Goal: Task Accomplishment & Management: Complete application form

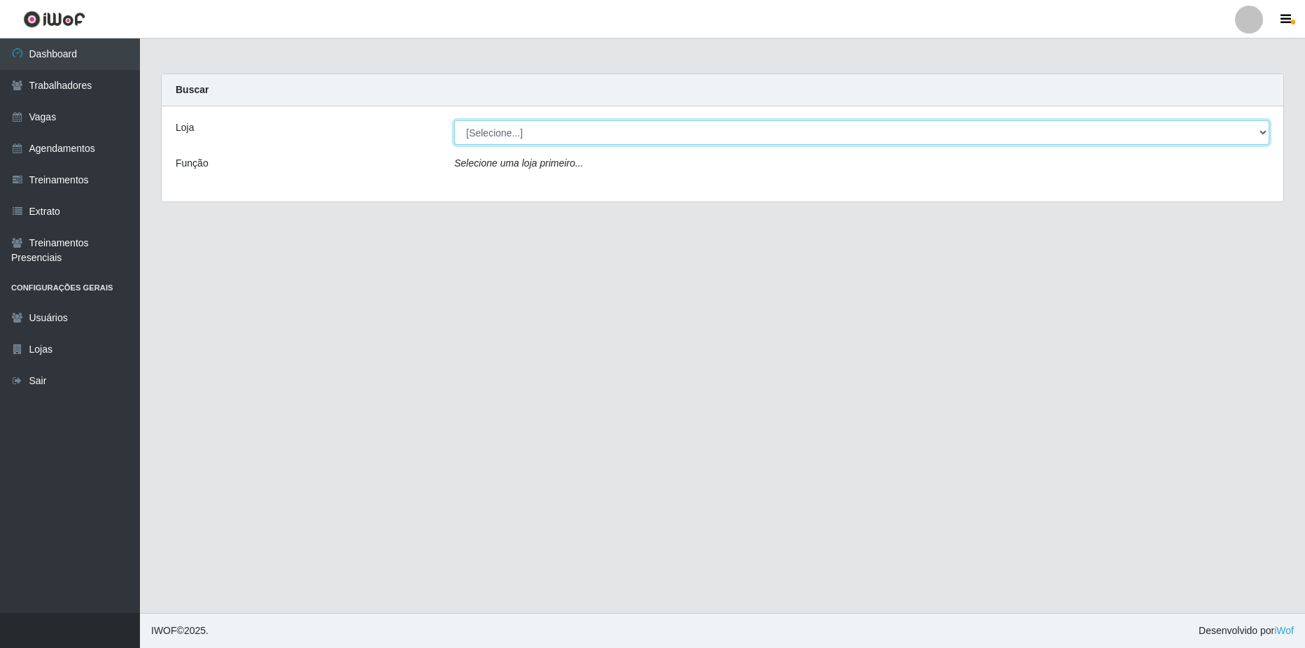
click at [542, 135] on select "[Selecione...] Ajubá Mercado" at bounding box center [861, 132] width 815 height 24
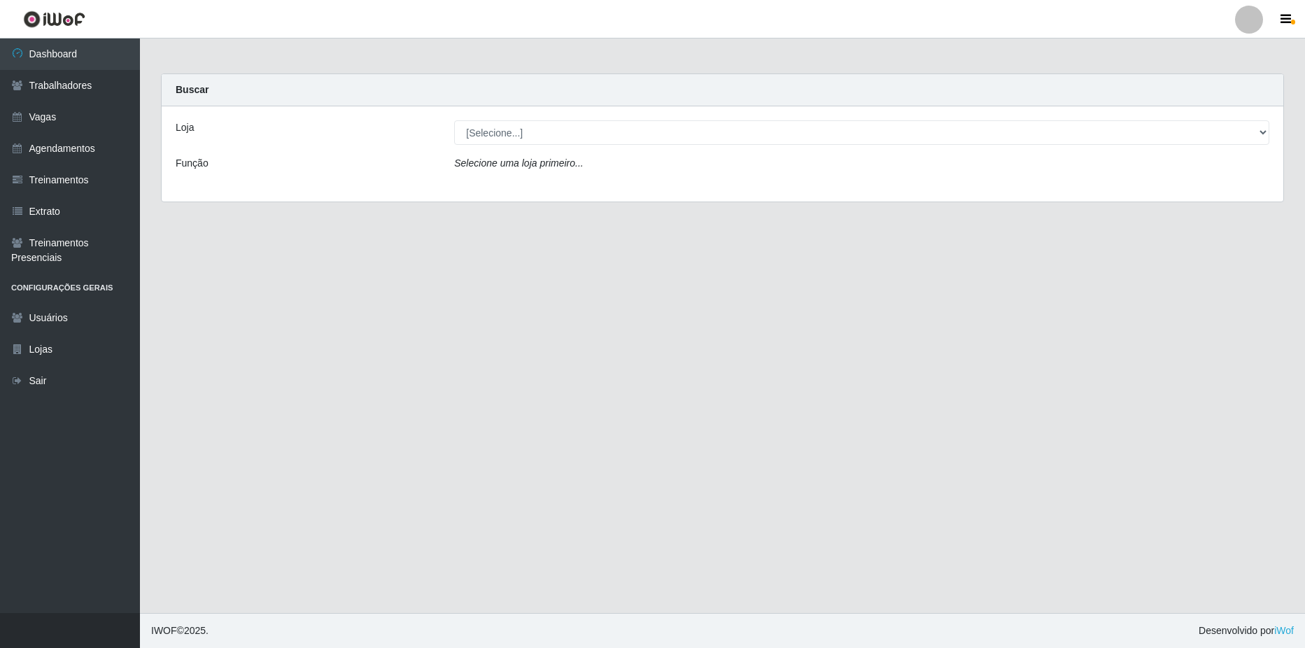
click at [239, 156] on div "Função" at bounding box center [304, 166] width 279 height 20
click at [59, 119] on link "Vagas" at bounding box center [70, 116] width 140 height 31
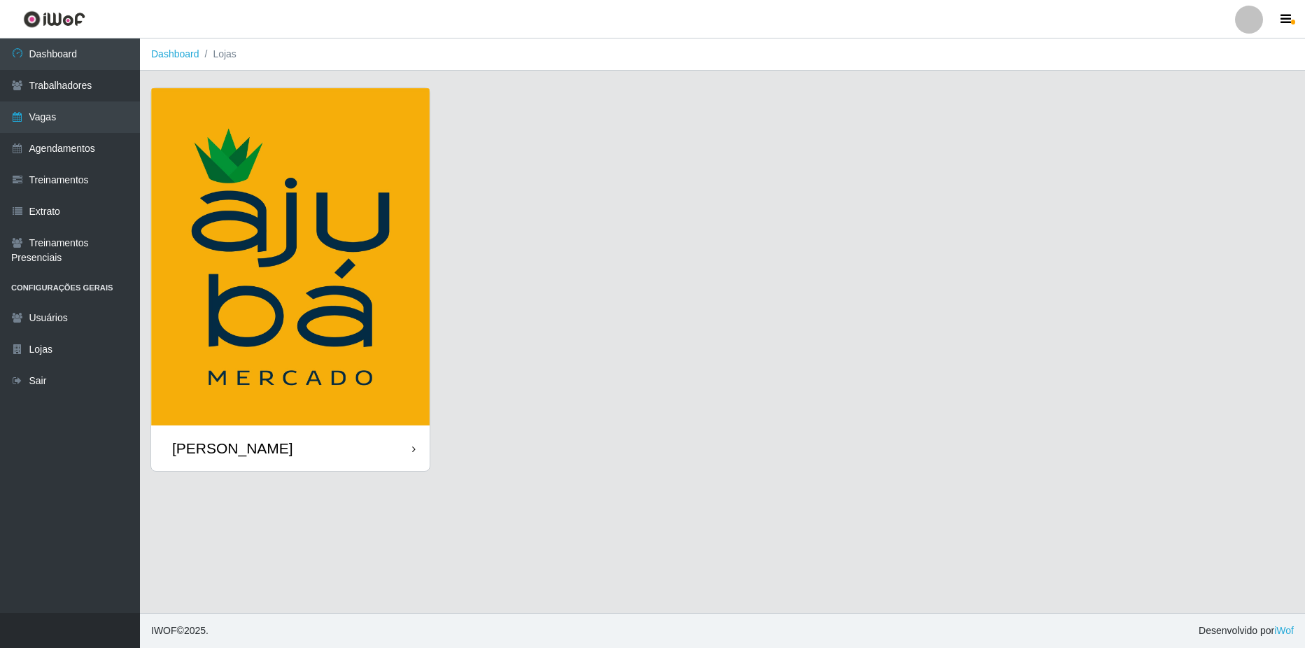
click at [251, 447] on div "[PERSON_NAME]" at bounding box center [232, 447] width 121 height 17
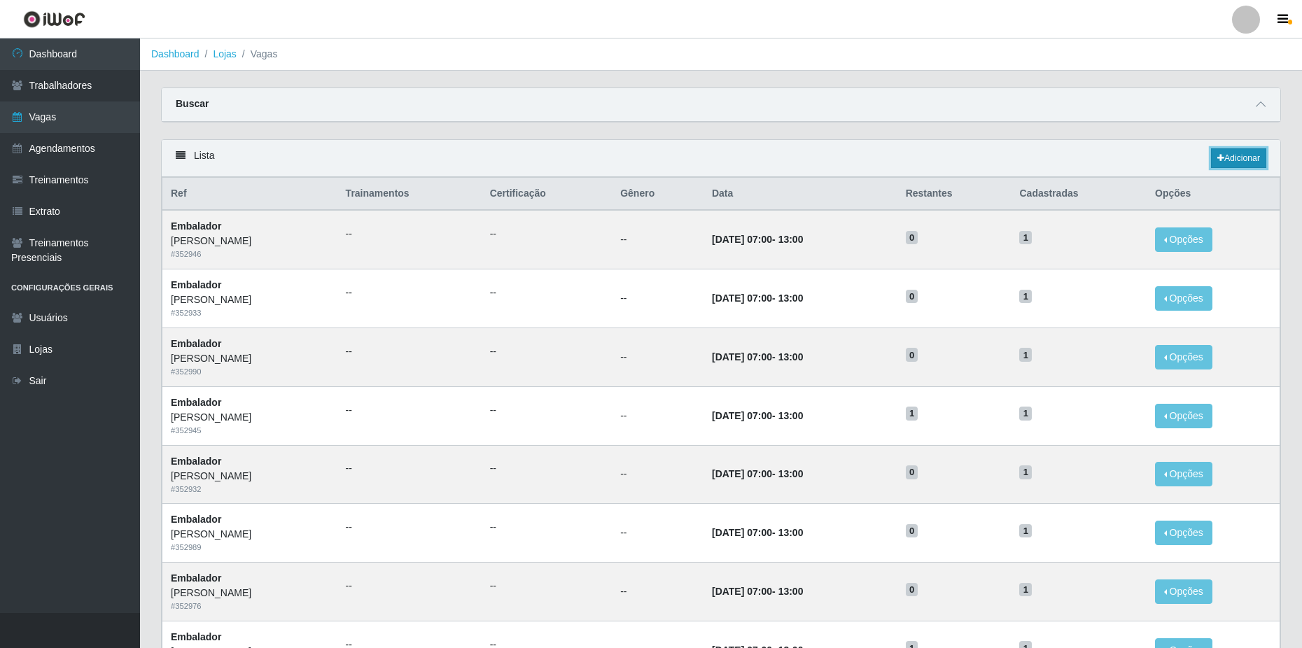
click at [1237, 160] on link "Adicionar" at bounding box center [1238, 158] width 55 height 20
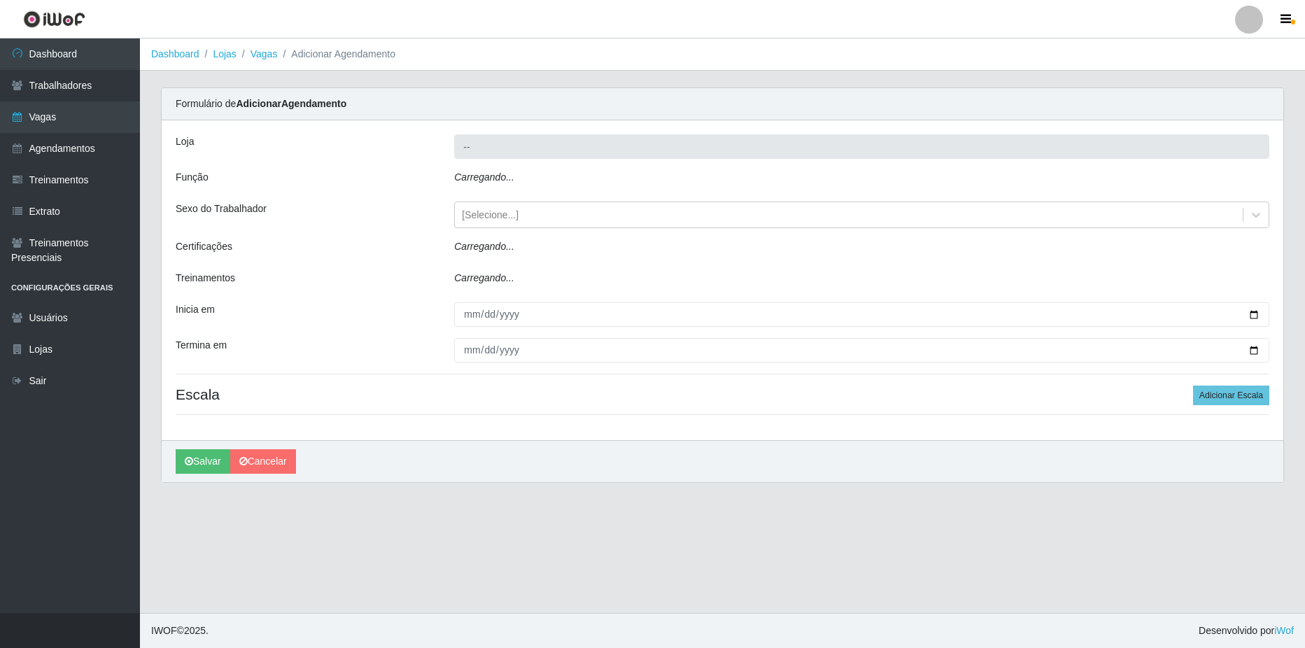
type input "[PERSON_NAME]"
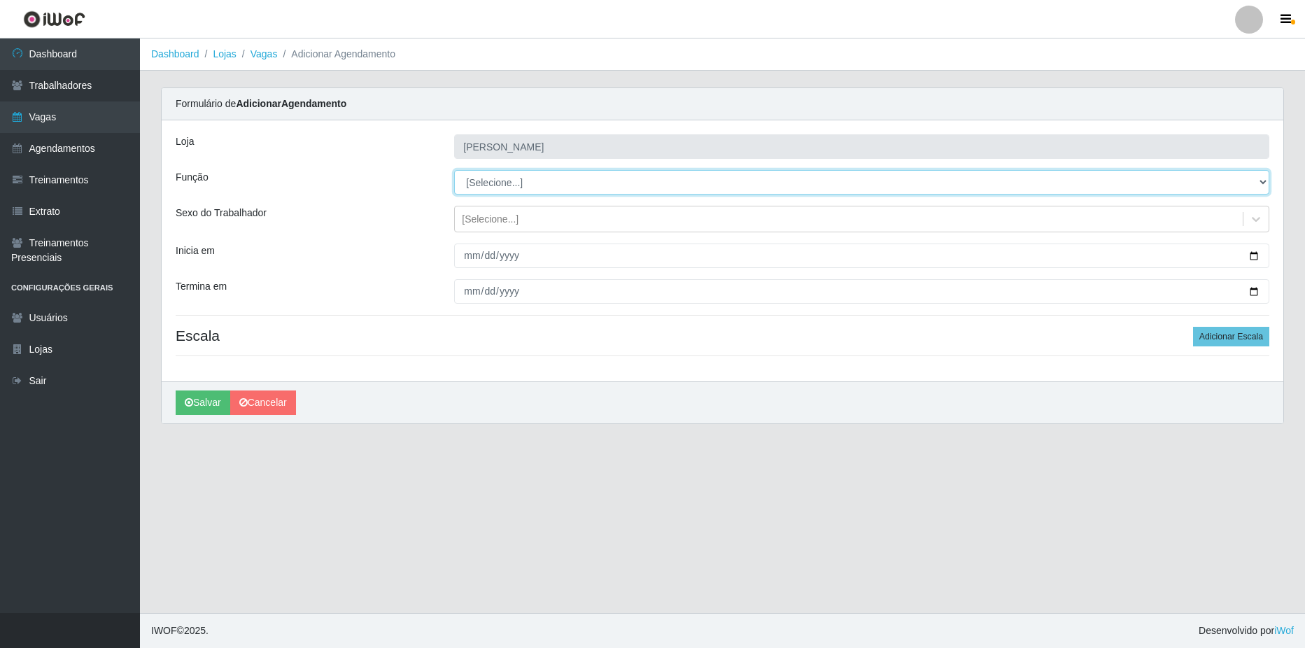
click at [491, 181] on select "[Selecione...] ASG ASG + ASG ++ Balconista de Açougue Balconista de Açougue + B…" at bounding box center [861, 182] width 815 height 24
click at [454, 170] on select "[Selecione...] ASG ASG + ASG ++ Balconista de Açougue Balconista de Açougue + B…" at bounding box center [861, 182] width 815 height 24
click at [497, 183] on select "[Selecione...] ASG ASG + ASG ++ Balconista de Açougue Balconista de Açougue + B…" at bounding box center [861, 182] width 815 height 24
select select "70"
click at [454, 170] on select "[Selecione...] ASG ASG + ASG ++ Balconista de Açougue Balconista de Açougue + B…" at bounding box center [861, 182] width 815 height 24
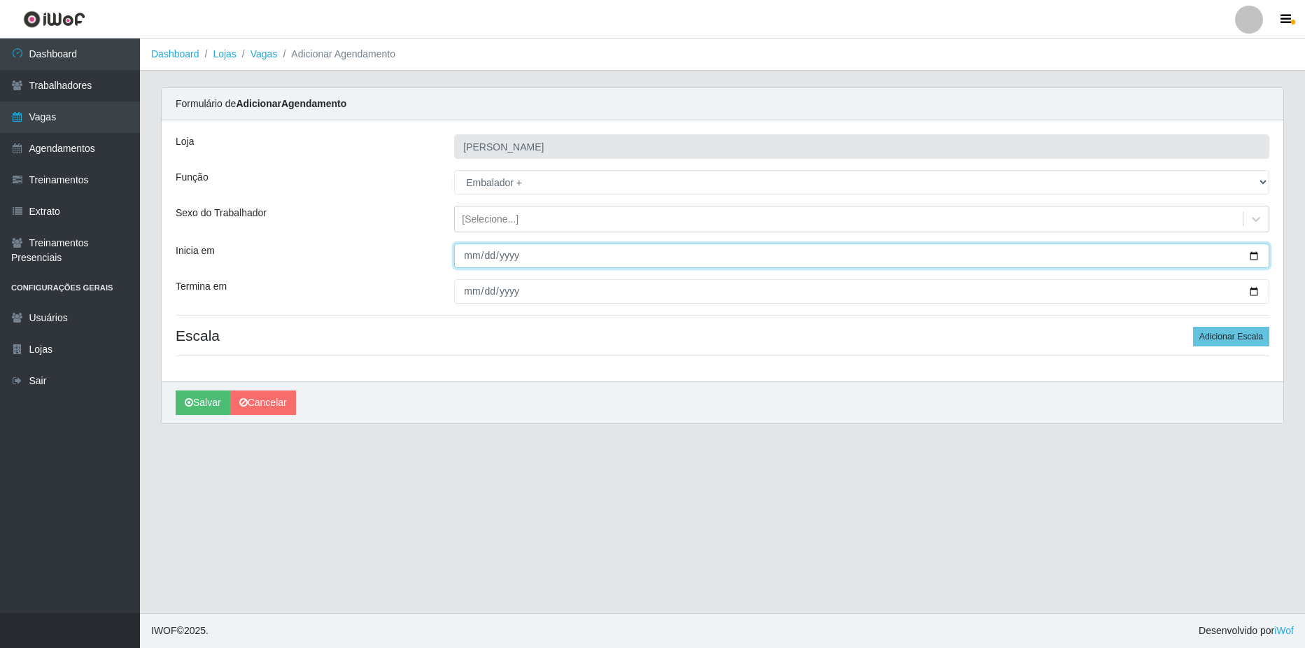
click at [1255, 255] on input "Inicia em" at bounding box center [861, 256] width 815 height 24
type input "2025-10-02"
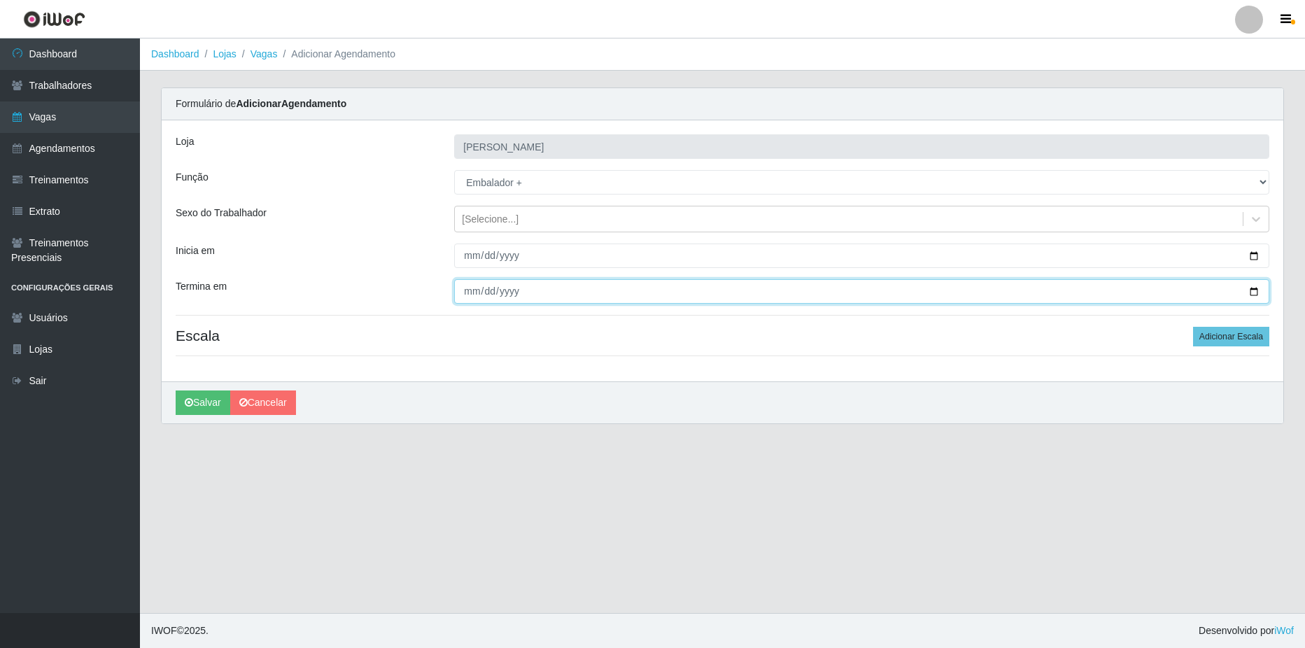
click at [1251, 288] on input "Termina em" at bounding box center [861, 291] width 815 height 24
type input "2025-10-02"
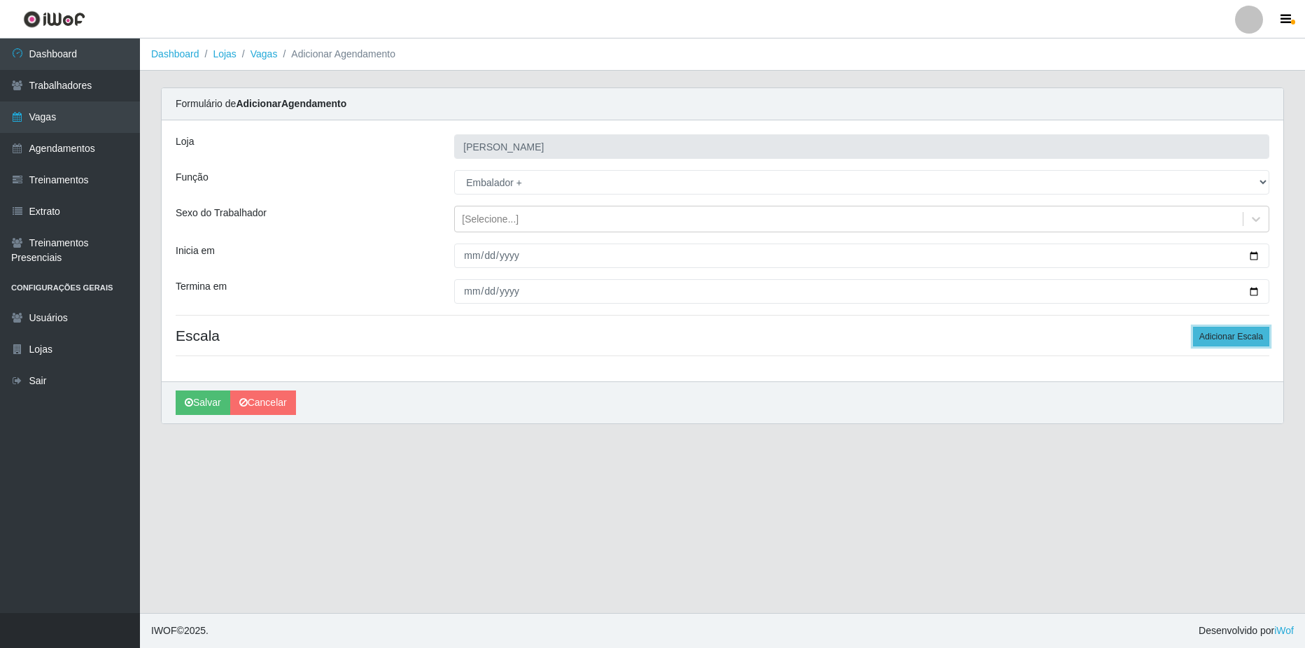
click at [1261, 341] on button "Adicionar Escala" at bounding box center [1231, 337] width 76 height 20
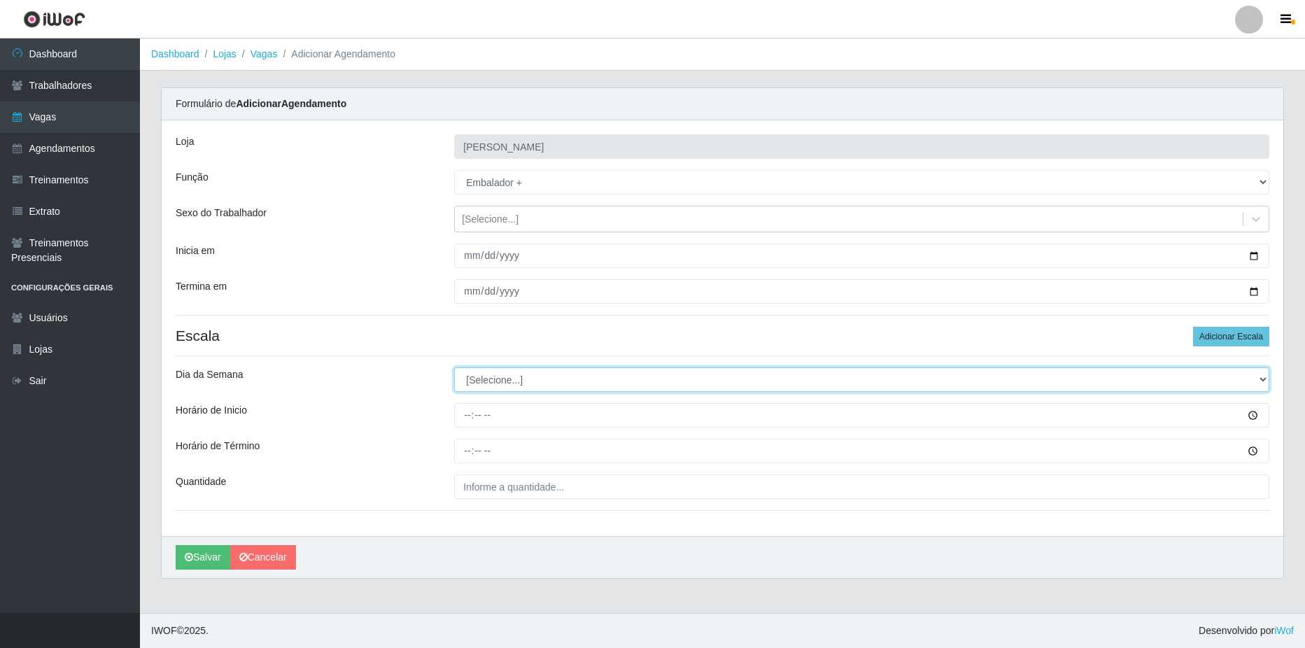
click at [510, 385] on select "[Selecione...] Segunda Terça Quarta Quinta Sexta Sábado Domingo" at bounding box center [861, 379] width 815 height 24
select select "6"
click at [454, 367] on select "[Selecione...] Segunda Terça Quarta Quinta Sexta Sábado Domingo" at bounding box center [861, 379] width 815 height 24
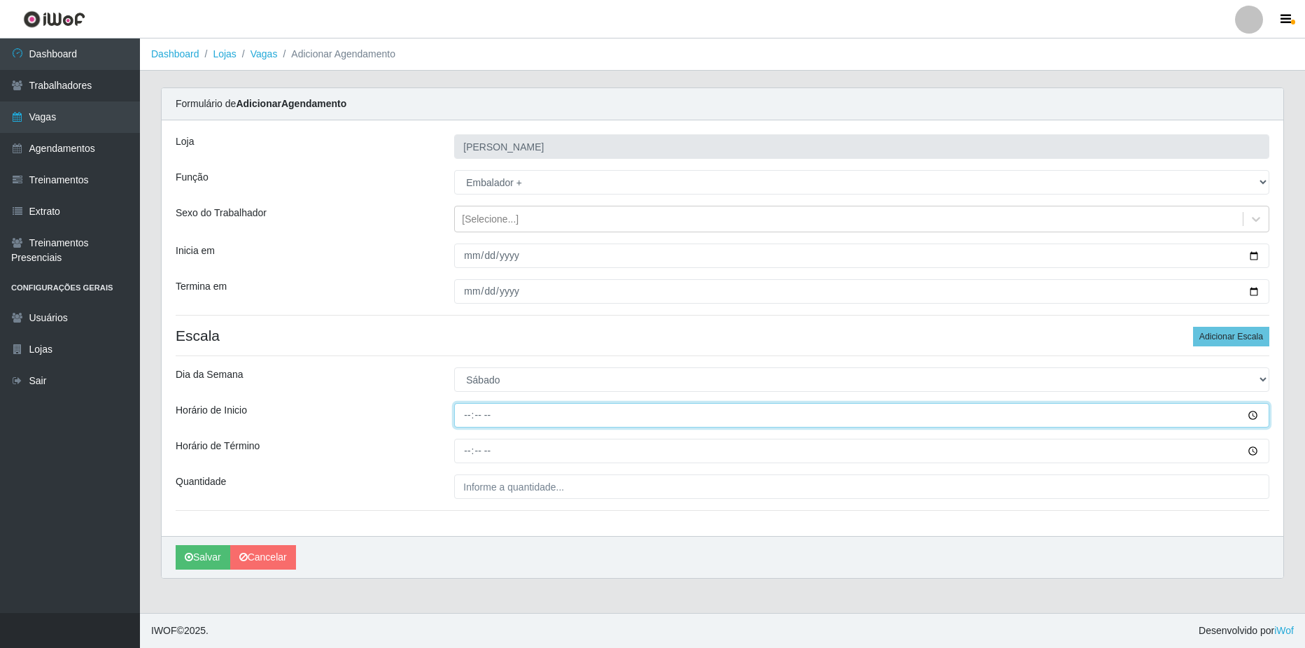
click at [502, 414] on input "Horário de Inicio" at bounding box center [861, 415] width 815 height 24
type input "07:00"
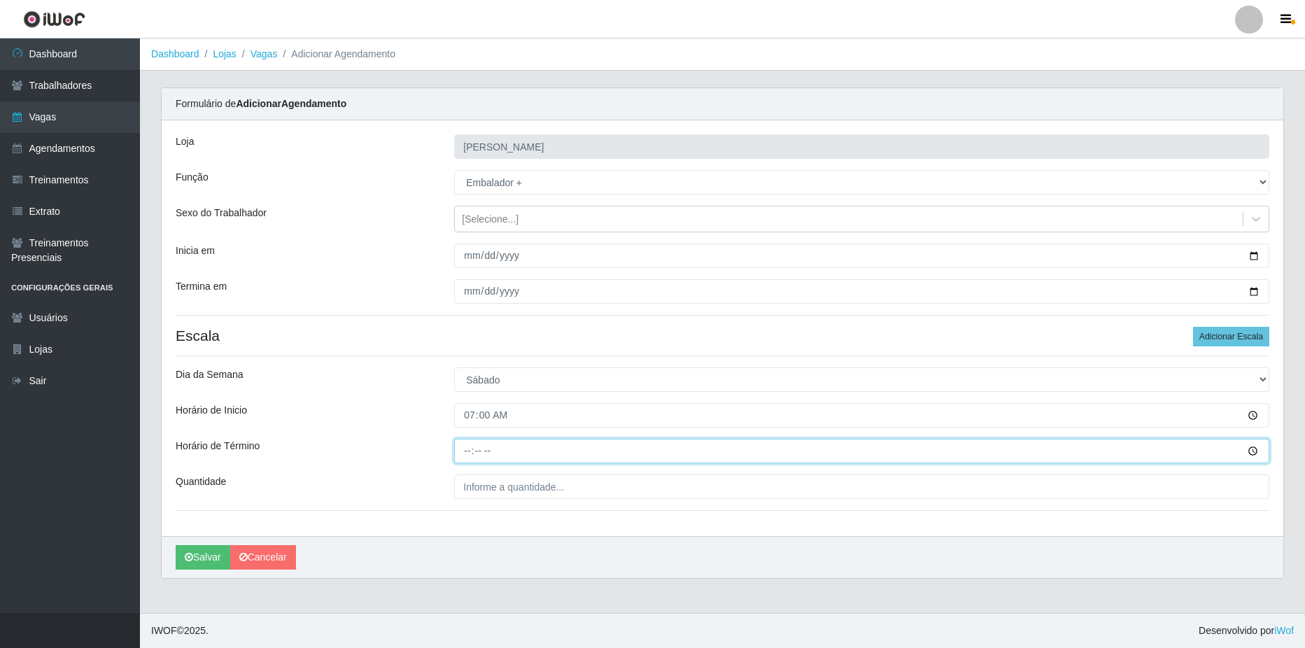
type input "13:00"
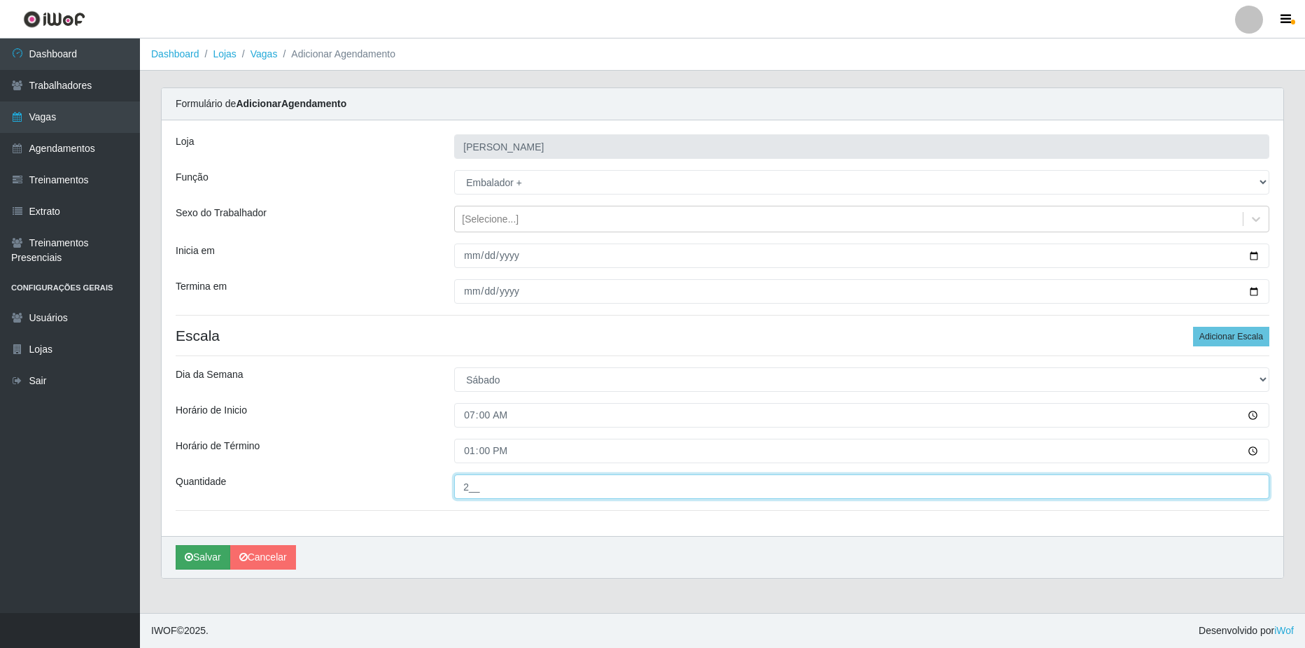
type input "2__"
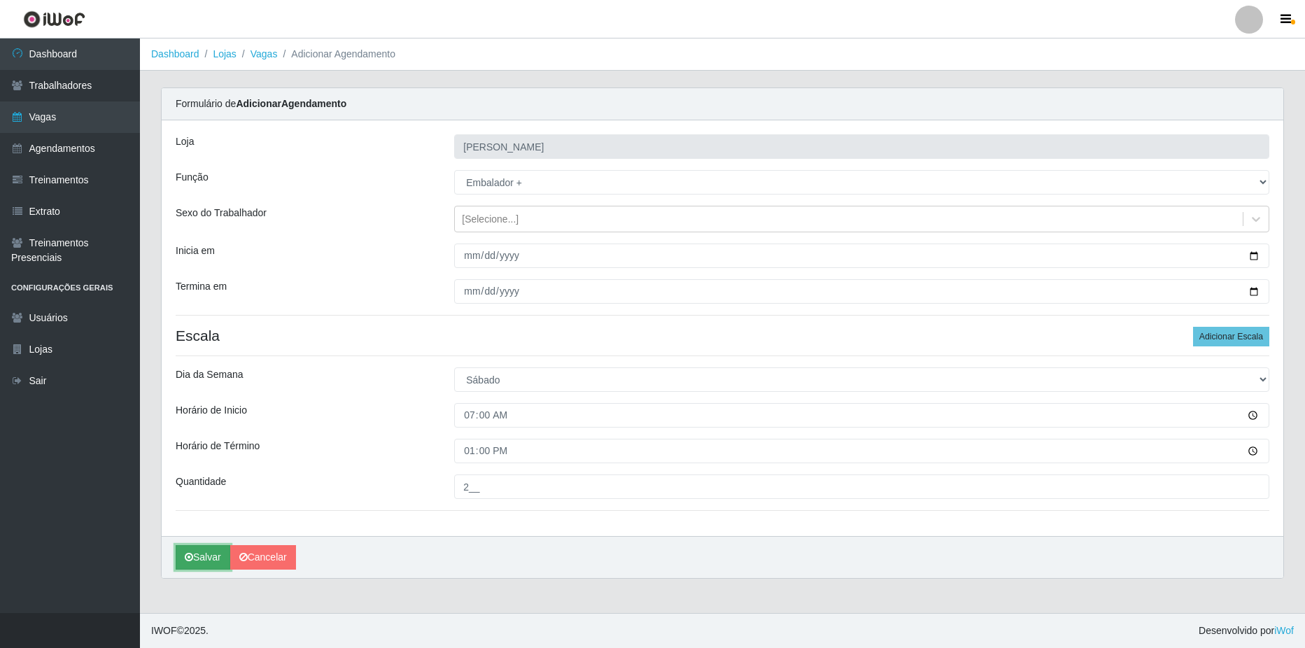
click at [197, 556] on button "Salvar" at bounding box center [203, 557] width 55 height 24
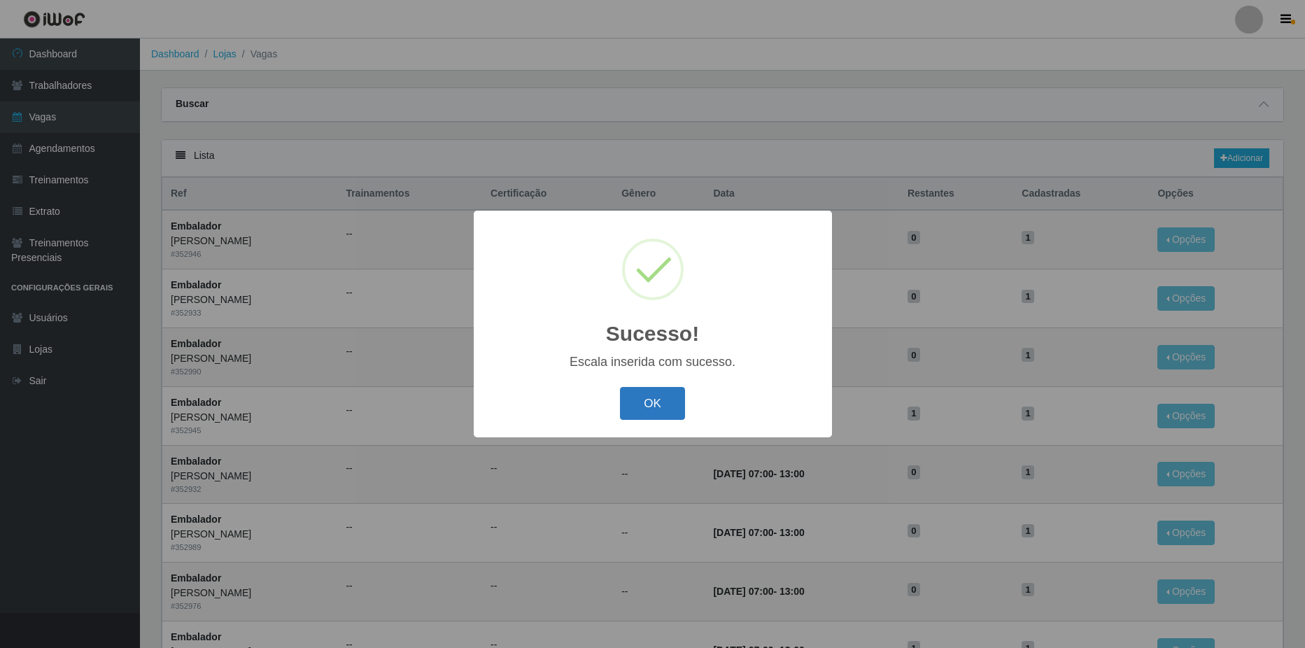
click at [655, 411] on button "OK" at bounding box center [652, 403] width 65 height 33
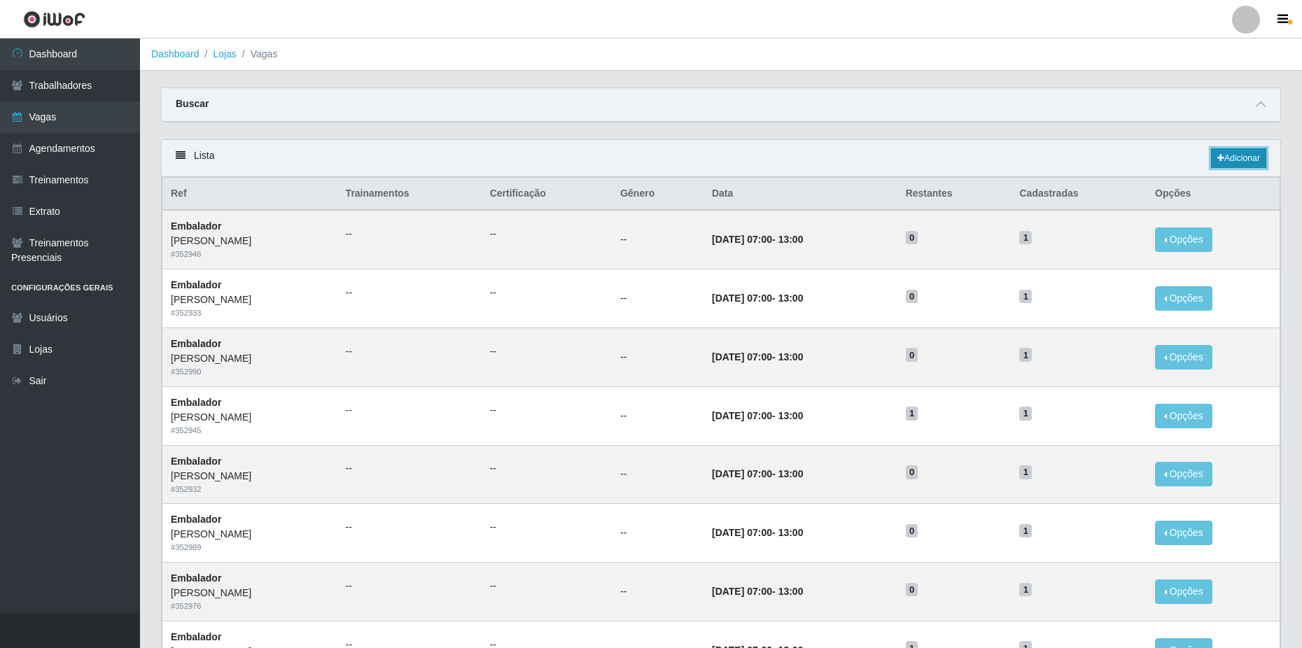
click at [1230, 153] on link "Adicionar" at bounding box center [1238, 158] width 55 height 20
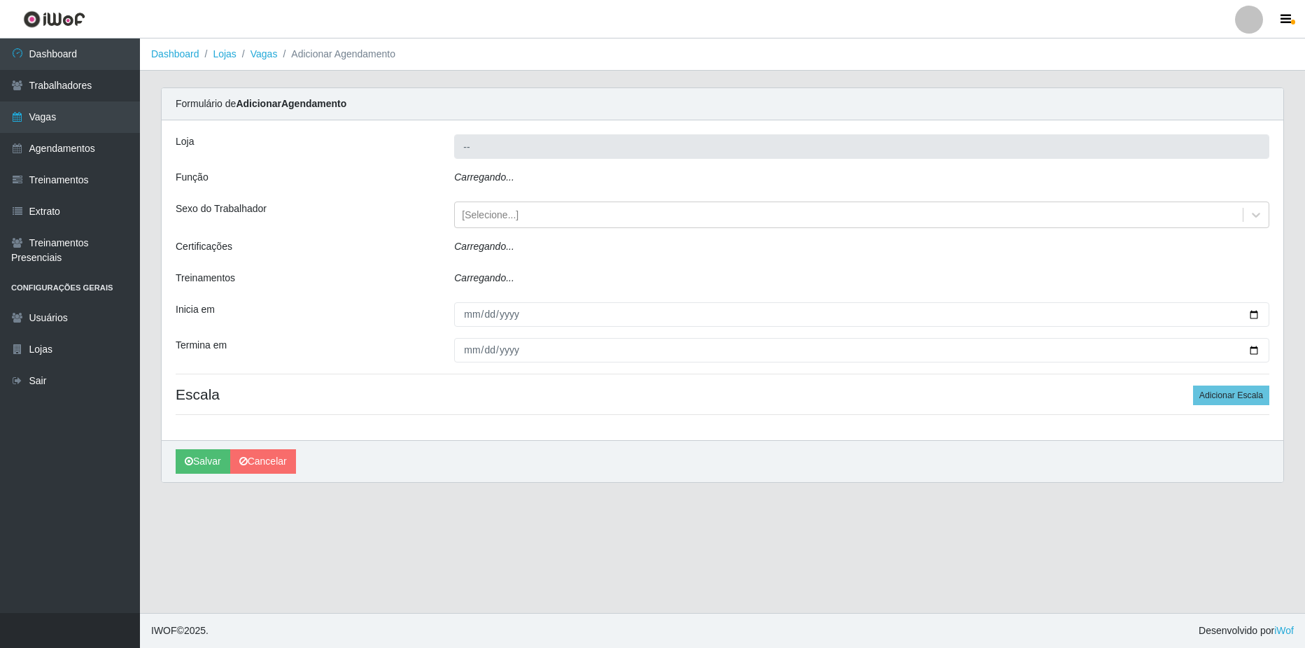
type input "[PERSON_NAME]"
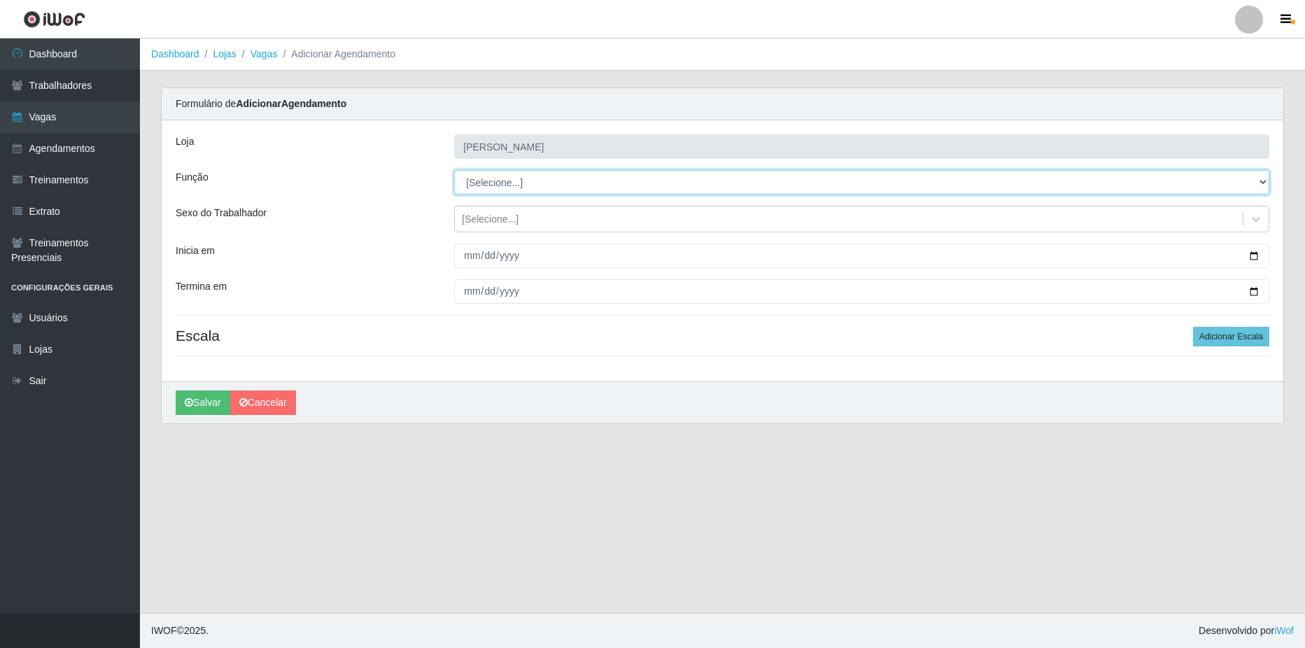
click at [502, 185] on select "[Selecione...] ASG ASG + ASG ++ Balconista de Açougue Balconista de Açougue + B…" at bounding box center [861, 182] width 815 height 24
select select "70"
click at [454, 170] on select "[Selecione...] ASG ASG + ASG ++ Balconista de Açougue Balconista de Açougue + B…" at bounding box center [861, 182] width 815 height 24
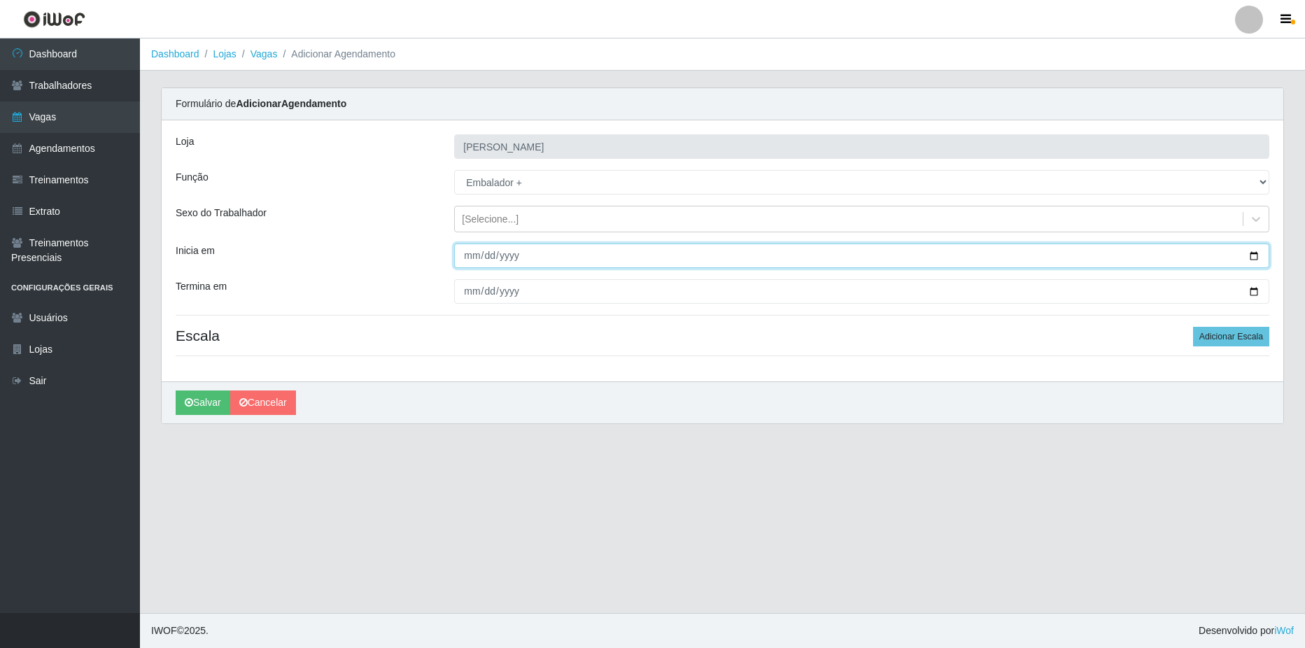
click at [542, 261] on input "Inicia em" at bounding box center [861, 256] width 815 height 24
click at [1253, 258] on input "Inicia em" at bounding box center [861, 256] width 815 height 24
type input "[DATE]"
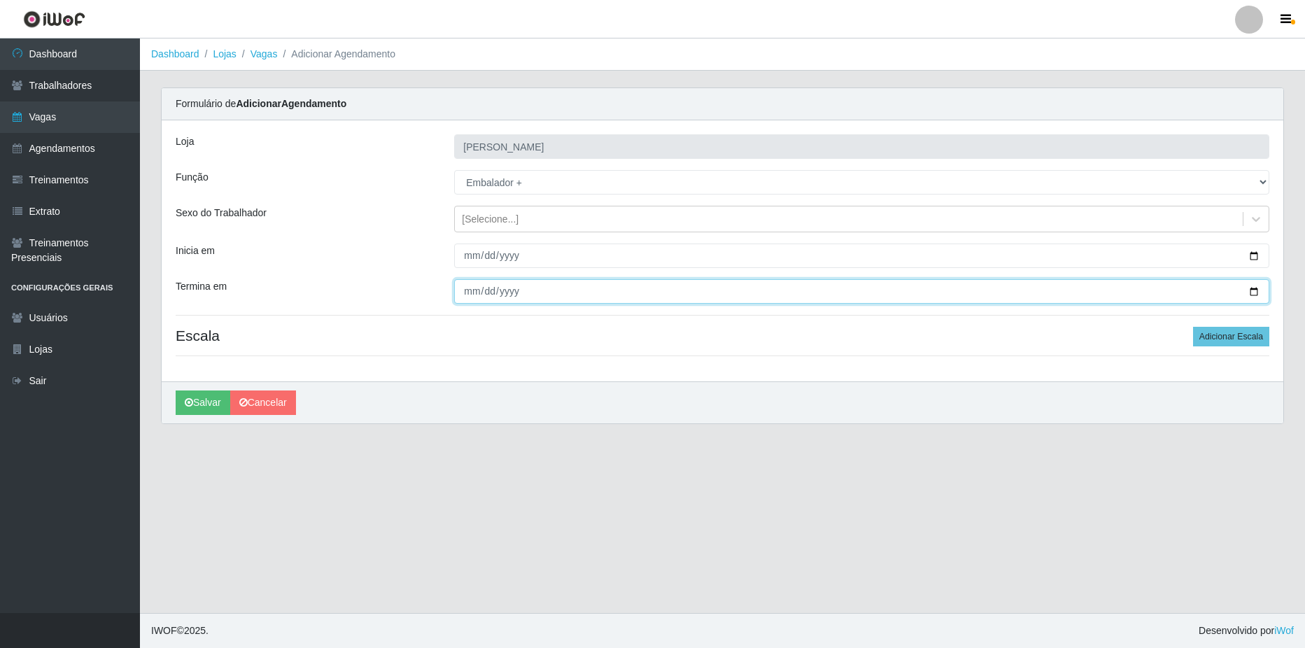
drag, startPoint x: 1251, startPoint y: 290, endPoint x: 1127, endPoint y: 308, distance: 124.5
click at [1246, 290] on input "Termina em" at bounding box center [861, 291] width 815 height 24
click at [1255, 290] on input "Termina em" at bounding box center [861, 291] width 815 height 24
type input "[DATE]"
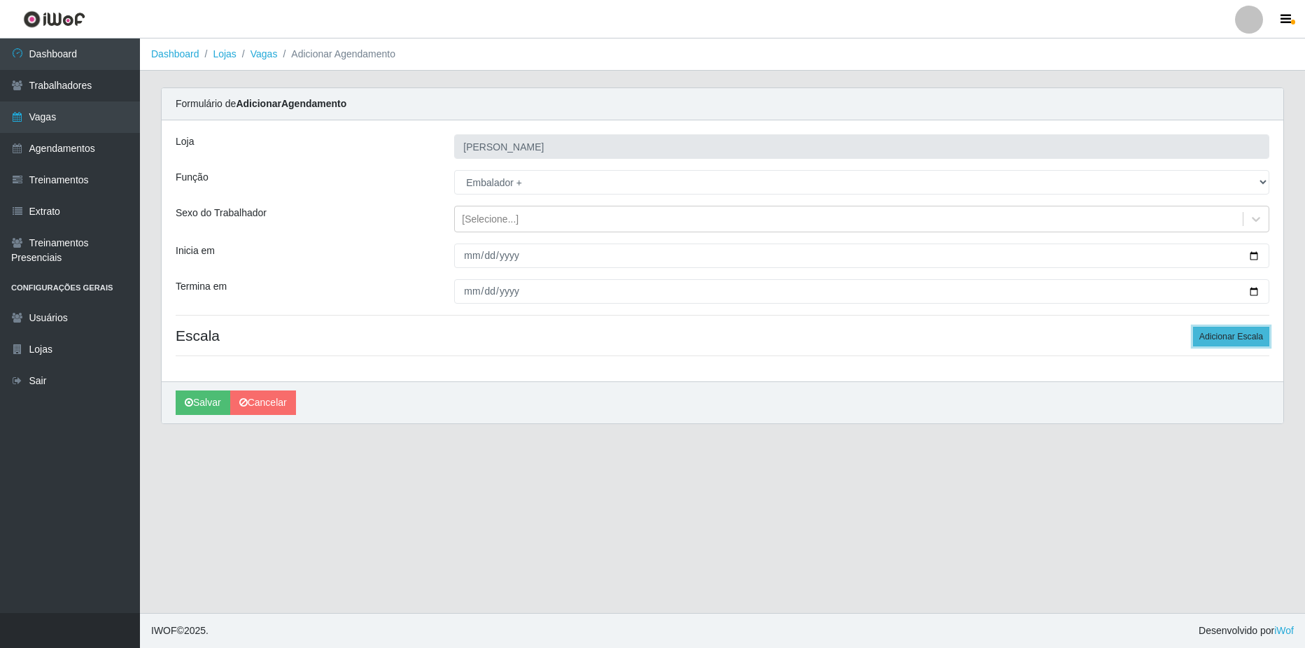
click at [1244, 337] on button "Adicionar Escala" at bounding box center [1231, 337] width 76 height 20
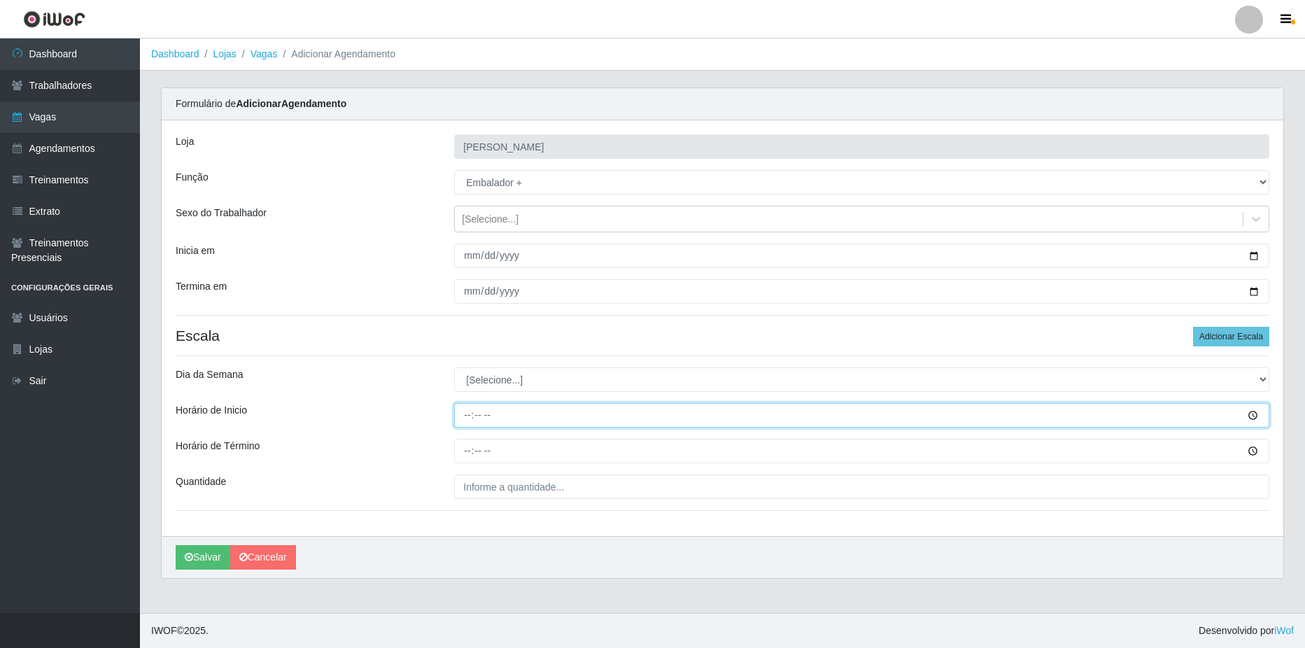
click at [566, 419] on input "Horário de Inicio" at bounding box center [861, 415] width 815 height 24
type input "07:00"
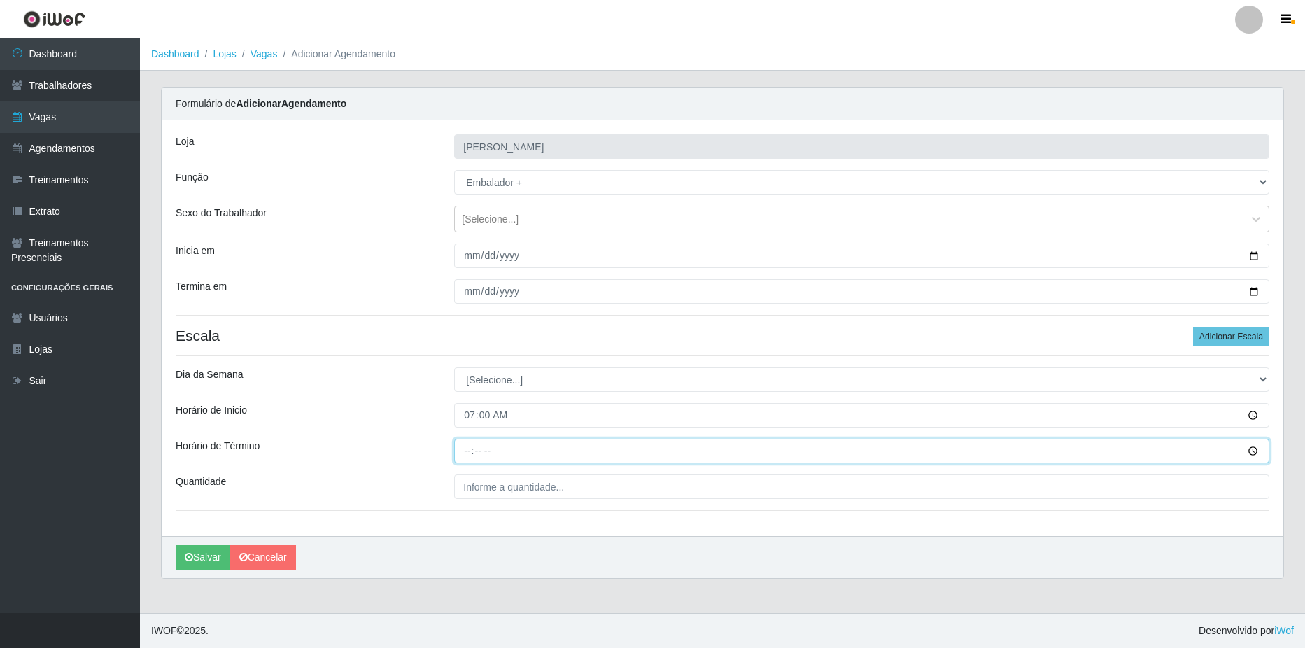
click at [566, 451] on input "Horário de Término" at bounding box center [861, 451] width 815 height 24
type input "13:00"
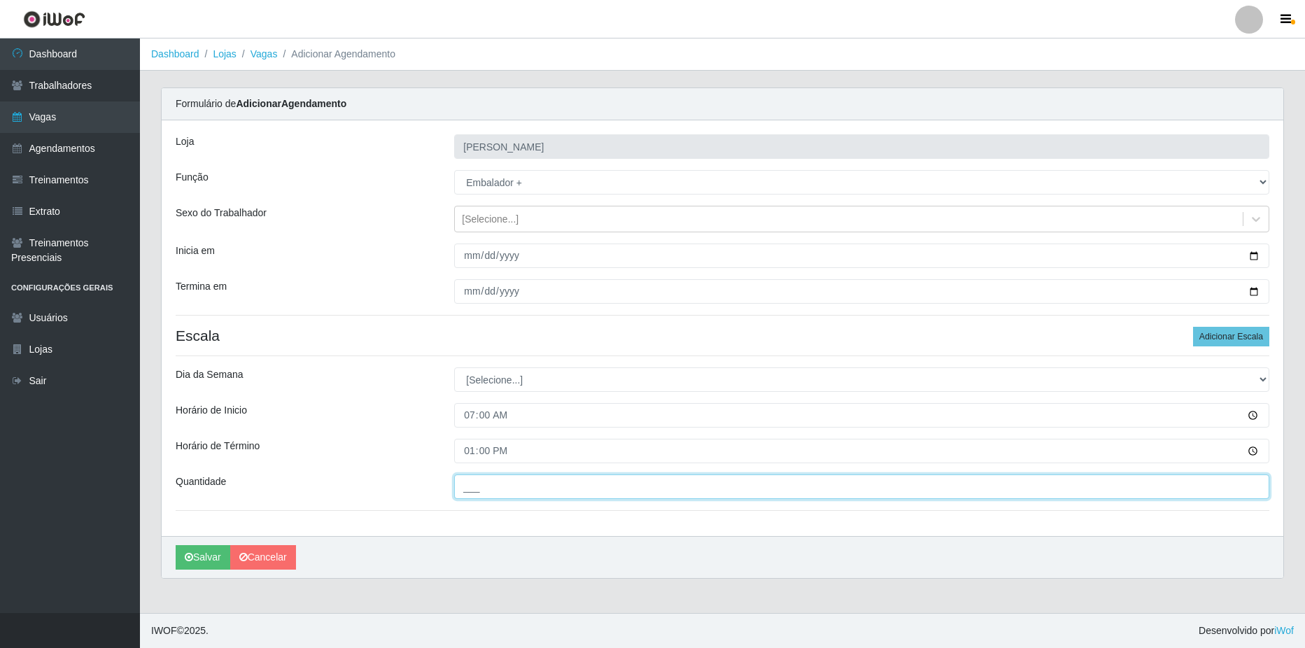
click at [577, 488] on input "___" at bounding box center [861, 486] width 815 height 24
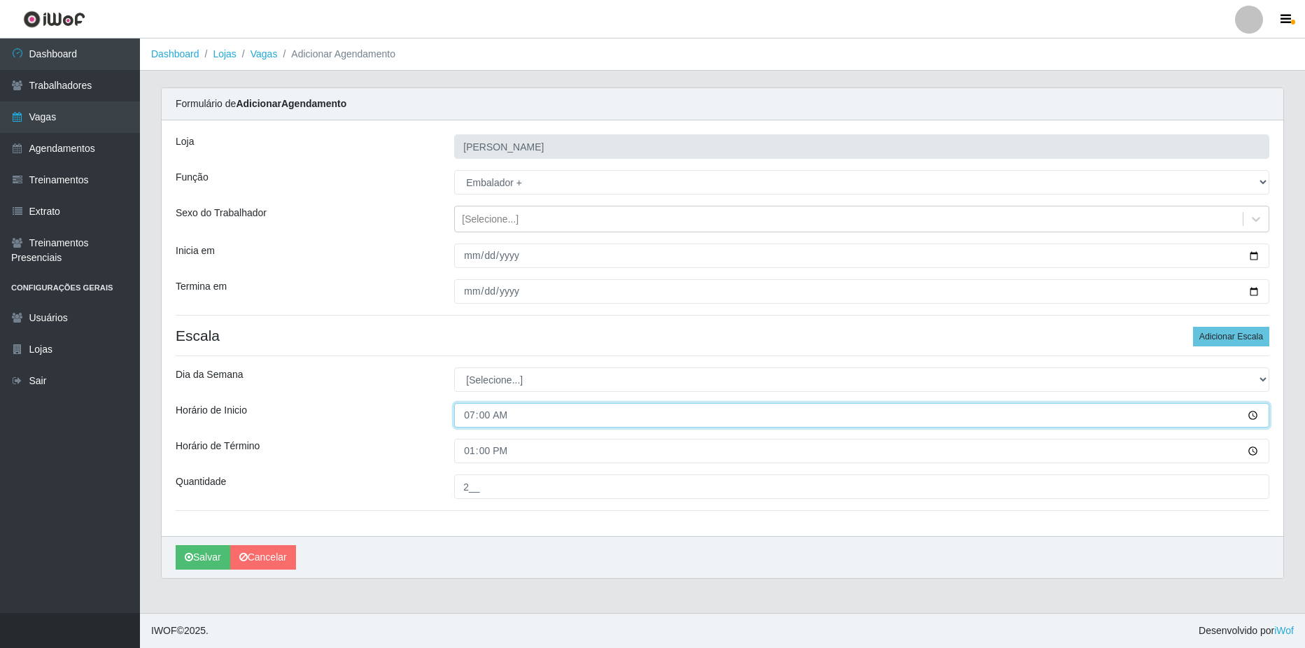
click at [526, 411] on input "07:00" at bounding box center [861, 415] width 815 height 24
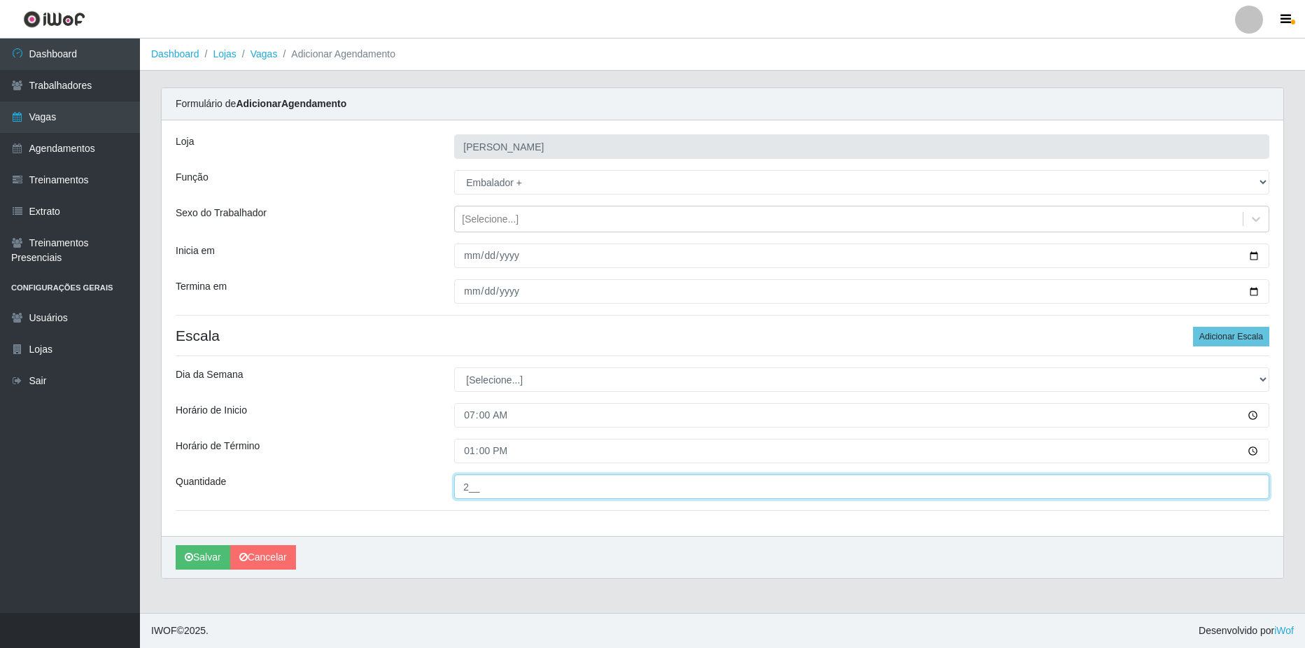
click at [508, 491] on input "2__" at bounding box center [861, 486] width 815 height 24
type input "1__"
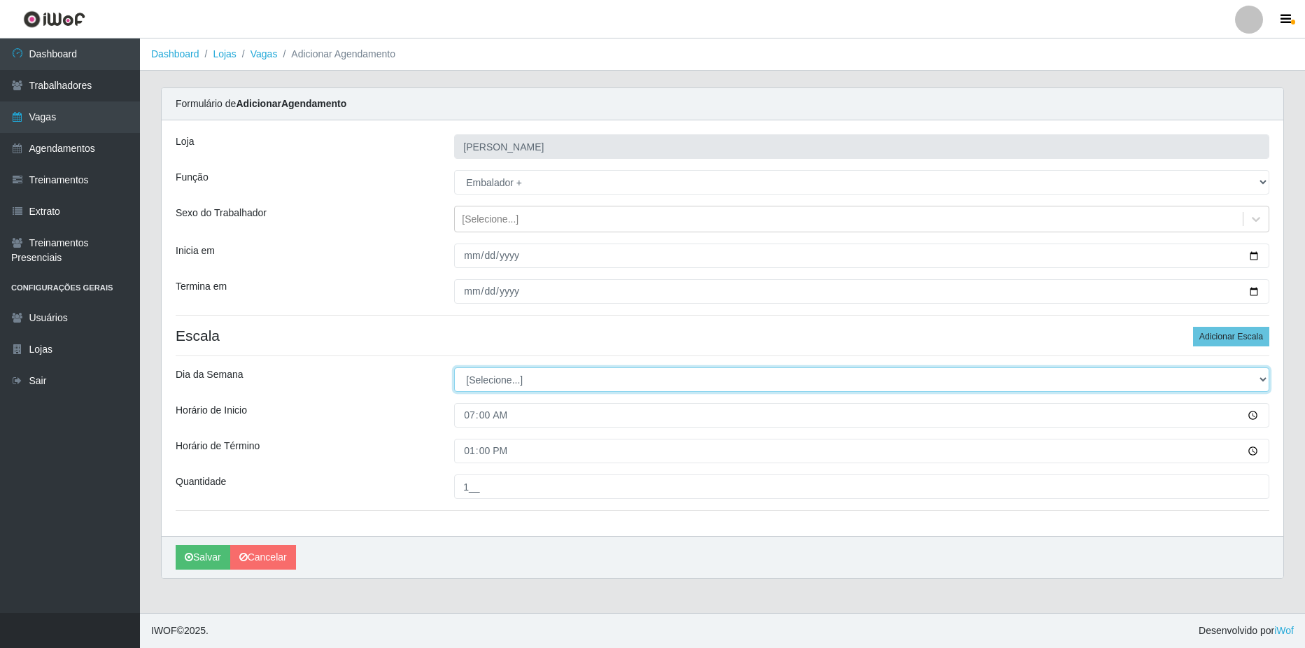
click at [486, 385] on select "[Selecione...] Segunda Terça Quarta Quinta Sexta Sábado Domingo" at bounding box center [861, 379] width 815 height 24
select select "0"
click at [454, 367] on select "[Selecione...] Segunda Terça Quarta Quinta Sexta Sábado Domingo" at bounding box center [861, 379] width 815 height 24
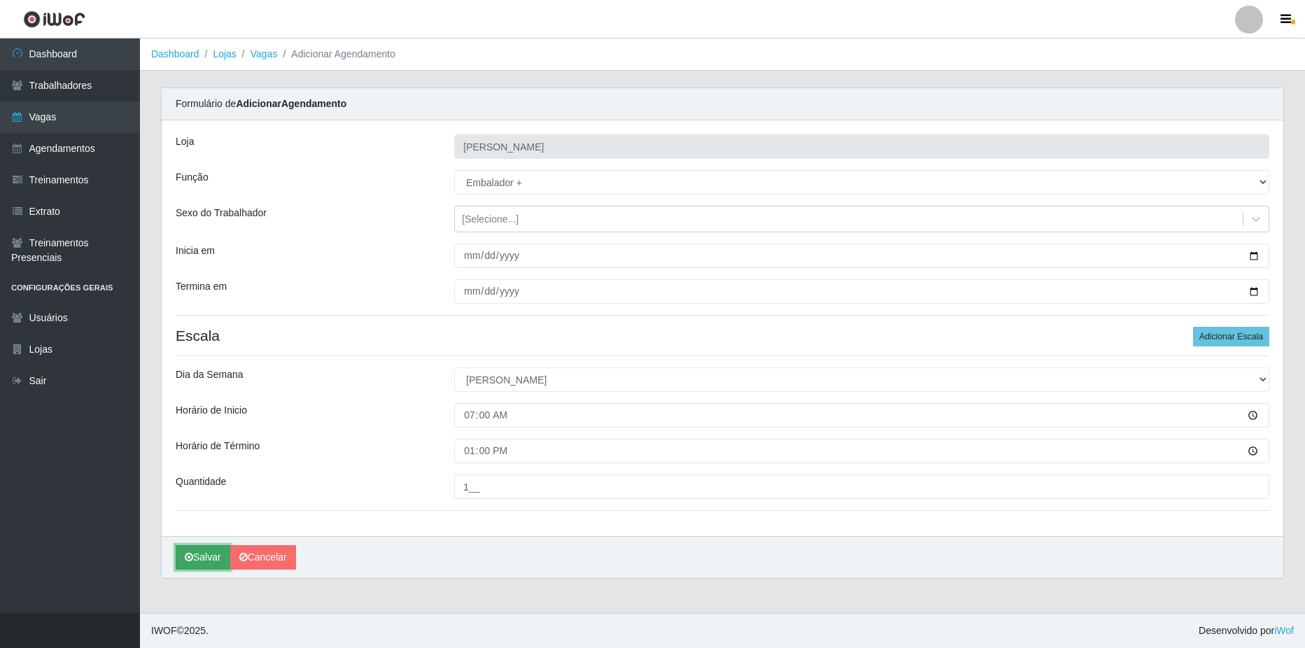
click at [196, 556] on button "Salvar" at bounding box center [203, 557] width 55 height 24
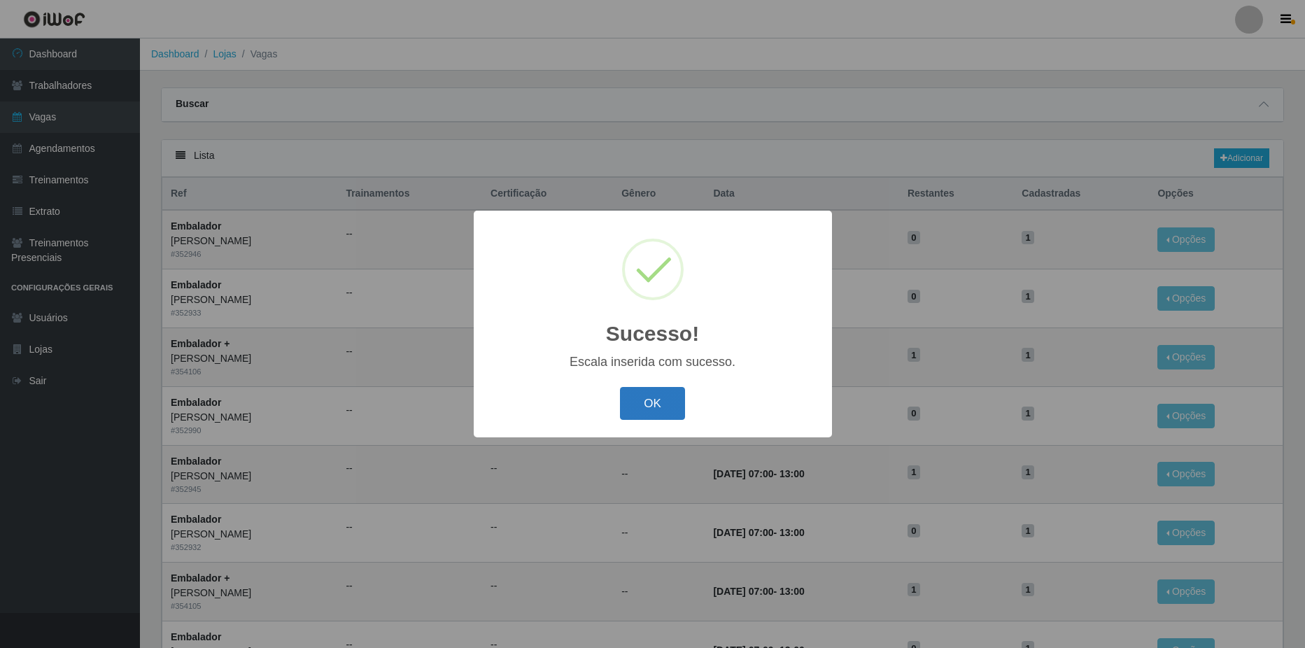
click at [661, 409] on button "OK" at bounding box center [652, 403] width 65 height 33
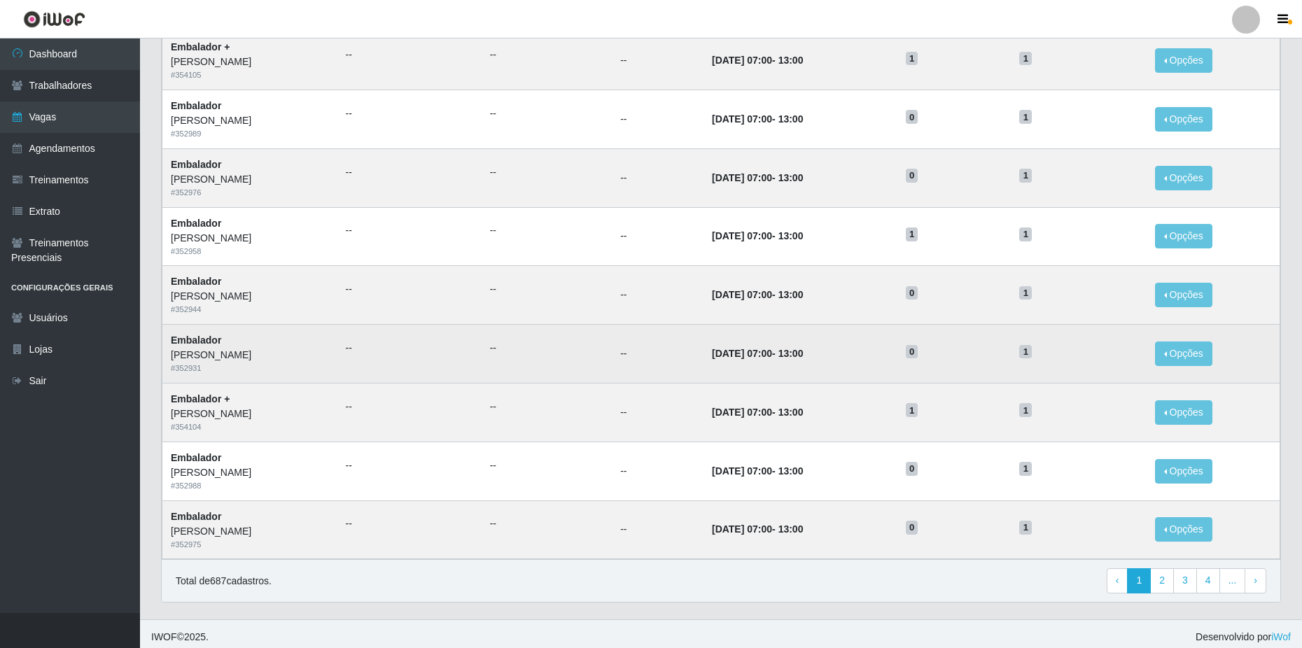
scroll to position [538, 0]
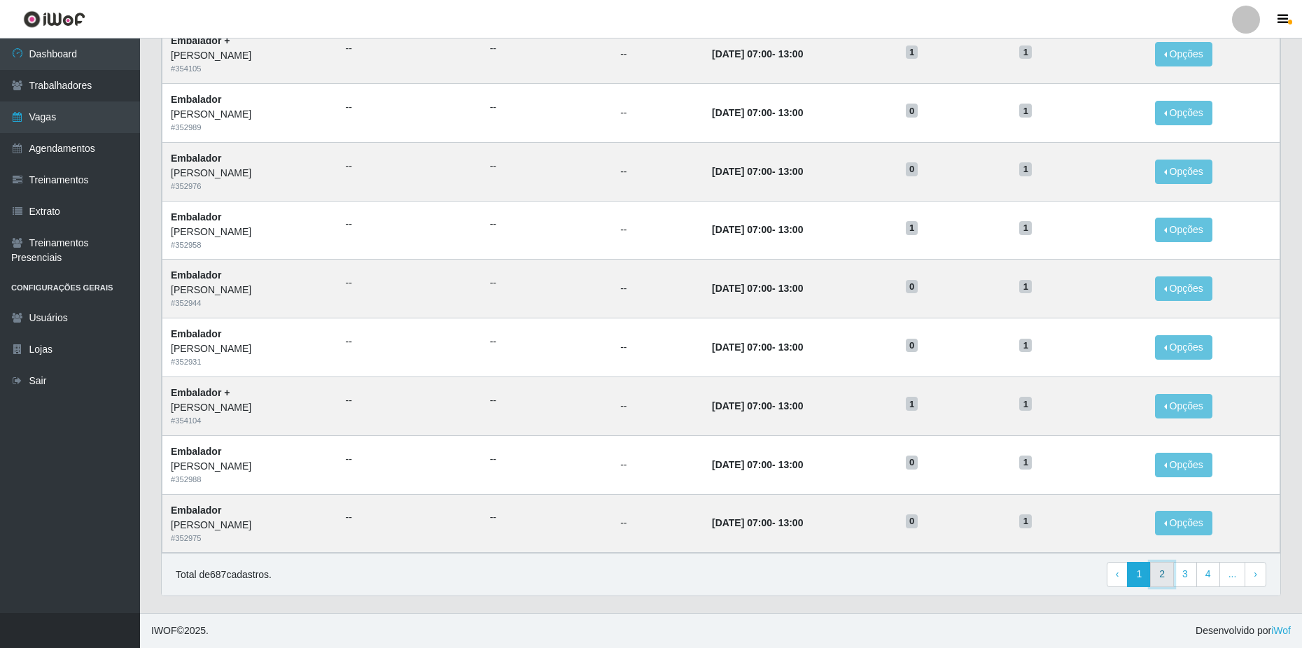
click at [1157, 570] on link "2" at bounding box center [1162, 574] width 24 height 25
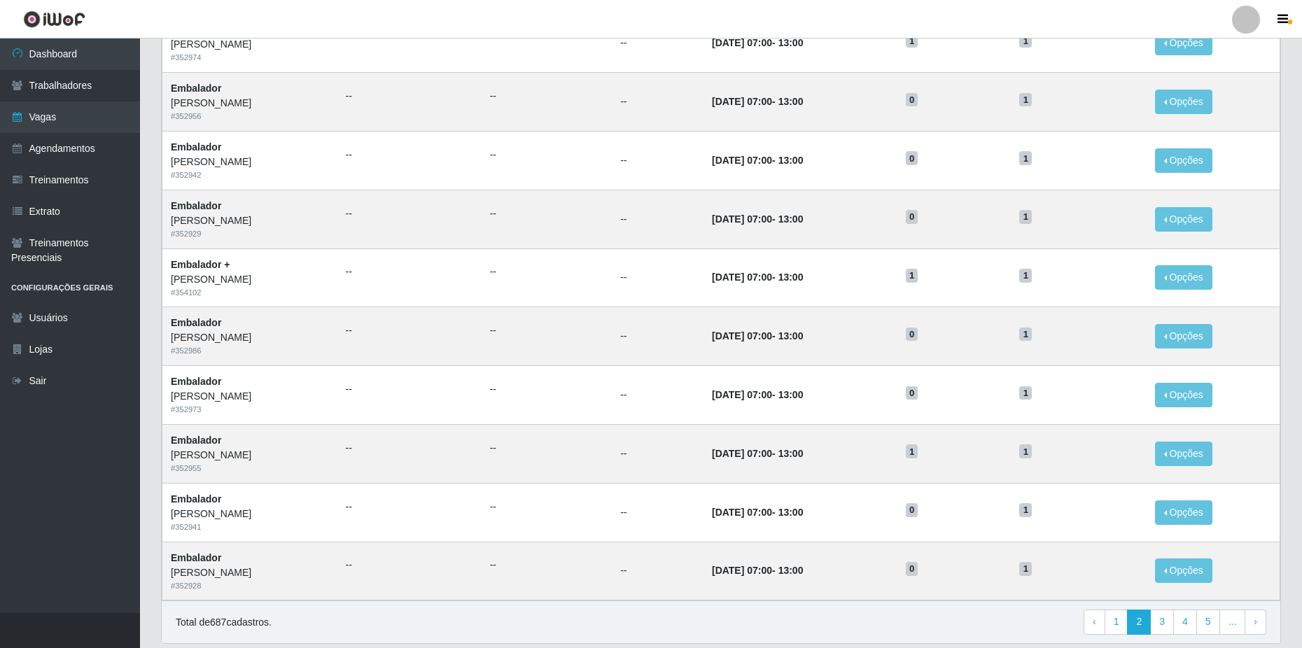
scroll to position [538, 0]
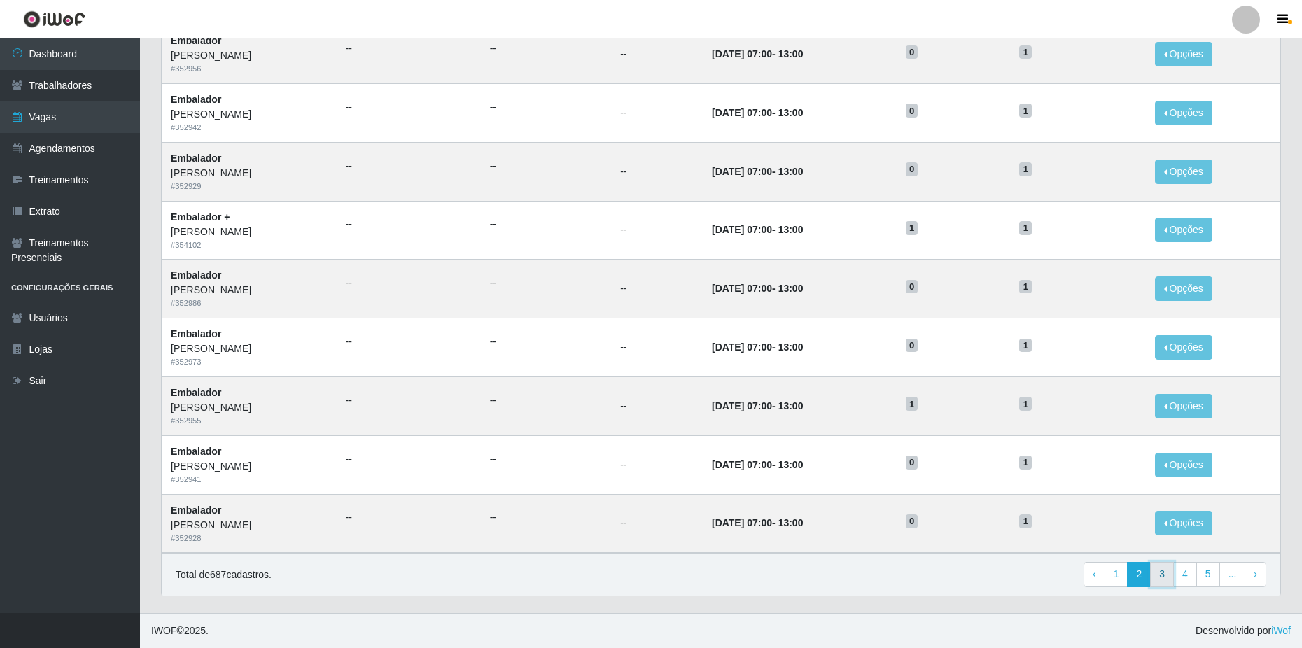
click at [1160, 576] on link "3" at bounding box center [1162, 574] width 24 height 25
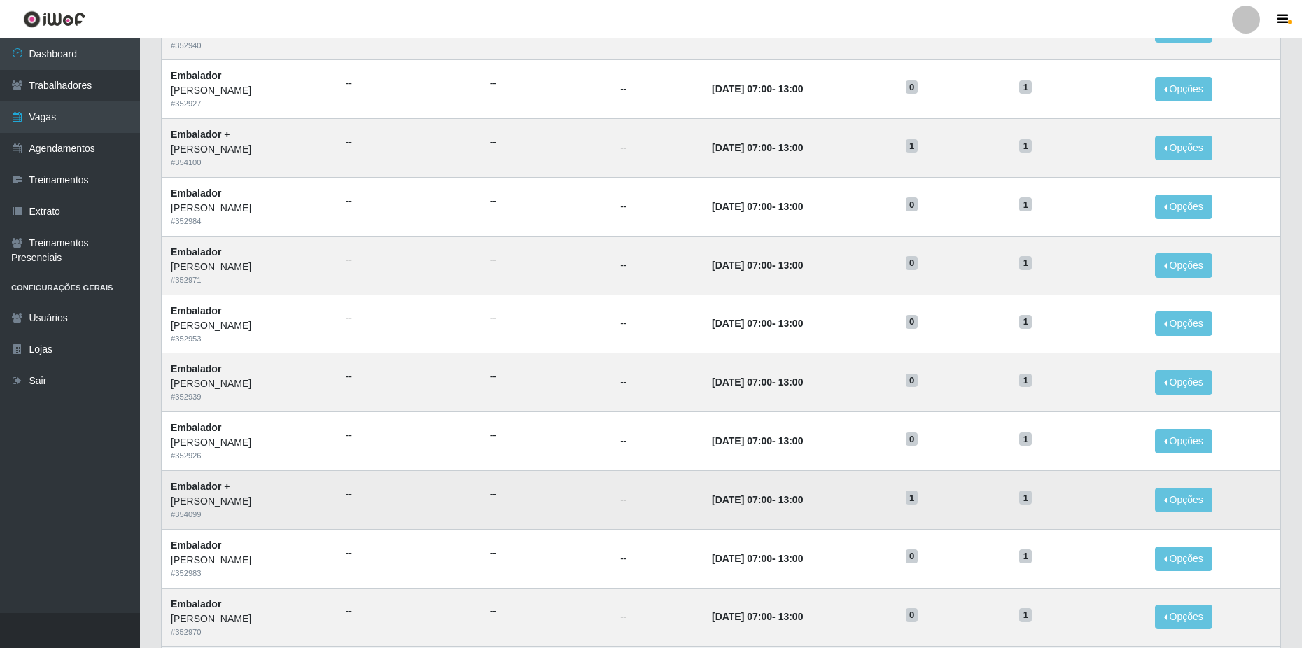
scroll to position [538, 0]
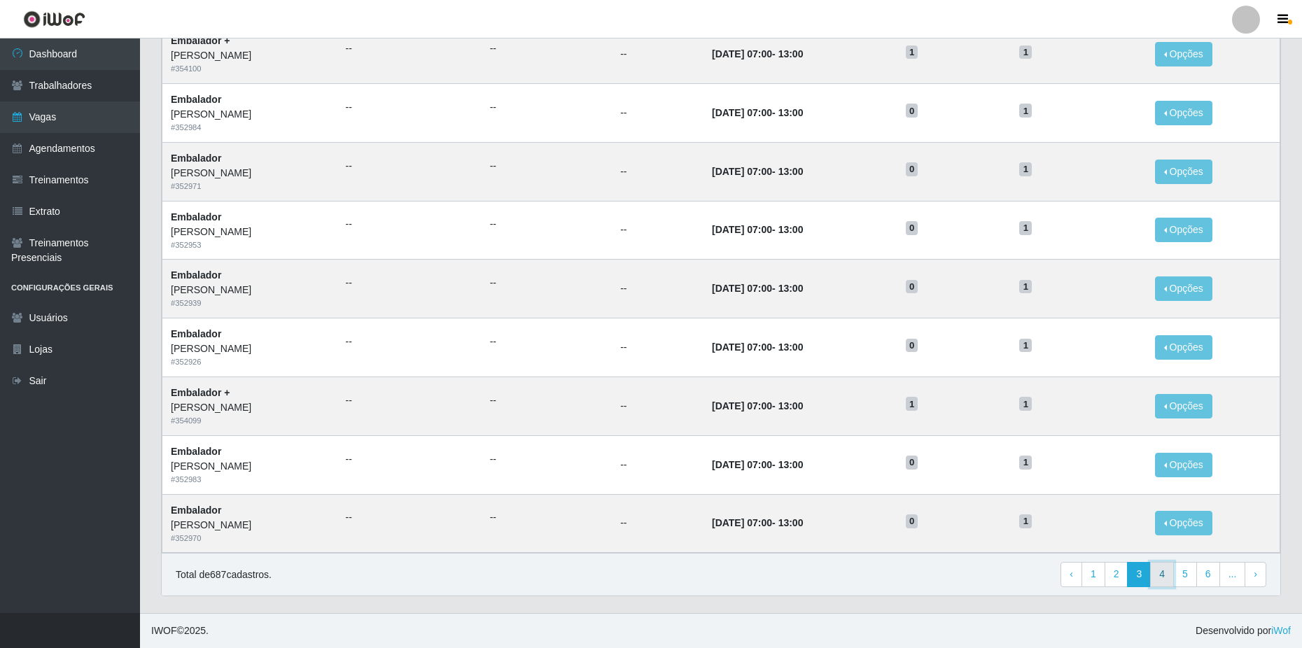
click at [1167, 573] on link "4" at bounding box center [1162, 574] width 24 height 25
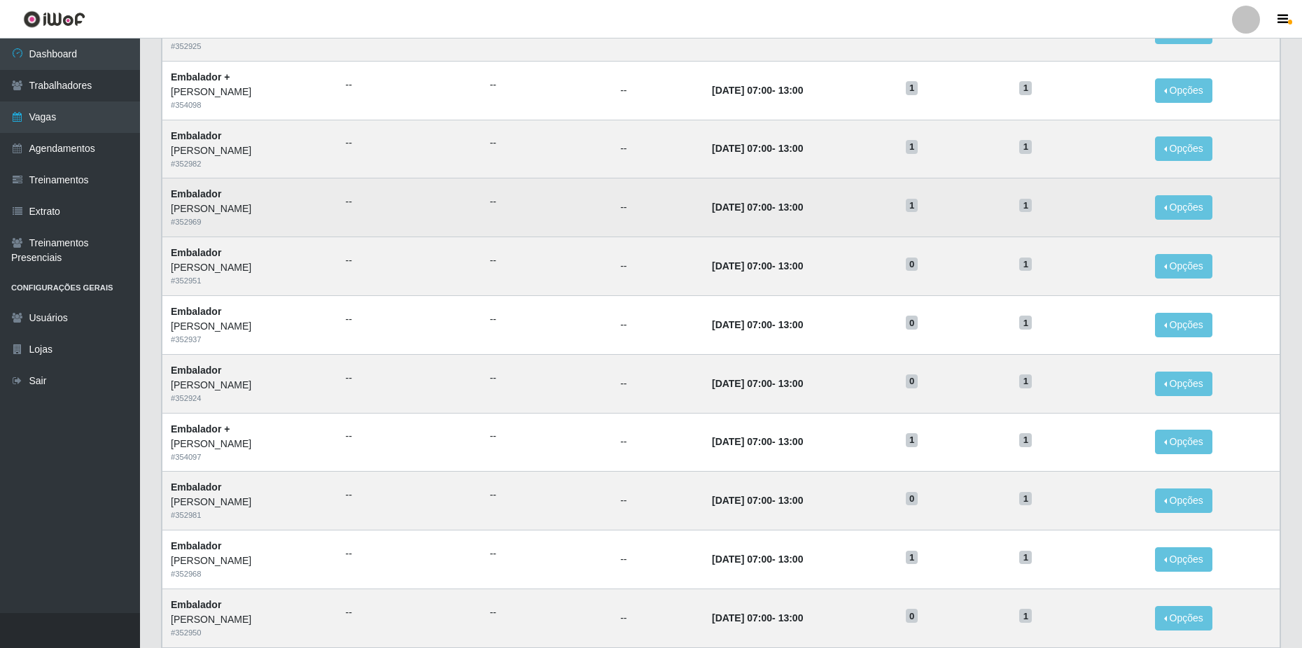
scroll to position [350, 0]
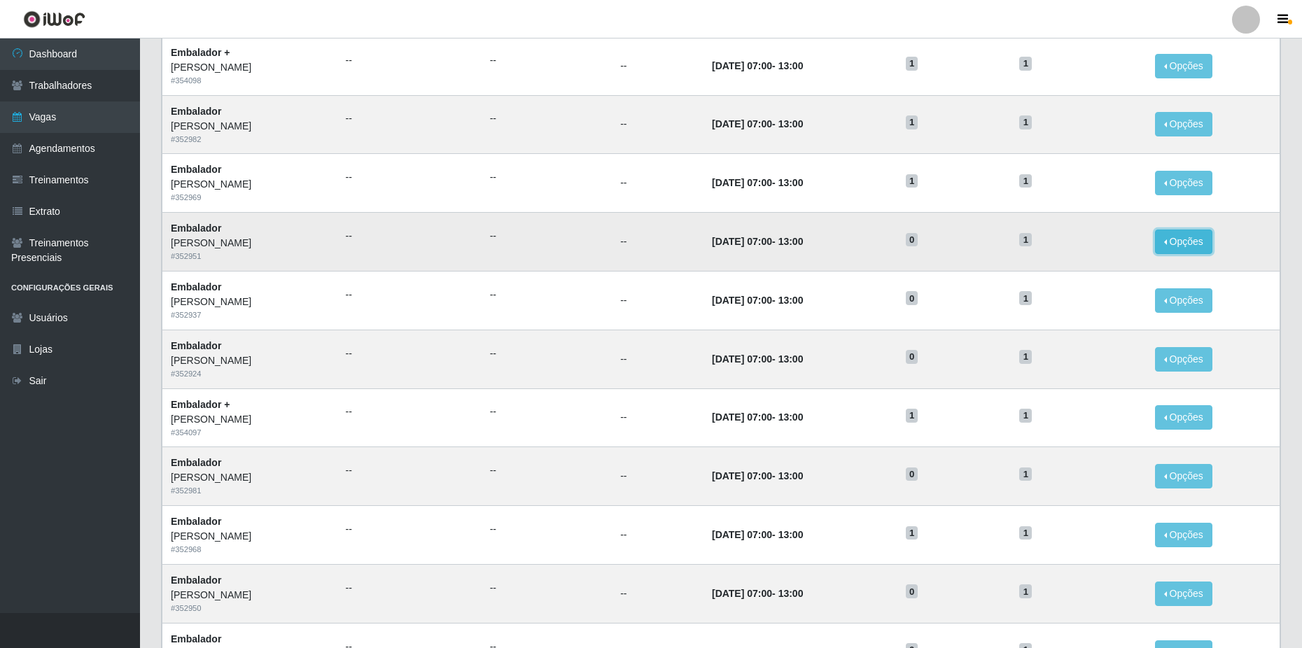
click at [1162, 238] on button "Opções" at bounding box center [1183, 242] width 57 height 24
click at [1087, 242] on link "Editar" at bounding box center [1076, 244] width 40 height 11
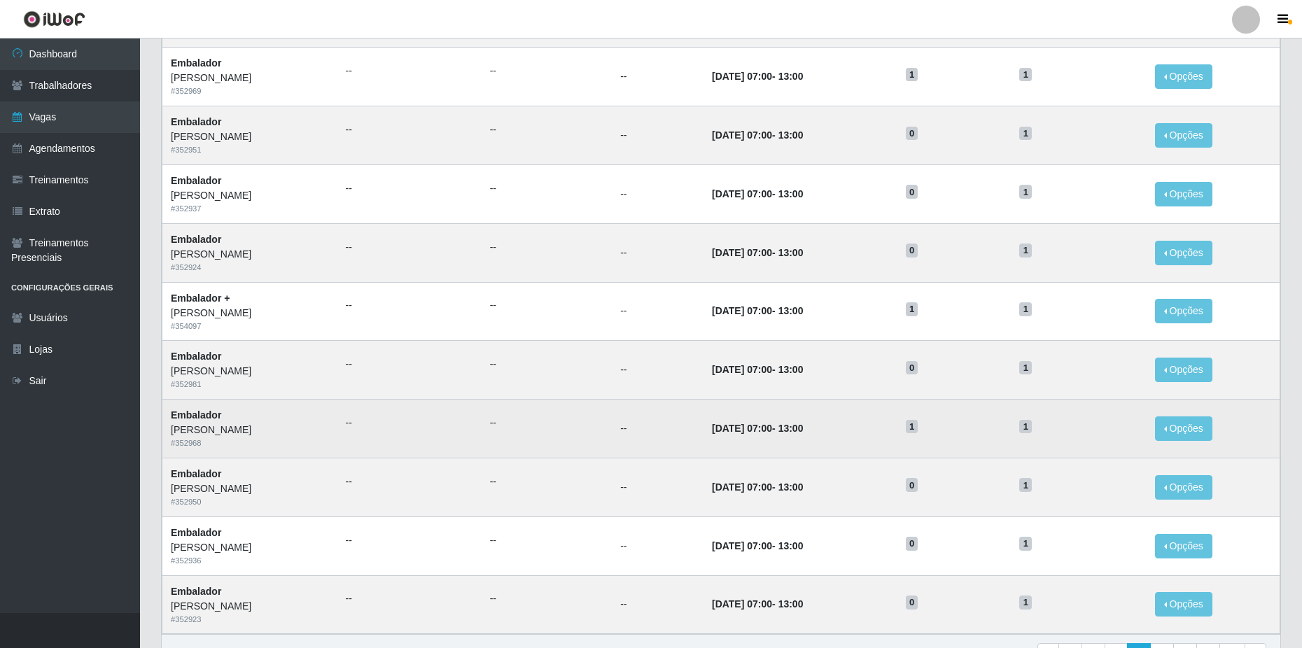
scroll to position [538, 0]
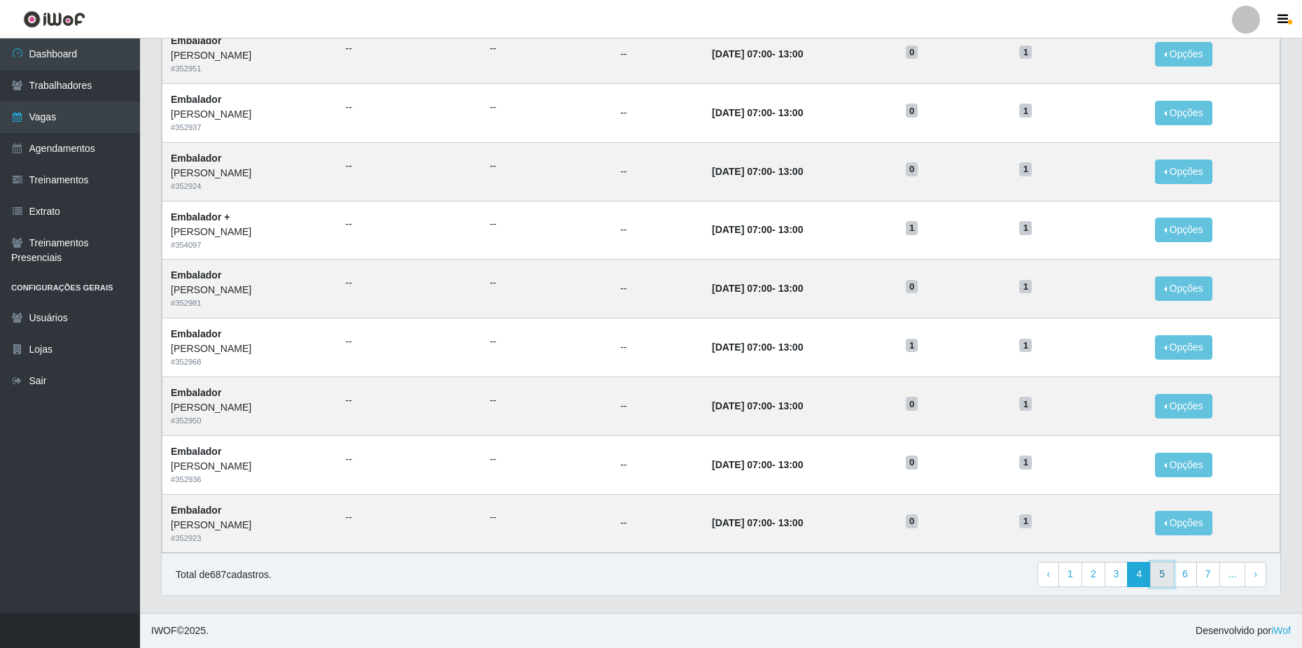
click at [1170, 572] on link "5" at bounding box center [1162, 574] width 24 height 25
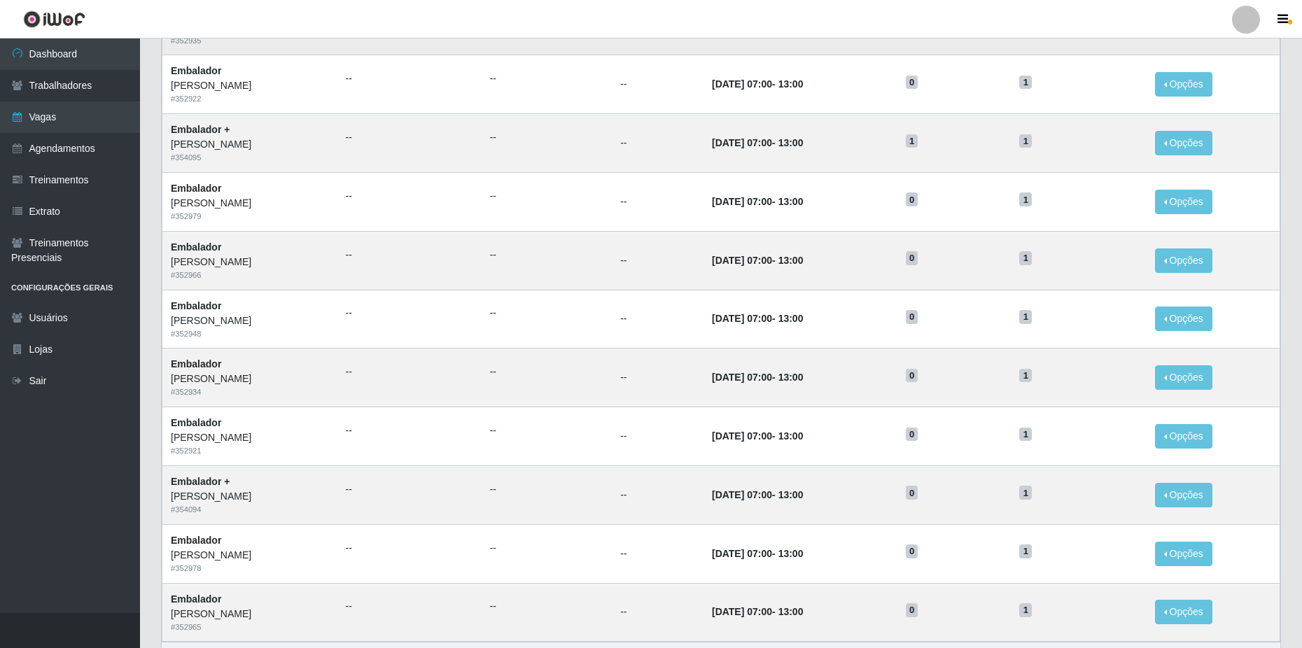
scroll to position [538, 0]
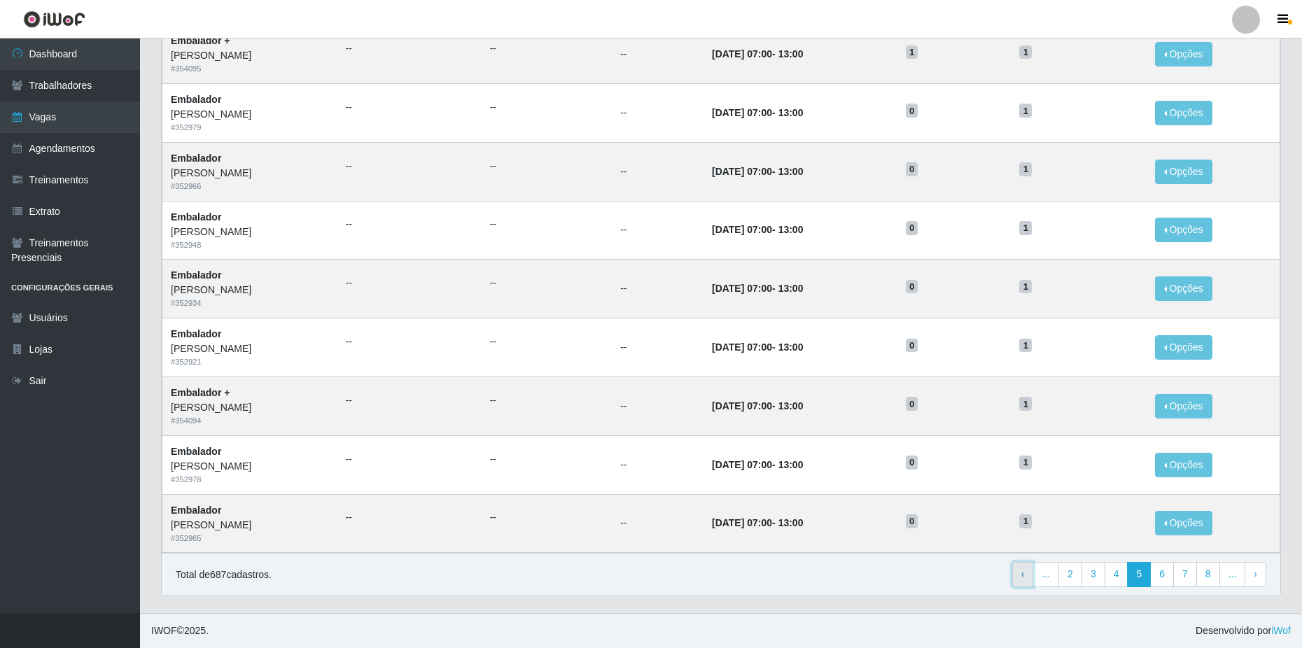
click at [1025, 577] on span "‹" at bounding box center [1022, 573] width 3 height 11
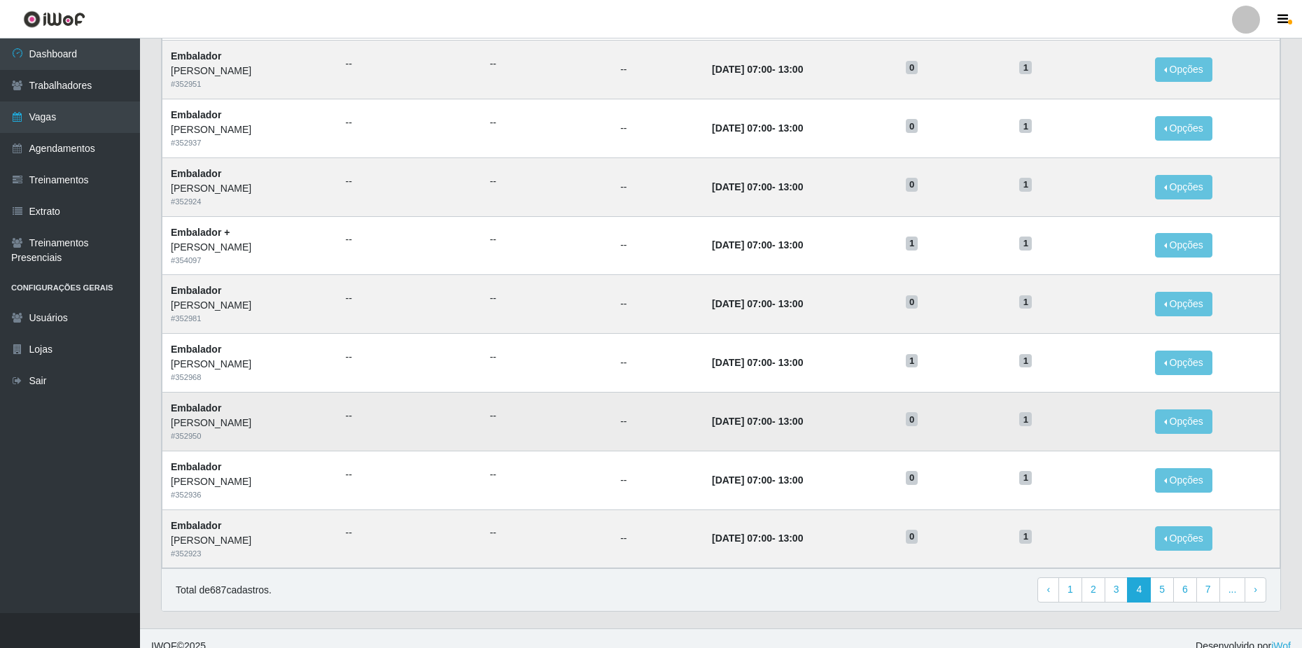
scroll to position [538, 0]
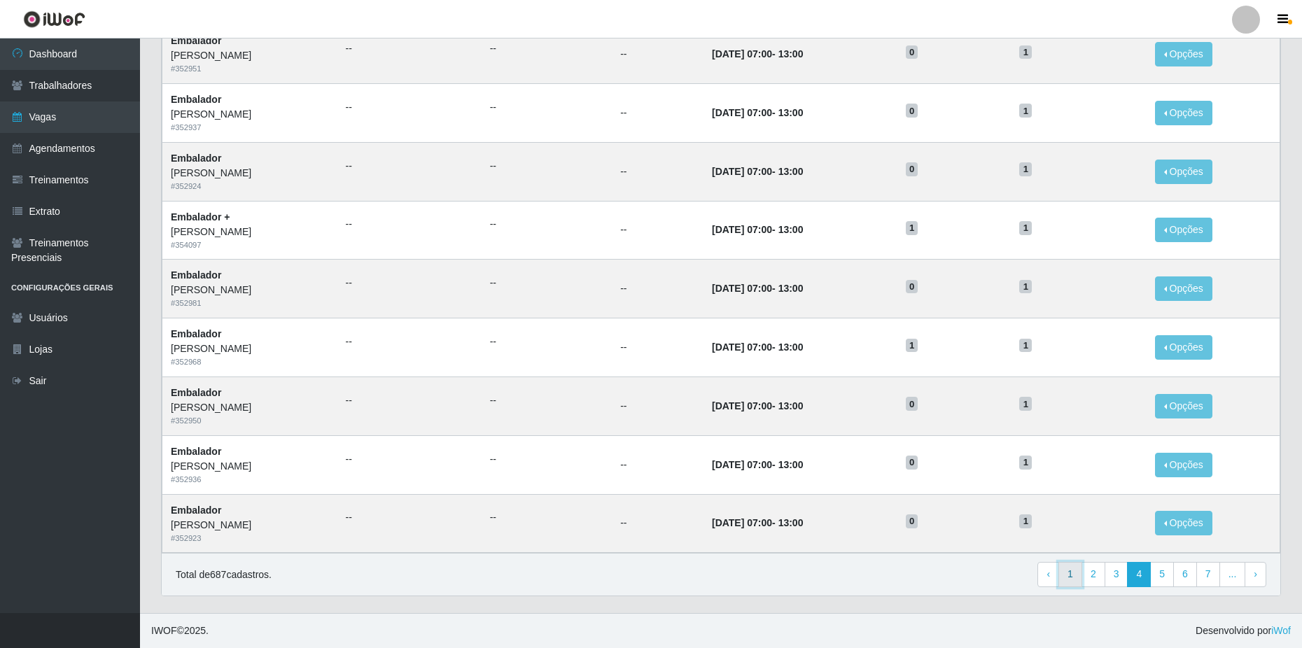
click at [1069, 575] on link "1" at bounding box center [1070, 574] width 24 height 25
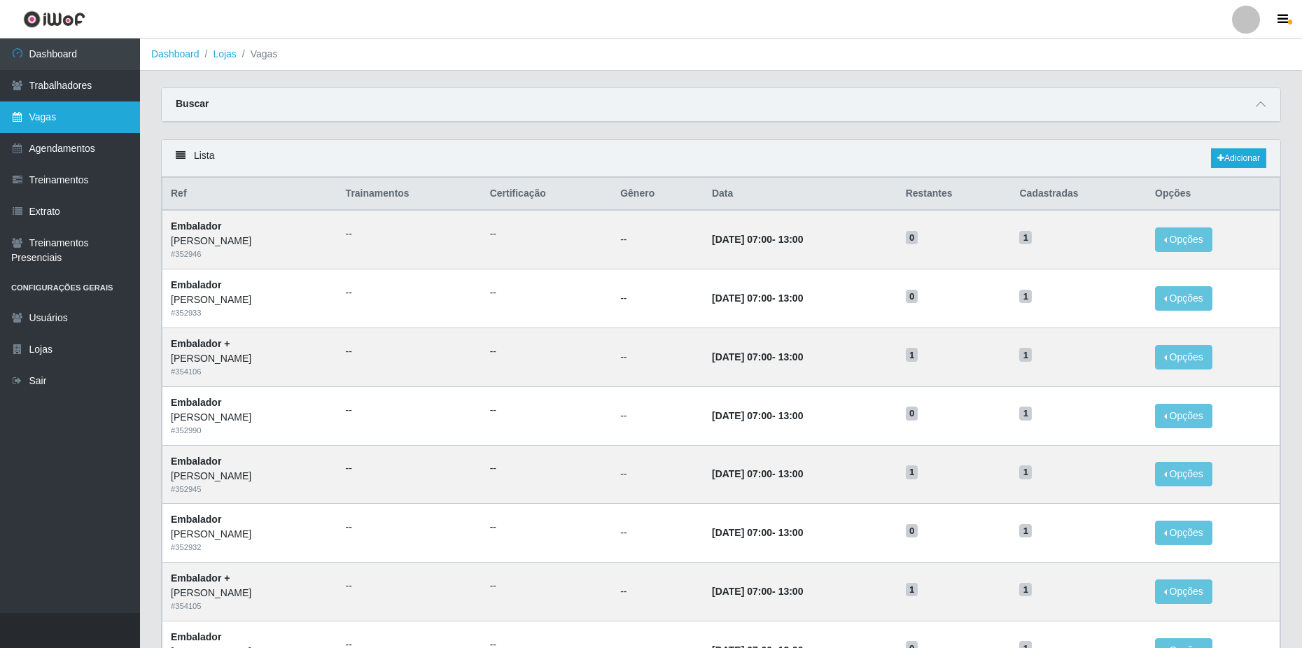
click at [88, 110] on link "Vagas" at bounding box center [70, 116] width 140 height 31
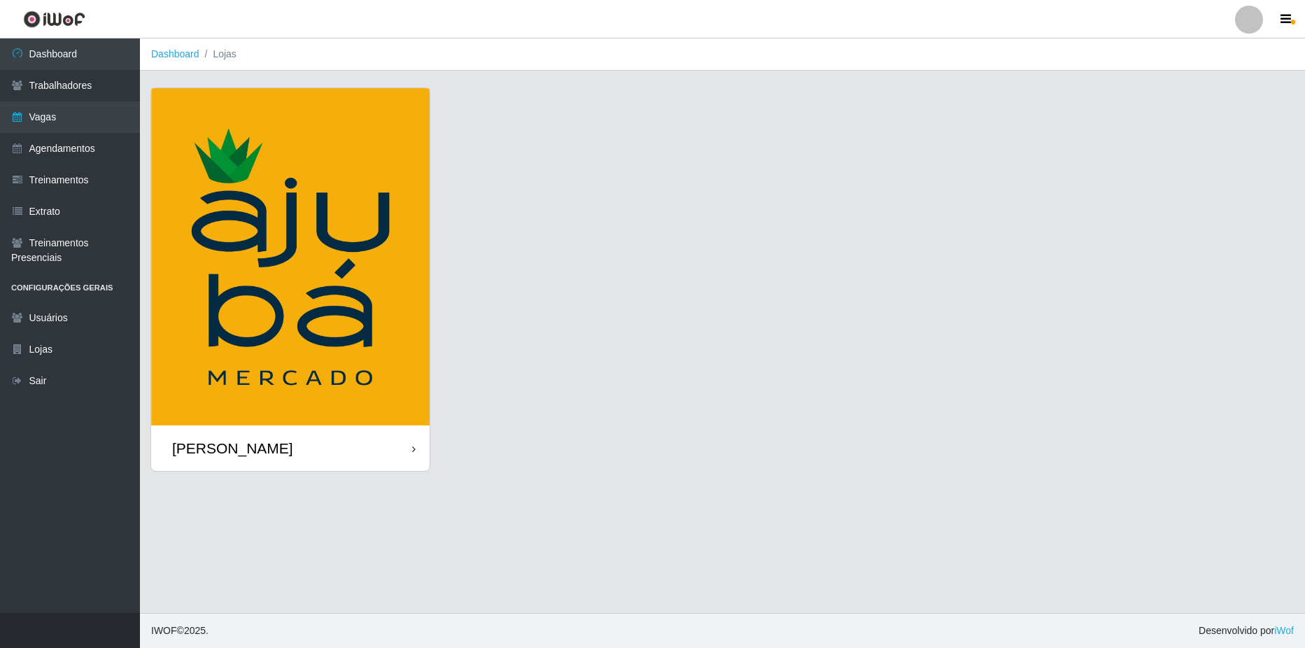
click at [273, 458] on div "[PERSON_NAME]" at bounding box center [290, 447] width 279 height 45
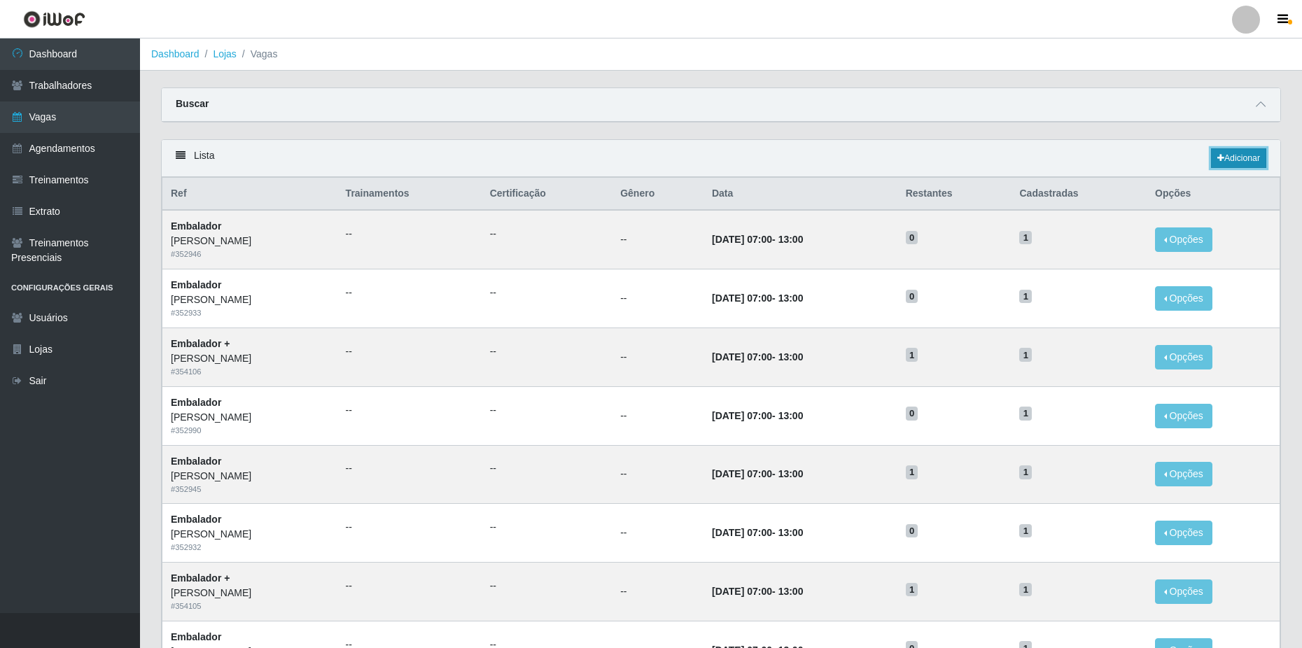
click at [1236, 159] on link "Adicionar" at bounding box center [1238, 158] width 55 height 20
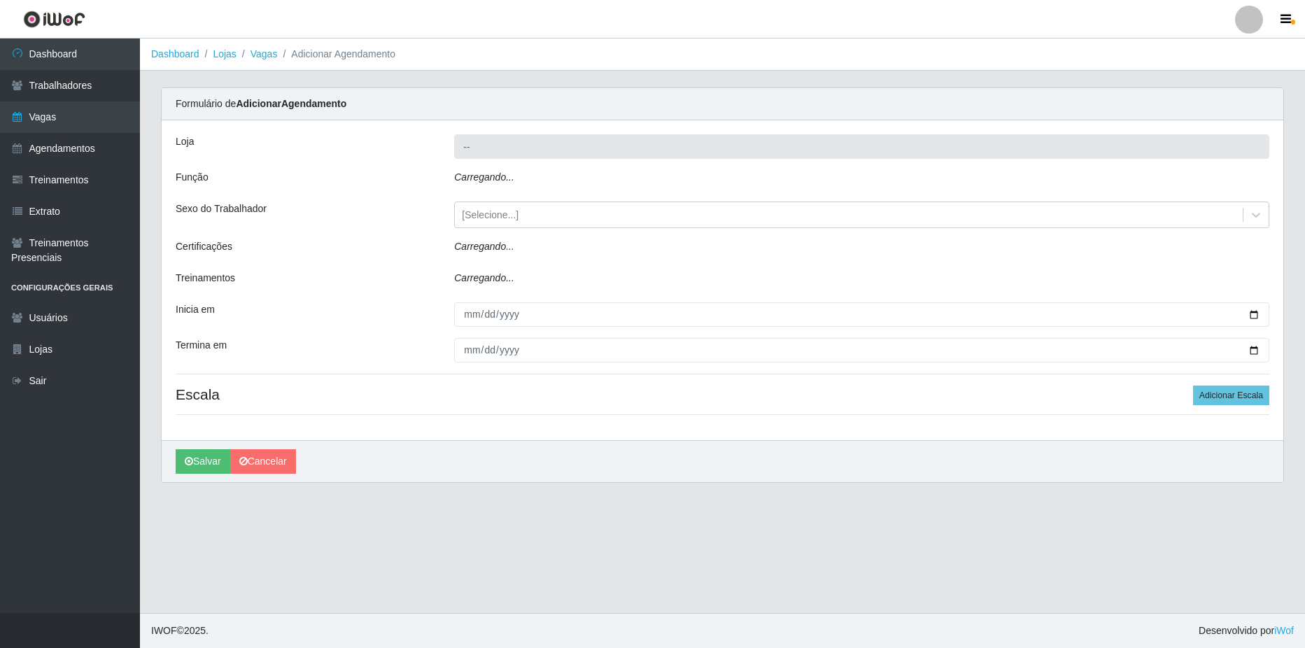
type input "[PERSON_NAME]"
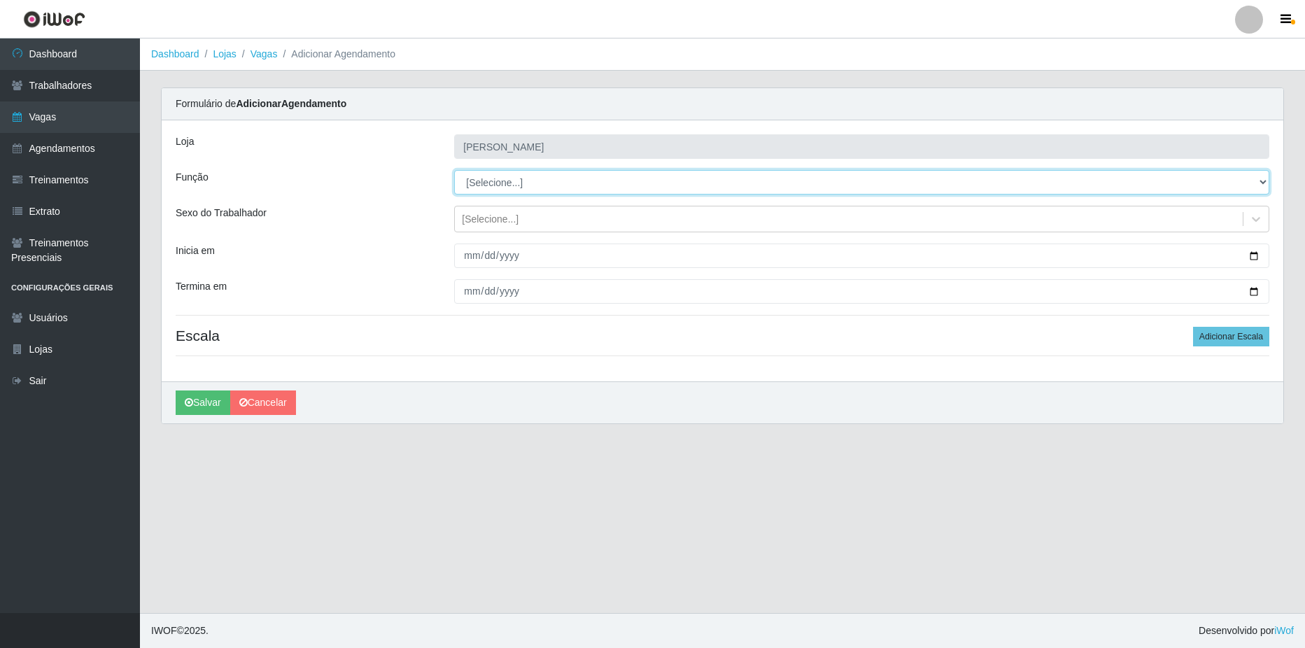
click at [502, 190] on select "[Selecione...] ASG ASG + ASG ++ Balconista de Açougue Balconista de Açougue + B…" at bounding box center [861, 182] width 815 height 24
select select "70"
click at [454, 170] on select "[Selecione...] ASG ASG + ASG ++ Balconista de Açougue Balconista de Açougue + B…" at bounding box center [861, 182] width 815 height 24
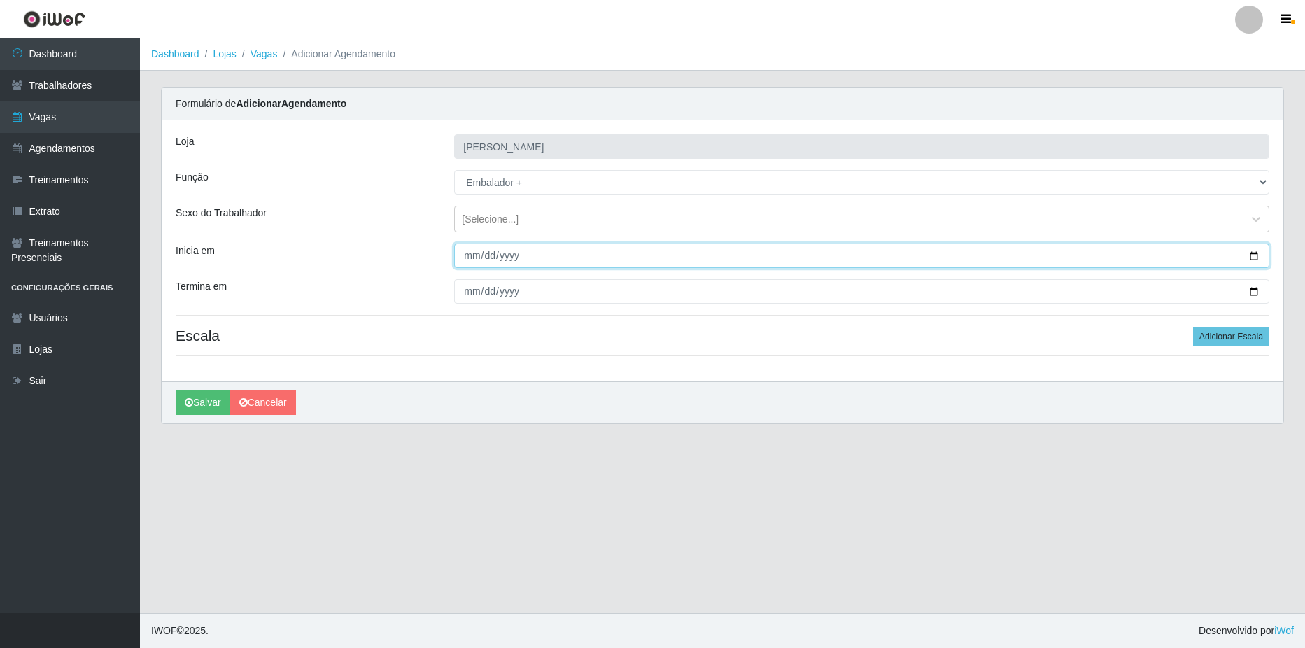
click at [1242, 257] on input "Inicia em" at bounding box center [861, 256] width 815 height 24
click at [1251, 257] on input "Inicia em" at bounding box center [861, 256] width 815 height 24
type input "[DATE]"
drag, startPoint x: 804, startPoint y: 342, endPoint x: 955, endPoint y: 332, distance: 151.5
click at [807, 342] on h4 "Escala Adicionar Escala" at bounding box center [723, 335] width 1094 height 17
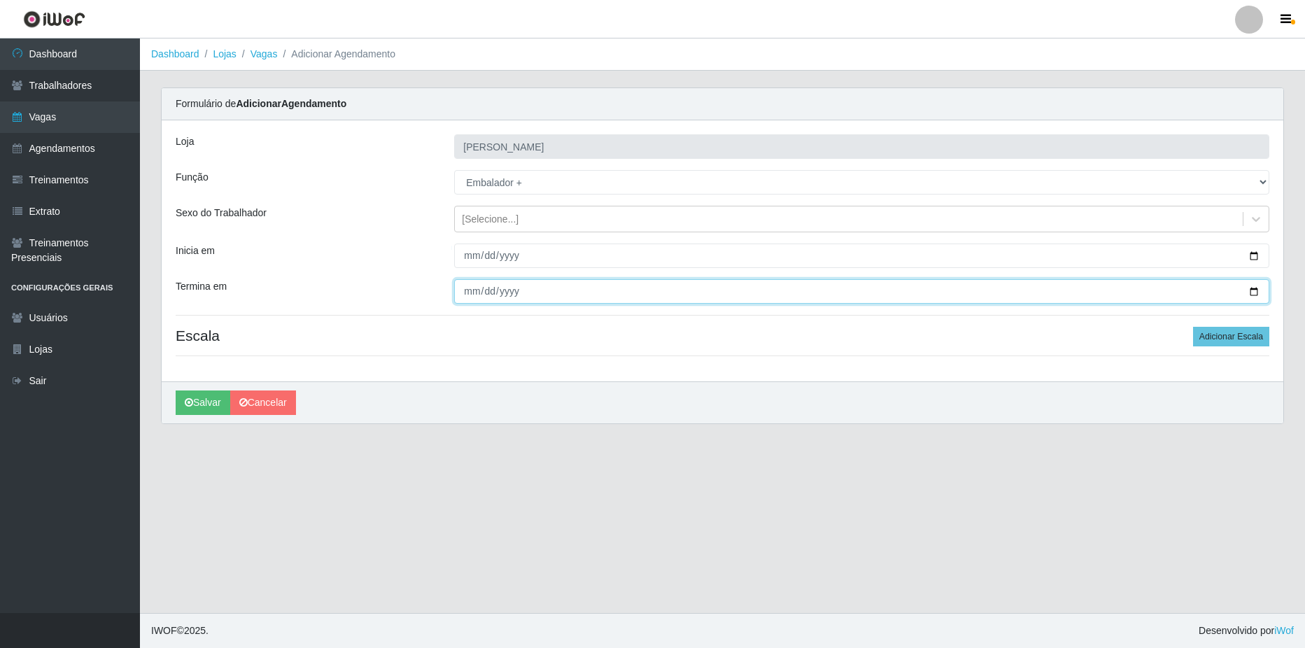
click at [1256, 289] on input "Termina em" at bounding box center [861, 291] width 815 height 24
type input "[DATE]"
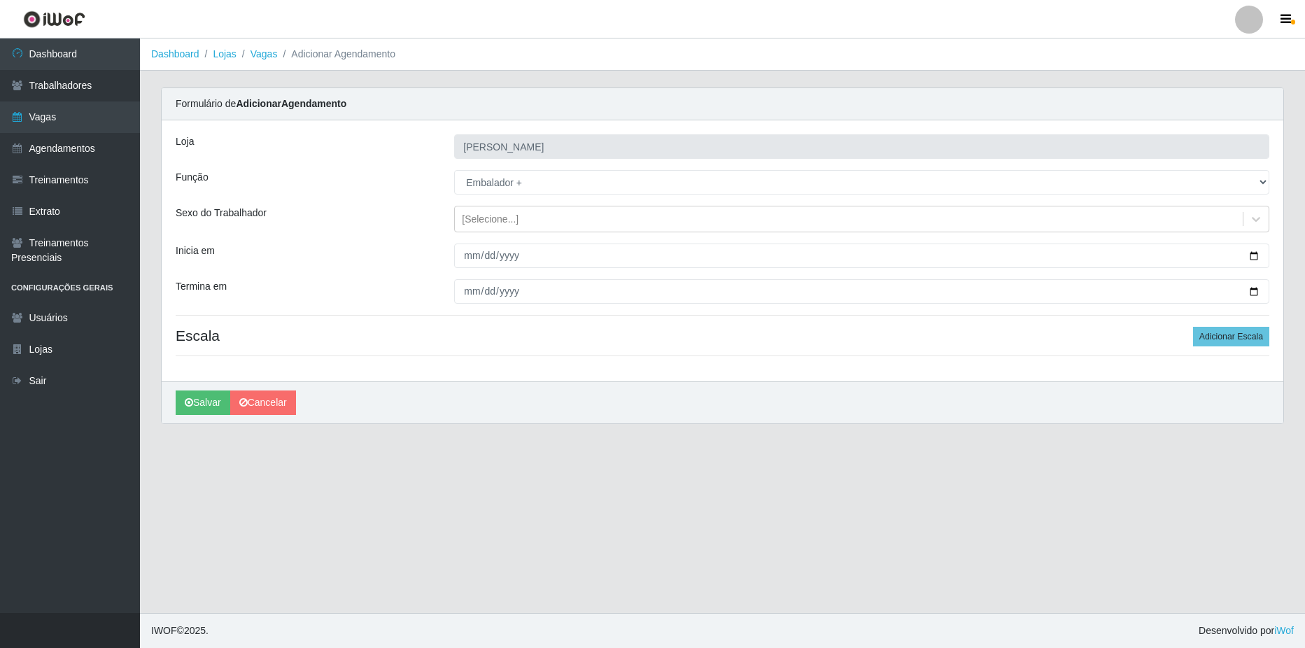
click at [756, 368] on div "[PERSON_NAME] Mercado Função [Selecione...] ASG ASG + ASG ++ Balconista de Açou…" at bounding box center [723, 250] width 1122 height 261
click at [1243, 339] on button "Adicionar Escala" at bounding box center [1231, 337] width 76 height 20
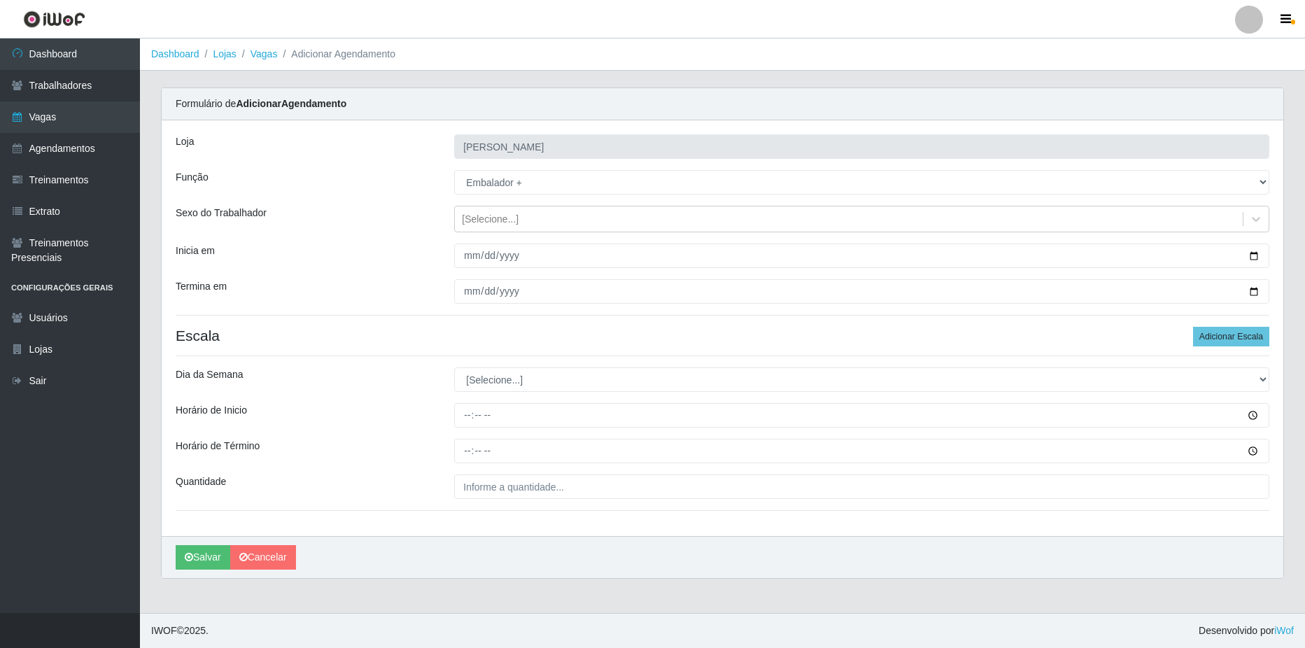
click at [495, 393] on div "[PERSON_NAME] Mercado Função [Selecione...] ASG ASG + ASG ++ Balconista de Açou…" at bounding box center [723, 328] width 1122 height 416
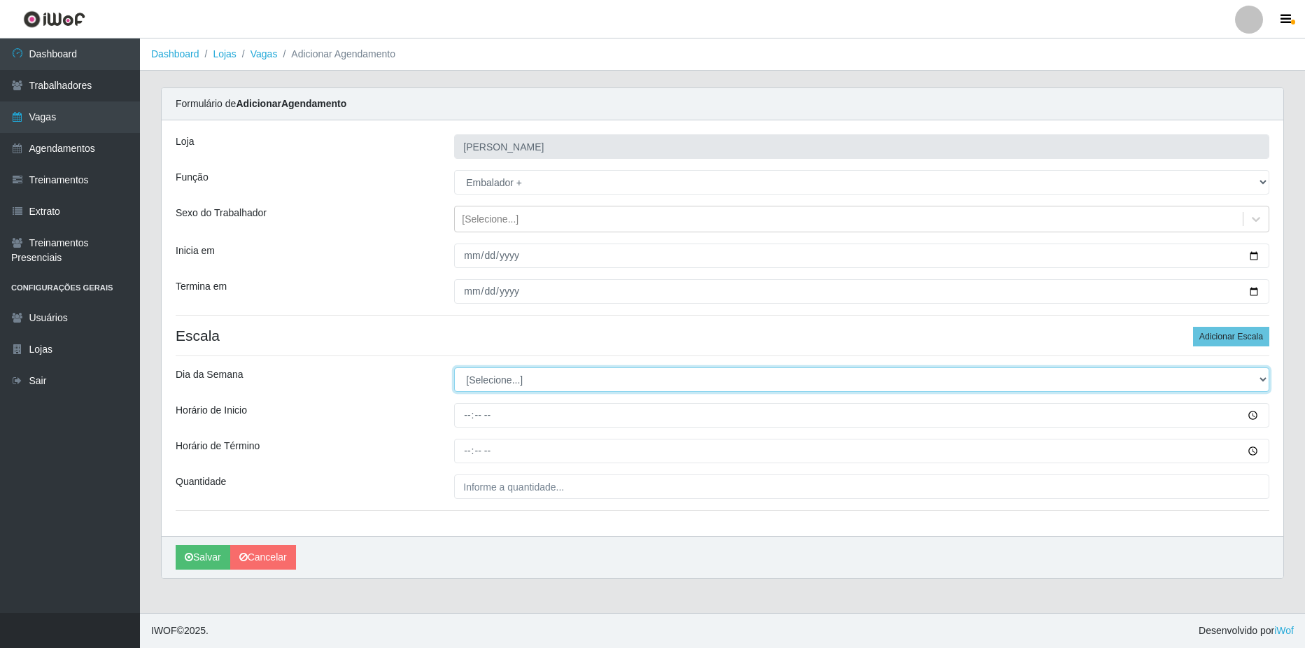
click at [495, 383] on select "[Selecione...] Segunda Terça Quarta Quinta Sexta Sábado Domingo" at bounding box center [861, 379] width 815 height 24
select select "6"
click at [454, 367] on select "[Selecione...] Segunda Terça Quarta Quinta Sexta Sábado Domingo" at bounding box center [861, 379] width 815 height 24
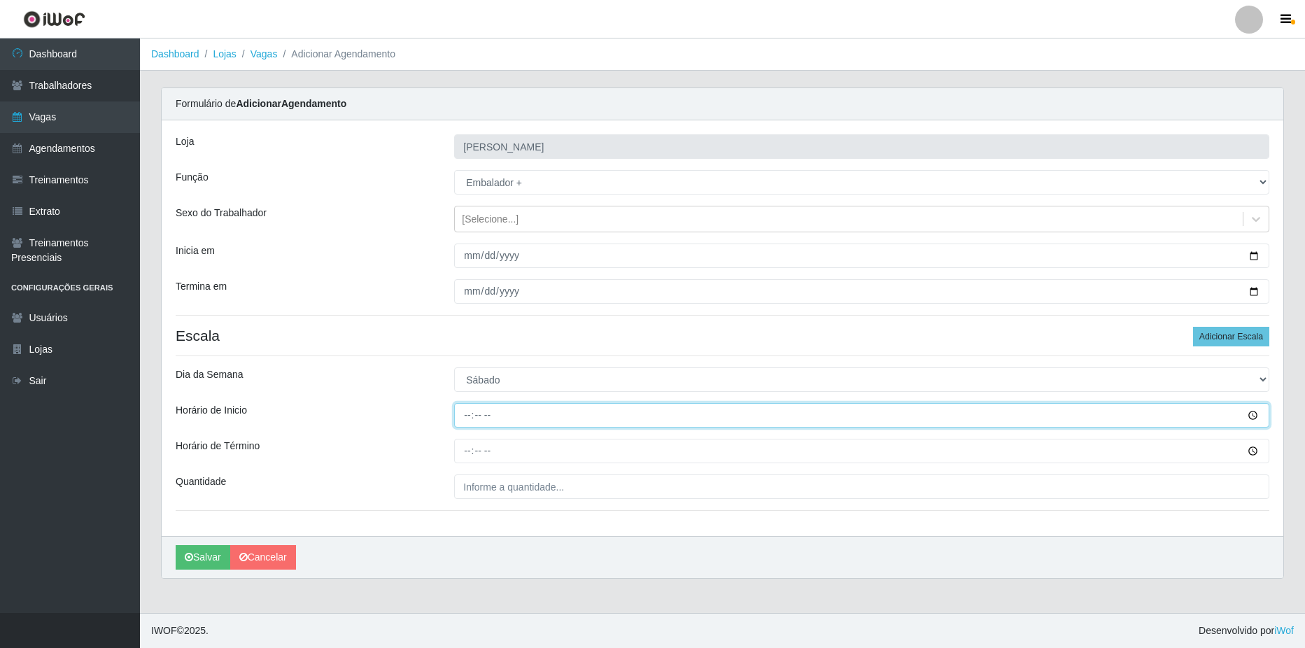
click at [519, 417] on input "Horário de Inicio" at bounding box center [861, 415] width 815 height 24
type input "07:00"
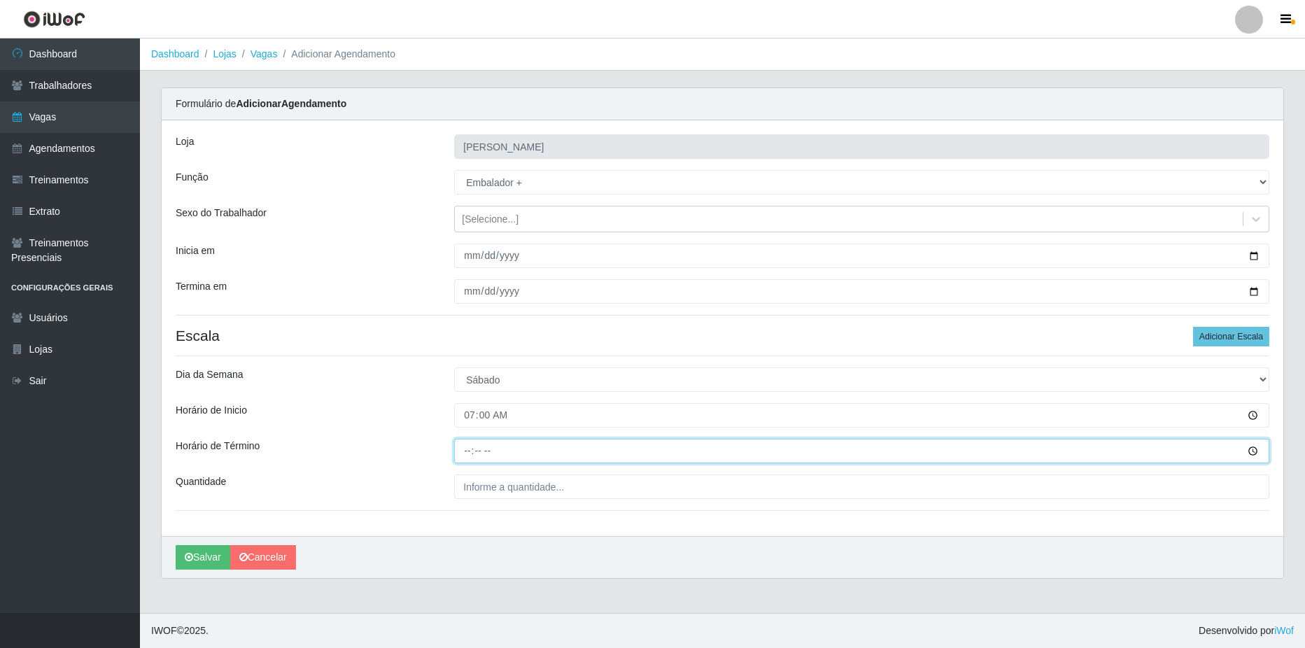
click at [1044, 451] on input "Horário de Término" at bounding box center [861, 451] width 815 height 24
type input "13:00"
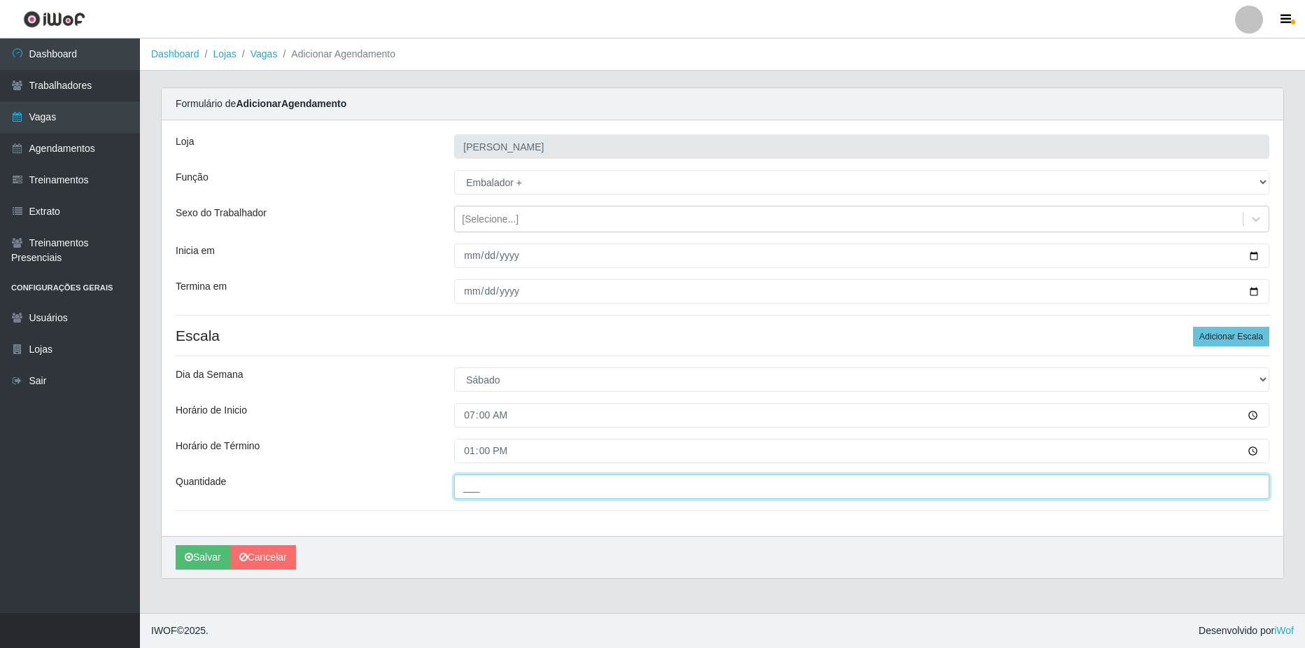
click at [942, 488] on input "___" at bounding box center [861, 486] width 815 height 24
type input "2__"
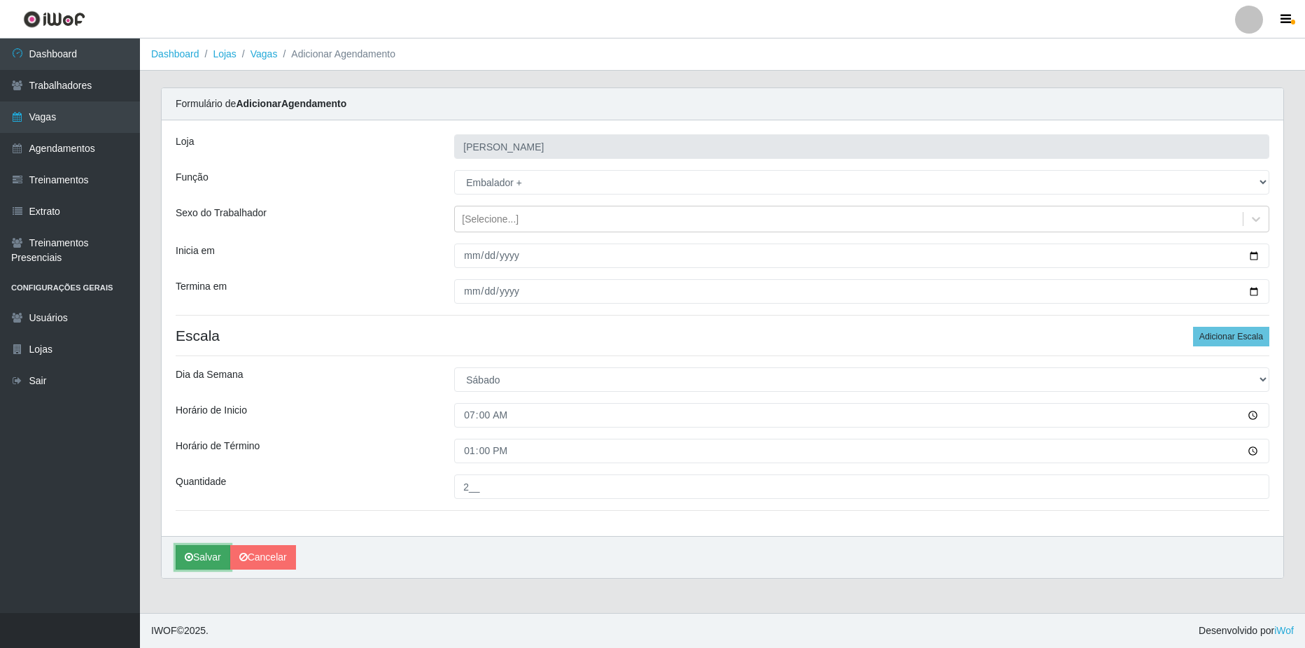
click at [180, 558] on button "Salvar" at bounding box center [203, 557] width 55 height 24
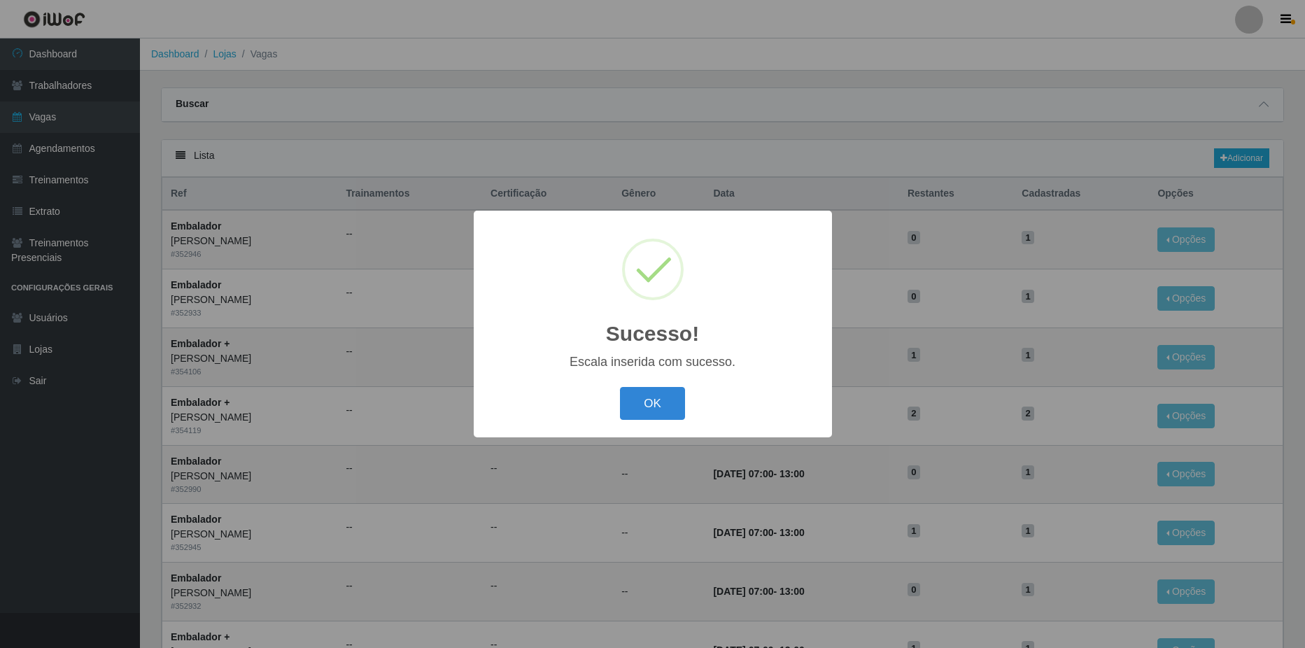
click at [620, 387] on button "OK" at bounding box center [652, 403] width 65 height 33
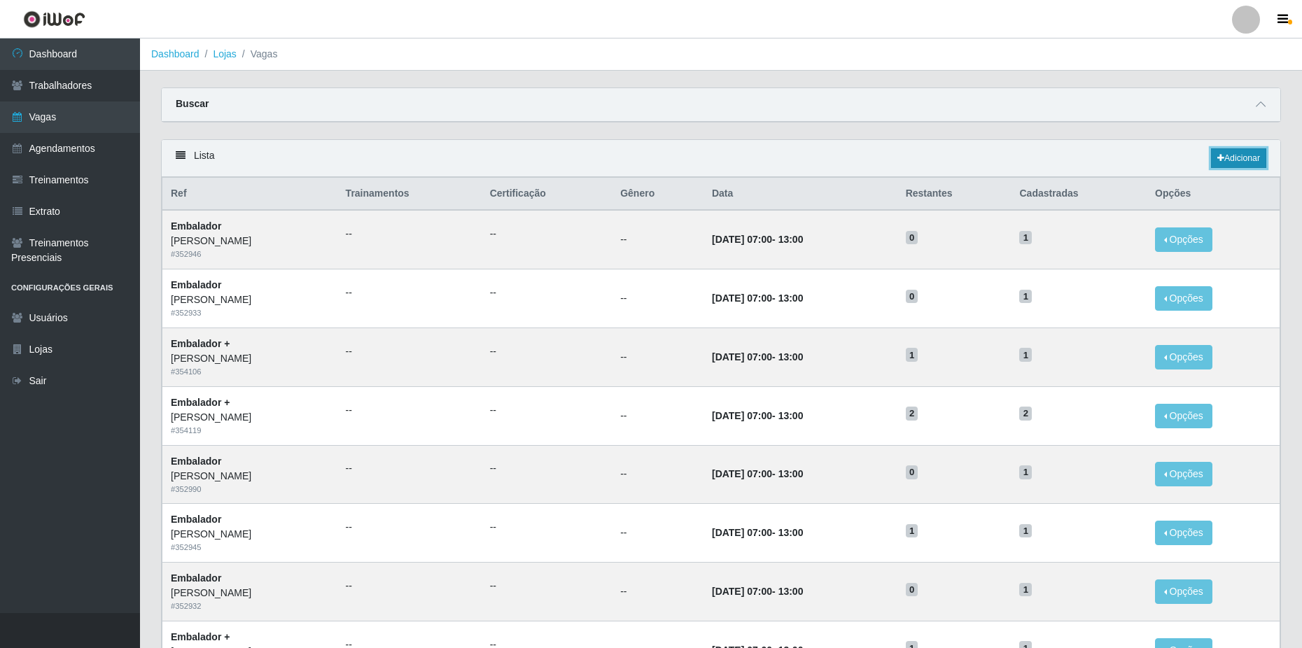
click at [1232, 152] on link "Adicionar" at bounding box center [1238, 158] width 55 height 20
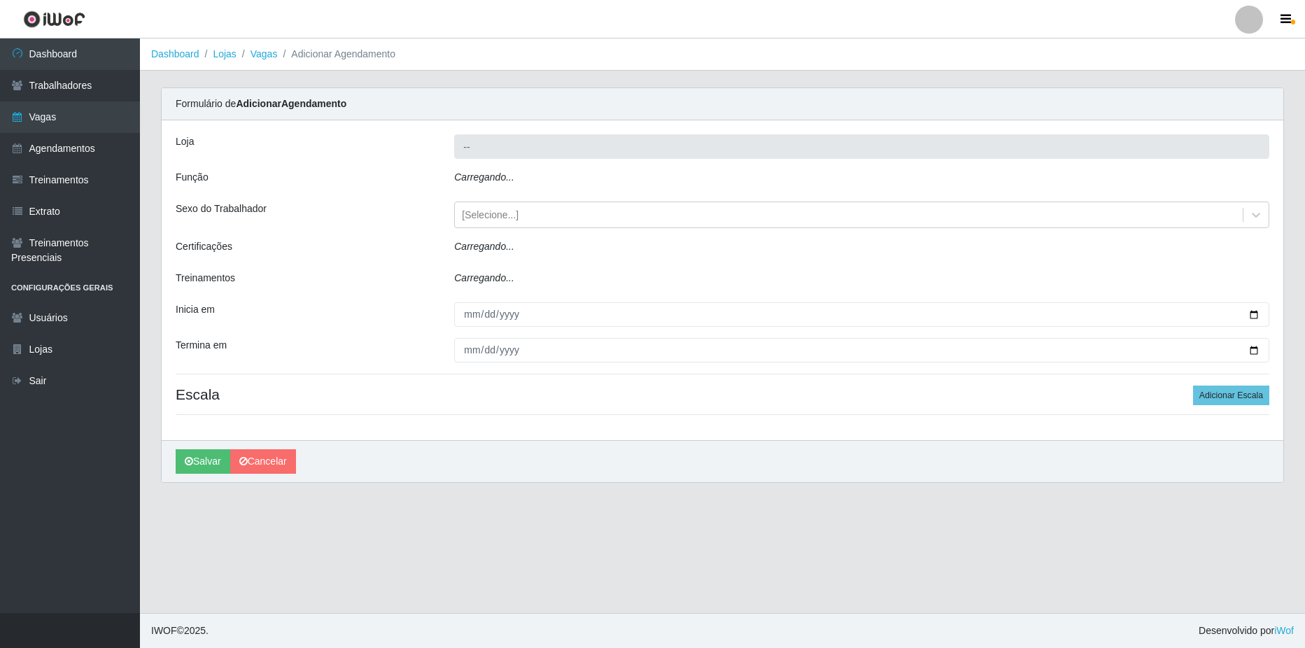
type input "[PERSON_NAME]"
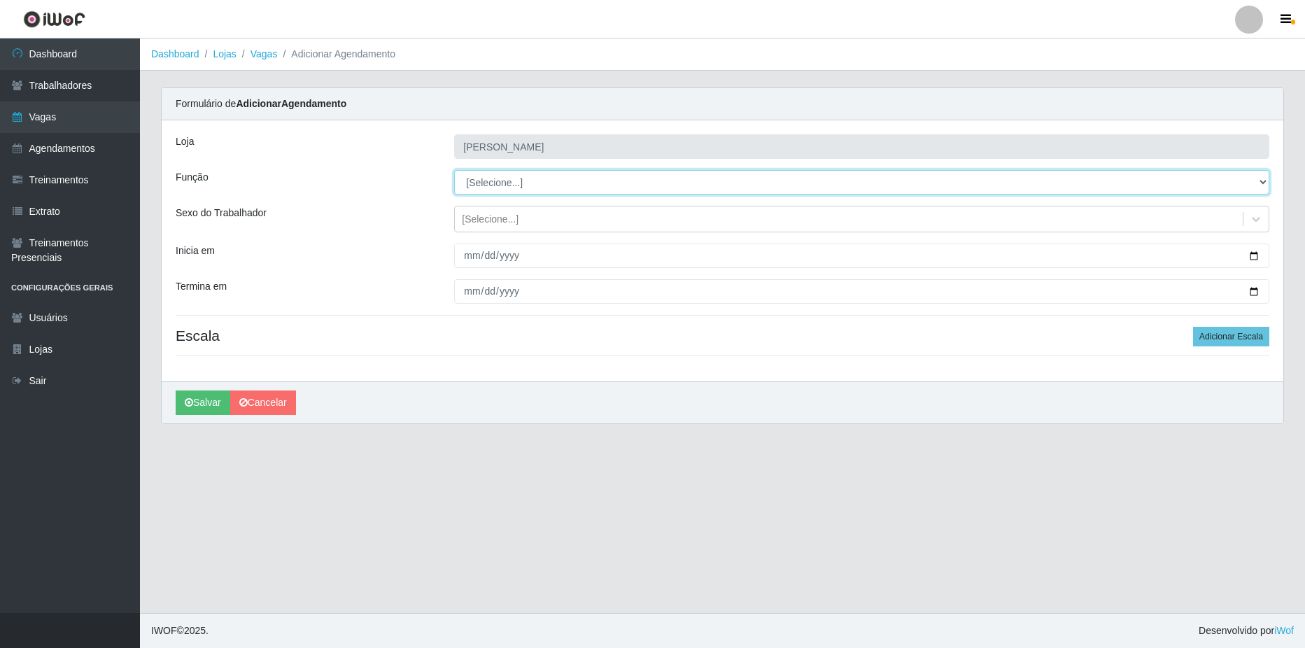
click at [486, 186] on select "[Selecione...] ASG ASG + ASG ++ Balconista de Açougue Balconista de Açougue + B…" at bounding box center [861, 182] width 815 height 24
select select "70"
click at [454, 170] on select "[Selecione...] ASG ASG + ASG ++ Balconista de Açougue Balconista de Açougue + B…" at bounding box center [861, 182] width 815 height 24
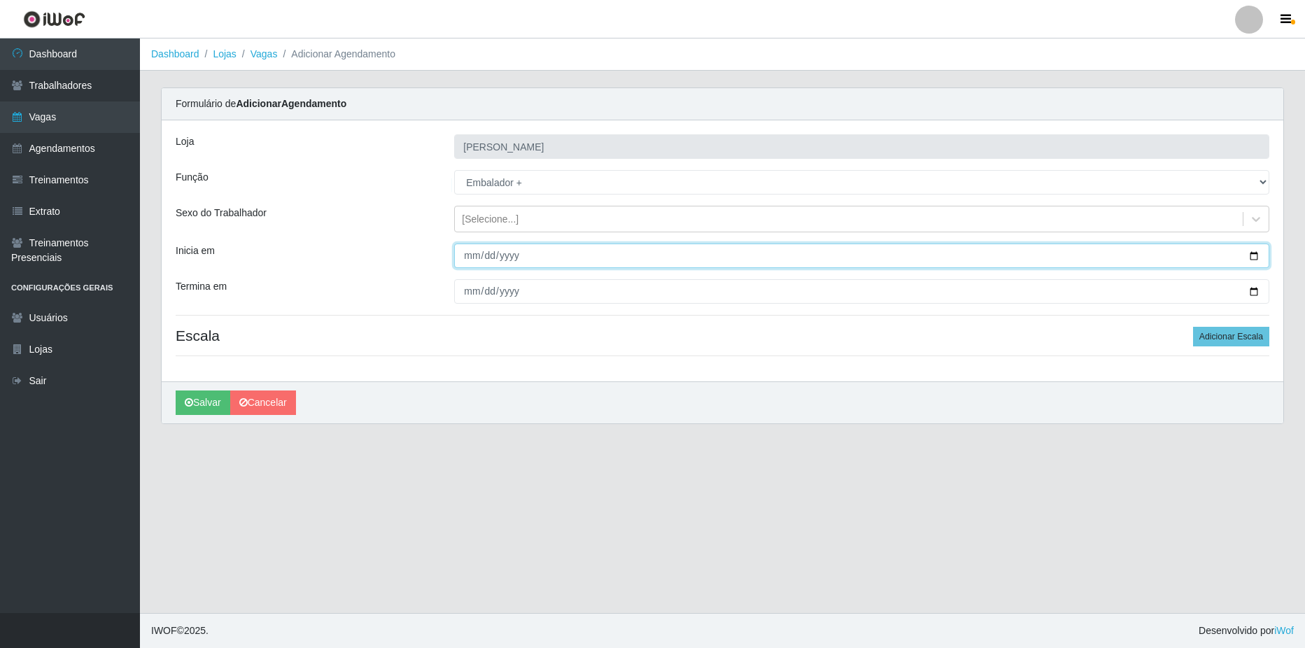
click at [1253, 253] on input "Inicia em" at bounding box center [861, 256] width 815 height 24
type input "[DATE]"
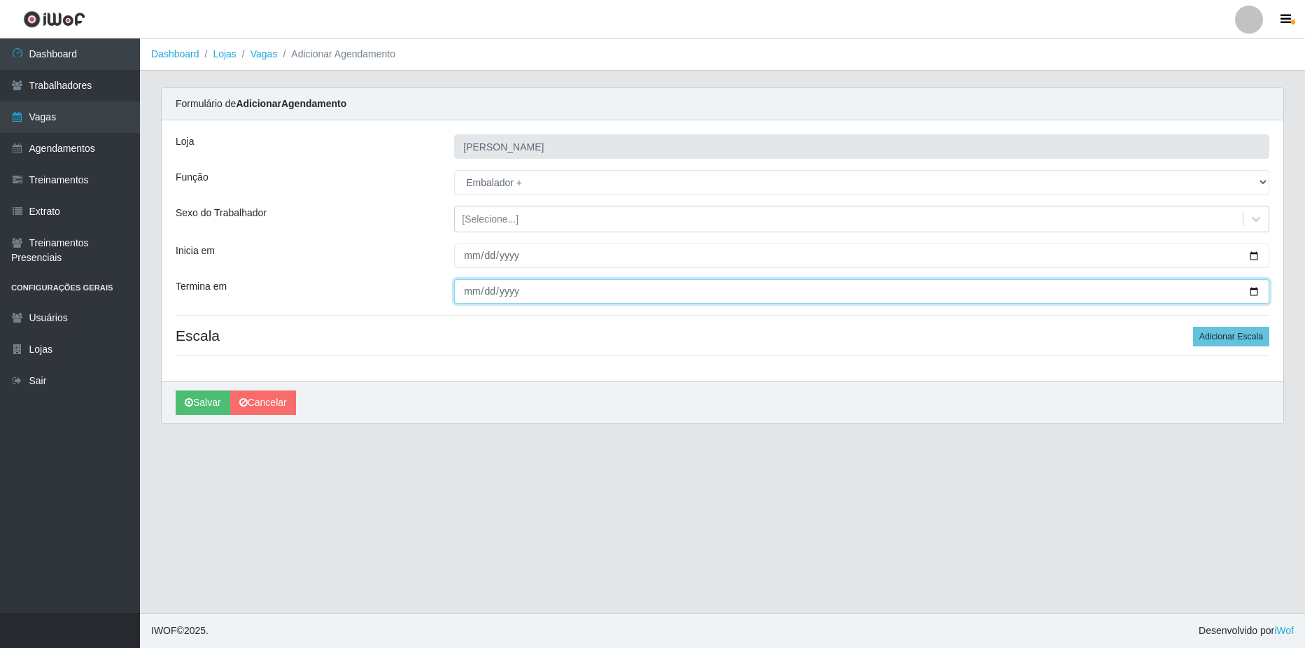
click at [1253, 288] on input "Termina em" at bounding box center [861, 291] width 815 height 24
type input "[DATE]"
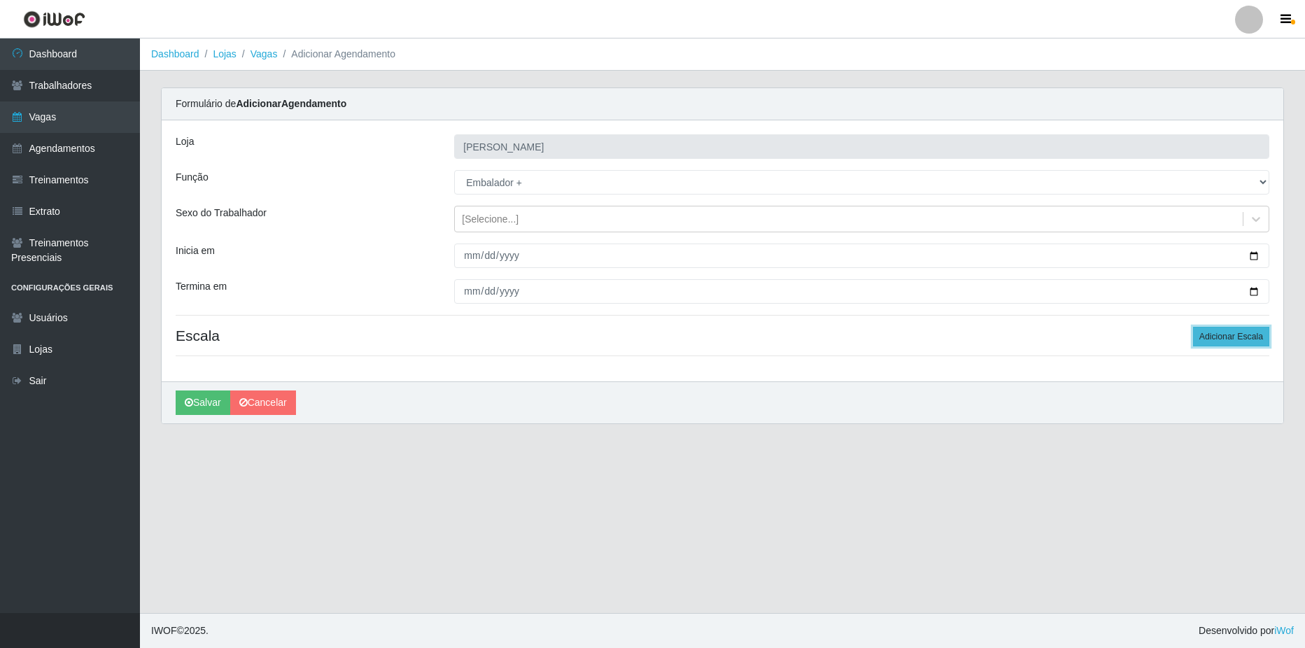
click at [1237, 332] on button "Adicionar Escala" at bounding box center [1231, 337] width 76 height 20
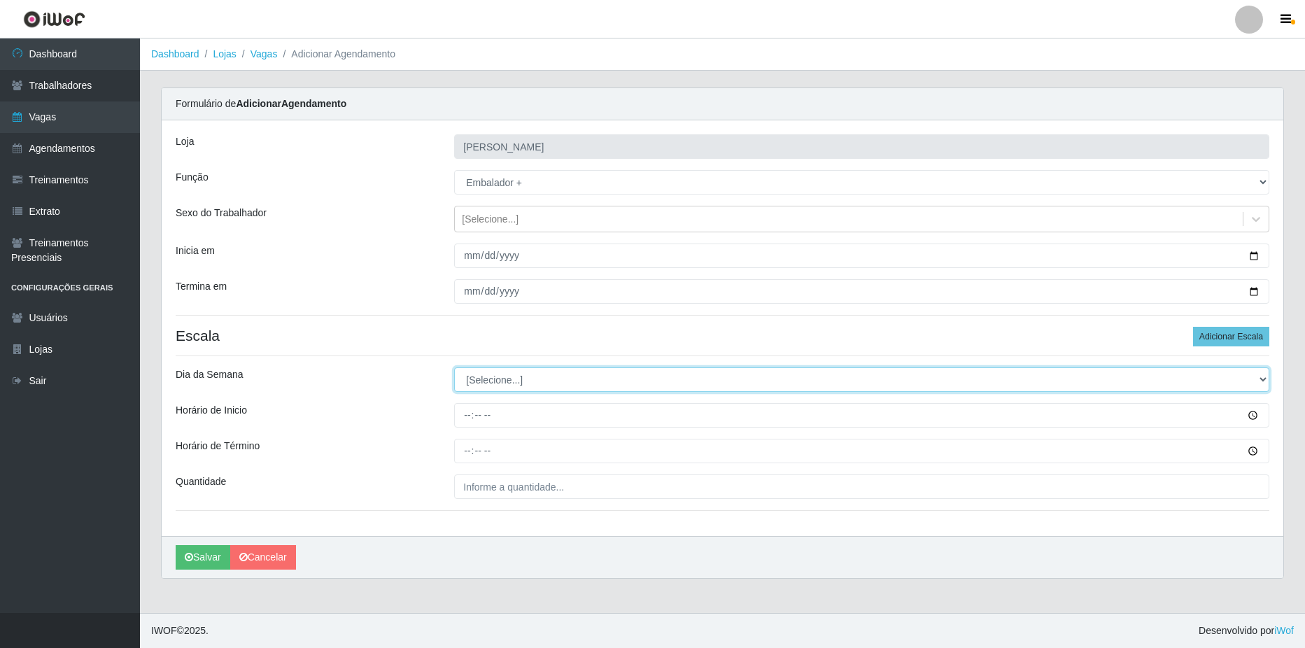
click at [500, 379] on select "[Selecione...] Segunda Terça Quarta Quinta Sexta Sábado Domingo" at bounding box center [861, 379] width 815 height 24
select select "0"
click at [454, 367] on select "[Selecione...] Segunda Terça Quarta Quinta Sexta Sábado Domingo" at bounding box center [861, 379] width 815 height 24
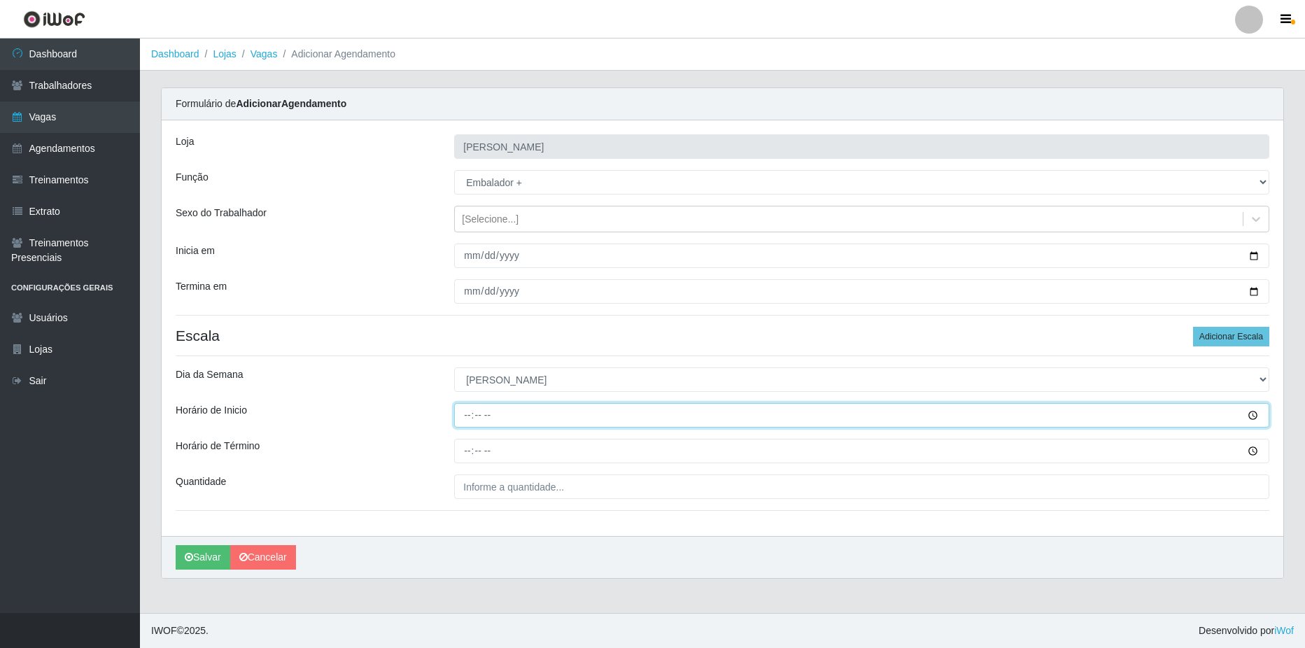
click at [507, 410] on input "Horário de Inicio" at bounding box center [861, 415] width 815 height 24
type input "09:00"
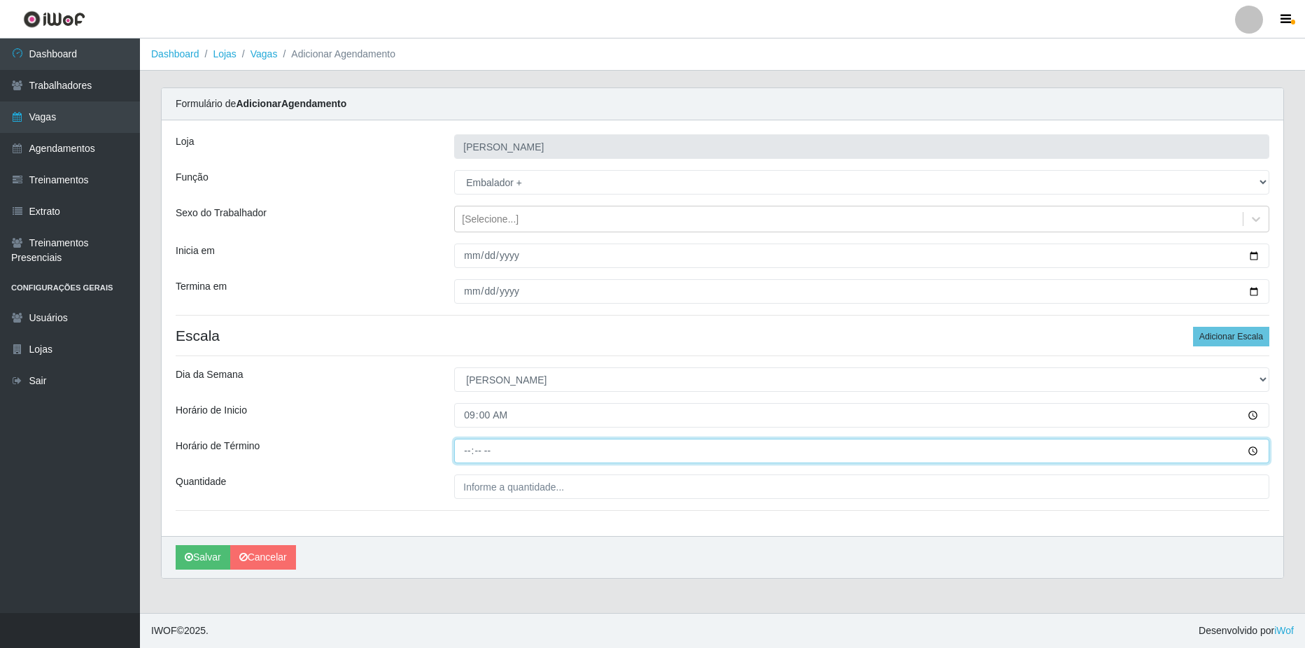
click at [537, 457] on input "Horário de Término" at bounding box center [861, 451] width 815 height 24
type input "15:00"
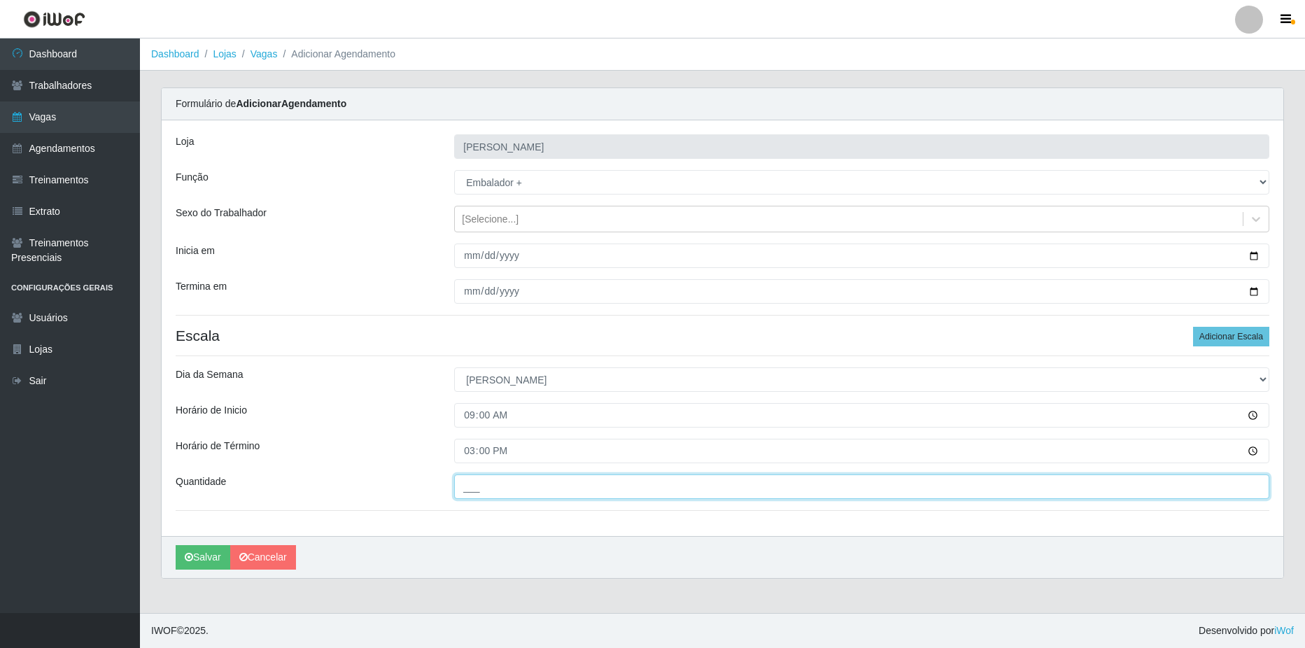
click at [570, 483] on input "___" at bounding box center [861, 486] width 815 height 24
type input "1__"
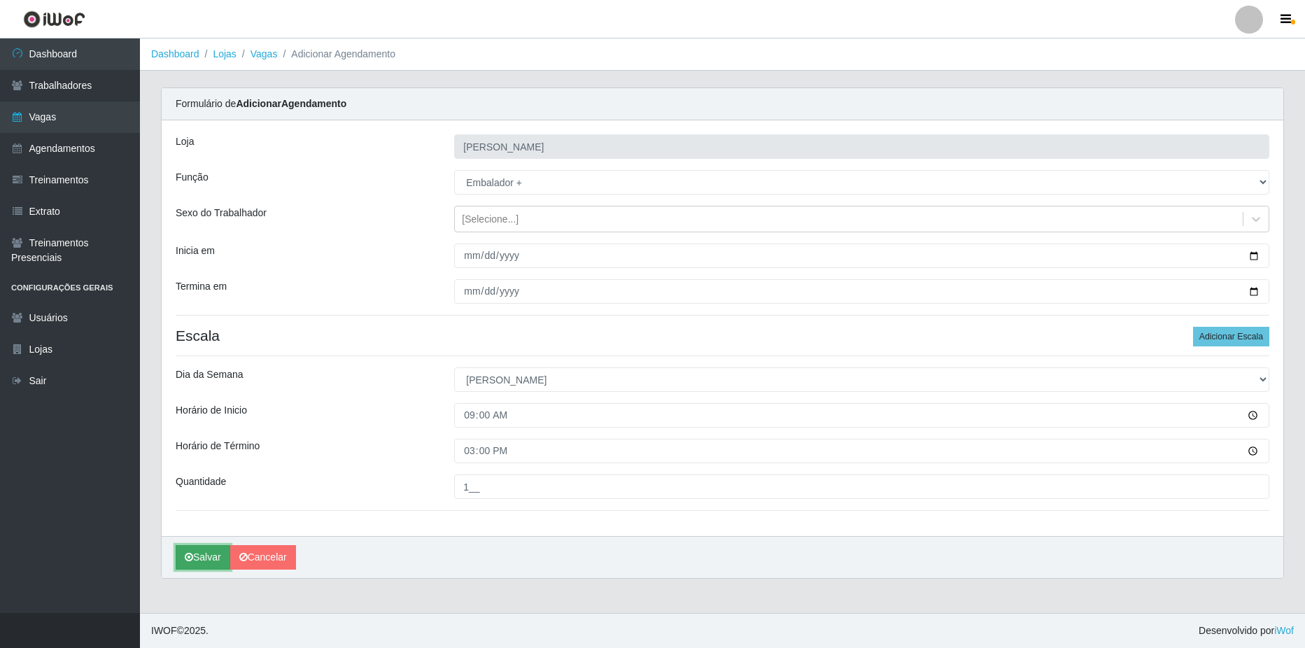
click at [197, 563] on button "Salvar" at bounding box center [203, 557] width 55 height 24
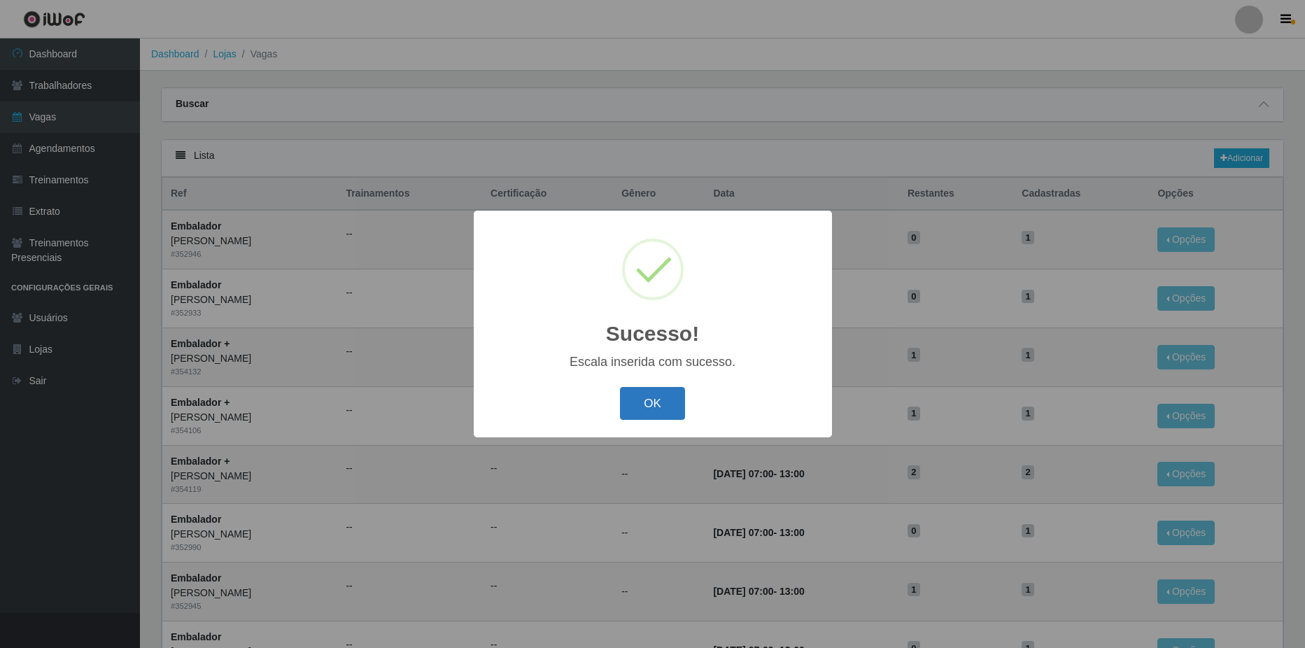
click at [662, 411] on button "OK" at bounding box center [652, 403] width 65 height 33
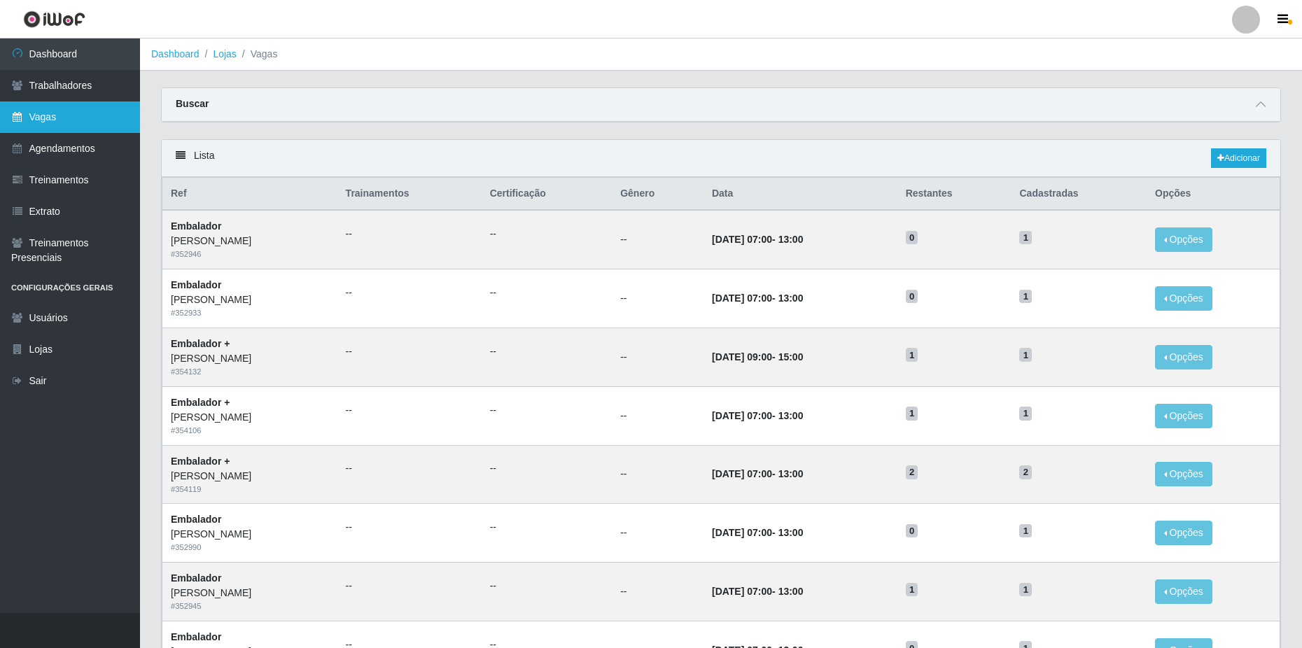
click at [72, 120] on link "Vagas" at bounding box center [70, 116] width 140 height 31
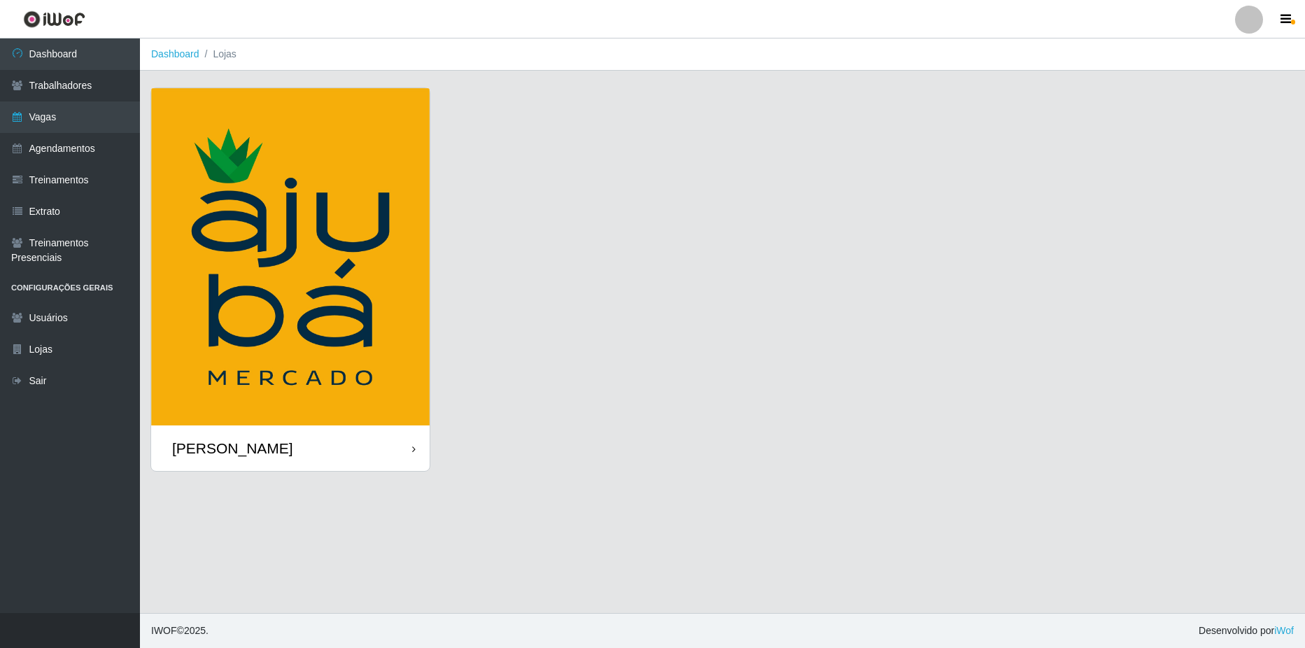
click at [222, 456] on div "[PERSON_NAME]" at bounding box center [232, 447] width 121 height 17
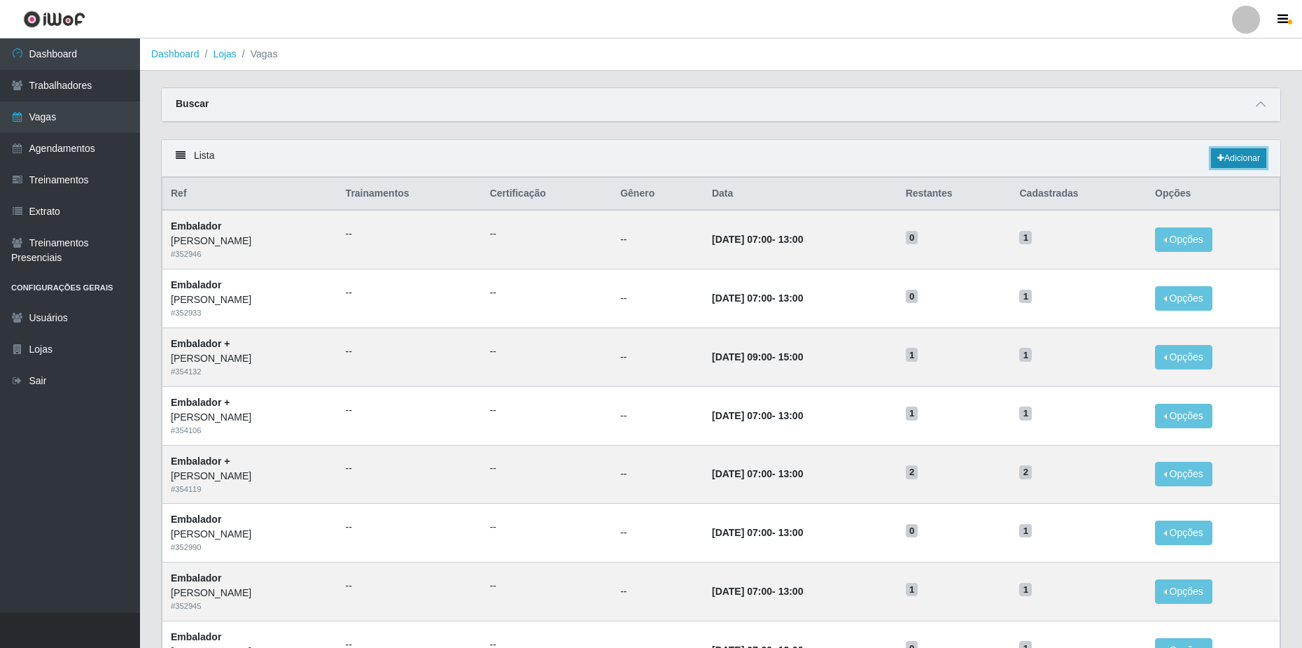
click at [1225, 157] on link "Adicionar" at bounding box center [1238, 158] width 55 height 20
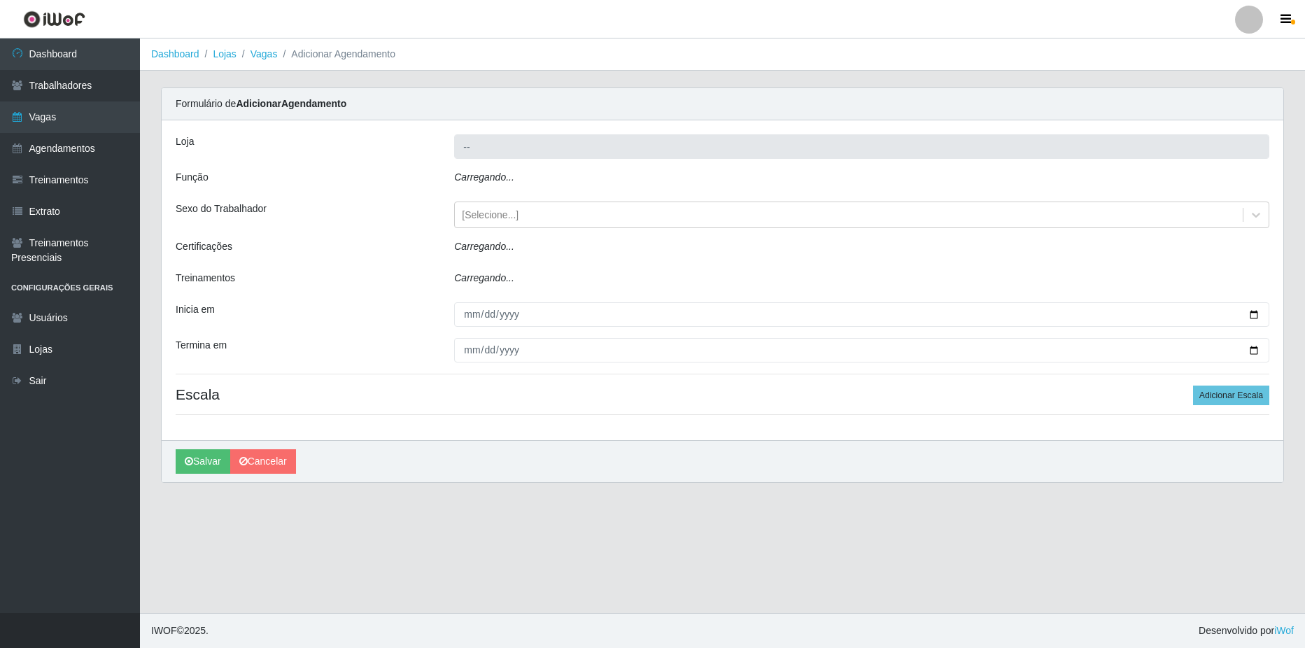
type input "[PERSON_NAME]"
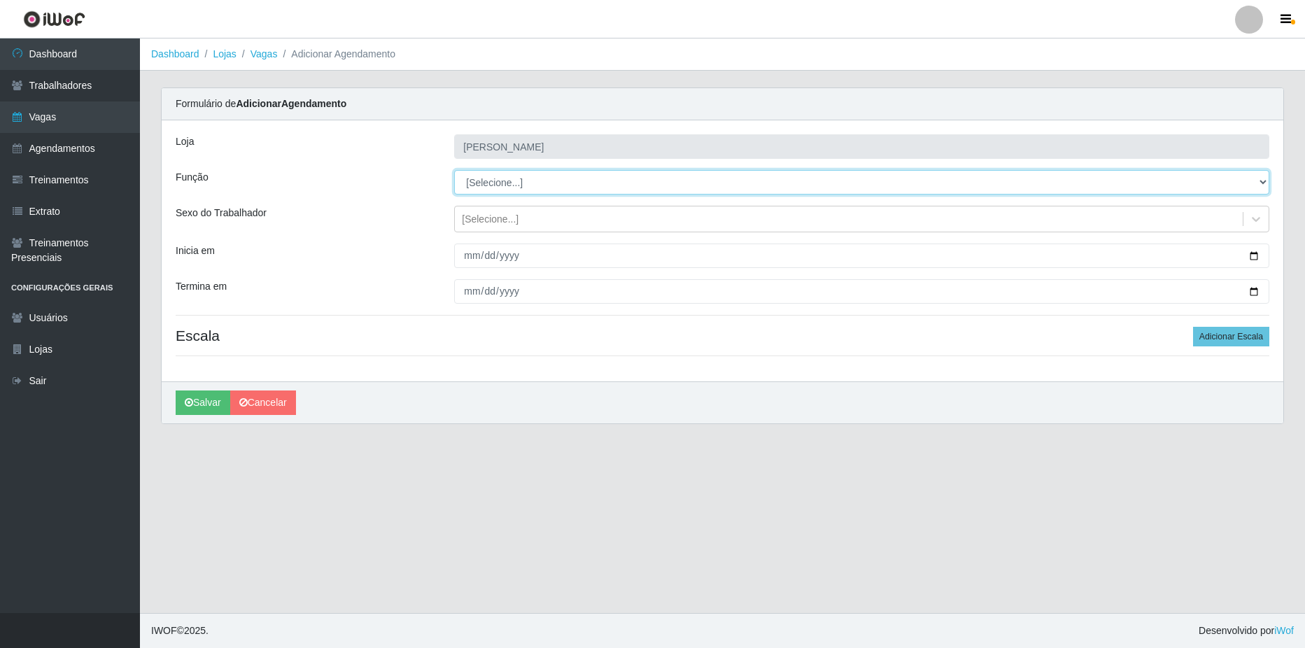
click at [514, 181] on select "[Selecione...] ASG ASG + ASG ++ Balconista de Açougue Balconista de Açougue + B…" at bounding box center [861, 182] width 815 height 24
select select "1"
click at [454, 170] on select "[Selecione...] ASG ASG + ASG ++ Balconista de Açougue Balconista de Açougue + B…" at bounding box center [861, 182] width 815 height 24
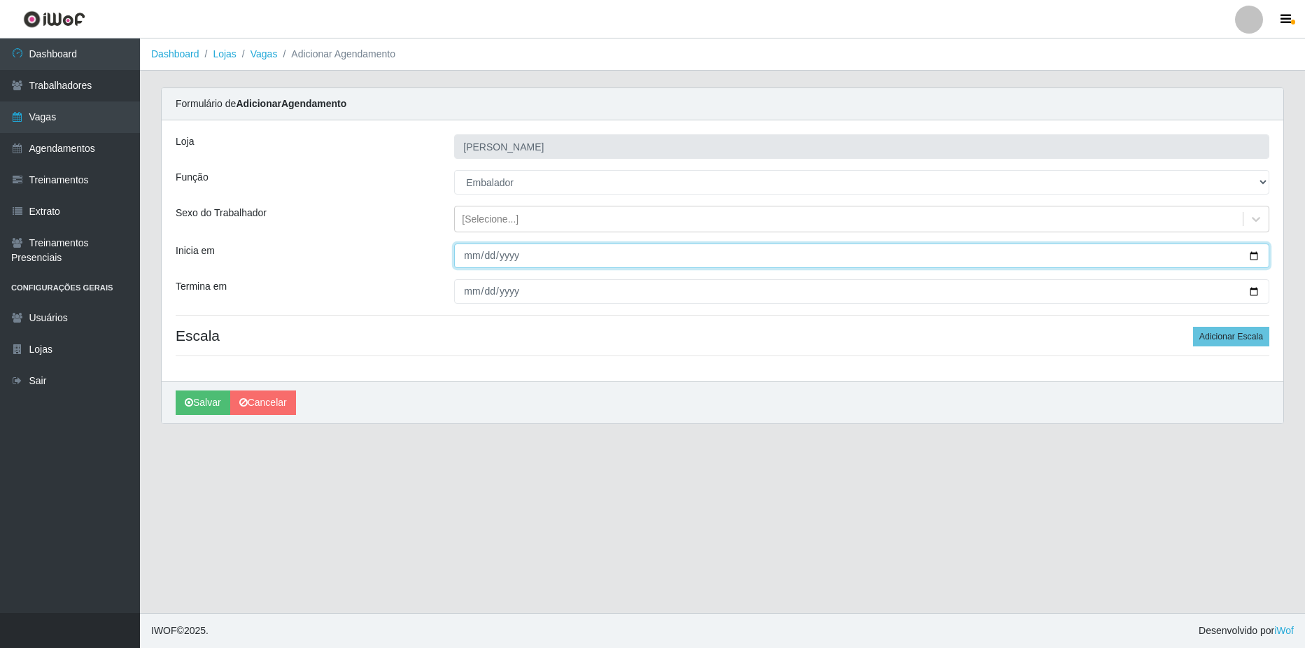
click at [1254, 256] on input "Inicia em" at bounding box center [861, 256] width 815 height 24
click at [1252, 254] on input "[DATE]" at bounding box center [861, 256] width 815 height 24
type input "[DATE]"
drag, startPoint x: 376, startPoint y: 304, endPoint x: 383, endPoint y: 303, distance: 7.1
click at [383, 303] on div "[PERSON_NAME] Mercado Função [Selecione...] ASG ASG + ASG ++ Balconista de Açou…" at bounding box center [723, 250] width 1122 height 261
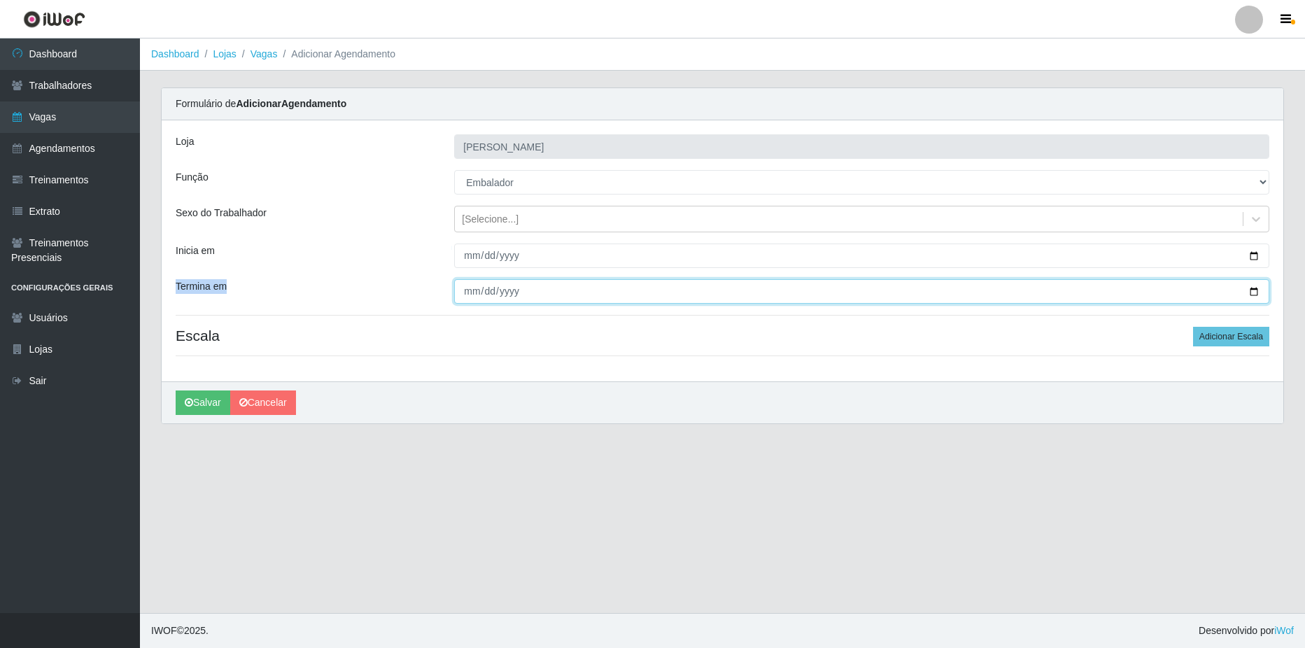
click at [1257, 293] on input "Termina em" at bounding box center [861, 291] width 815 height 24
type input "[DATE]"
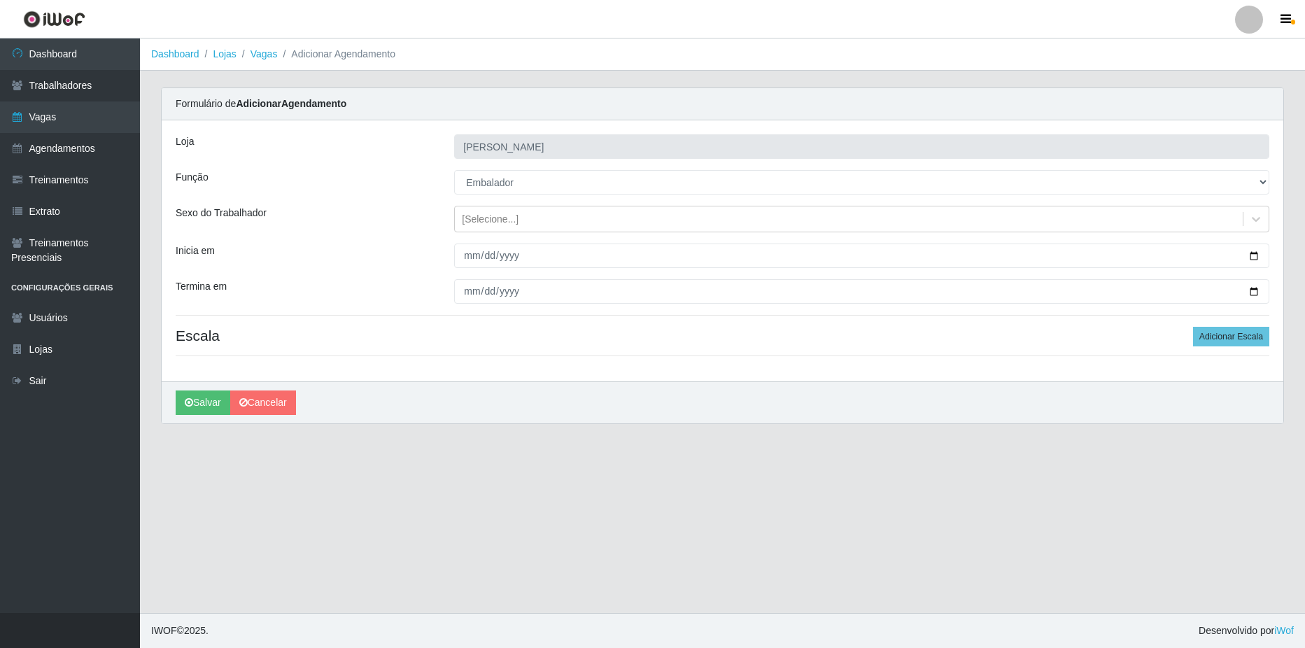
drag, startPoint x: 397, startPoint y: 312, endPoint x: 453, endPoint y: 317, distance: 56.2
click at [397, 312] on div "[PERSON_NAME] Mercado Função [Selecione...] ASG ASG + ASG ++ Balconista de Açou…" at bounding box center [723, 250] width 1122 height 261
click at [1210, 339] on button "Adicionar Escala" at bounding box center [1231, 337] width 76 height 20
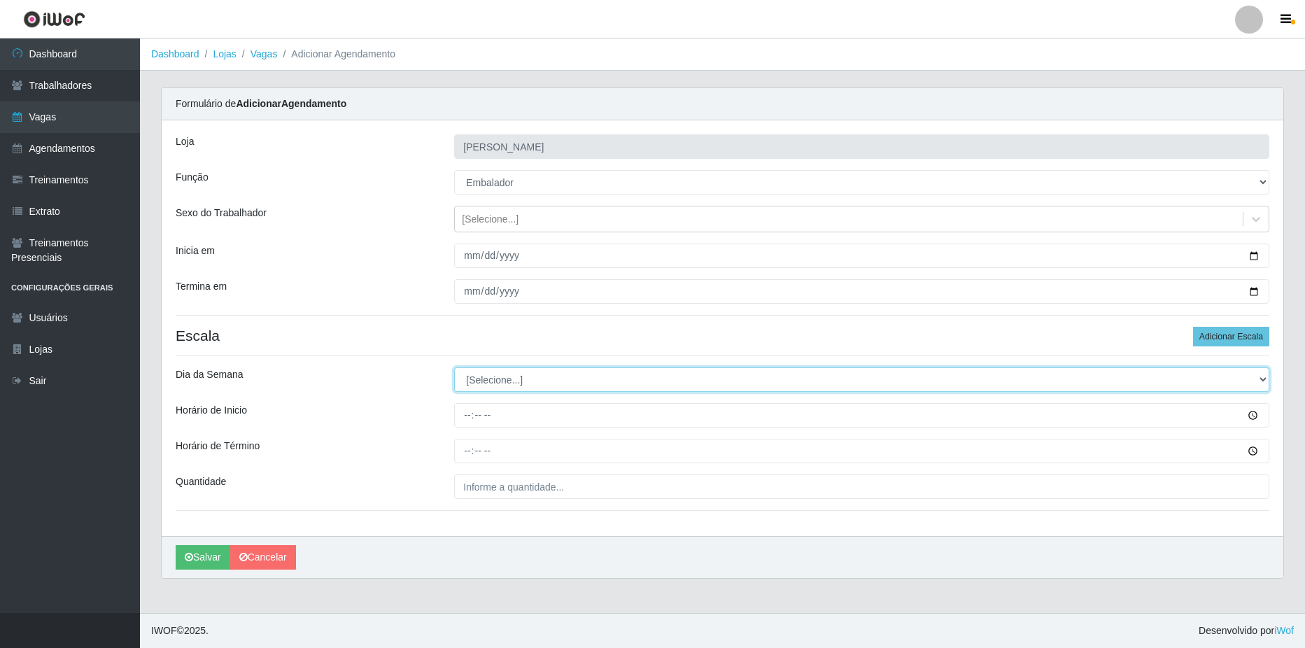
click at [516, 379] on select "[Selecione...] Segunda Terça Quarta Quinta Sexta Sábado Domingo" at bounding box center [861, 379] width 815 height 24
select select "1"
click at [454, 367] on select "[Selecione...] Segunda Terça Quarta Quinta Sexta Sábado Domingo" at bounding box center [861, 379] width 815 height 24
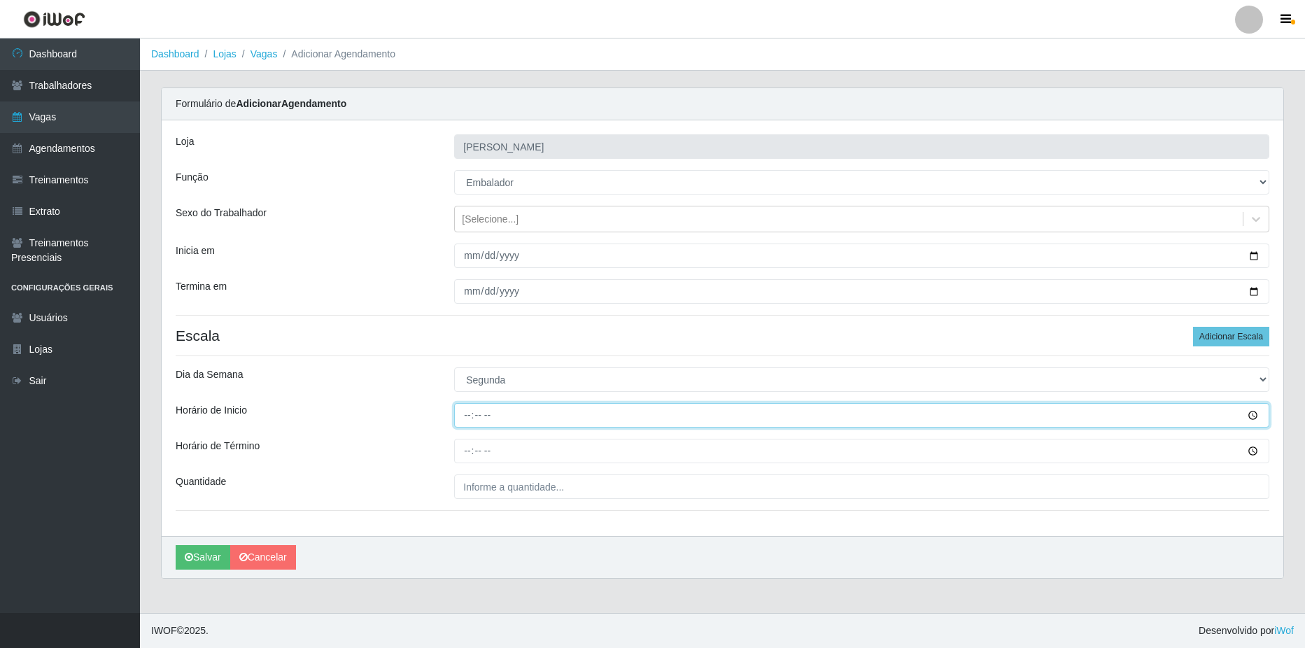
click at [551, 418] on input "Horário de Inicio" at bounding box center [861, 415] width 815 height 24
type input "14:00"
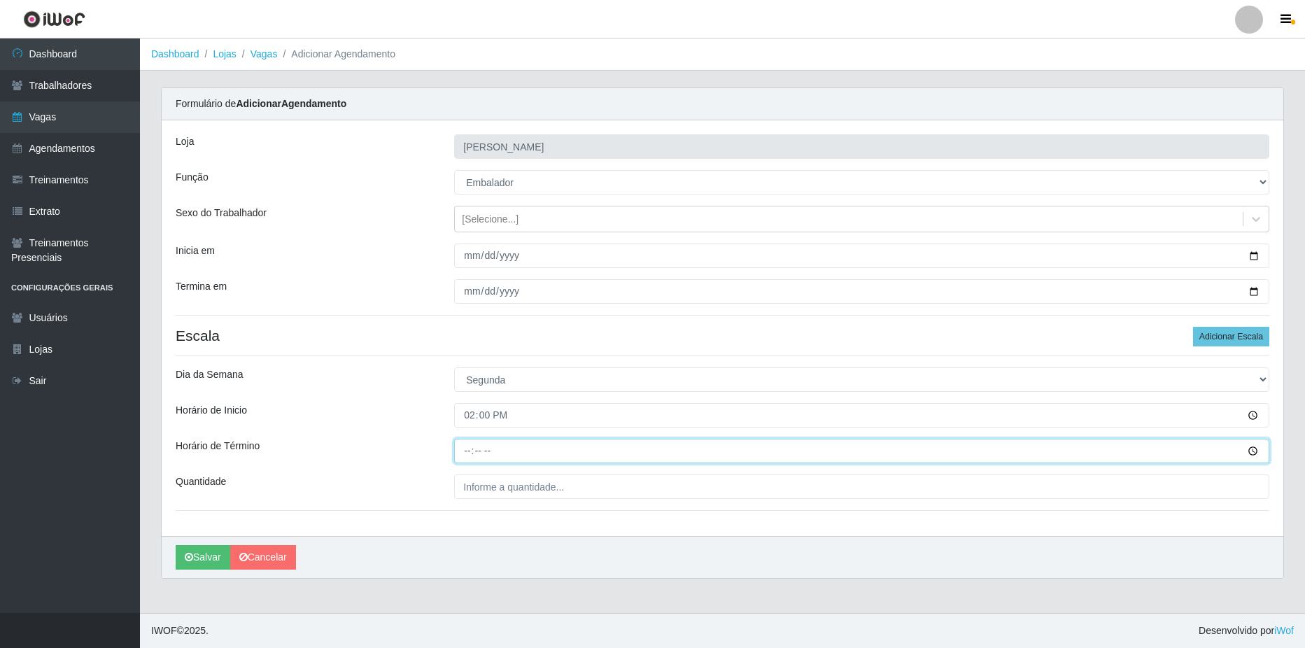
type input "20:00"
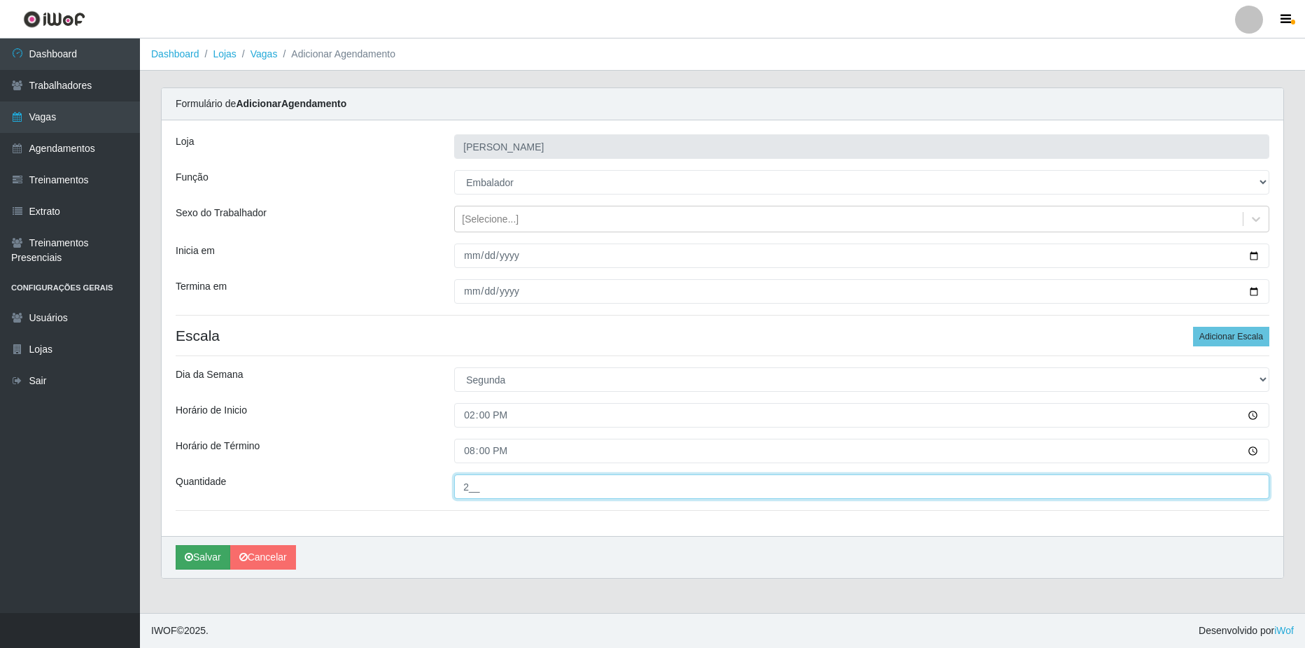
type input "2__"
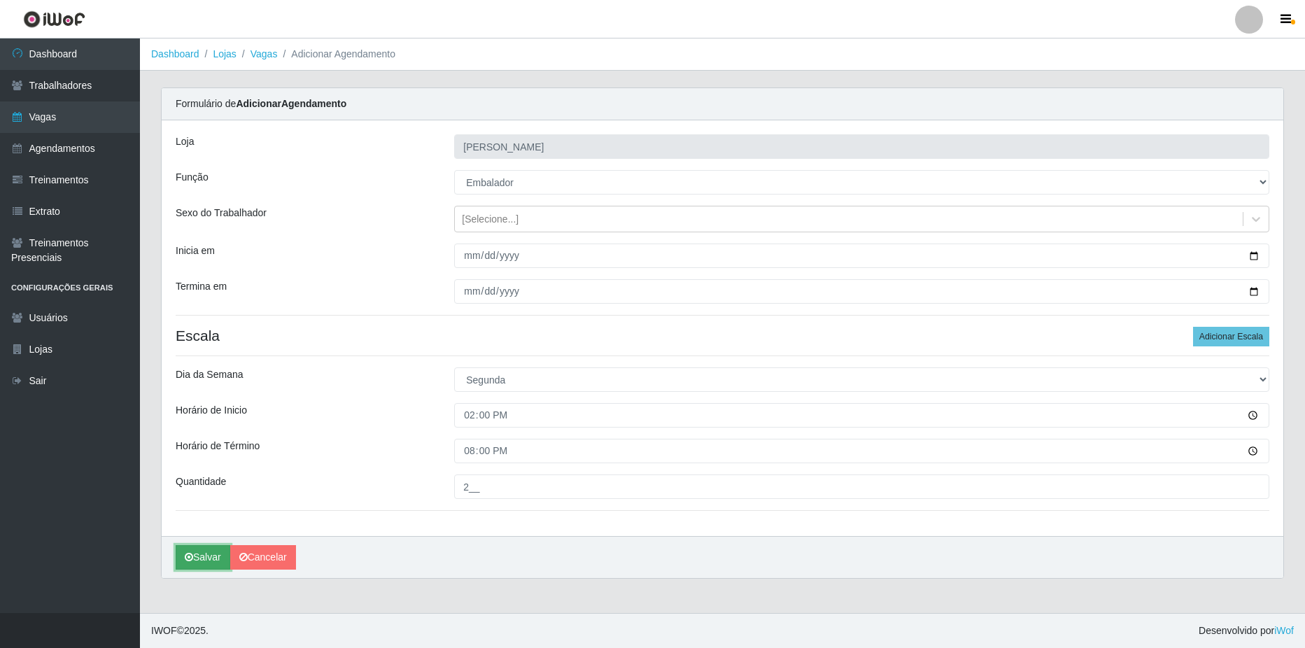
click at [200, 551] on button "Salvar" at bounding box center [203, 557] width 55 height 24
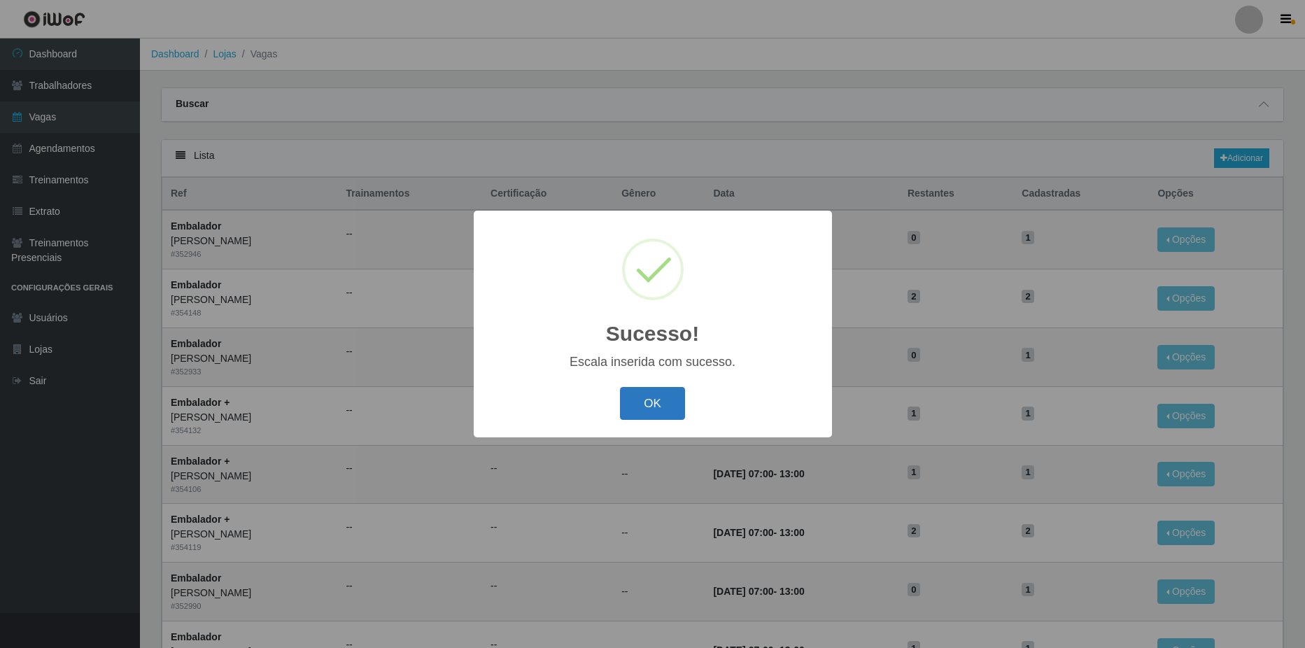
click at [654, 407] on button "OK" at bounding box center [652, 403] width 65 height 33
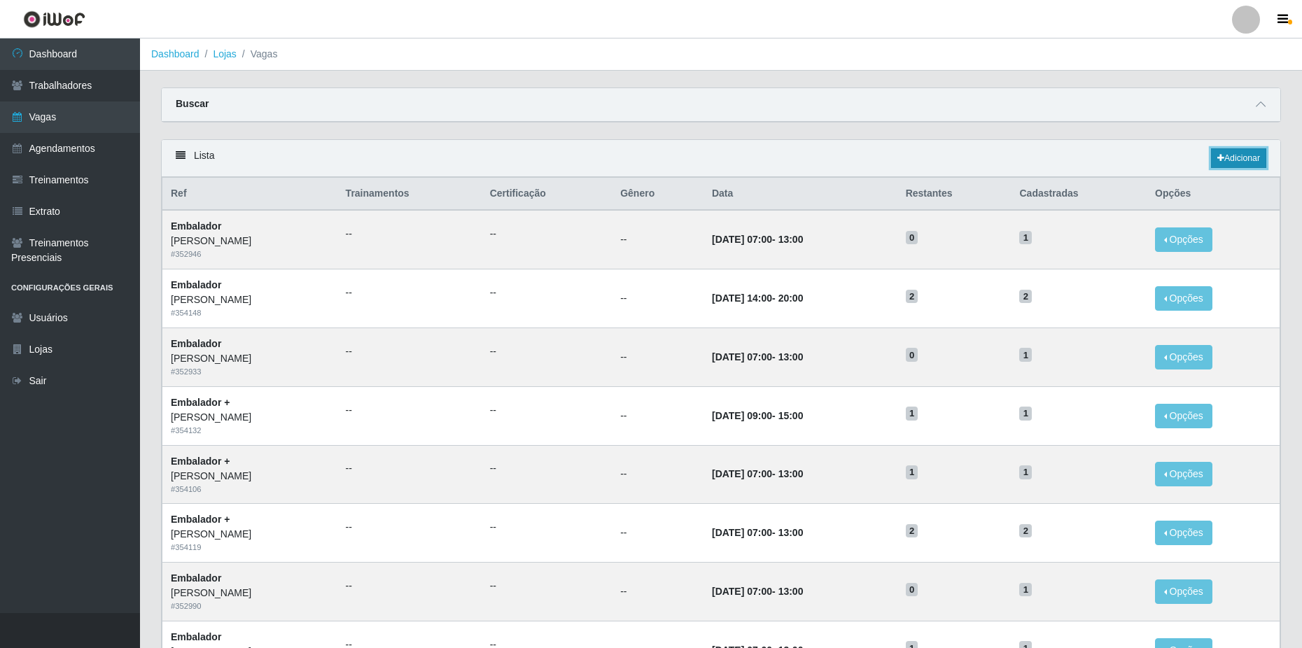
click at [1231, 160] on link "Adicionar" at bounding box center [1238, 158] width 55 height 20
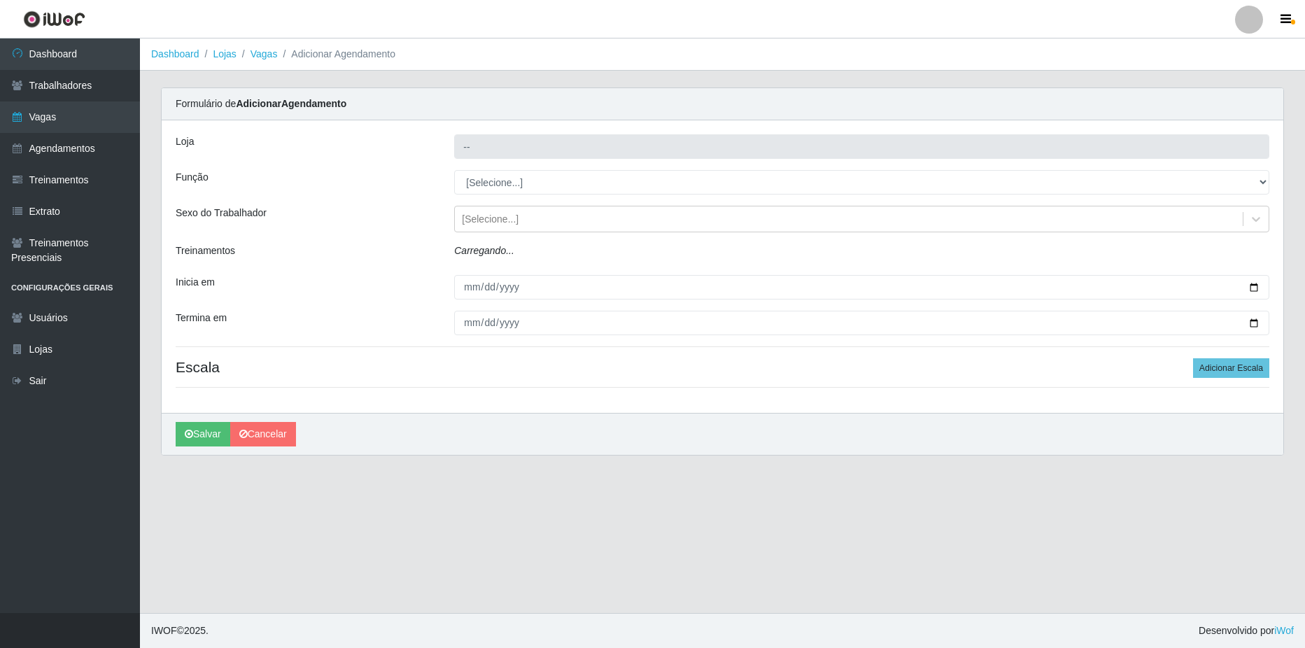
type input "[PERSON_NAME]"
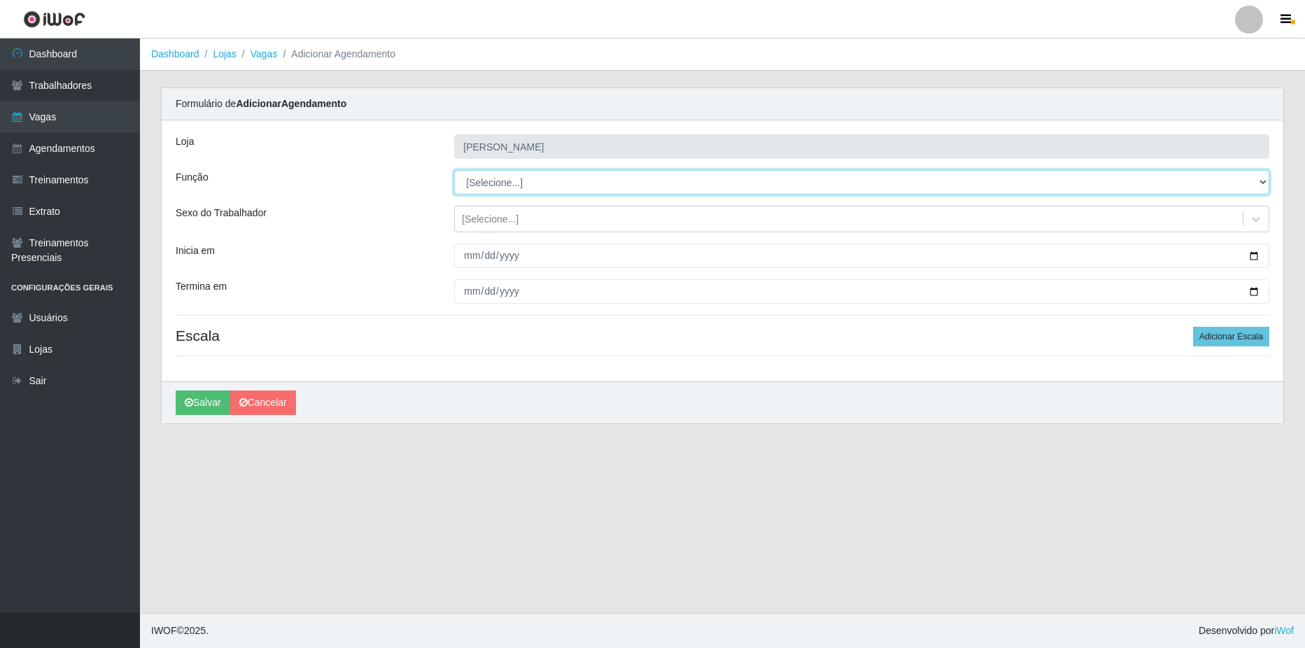
click at [478, 183] on select "[Selecione...] ASG ASG + ASG ++ Balconista de Açougue Balconista de Açougue + B…" at bounding box center [861, 182] width 815 height 24
select select "1"
click at [454, 170] on select "[Selecione...] ASG ASG + ASG ++ Balconista de Açougue Balconista de Açougue + B…" at bounding box center [861, 182] width 815 height 24
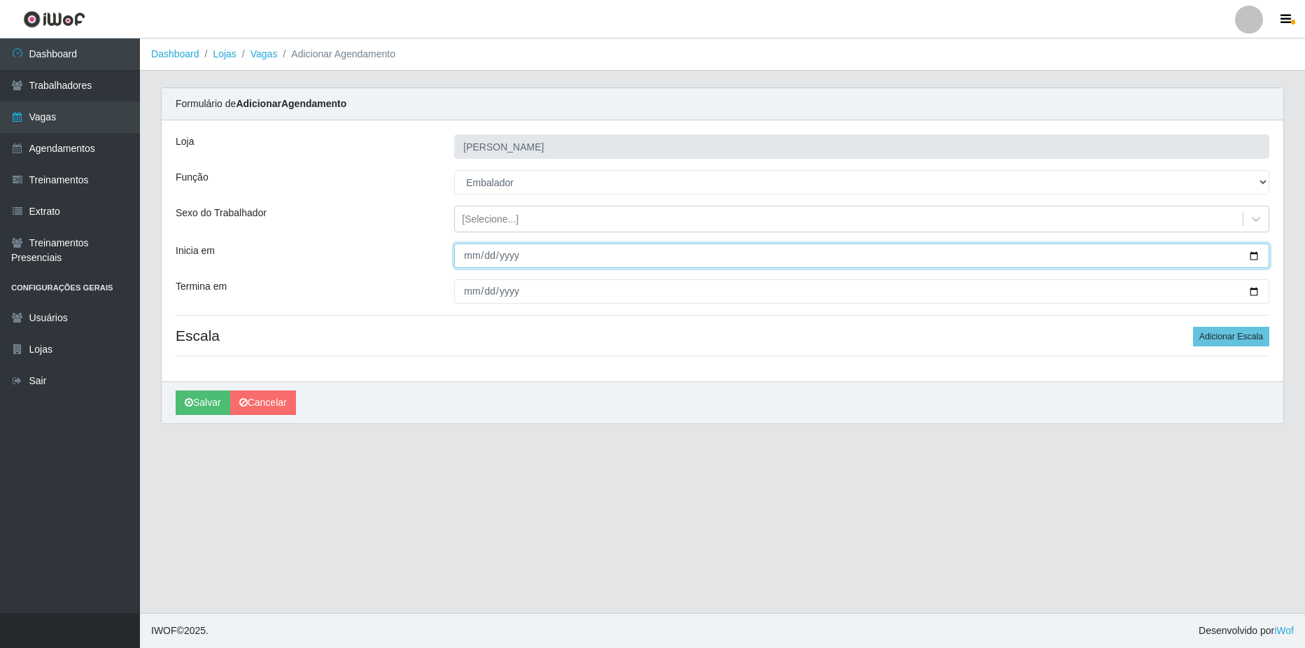
click at [1255, 253] on input "Inicia em" at bounding box center [861, 256] width 815 height 24
type input "[DATE]"
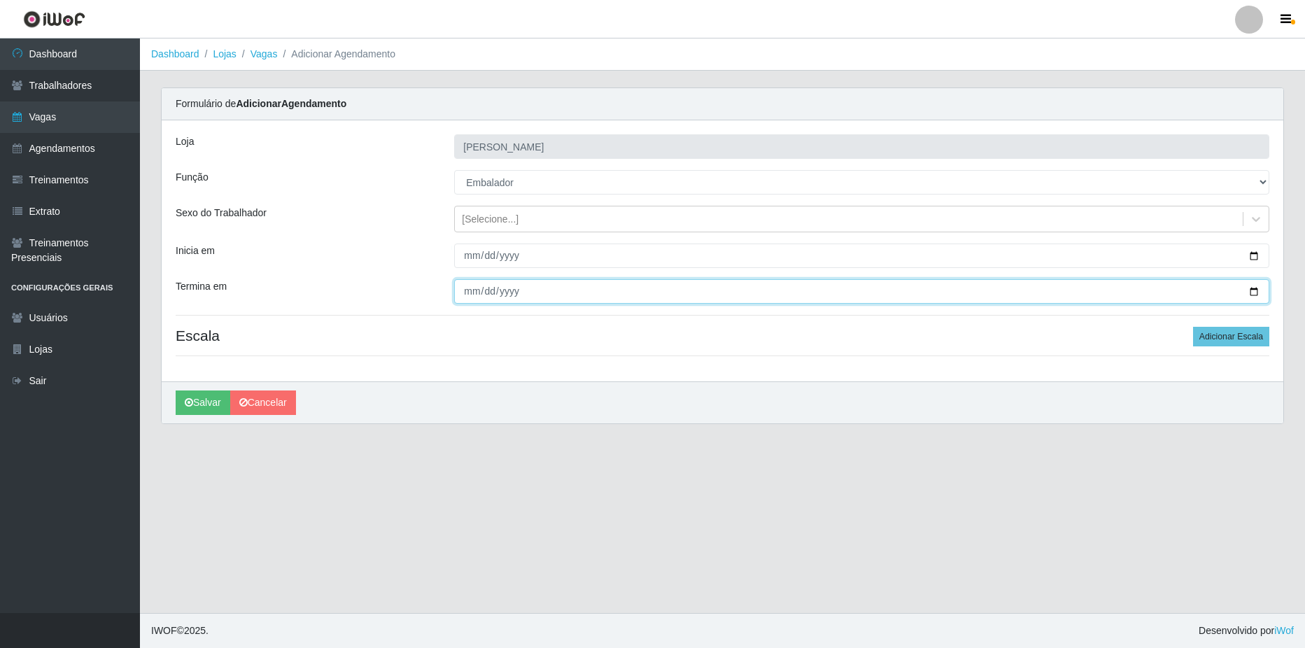
click at [1255, 290] on input "Termina em" at bounding box center [861, 291] width 815 height 24
type input "[DATE]"
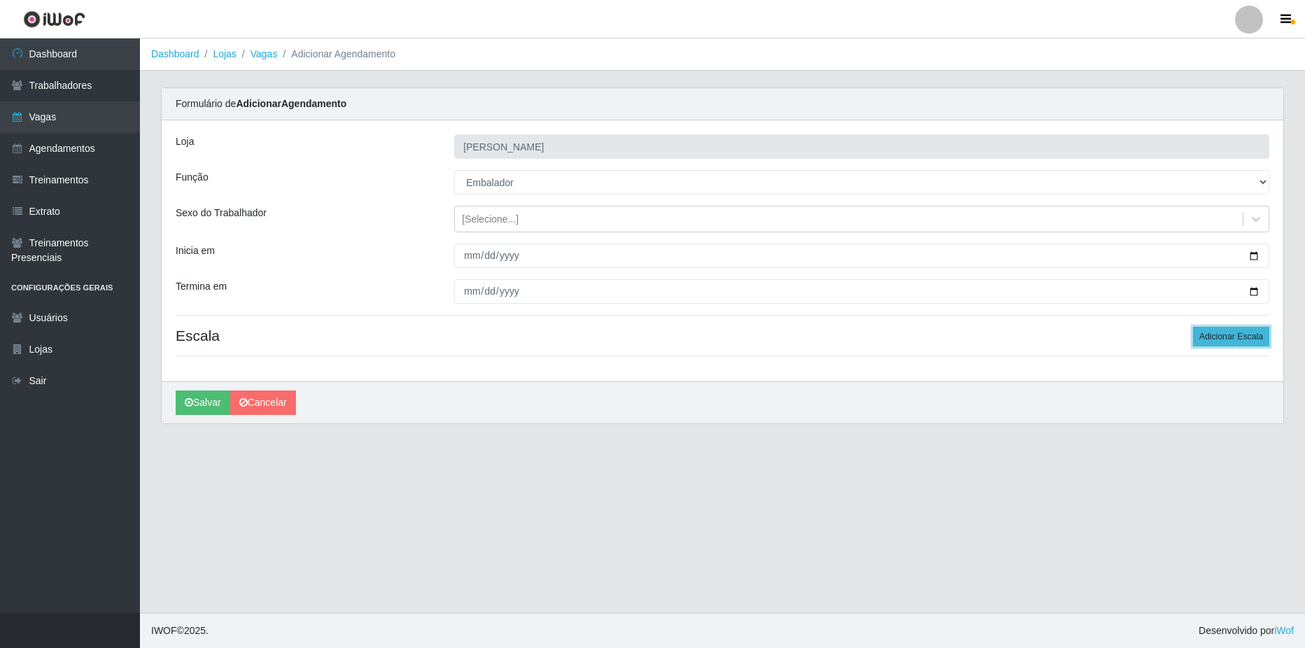
click at [1256, 336] on button "Adicionar Escala" at bounding box center [1231, 337] width 76 height 20
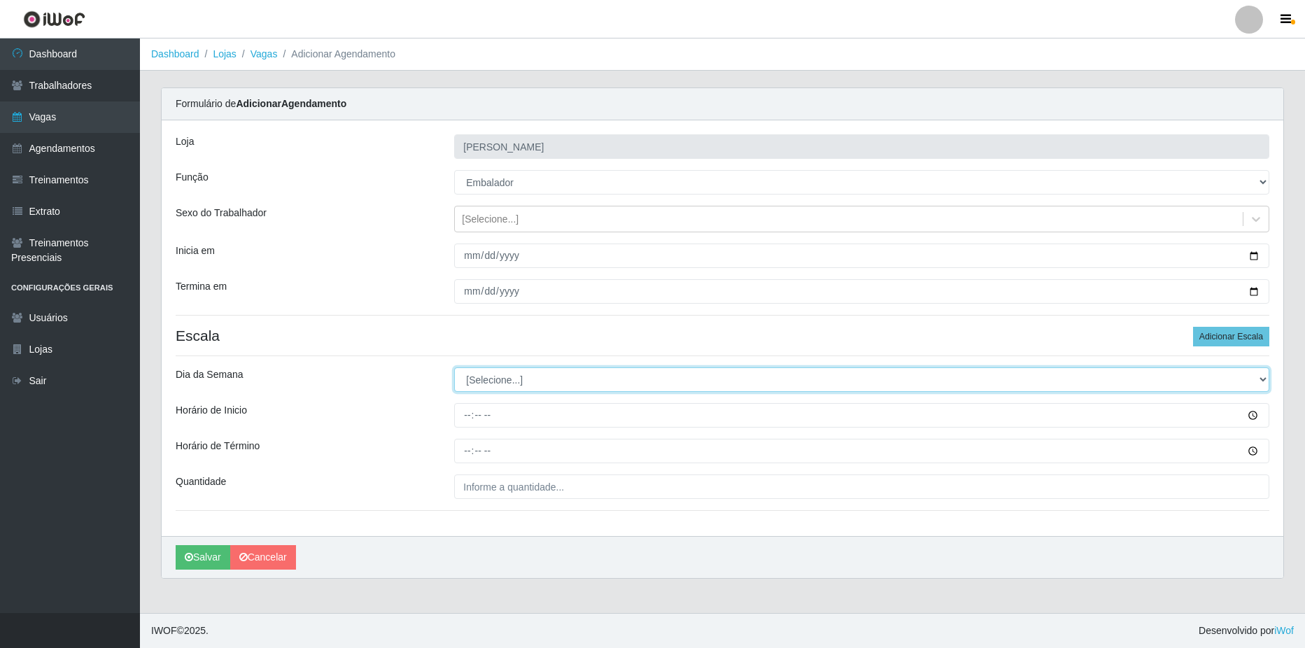
click at [507, 383] on select "[Selecione...] Segunda Terça Quarta Quinta Sexta Sábado Domingo" at bounding box center [861, 379] width 815 height 24
select select "2"
click at [454, 367] on select "[Selecione...] Segunda Terça Quarta Quinta Sexta Sábado Domingo" at bounding box center [861, 379] width 815 height 24
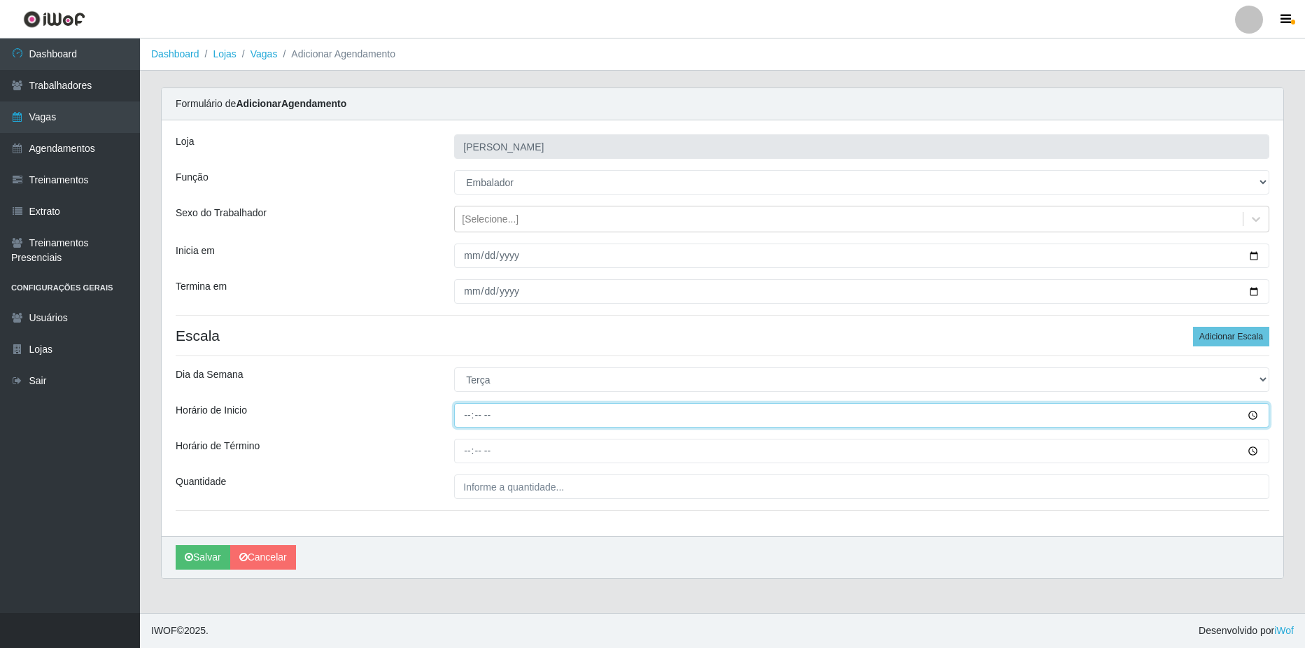
click at [564, 414] on input "Horário de Inicio" at bounding box center [861, 415] width 815 height 24
type input "14:00"
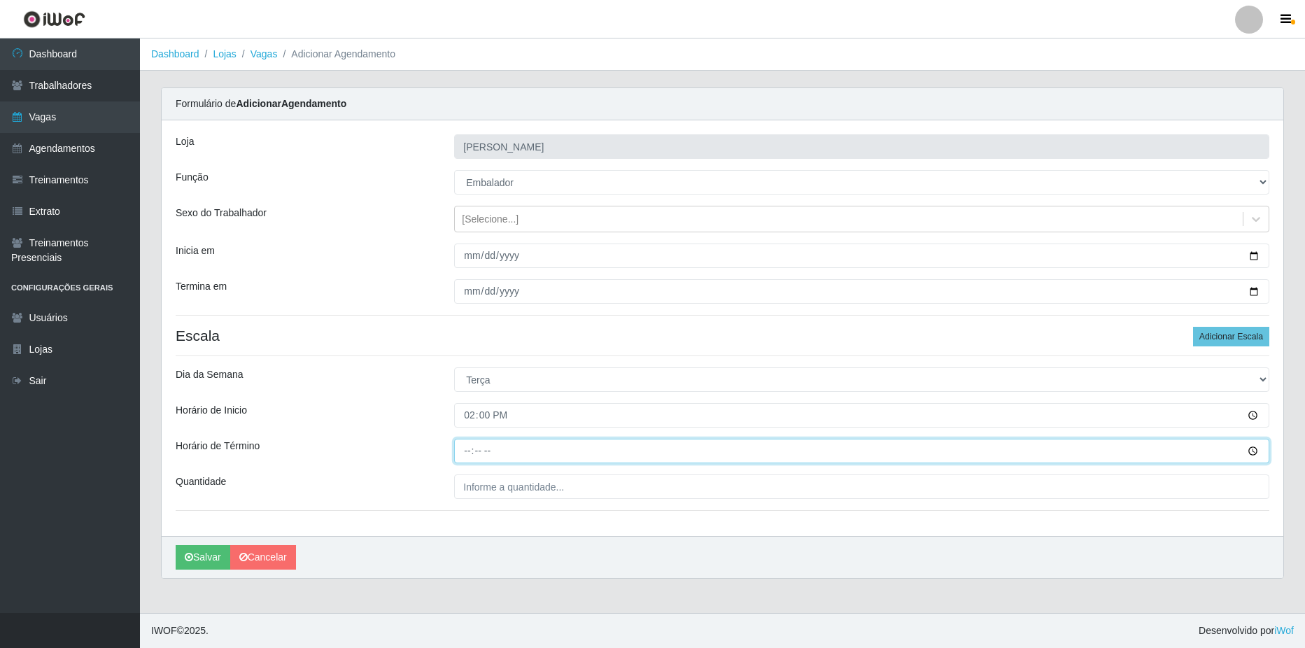
type input "20:00"
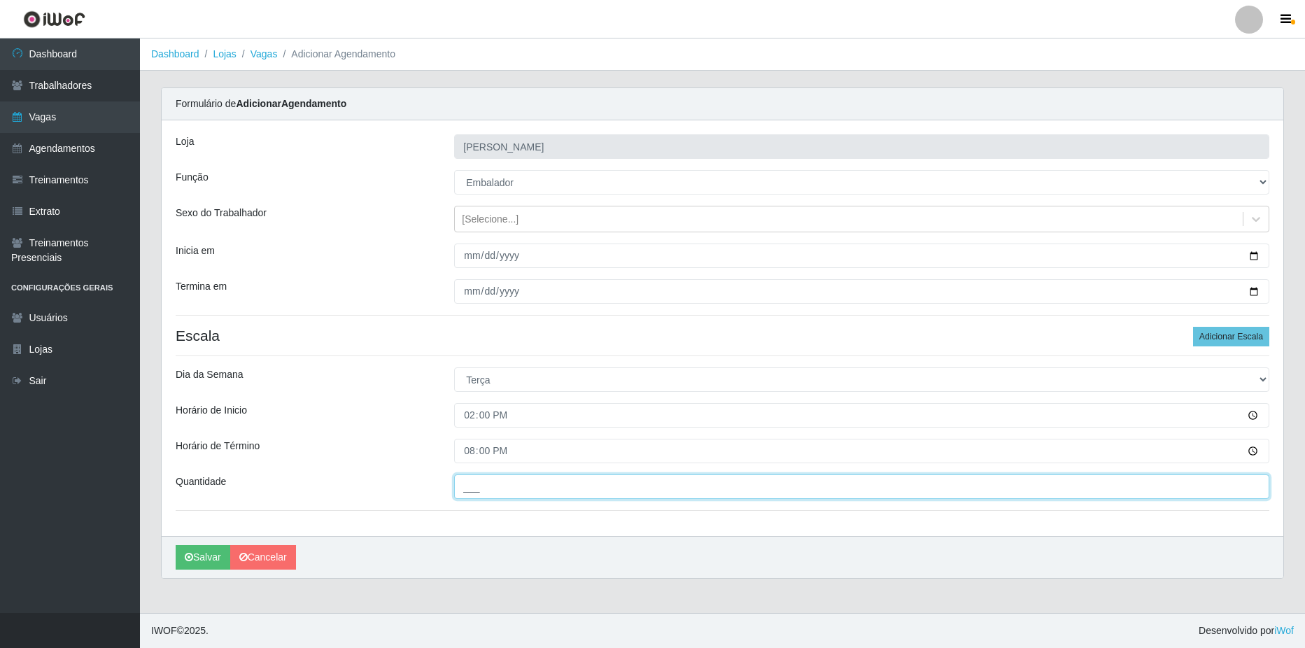
click at [603, 492] on input "___" at bounding box center [861, 486] width 815 height 24
type input "2__"
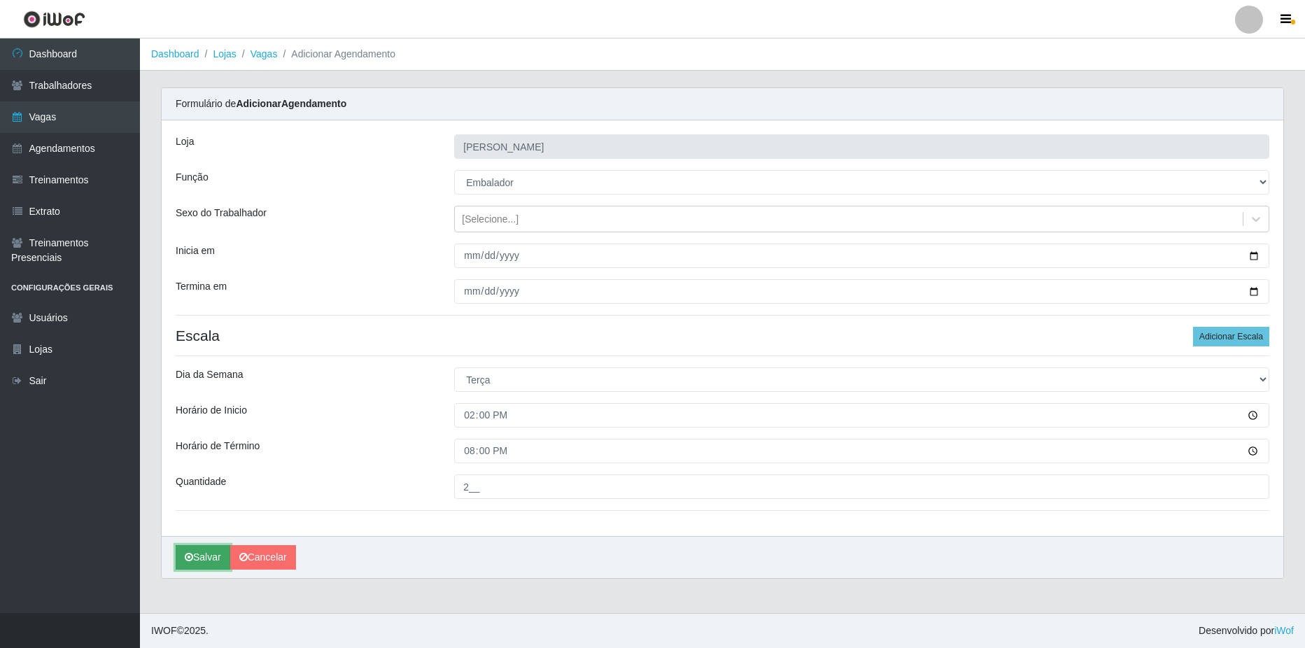
click at [192, 563] on button "Salvar" at bounding box center [203, 557] width 55 height 24
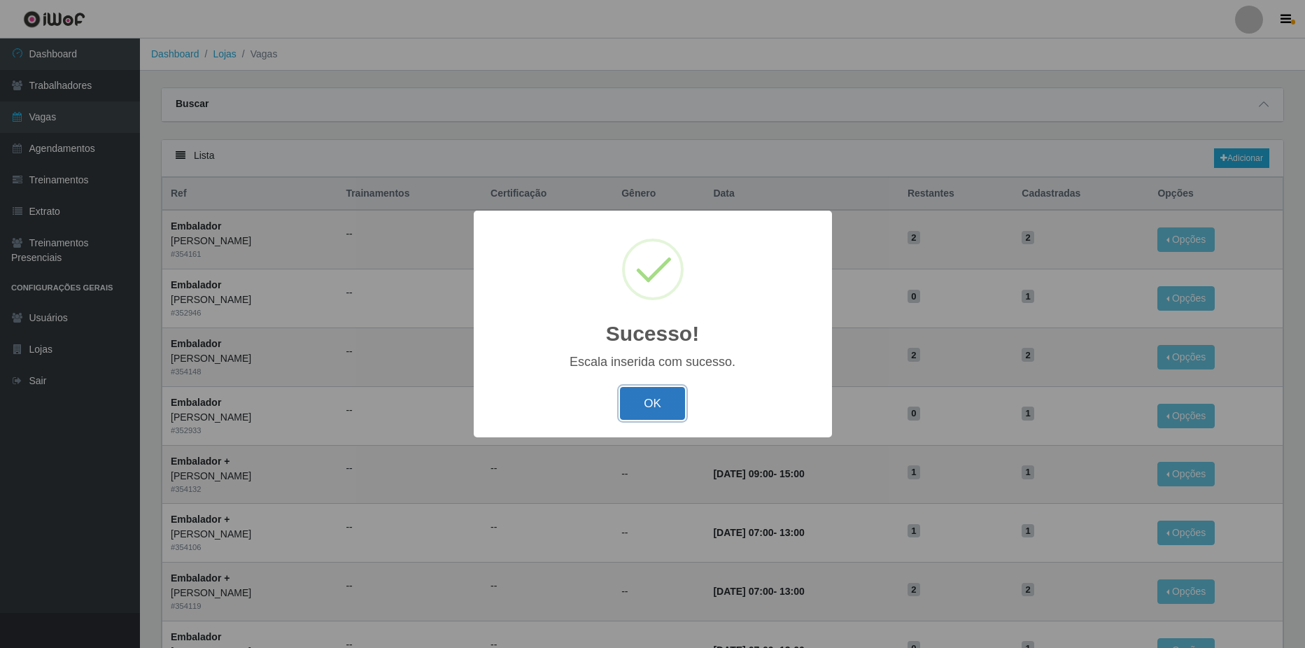
click at [656, 407] on button "OK" at bounding box center [652, 403] width 65 height 33
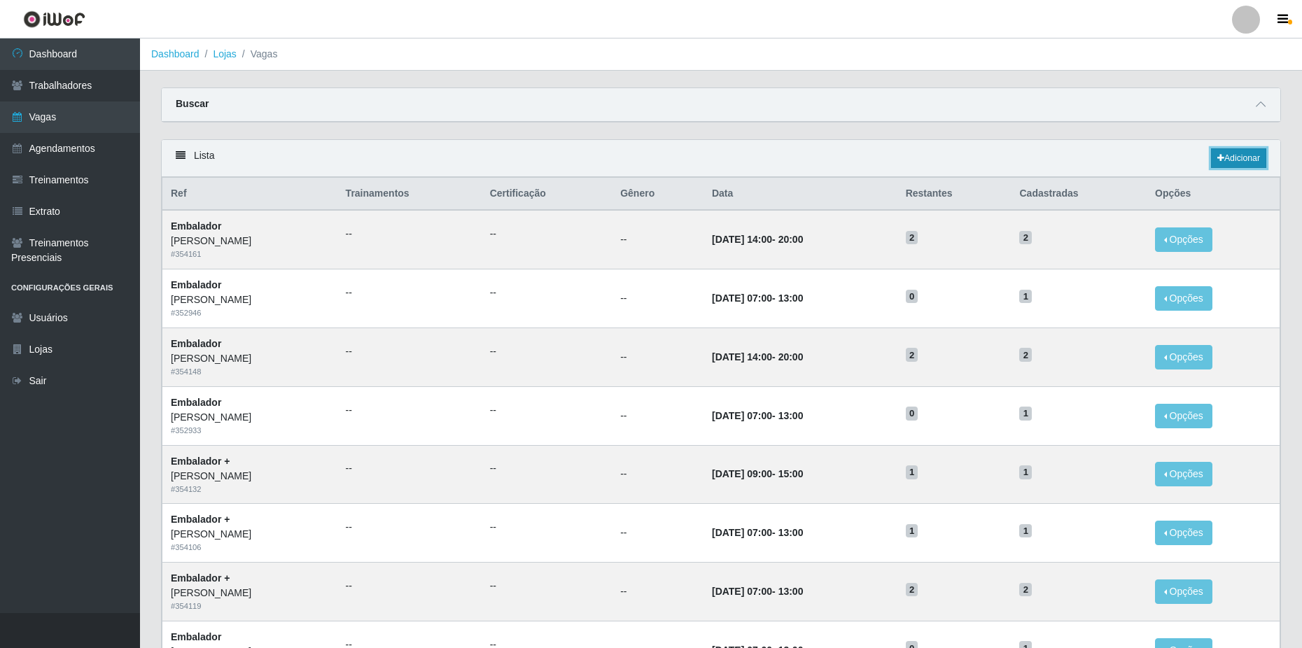
click at [1244, 159] on link "Adicionar" at bounding box center [1238, 158] width 55 height 20
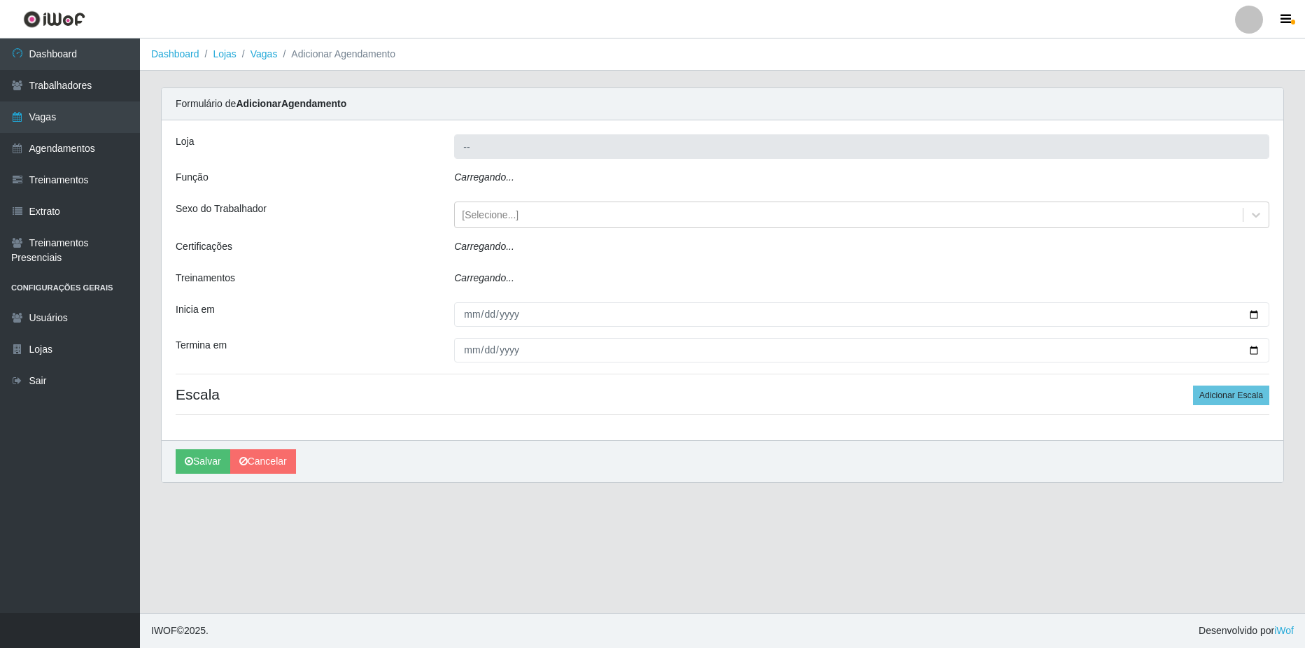
type input "[PERSON_NAME]"
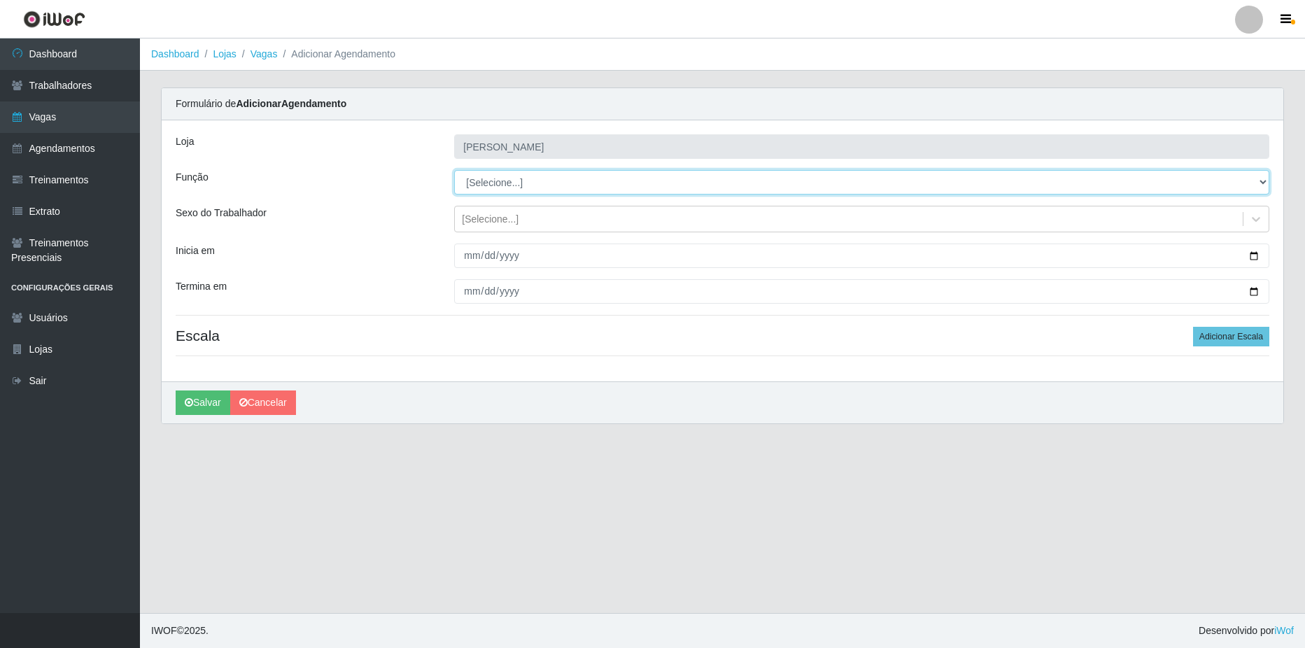
click at [495, 181] on select "[Selecione...] ASG ASG + ASG ++ Balconista de Açougue Balconista de Açougue + B…" at bounding box center [861, 182] width 815 height 24
select select "1"
click at [454, 170] on select "[Selecione...] ASG ASG + ASG ++ Balconista de Açougue Balconista de Açougue + B…" at bounding box center [861, 182] width 815 height 24
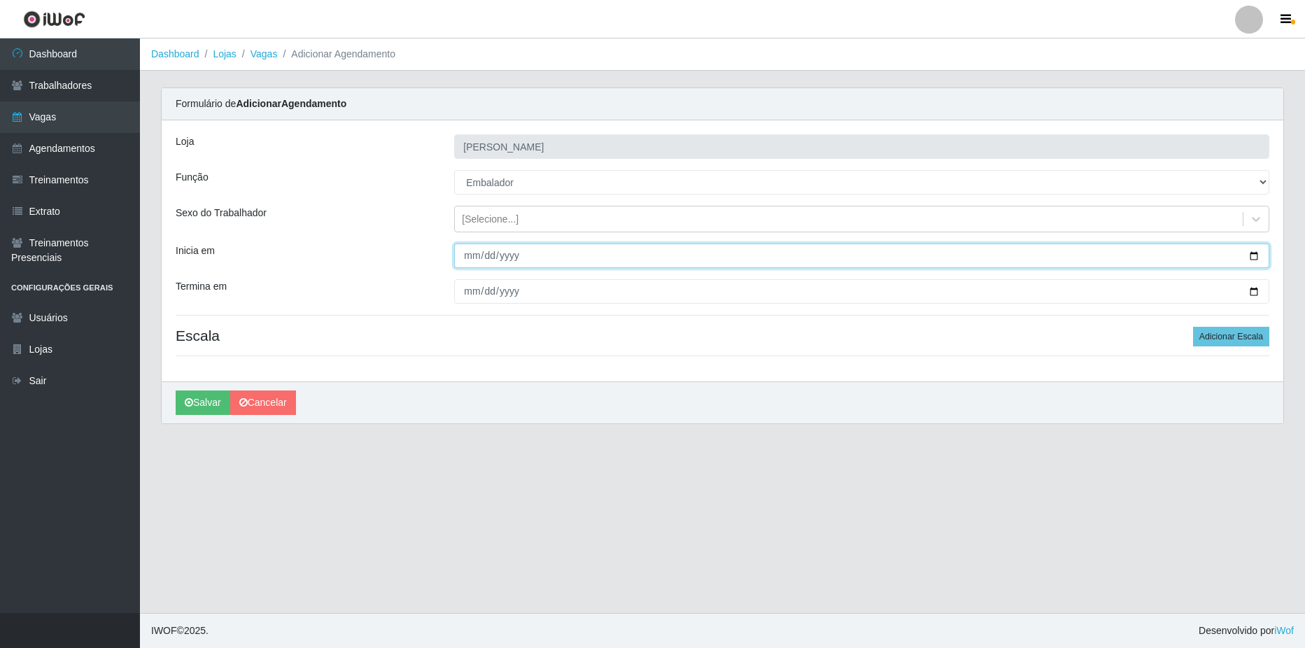
click at [1254, 254] on input "Inicia em" at bounding box center [861, 256] width 815 height 24
type input "[DATE]"
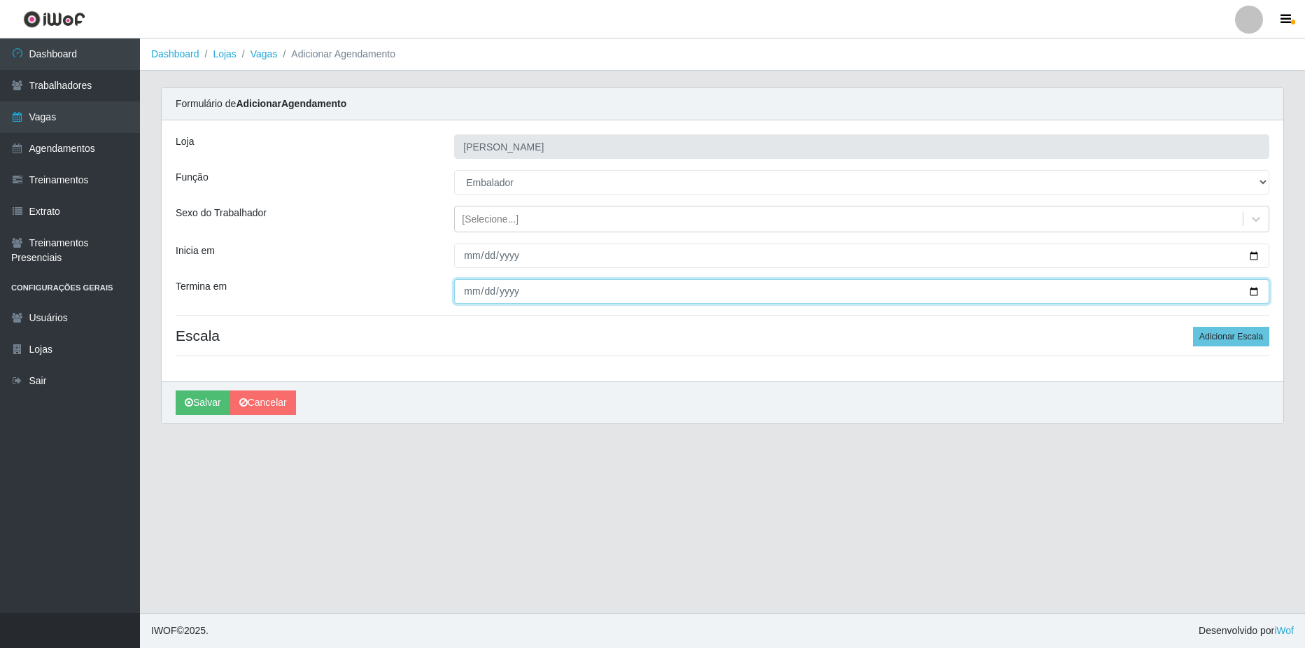
click at [1251, 288] on input "Termina em" at bounding box center [861, 291] width 815 height 24
type input "[DATE]"
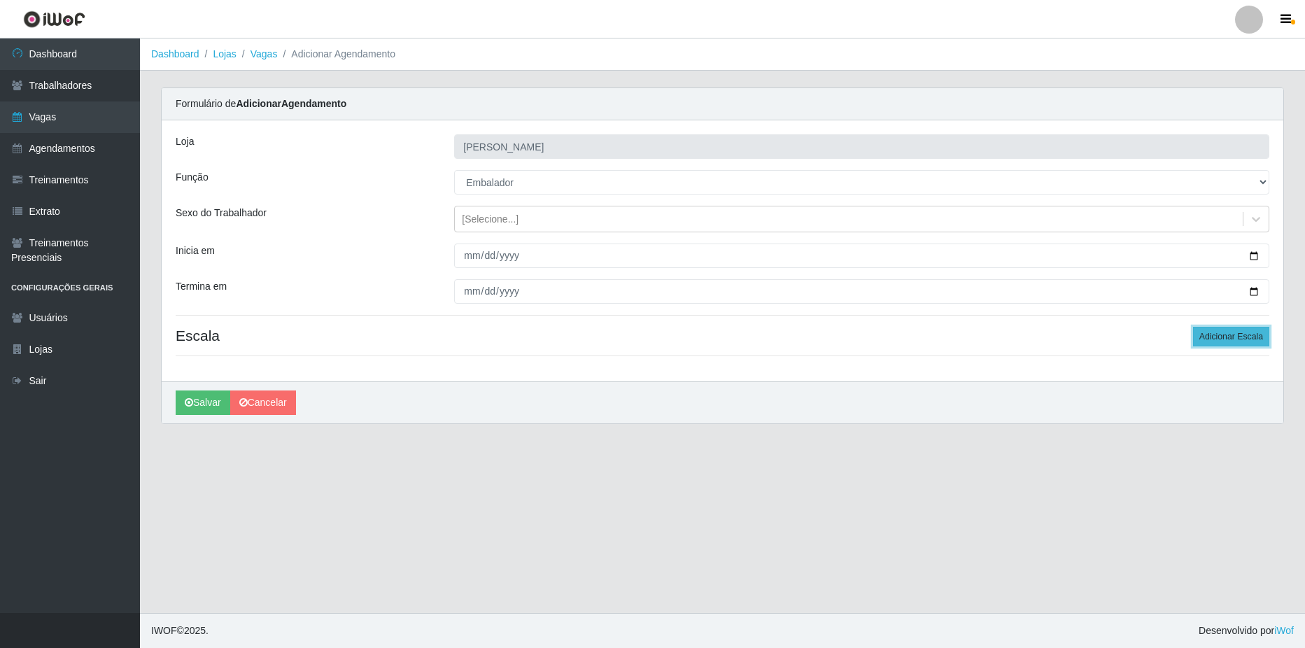
click at [1220, 335] on button "Adicionar Escala" at bounding box center [1231, 337] width 76 height 20
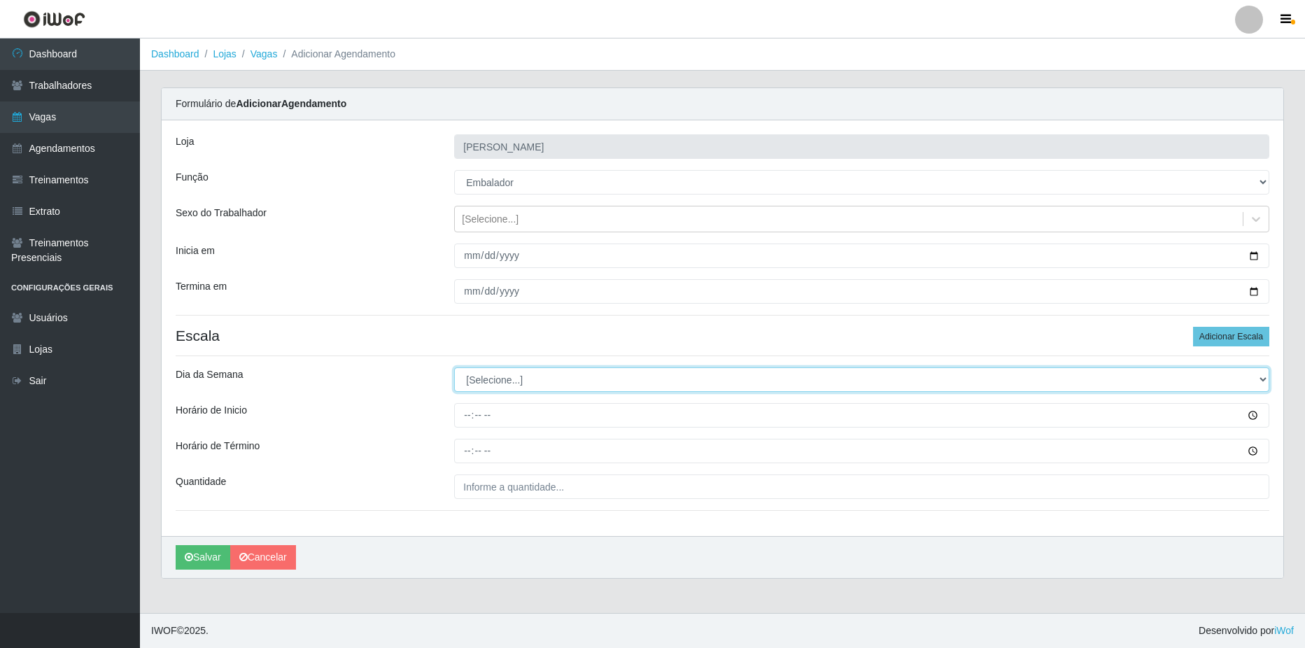
click at [493, 383] on select "[Selecione...] Segunda Terça Quarta Quinta Sexta Sábado Domingo" at bounding box center [861, 379] width 815 height 24
select select "3"
click at [454, 367] on select "[Selecione...] Segunda Terça Quarta Quinta Sexta Sábado Domingo" at bounding box center [861, 379] width 815 height 24
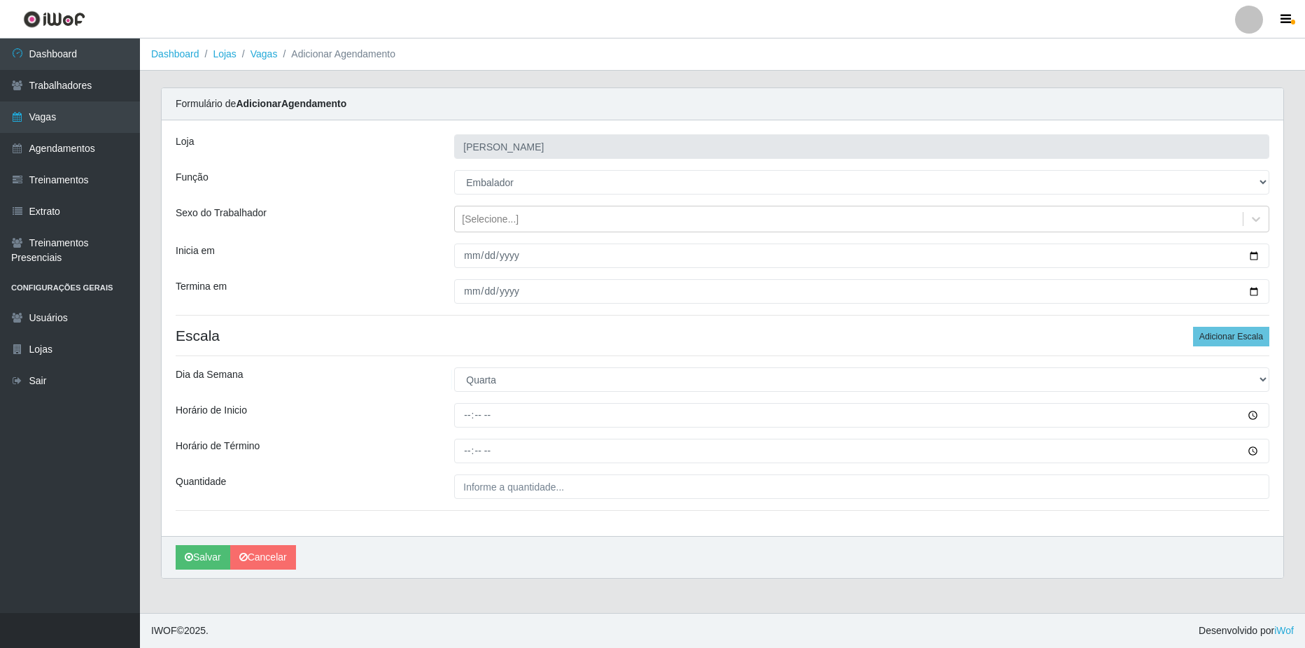
click at [421, 414] on div "Horário de Inicio" at bounding box center [304, 415] width 279 height 24
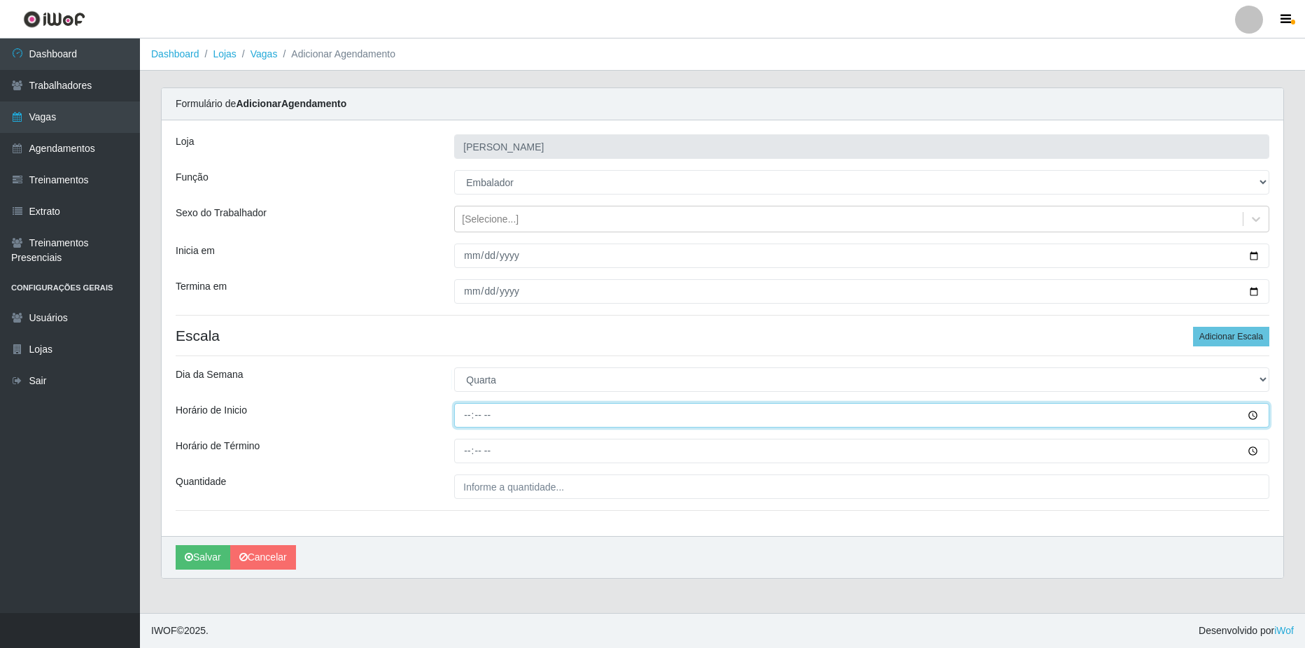
click at [527, 414] on input "Horário de Inicio" at bounding box center [861, 415] width 815 height 24
type input "14:00"
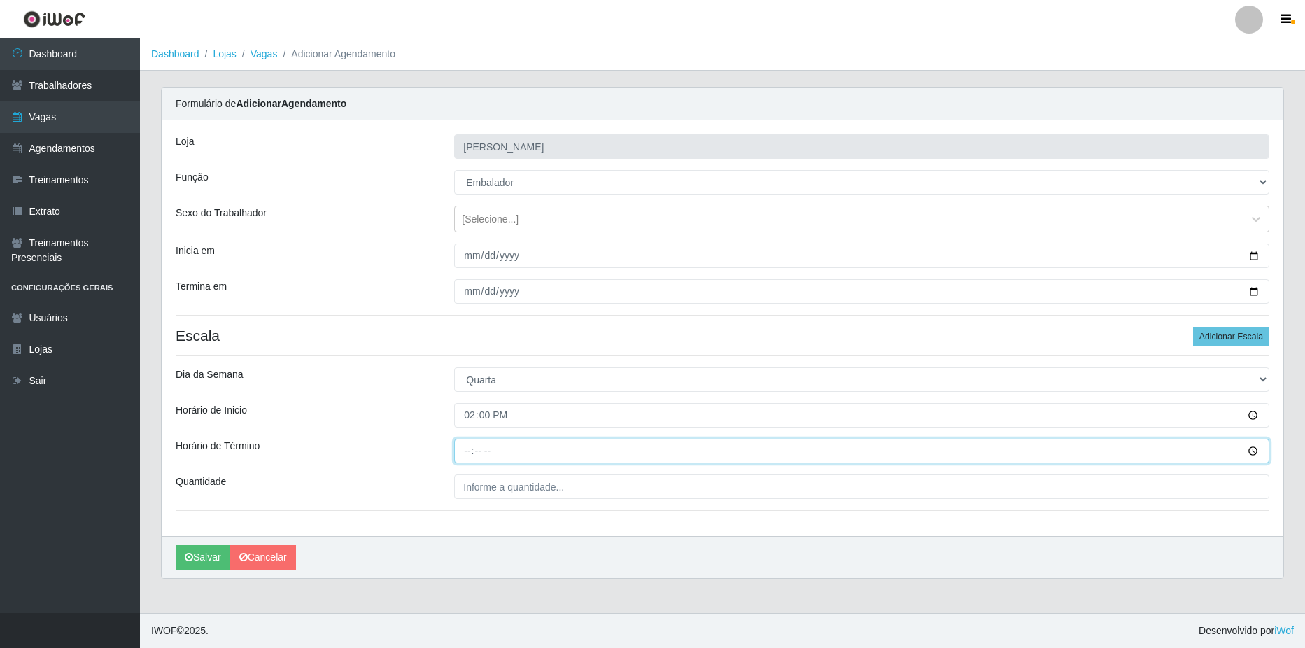
type input "20:00"
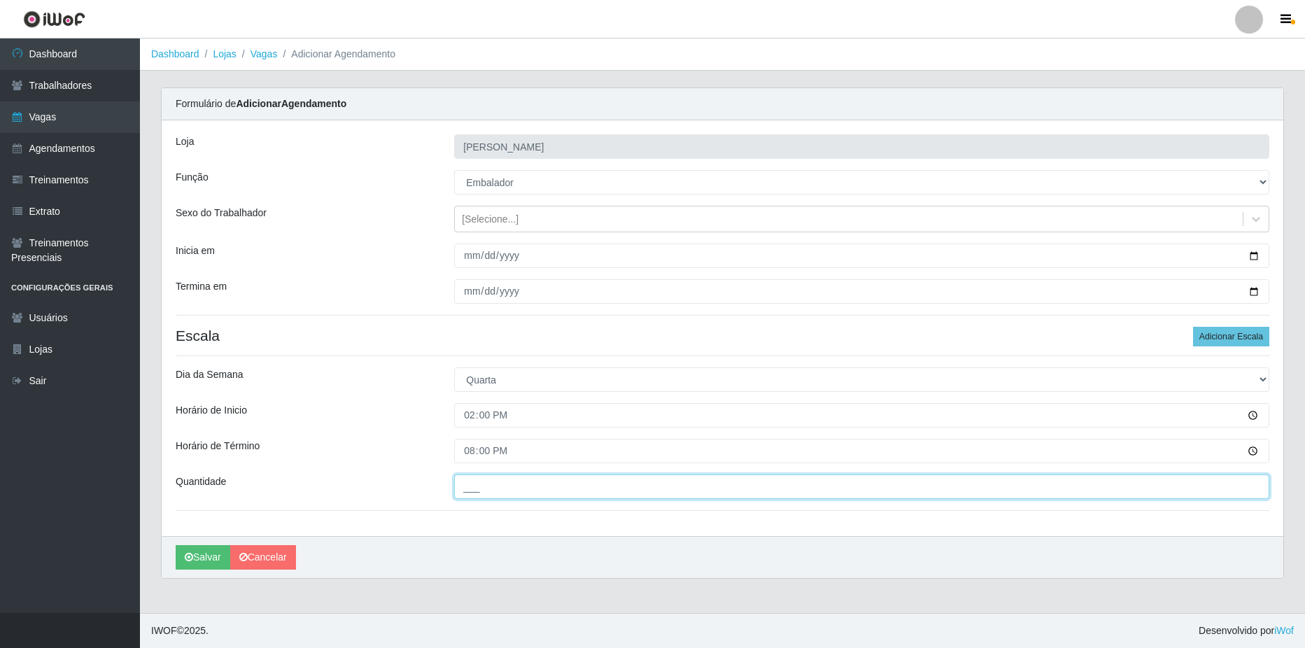
click at [561, 477] on input "___" at bounding box center [861, 486] width 815 height 24
type input "2__"
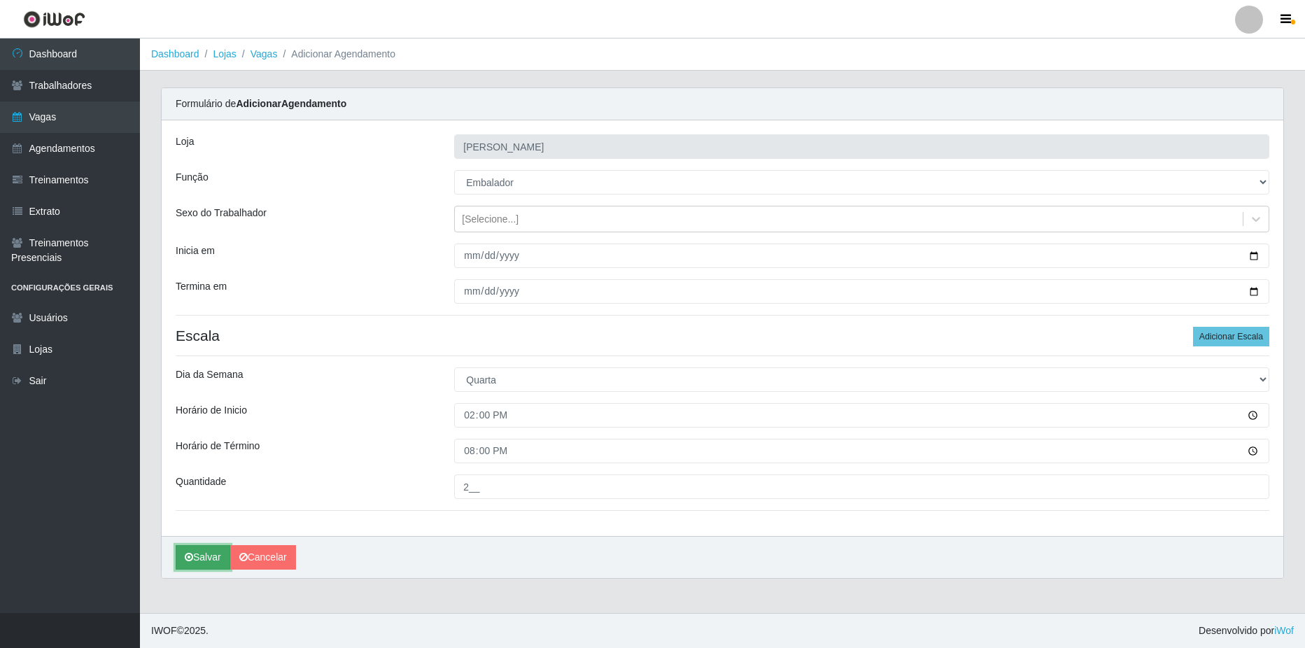
click at [205, 551] on button "Salvar" at bounding box center [203, 557] width 55 height 24
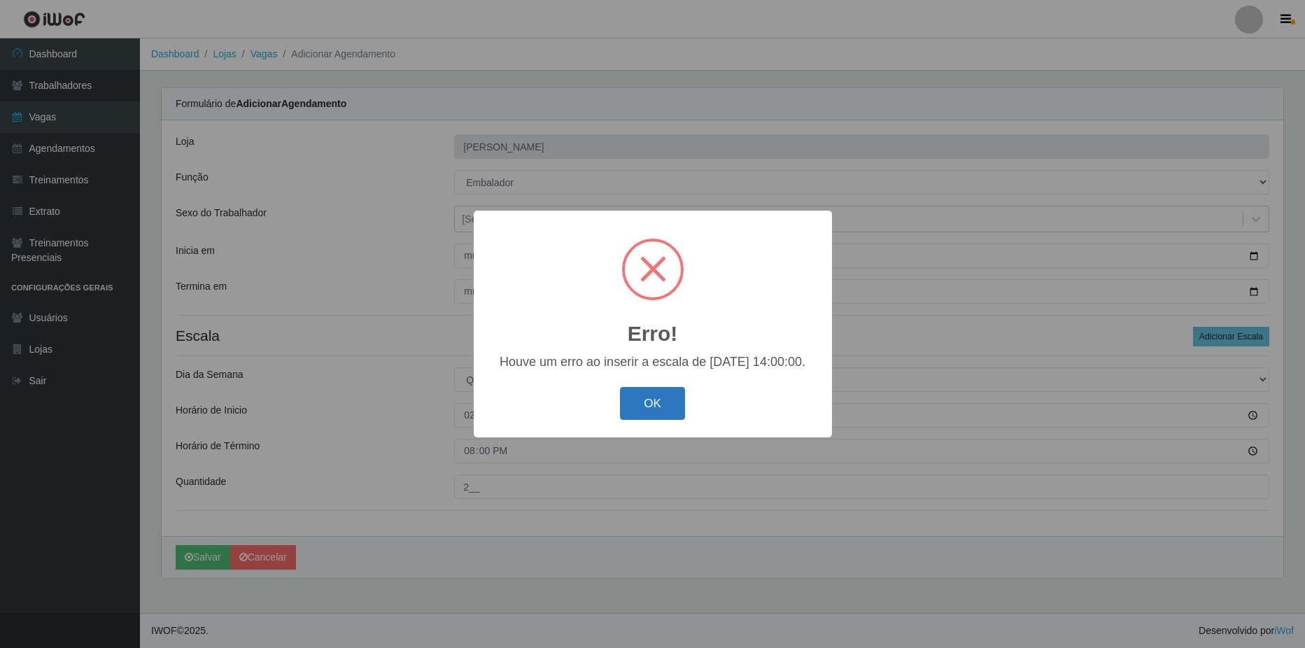
click at [634, 405] on button "OK" at bounding box center [652, 403] width 65 height 33
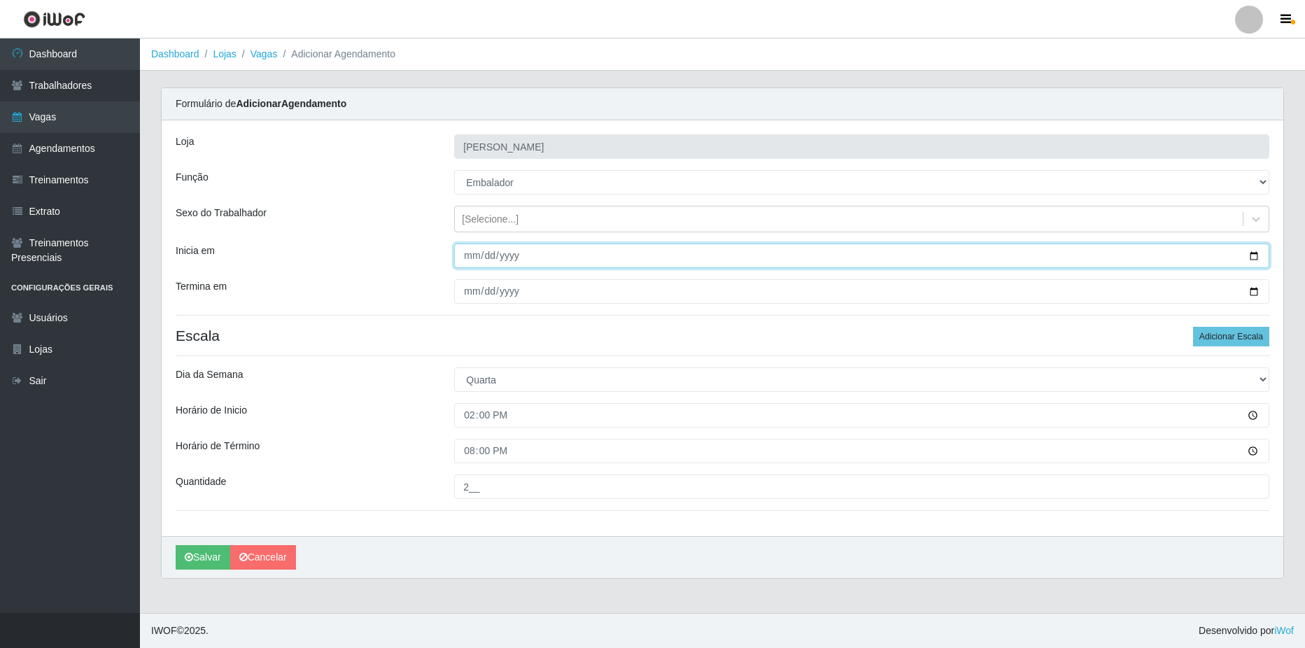
click at [1253, 253] on input "[DATE]" at bounding box center [861, 256] width 815 height 24
type input "[DATE]"
click at [361, 327] on h4 "Escala Adicionar Escala" at bounding box center [723, 335] width 1094 height 17
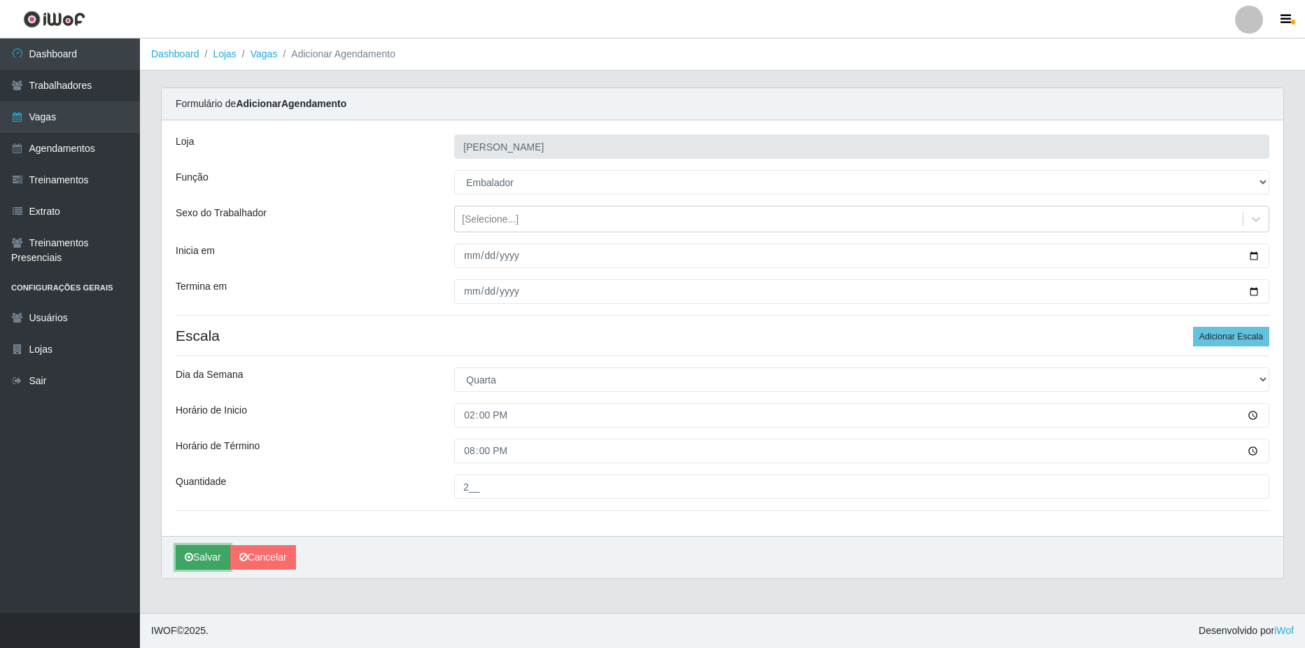
click at [205, 559] on button "Salvar" at bounding box center [203, 557] width 55 height 24
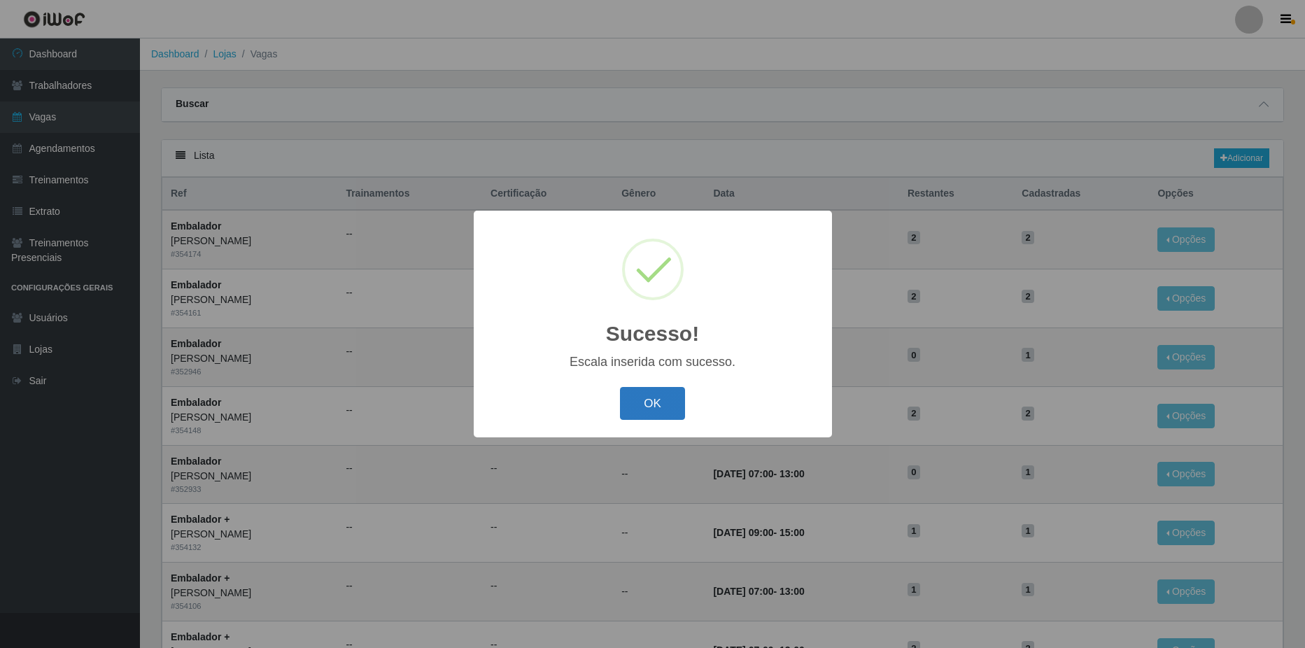
click at [647, 403] on button "OK" at bounding box center [652, 403] width 65 height 33
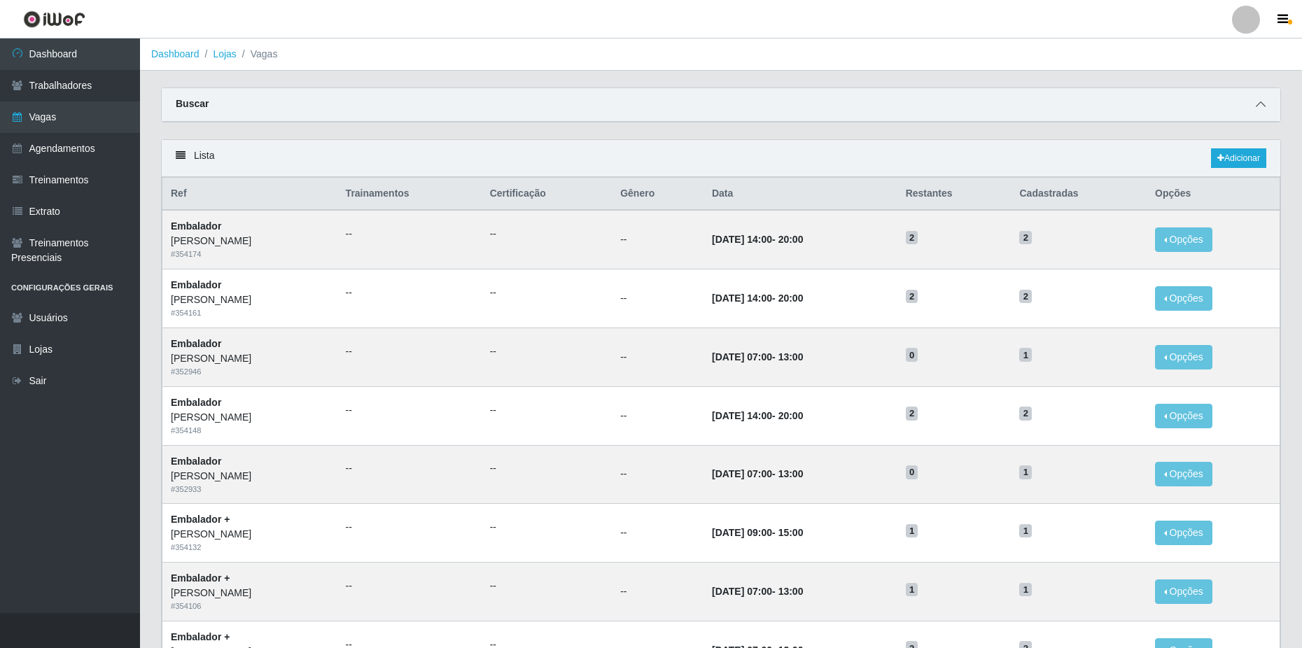
click at [1260, 100] on span at bounding box center [1260, 105] width 17 height 16
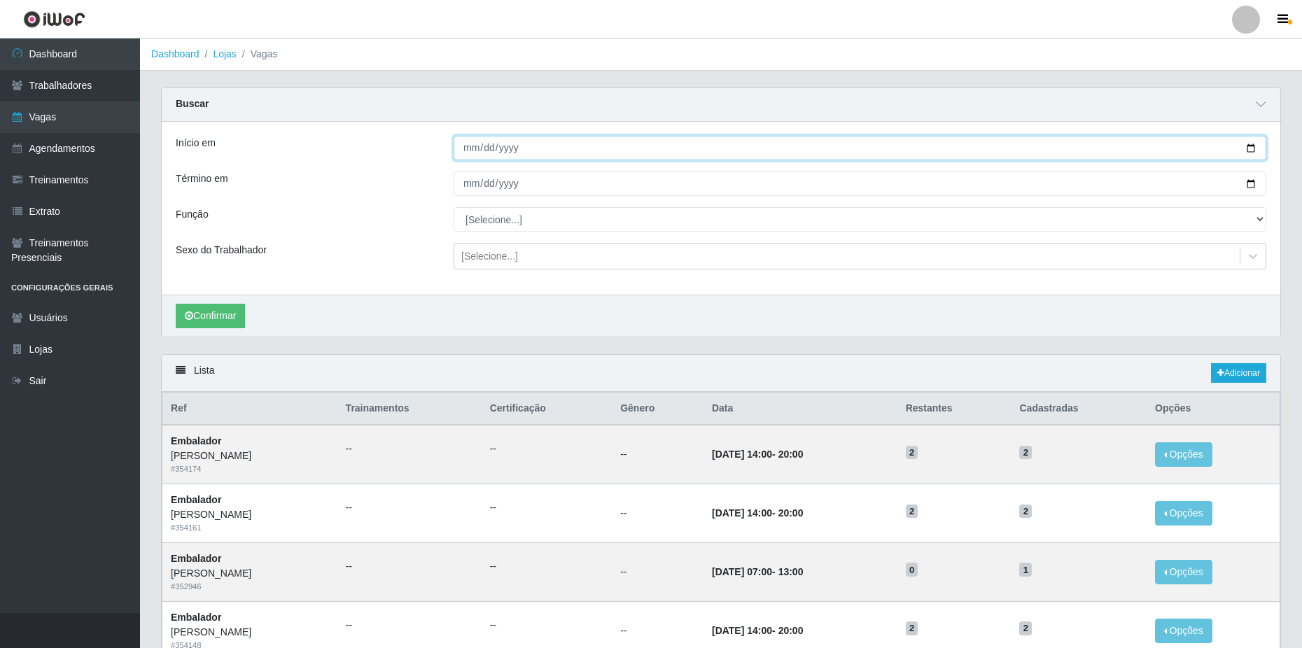
click at [1249, 145] on input "Início em" at bounding box center [859, 148] width 812 height 24
type input "[DATE]"
click at [1251, 182] on input "Término em" at bounding box center [859, 183] width 812 height 24
type input "[DATE]"
click at [199, 323] on button "Confirmar" at bounding box center [210, 316] width 69 height 24
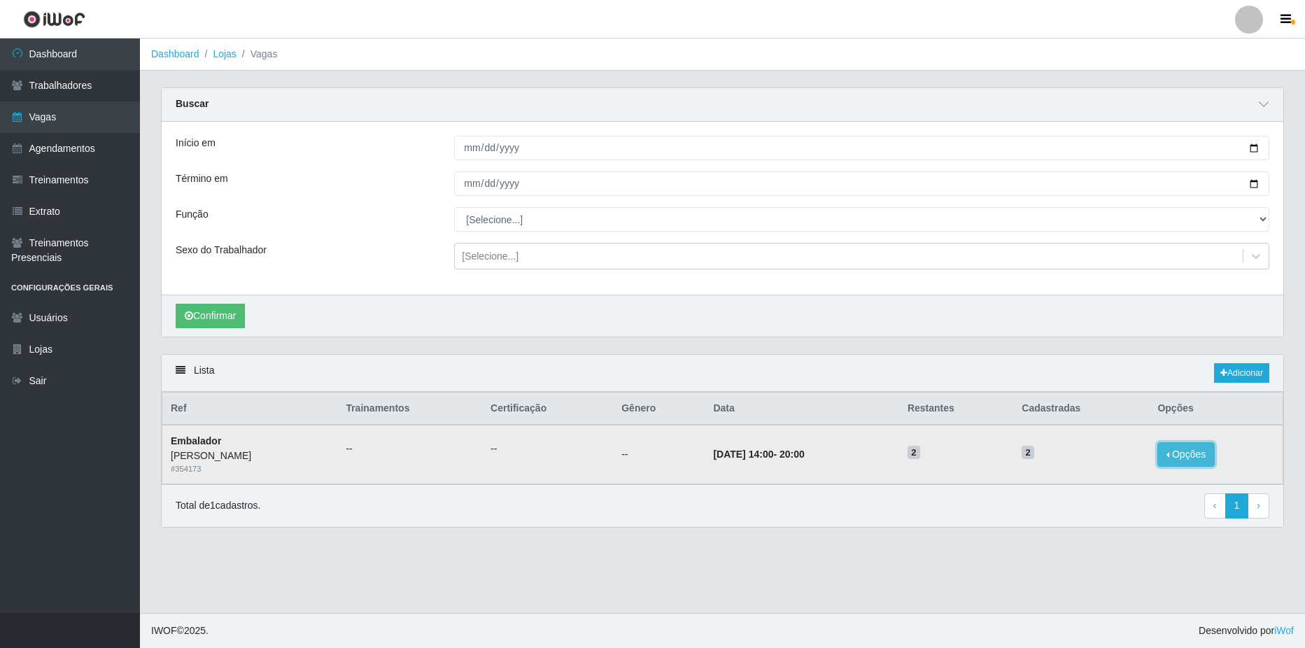
click at [1193, 459] on button "Opções" at bounding box center [1185, 454] width 57 height 24
click at [1115, 469] on div "Deletar" at bounding box center [1100, 465] width 83 height 15
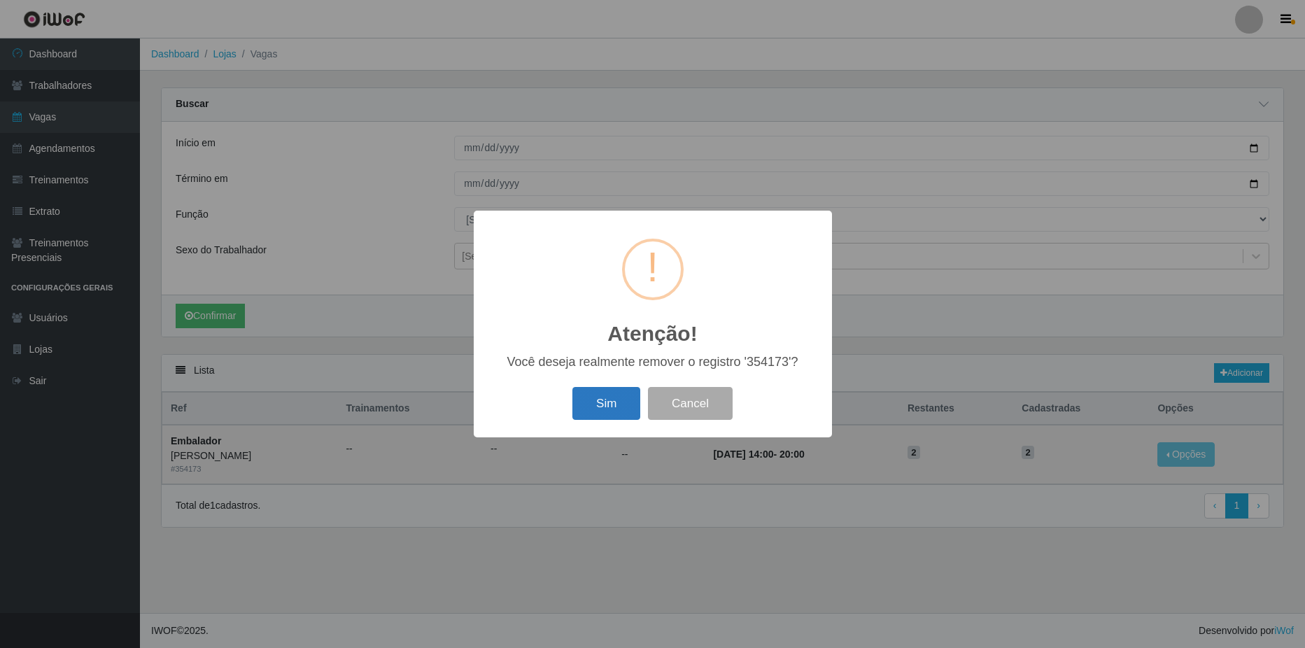
click at [612, 404] on button "Sim" at bounding box center [606, 403] width 68 height 33
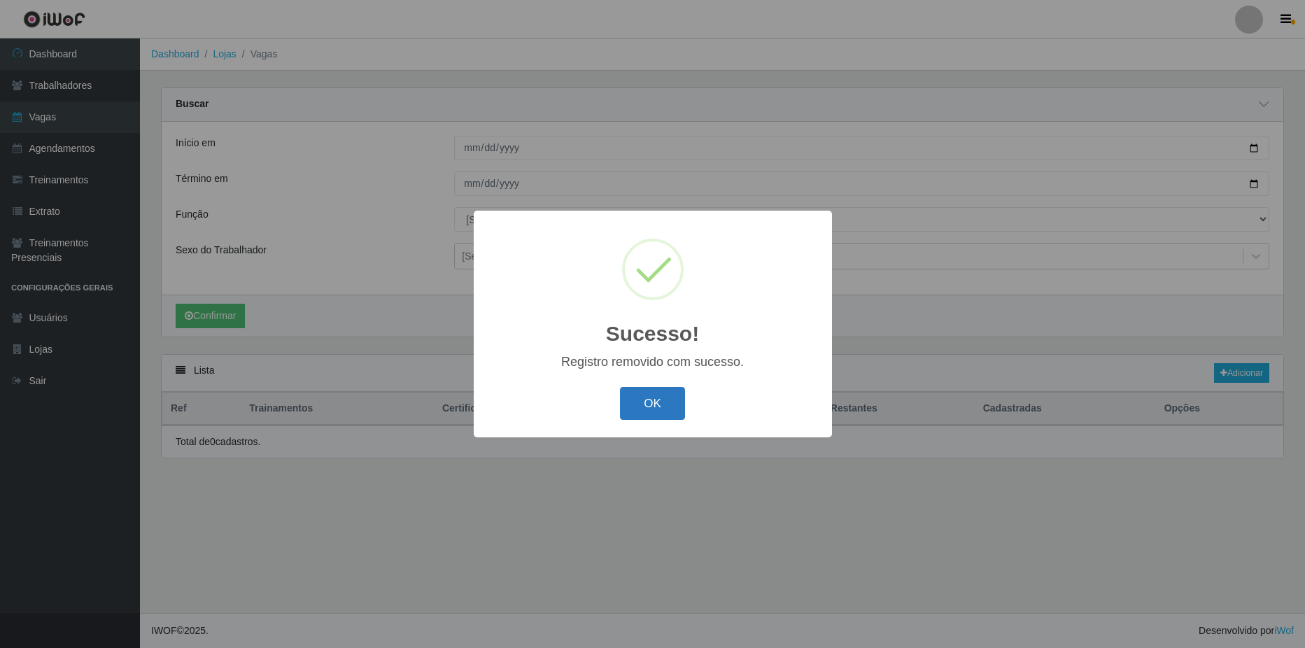
click at [647, 407] on button "OK" at bounding box center [652, 403] width 65 height 33
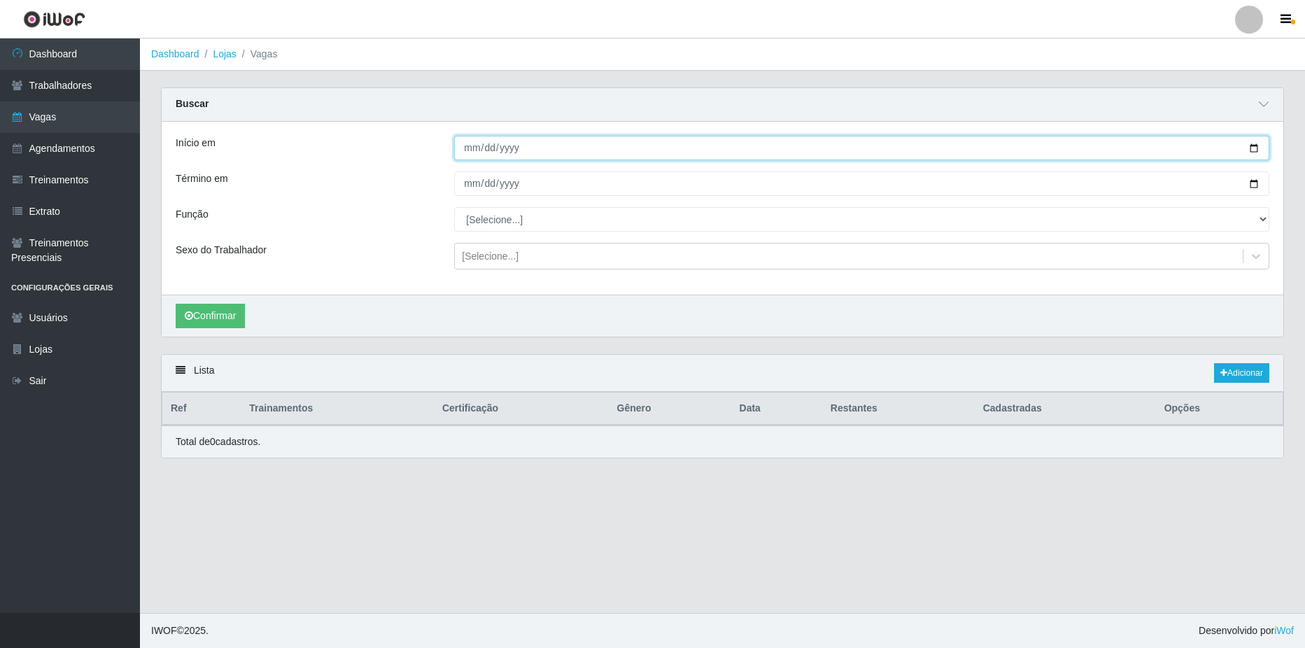
click at [1256, 150] on input "[DATE]" at bounding box center [861, 148] width 815 height 24
type input "[DATE]"
click at [1255, 184] on input "[DATE]" at bounding box center [861, 183] width 815 height 24
type input "[DATE]"
click at [209, 319] on button "Confirmar" at bounding box center [210, 316] width 69 height 24
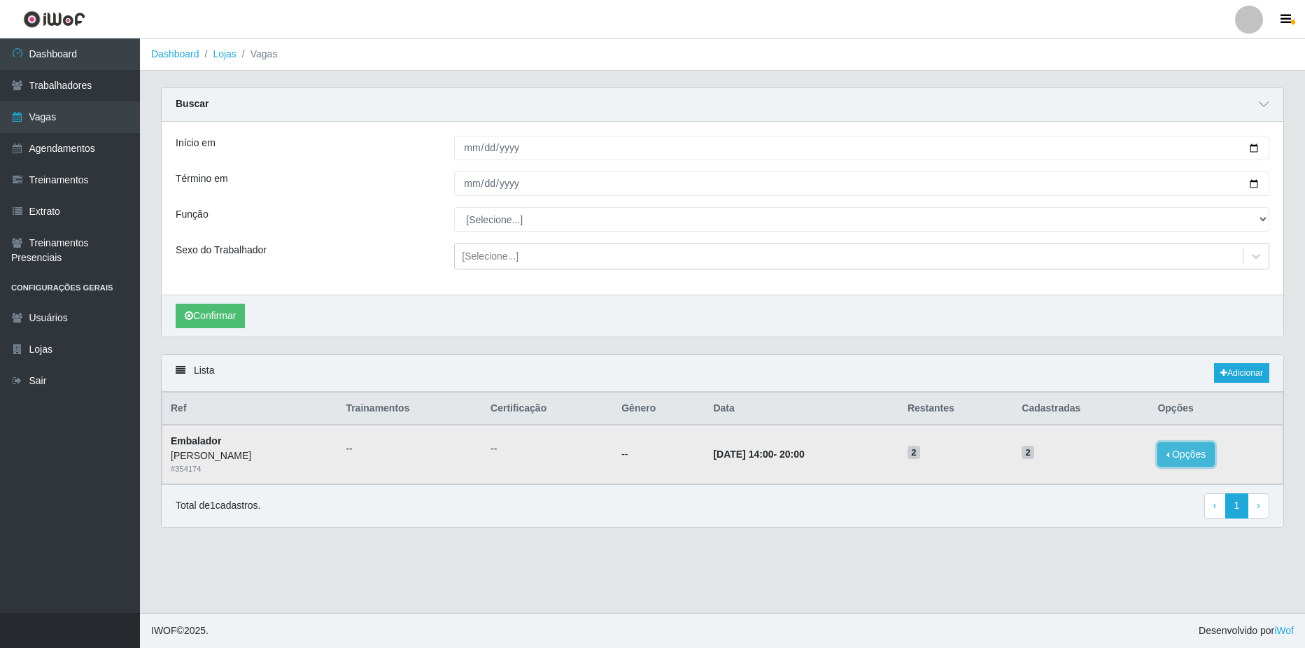
click at [1178, 449] on button "Opções" at bounding box center [1185, 454] width 57 height 24
click at [1071, 471] on div "Deletar" at bounding box center [1100, 465] width 83 height 15
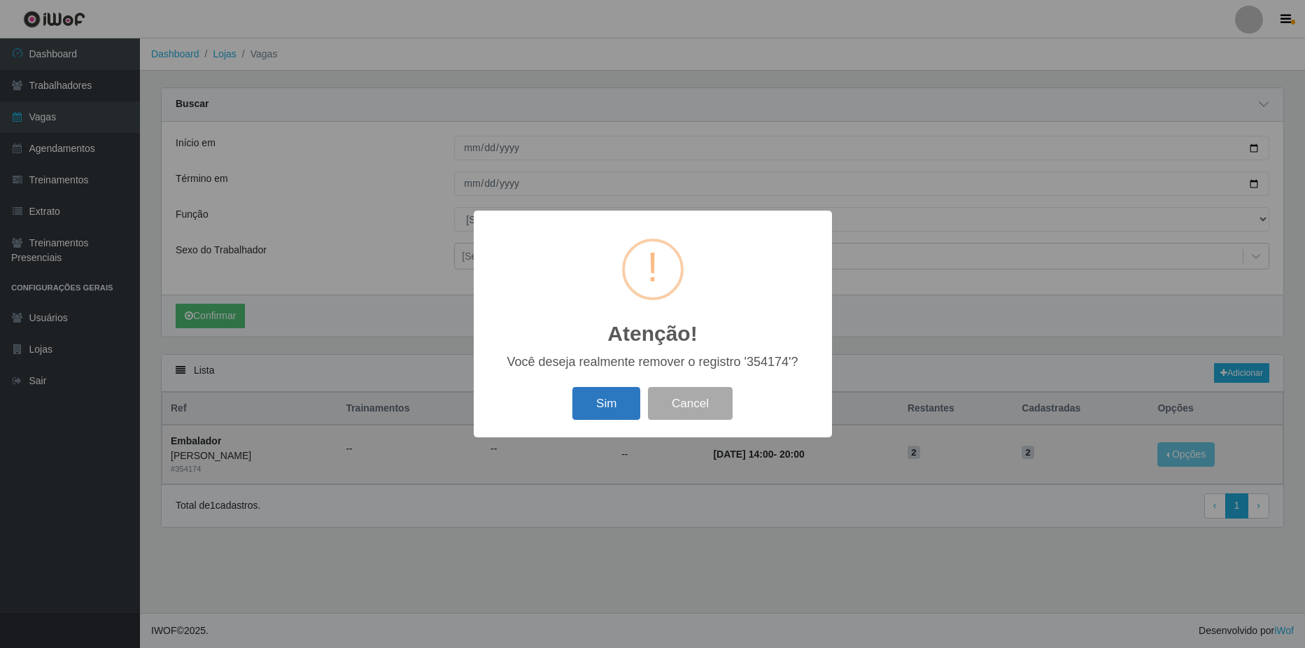
click at [608, 403] on button "Sim" at bounding box center [606, 403] width 68 height 33
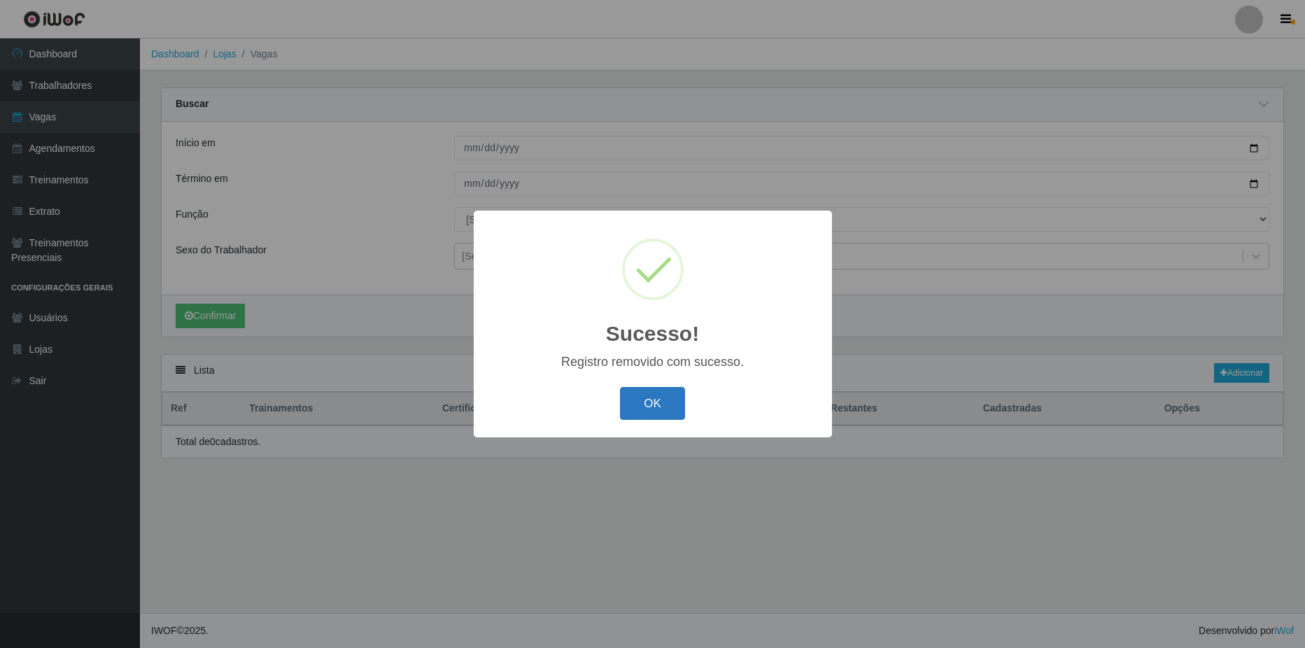
click at [641, 404] on button "OK" at bounding box center [652, 403] width 65 height 33
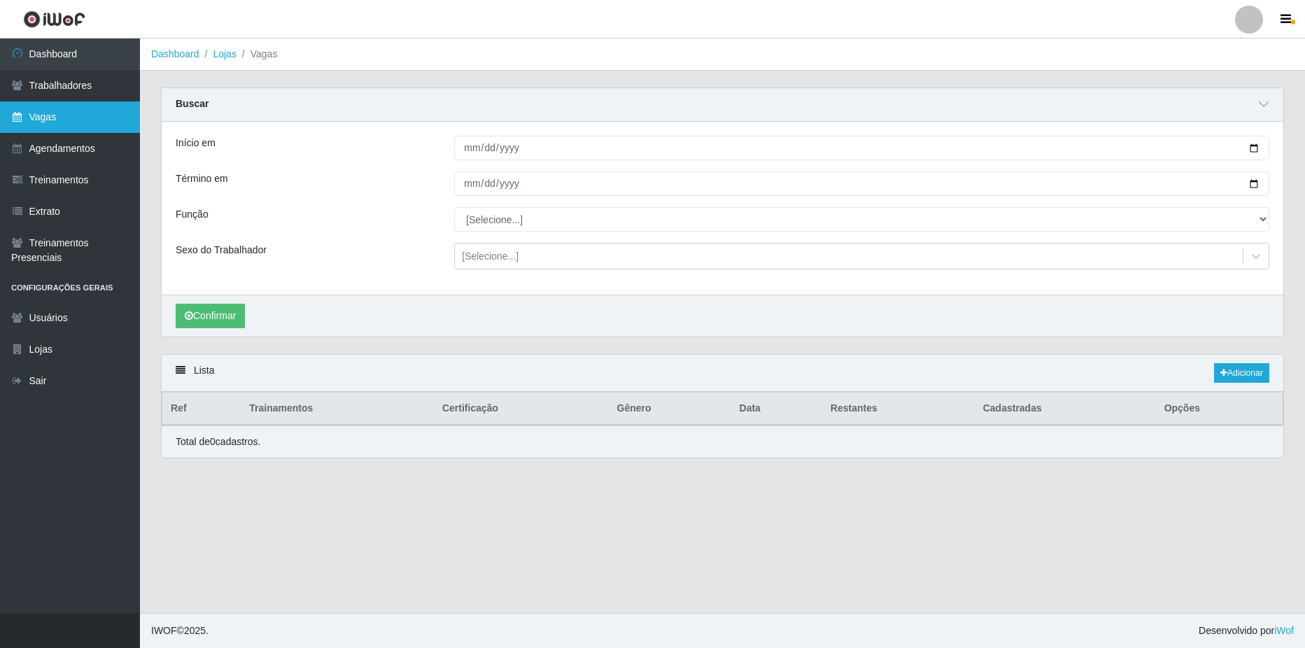
click at [69, 120] on link "Vagas" at bounding box center [70, 116] width 140 height 31
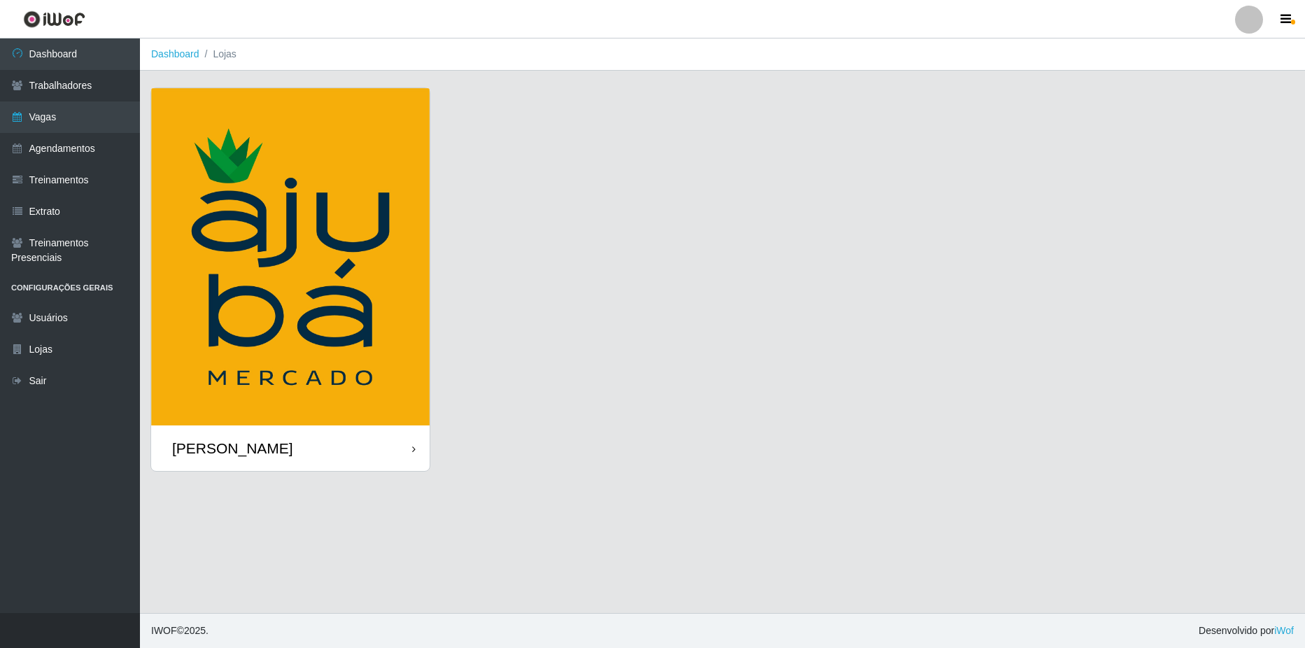
click at [267, 456] on div "[PERSON_NAME]" at bounding box center [232, 447] width 121 height 17
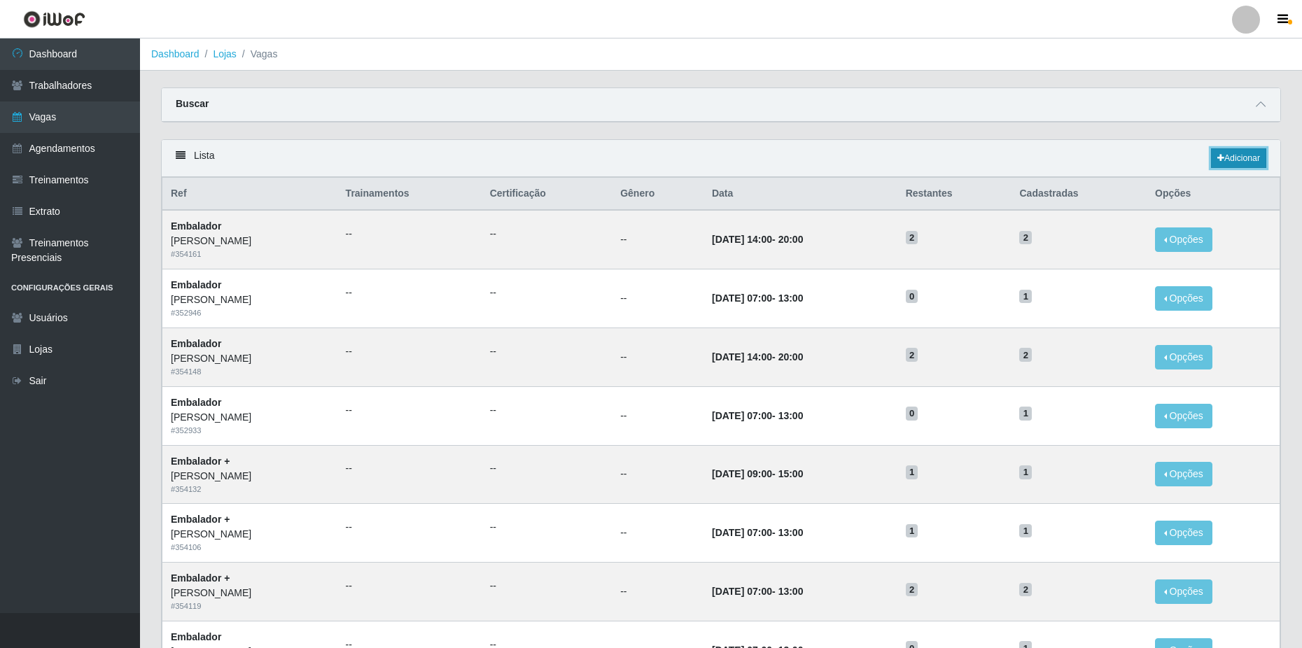
click at [1248, 155] on link "Adicionar" at bounding box center [1238, 158] width 55 height 20
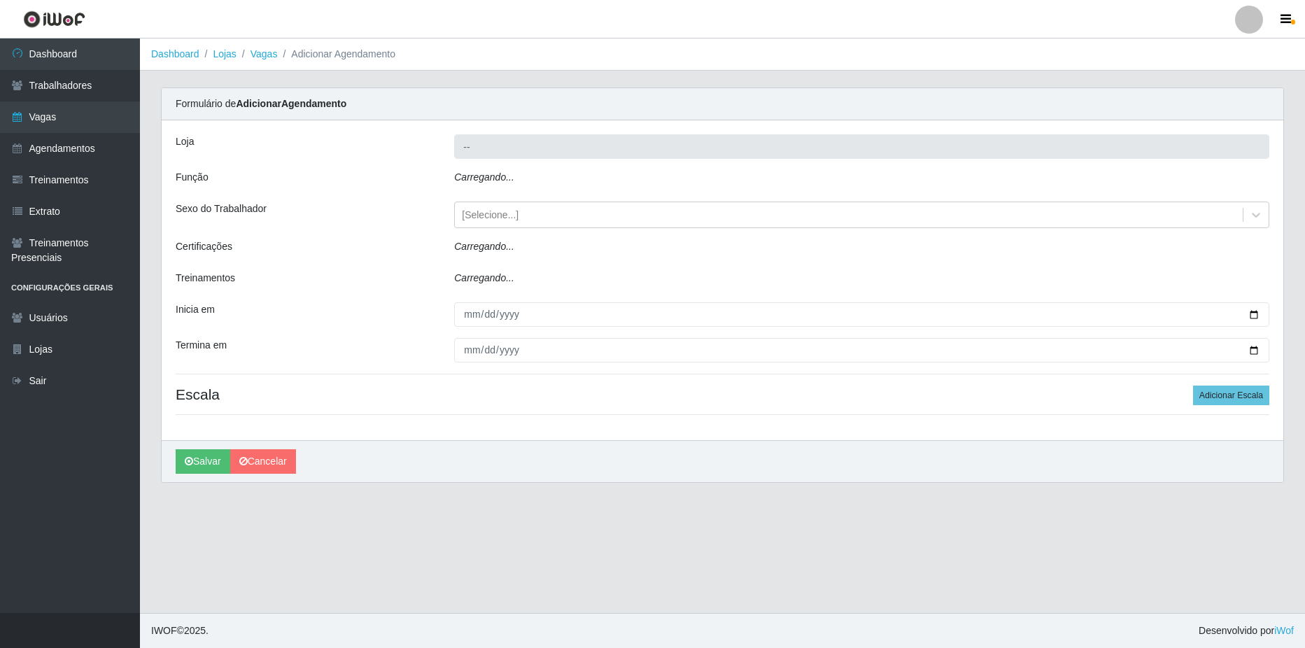
type input "[PERSON_NAME]"
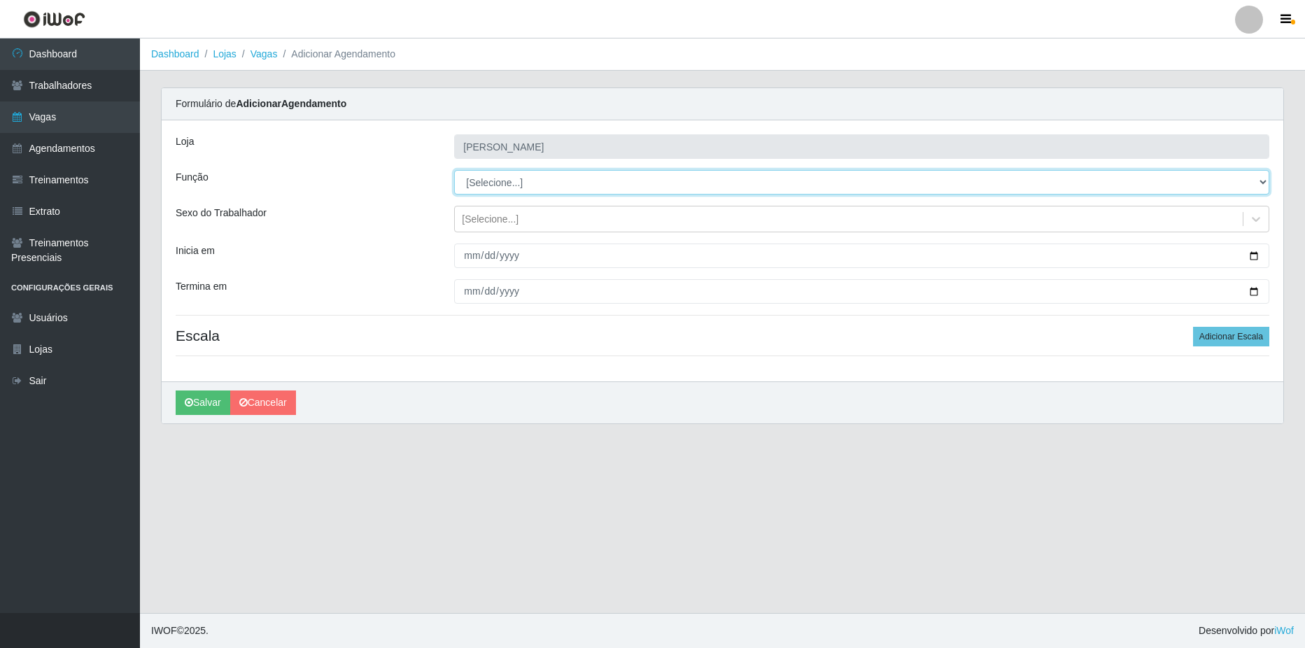
click at [474, 185] on select "[Selecione...] ASG ASG + ASG ++ Balconista de Açougue Balconista de Açougue + B…" at bounding box center [861, 182] width 815 height 24
select select "1"
click at [454, 170] on select "[Selecione...] ASG ASG + ASG ++ Balconista de Açougue Balconista de Açougue + B…" at bounding box center [861, 182] width 815 height 24
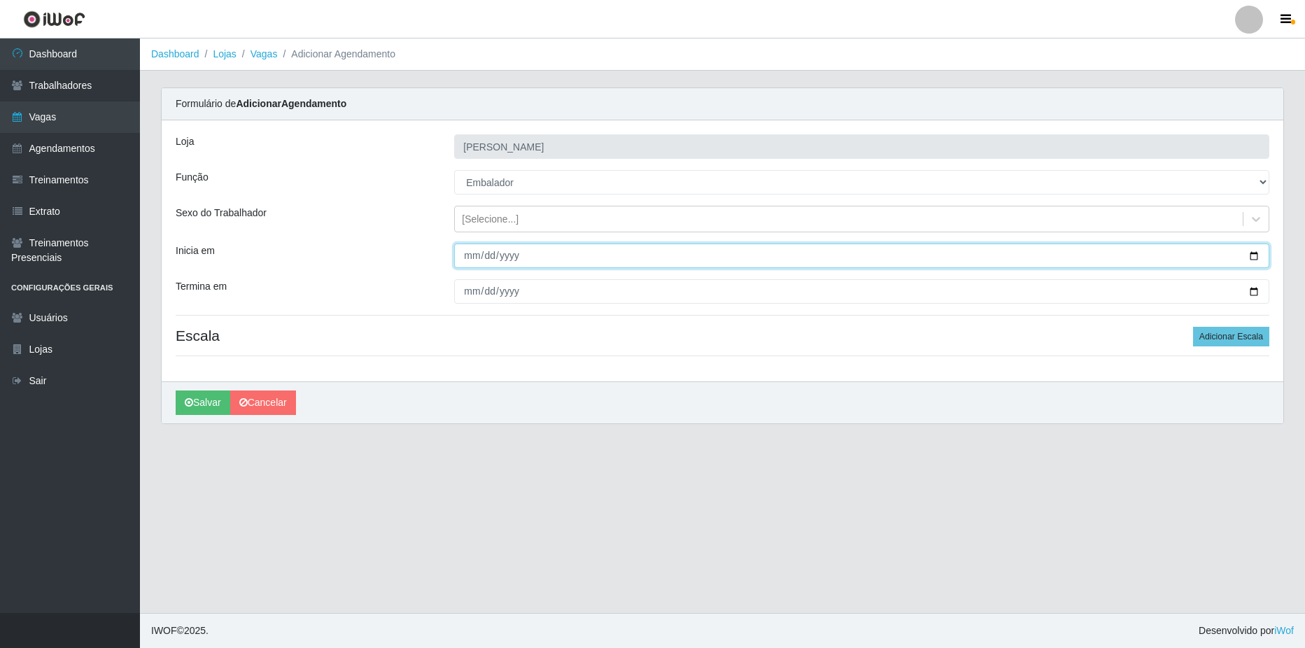
click at [1257, 252] on input "Inicia em" at bounding box center [861, 256] width 815 height 24
type input "[DATE]"
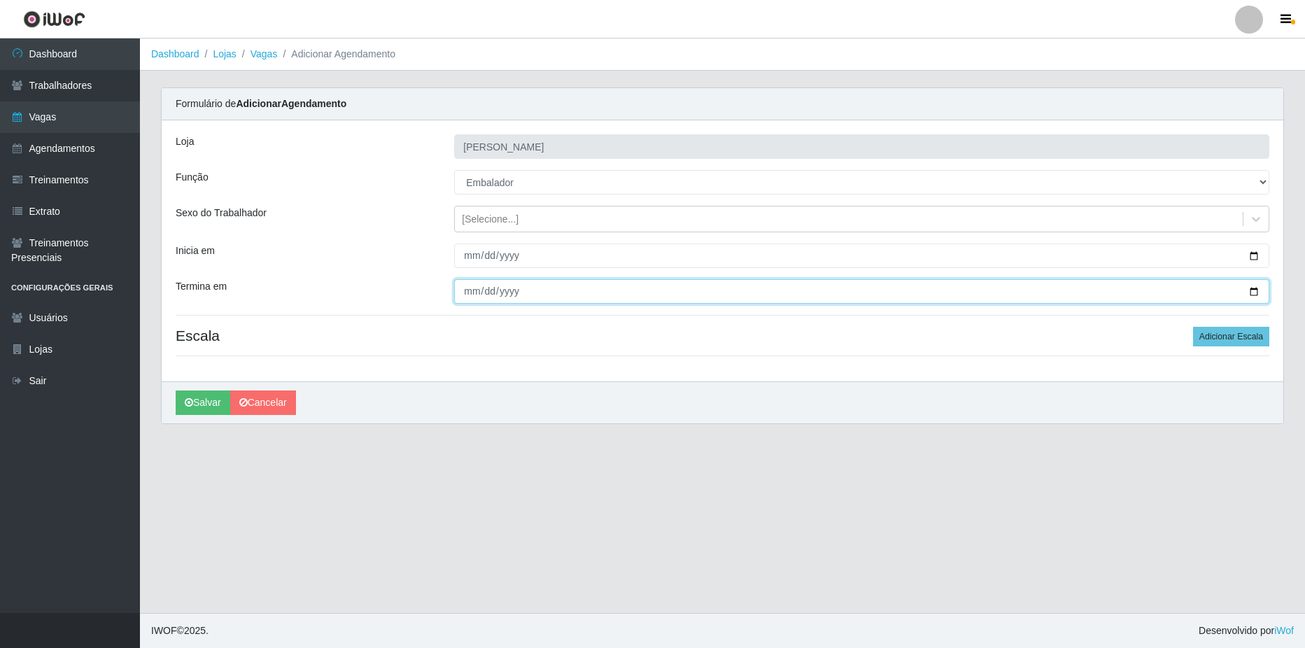
click at [1257, 293] on input "Termina em" at bounding box center [861, 291] width 815 height 24
type input "[DATE]"
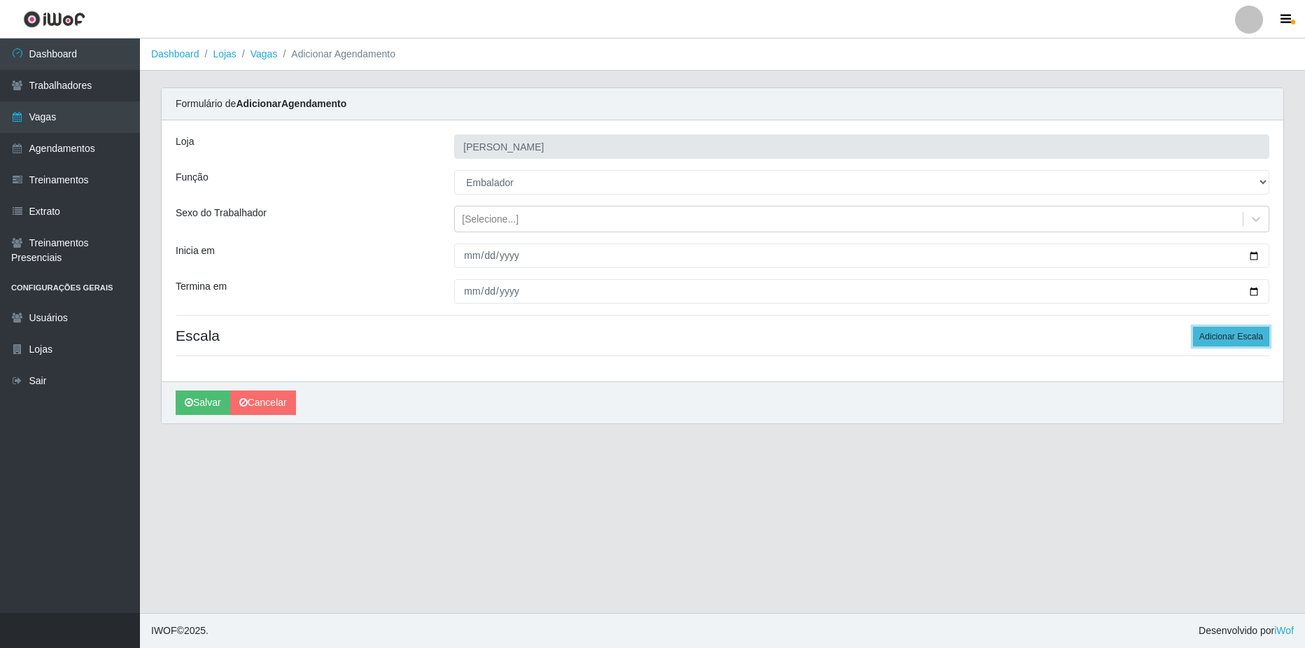
click at [1240, 338] on button "Adicionar Escala" at bounding box center [1231, 337] width 76 height 20
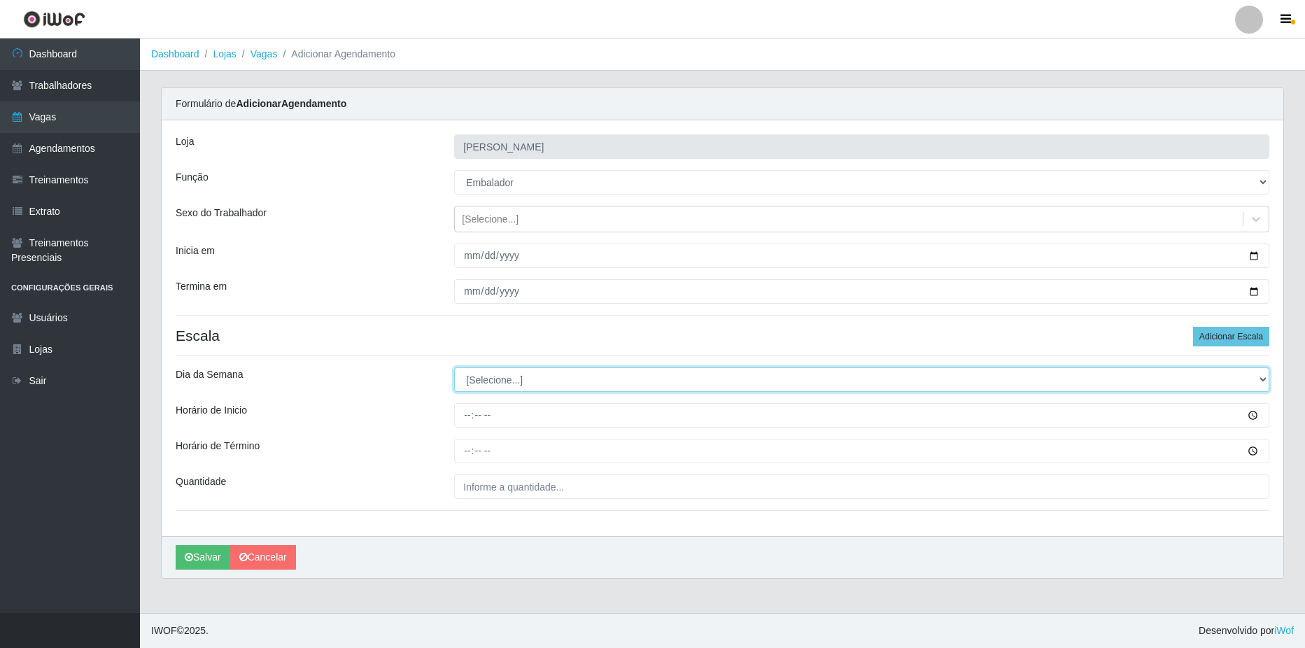
click at [509, 386] on select "[Selecione...] Segunda Terça Quarta Quinta Sexta Sábado Domingo" at bounding box center [861, 379] width 815 height 24
select select "4"
click at [454, 367] on select "[Selecione...] Segunda Terça Quarta Quinta Sexta Sábado Domingo" at bounding box center [861, 379] width 815 height 24
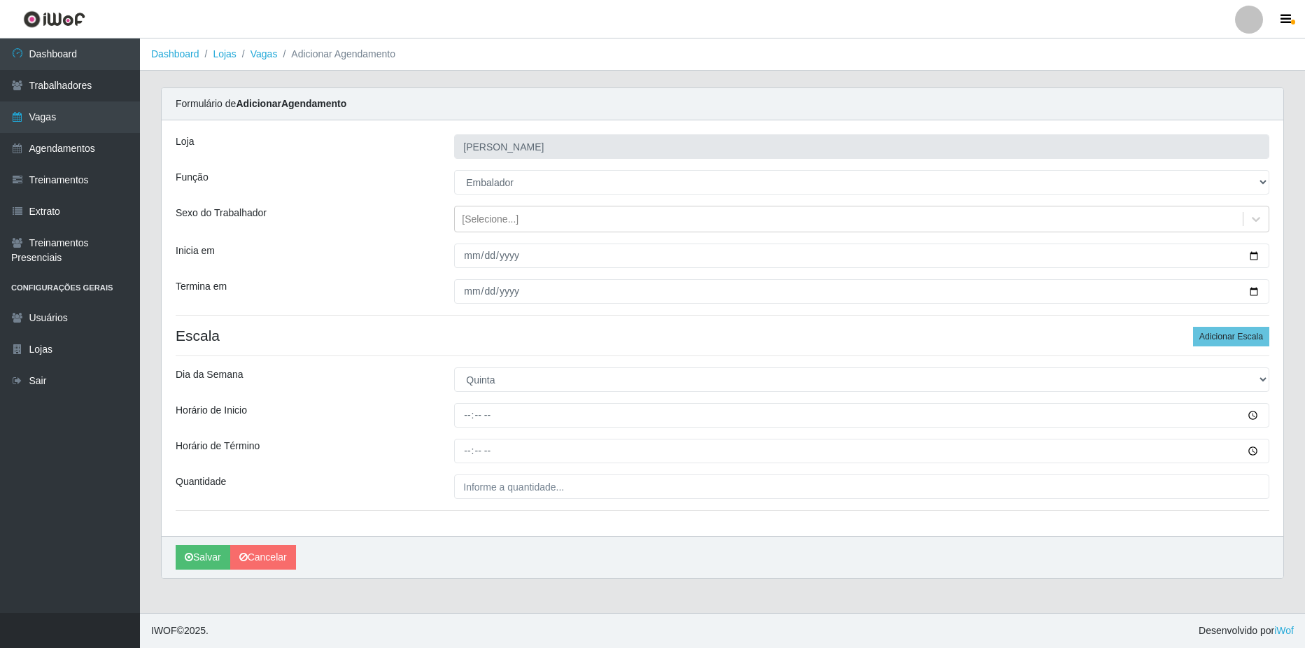
click at [418, 425] on div "Horário de Inicio" at bounding box center [304, 415] width 279 height 24
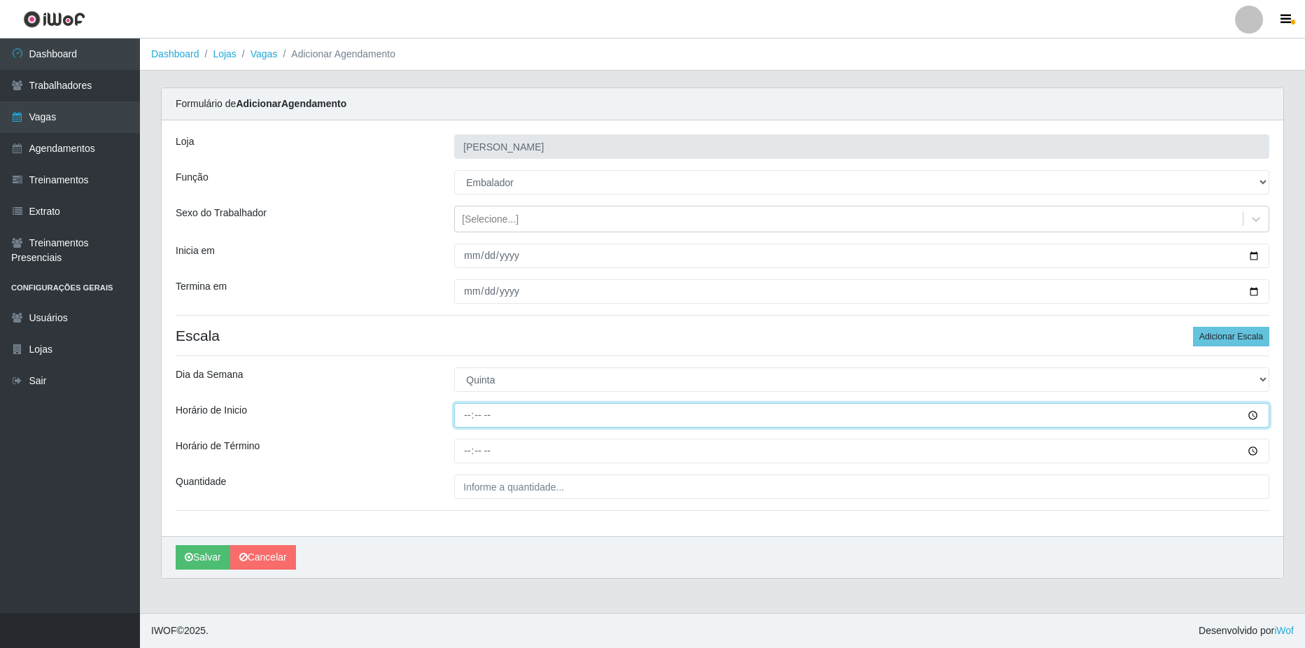
click at [509, 418] on input "Horário de Inicio" at bounding box center [861, 415] width 815 height 24
type input "14:00"
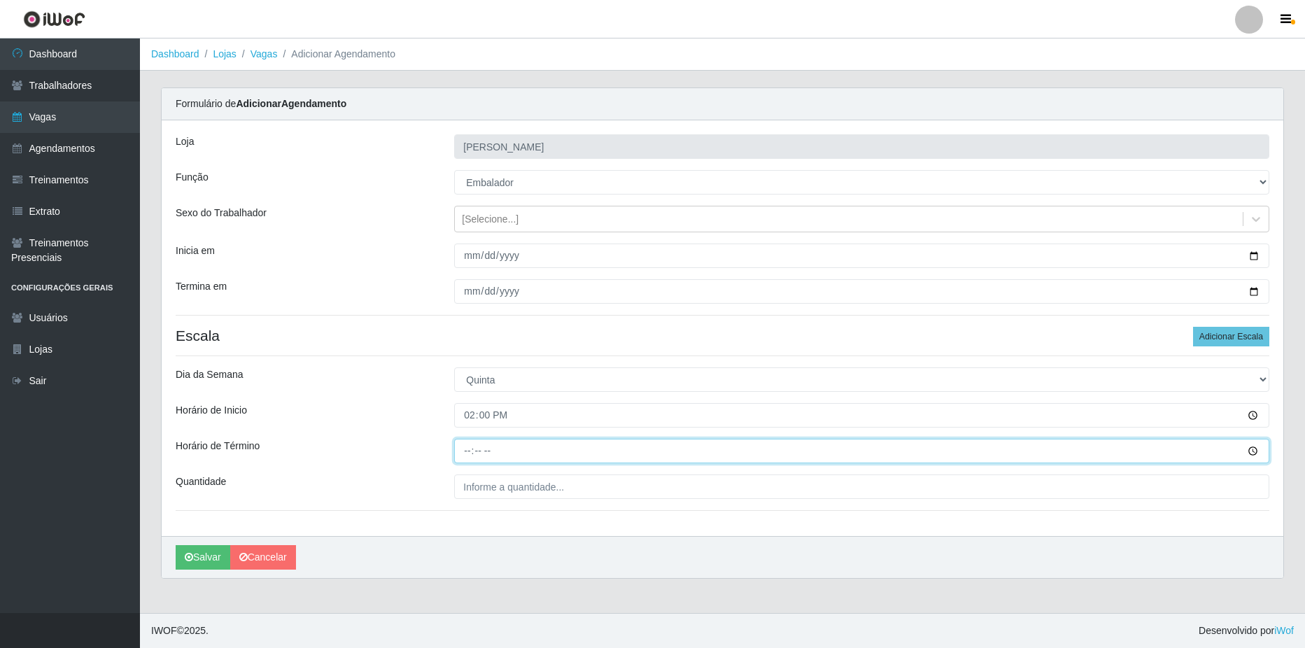
type input "20:00"
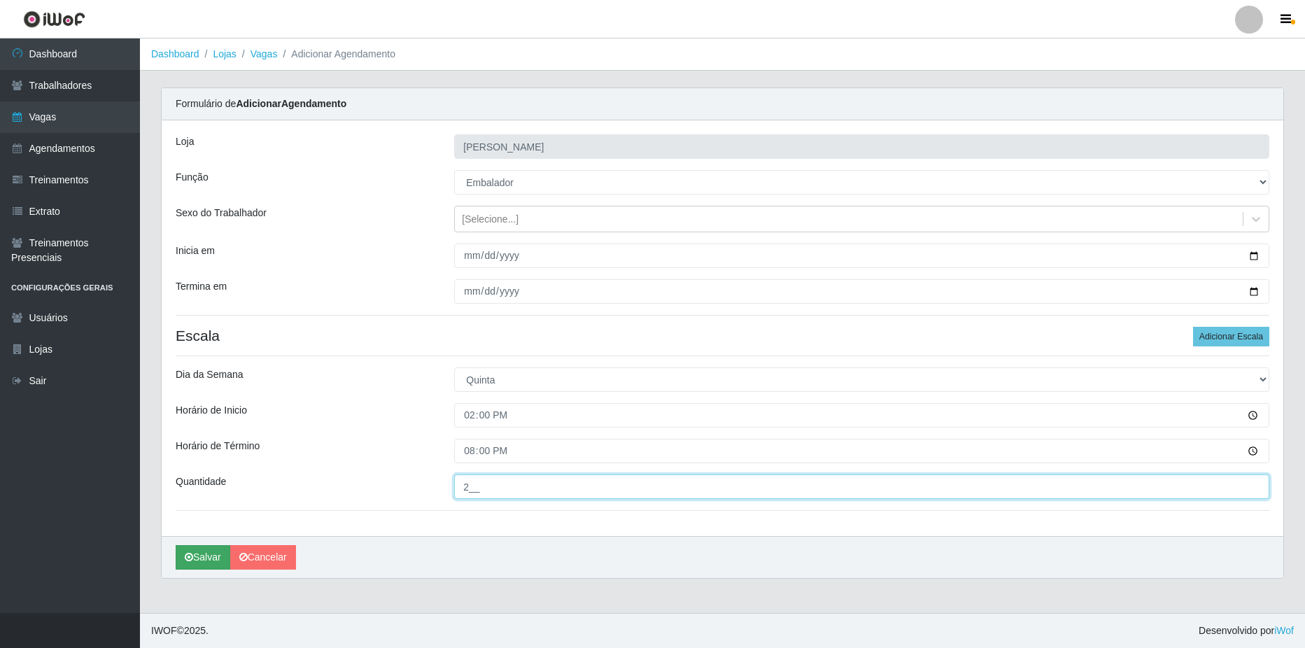
type input "2__"
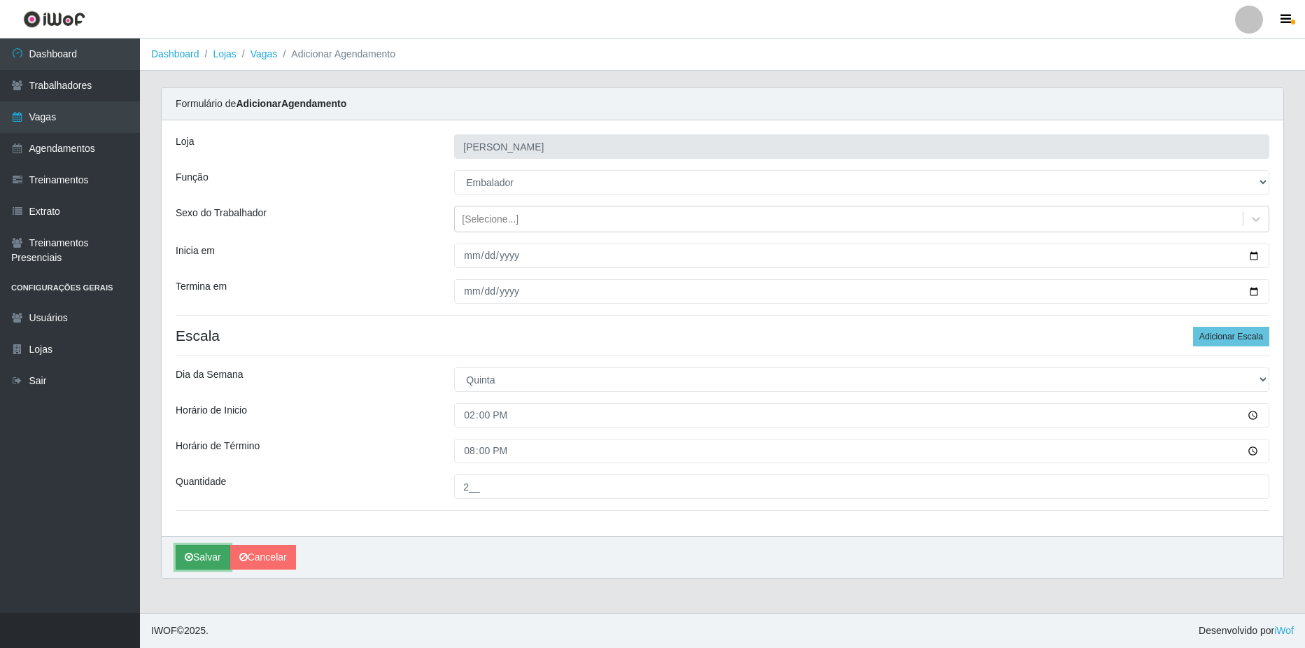
click at [203, 569] on button "Salvar" at bounding box center [203, 557] width 55 height 24
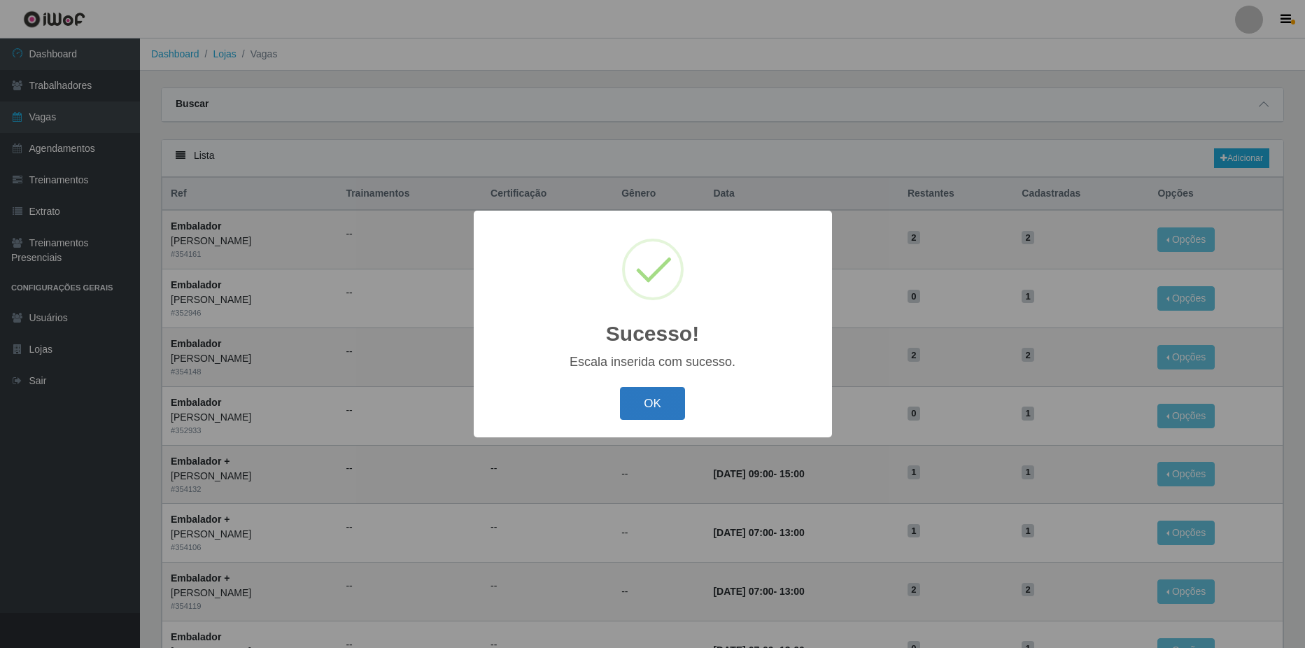
click at [667, 392] on button "OK" at bounding box center [652, 403] width 65 height 33
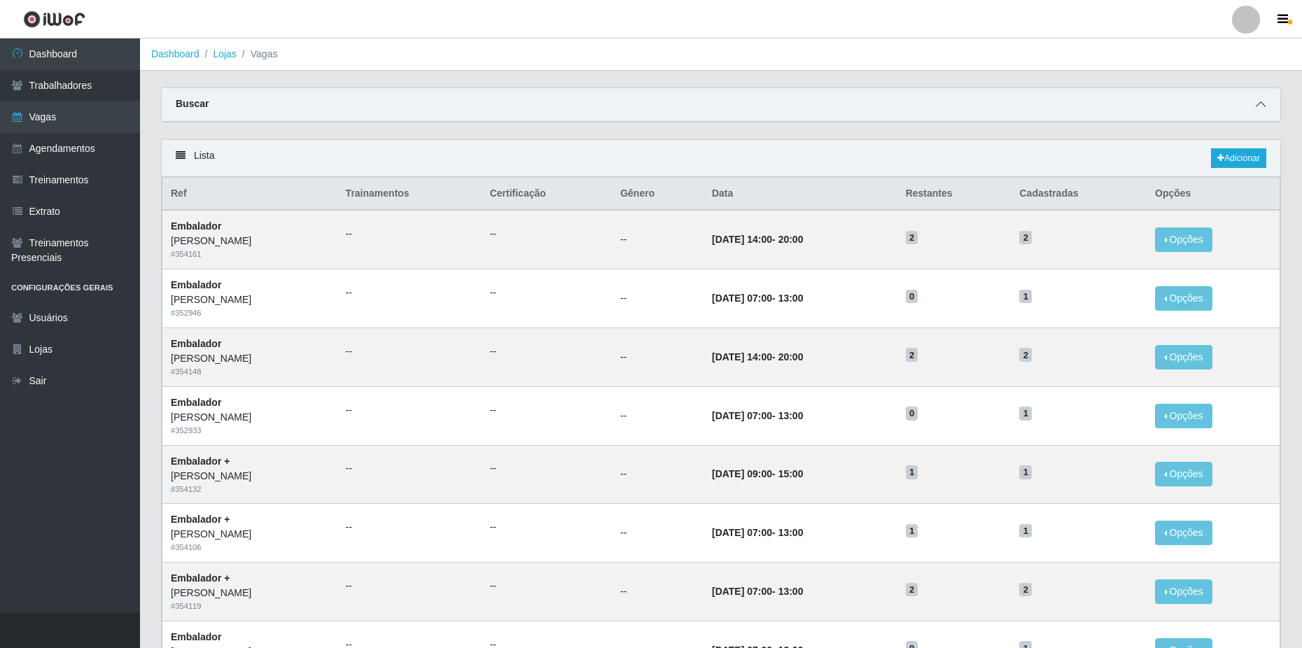
click at [1255, 109] on icon at bounding box center [1260, 104] width 10 height 10
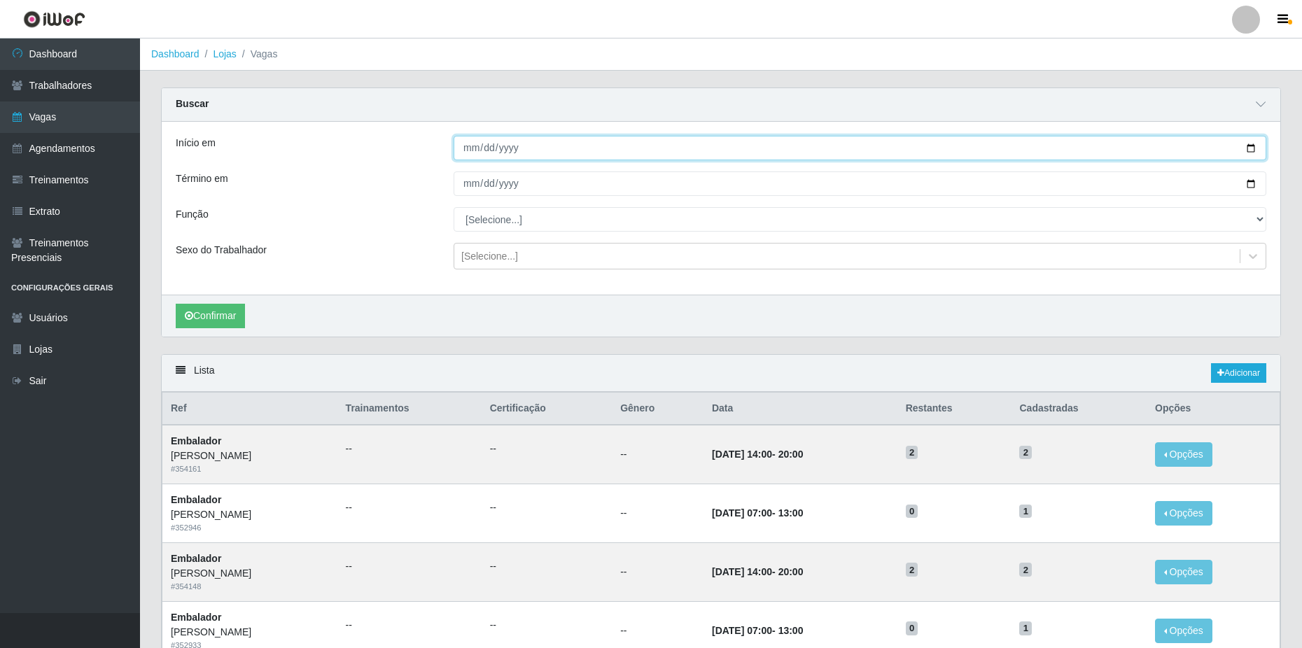
click at [1253, 144] on input "Início em" at bounding box center [859, 148] width 812 height 24
type input "[DATE]"
click at [1255, 182] on input "Término em" at bounding box center [859, 183] width 812 height 24
type input "[DATE]"
click at [229, 308] on button "Confirmar" at bounding box center [210, 316] width 69 height 24
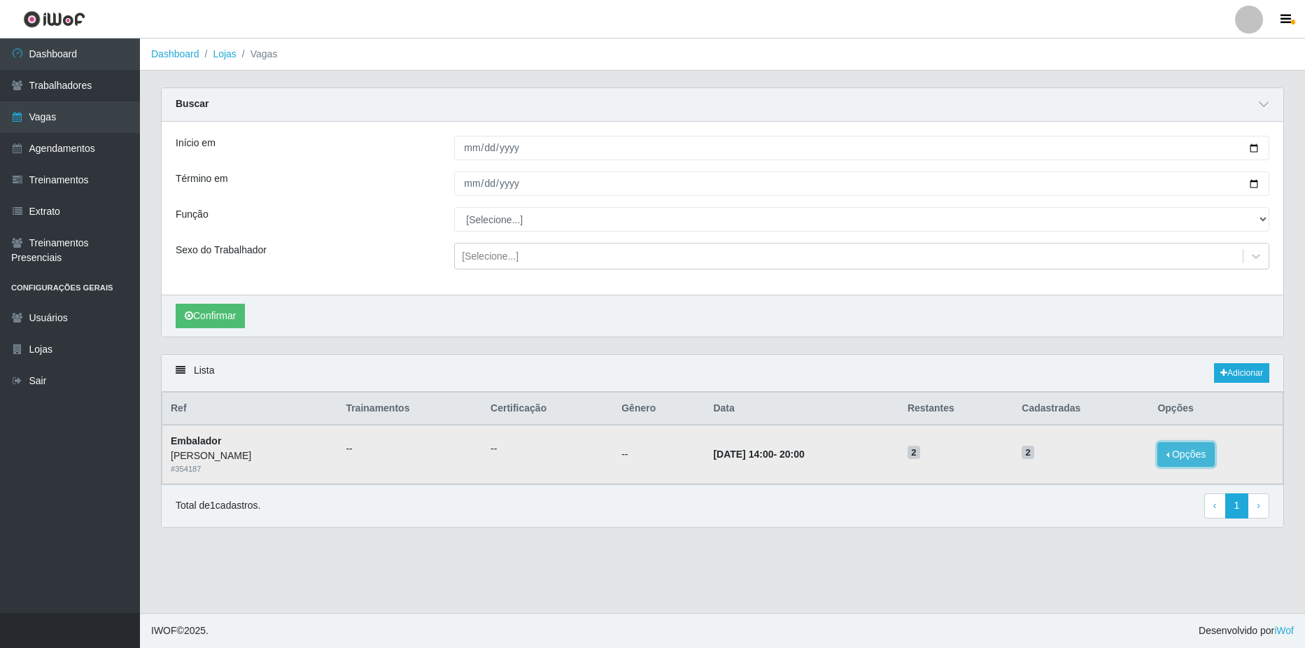
click at [1193, 455] on button "Opções" at bounding box center [1185, 454] width 57 height 24
click at [1099, 468] on div "Deletar" at bounding box center [1100, 465] width 83 height 15
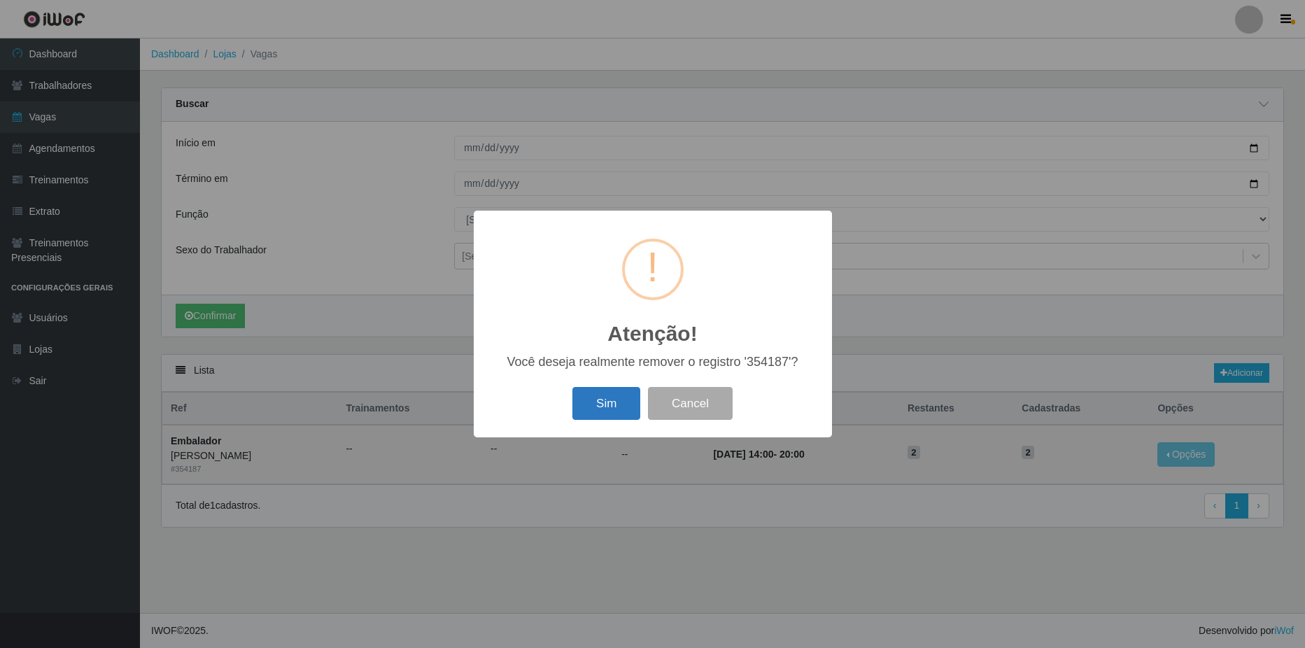
click at [623, 404] on button "Sim" at bounding box center [606, 403] width 68 height 33
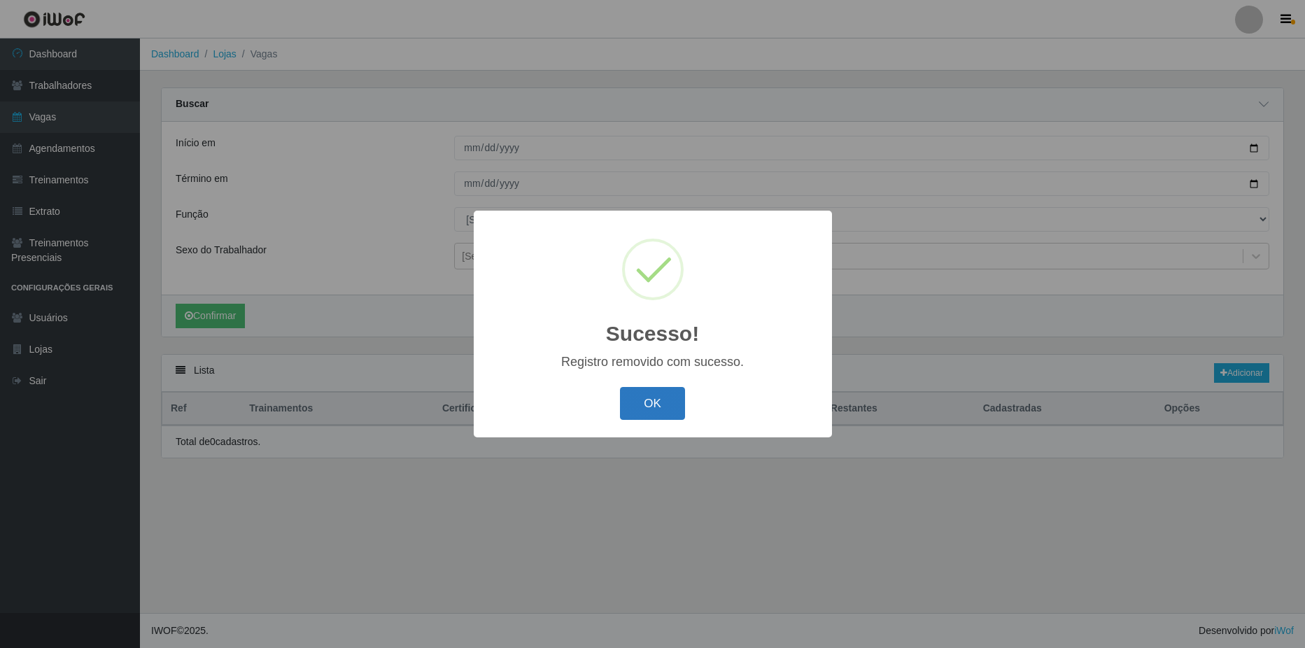
click at [647, 396] on button "OK" at bounding box center [652, 403] width 65 height 33
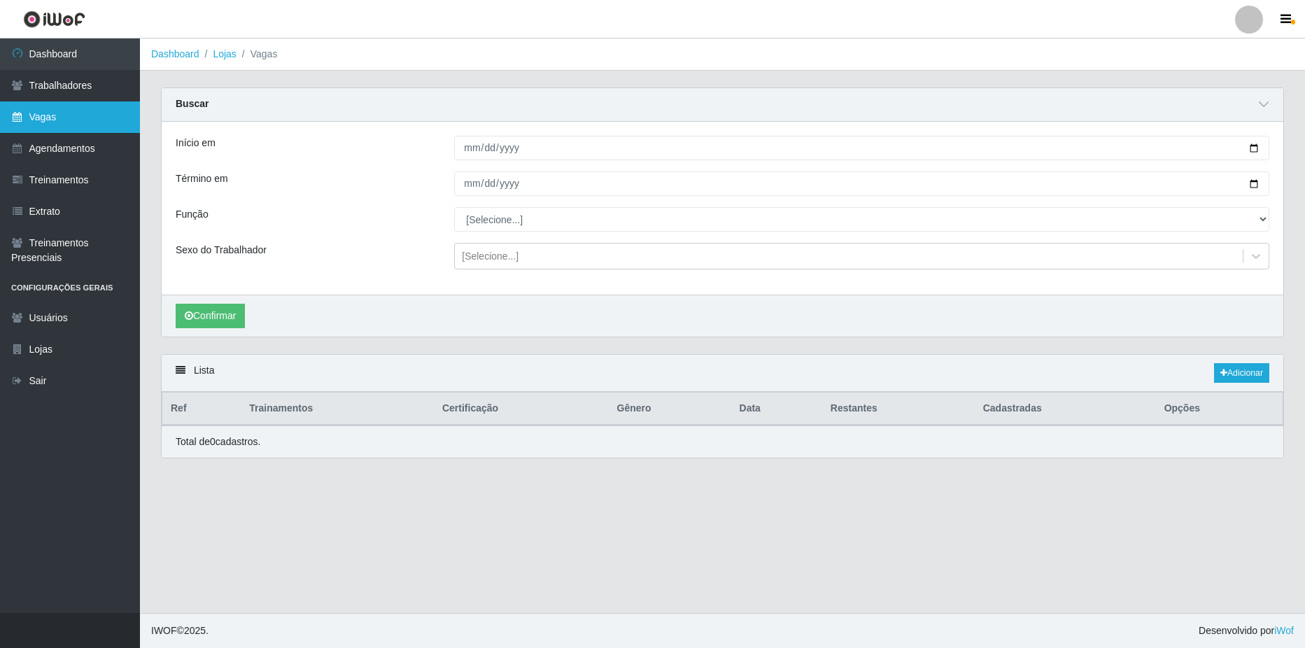
click at [31, 111] on link "Vagas" at bounding box center [70, 116] width 140 height 31
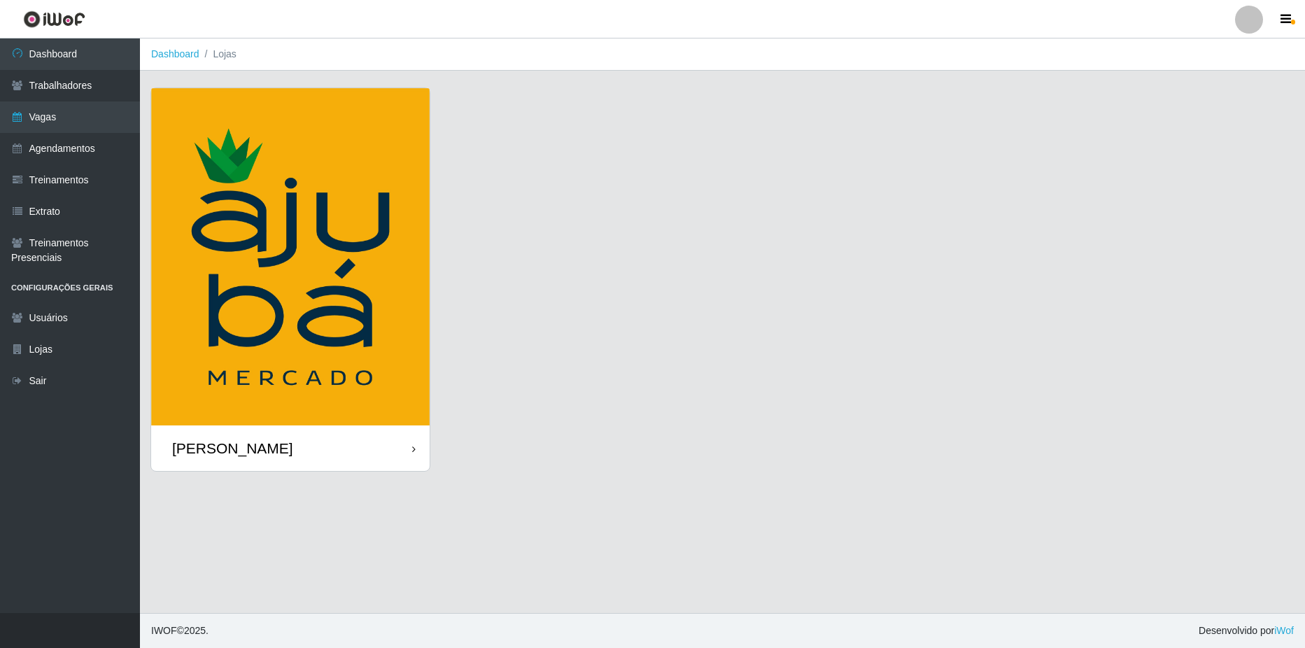
click at [256, 450] on div "[PERSON_NAME]" at bounding box center [232, 447] width 121 height 17
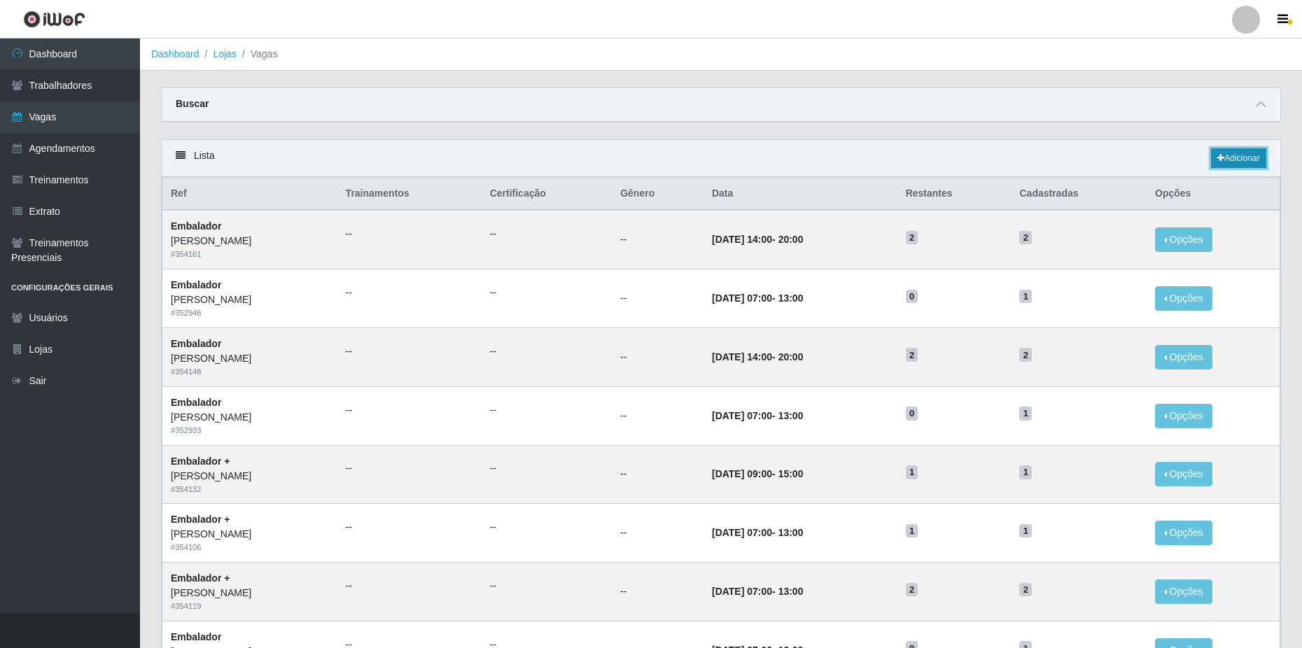
click at [1227, 156] on link "Adicionar" at bounding box center [1238, 158] width 55 height 20
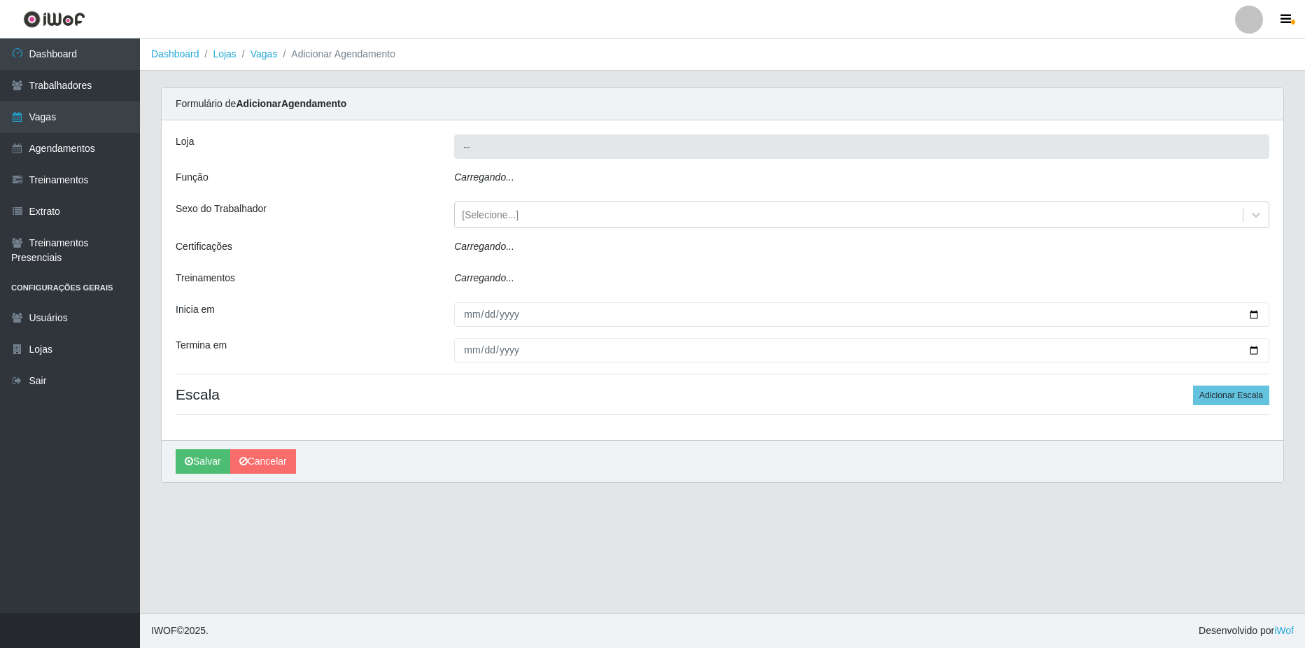
type input "[PERSON_NAME]"
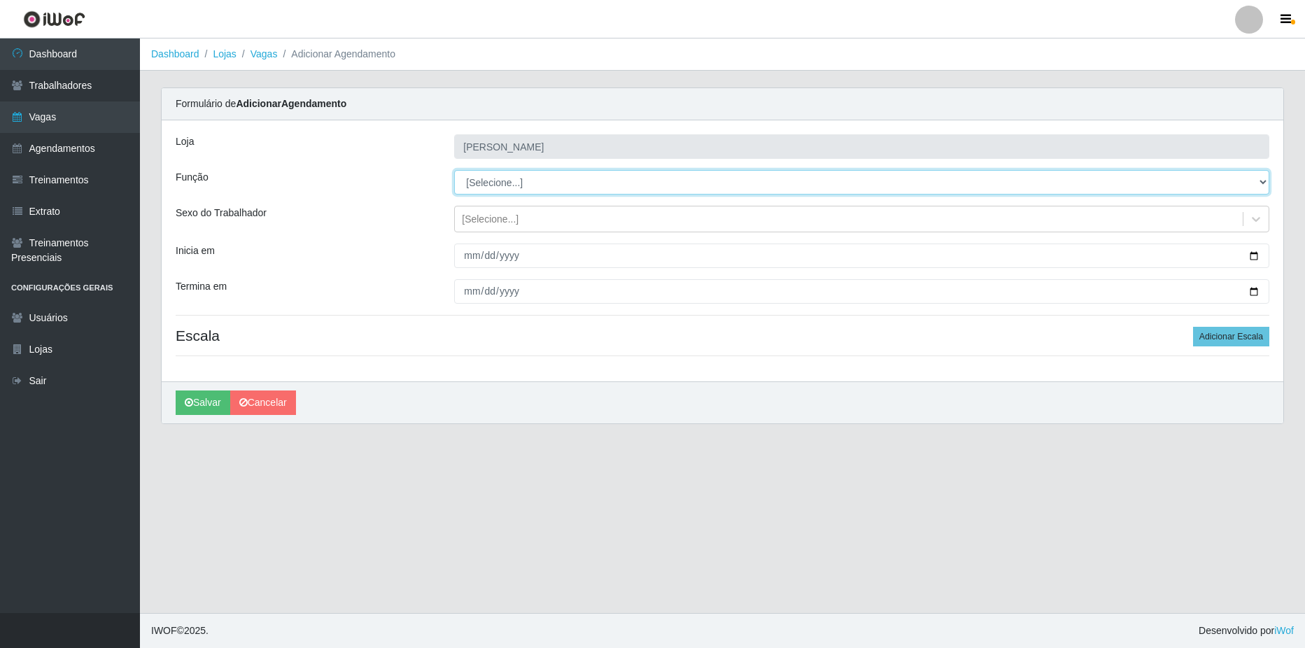
click at [491, 174] on select "[Selecione...] ASG ASG + ASG ++ Balconista de Açougue Balconista de Açougue + B…" at bounding box center [861, 182] width 815 height 24
select select "1"
click at [454, 170] on select "[Selecione...] ASG ASG + ASG ++ Balconista de Açougue Balconista de Açougue + B…" at bounding box center [861, 182] width 815 height 24
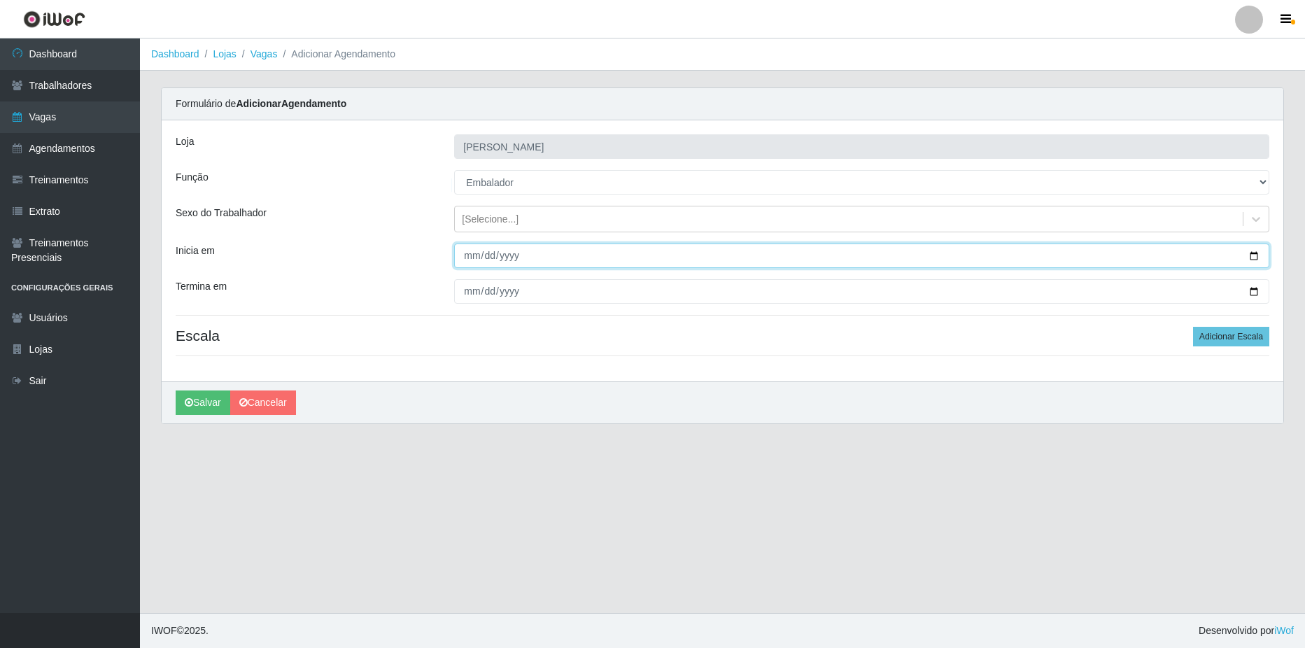
click at [1254, 255] on input "Inicia em" at bounding box center [861, 256] width 815 height 24
type input "[DATE]"
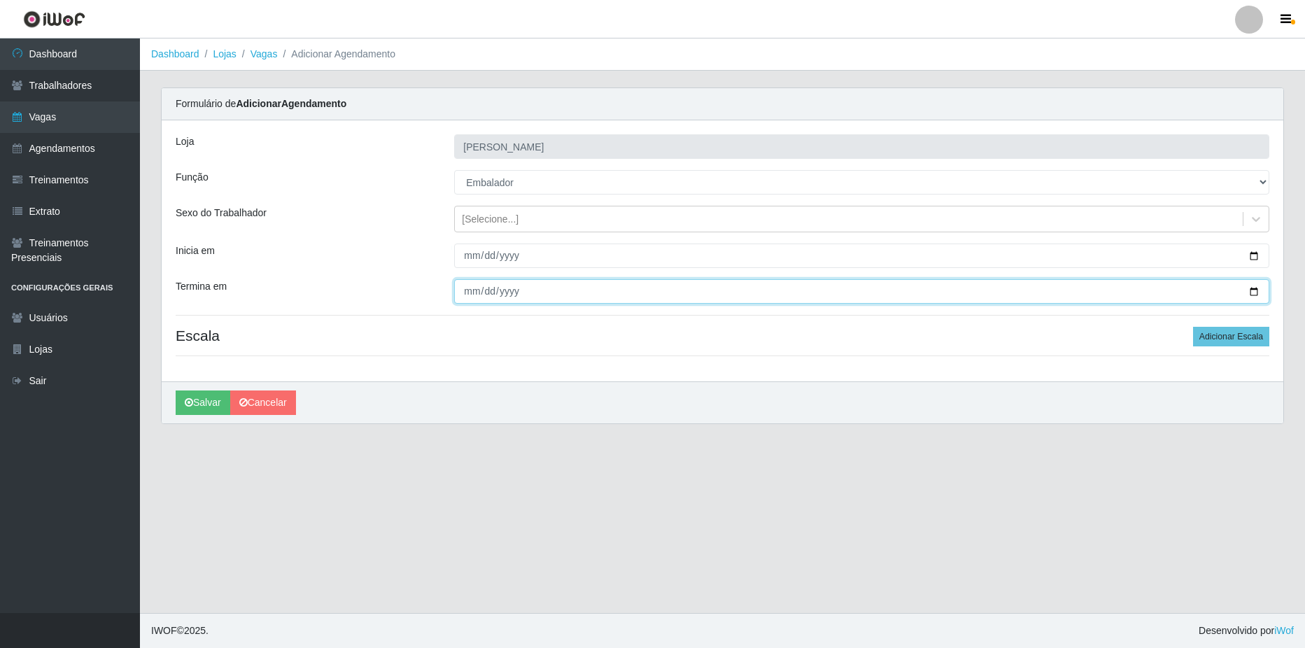
click at [1256, 288] on input "Termina em" at bounding box center [861, 291] width 815 height 24
type input "[DATE]"
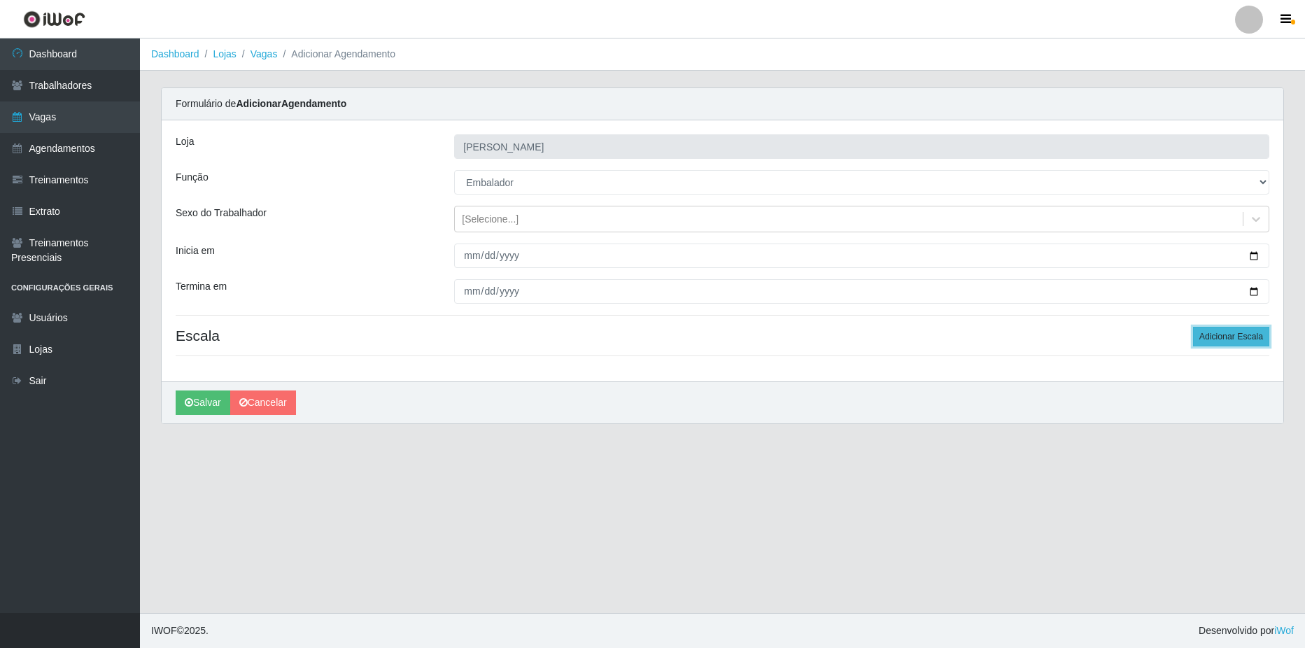
click at [1237, 331] on button "Adicionar Escala" at bounding box center [1231, 337] width 76 height 20
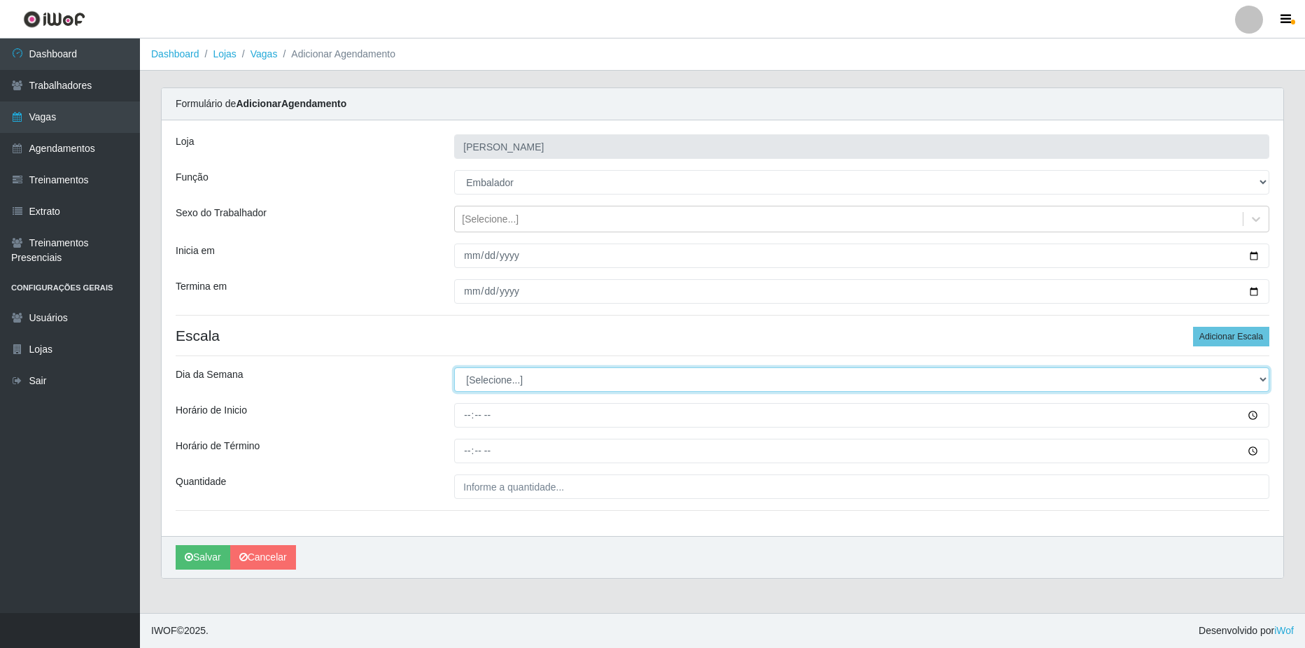
click at [497, 384] on select "[Selecione...] Segunda Terça Quarta Quinta Sexta Sábado Domingo" at bounding box center [861, 379] width 815 height 24
select select "5"
click at [454, 367] on select "[Selecione...] Segunda Terça Quarta Quinta Sexta Sábado Domingo" at bounding box center [861, 379] width 815 height 24
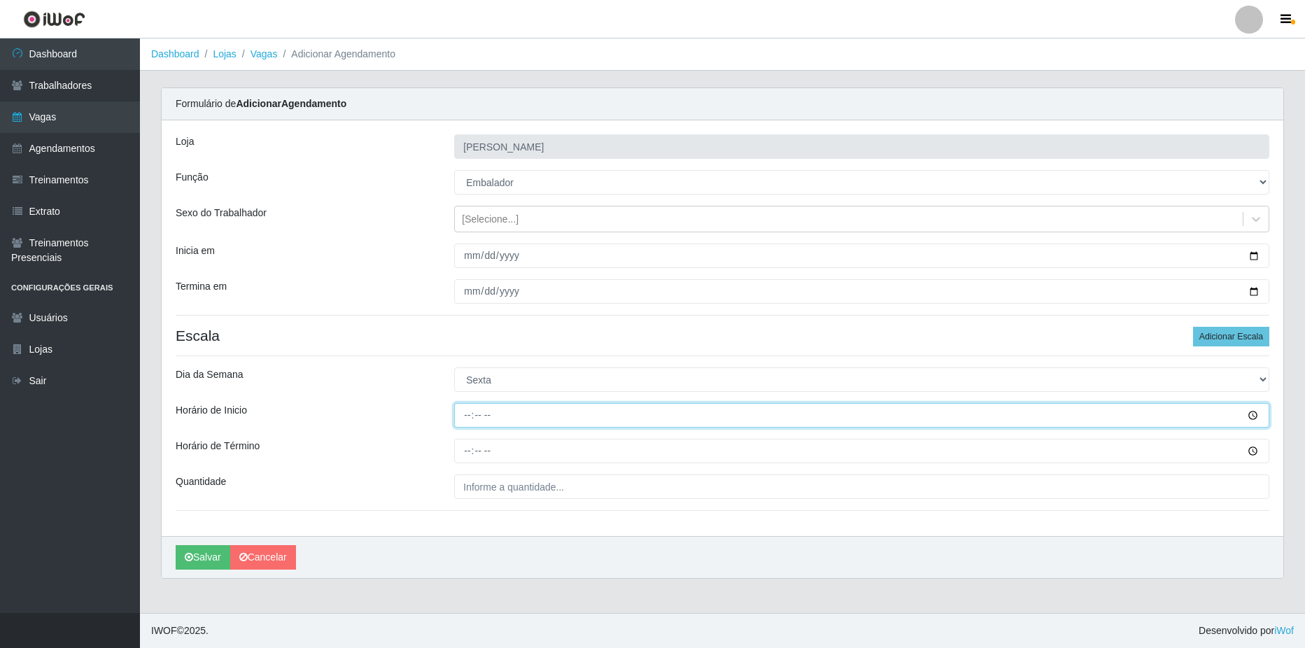
click at [1253, 414] on input "Horário de Inicio" at bounding box center [861, 415] width 815 height 24
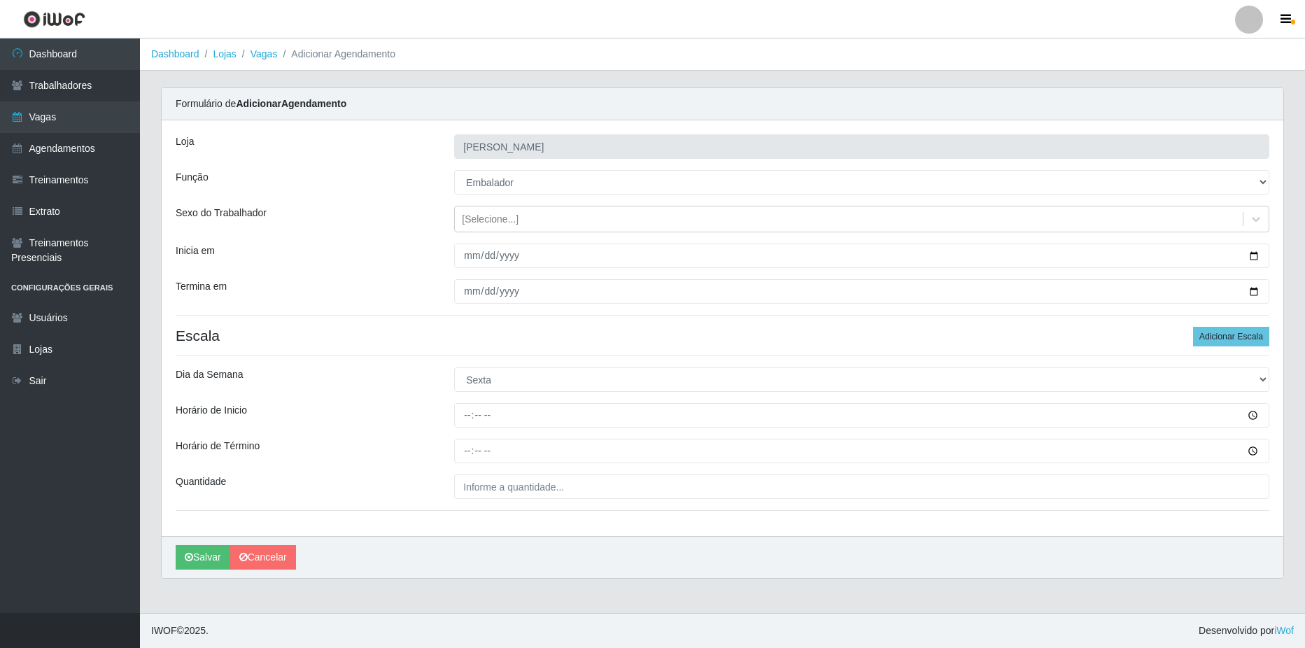
drag, startPoint x: 374, startPoint y: 419, endPoint x: 414, endPoint y: 415, distance: 39.4
click at [376, 417] on div "Horário de Inicio" at bounding box center [304, 415] width 279 height 24
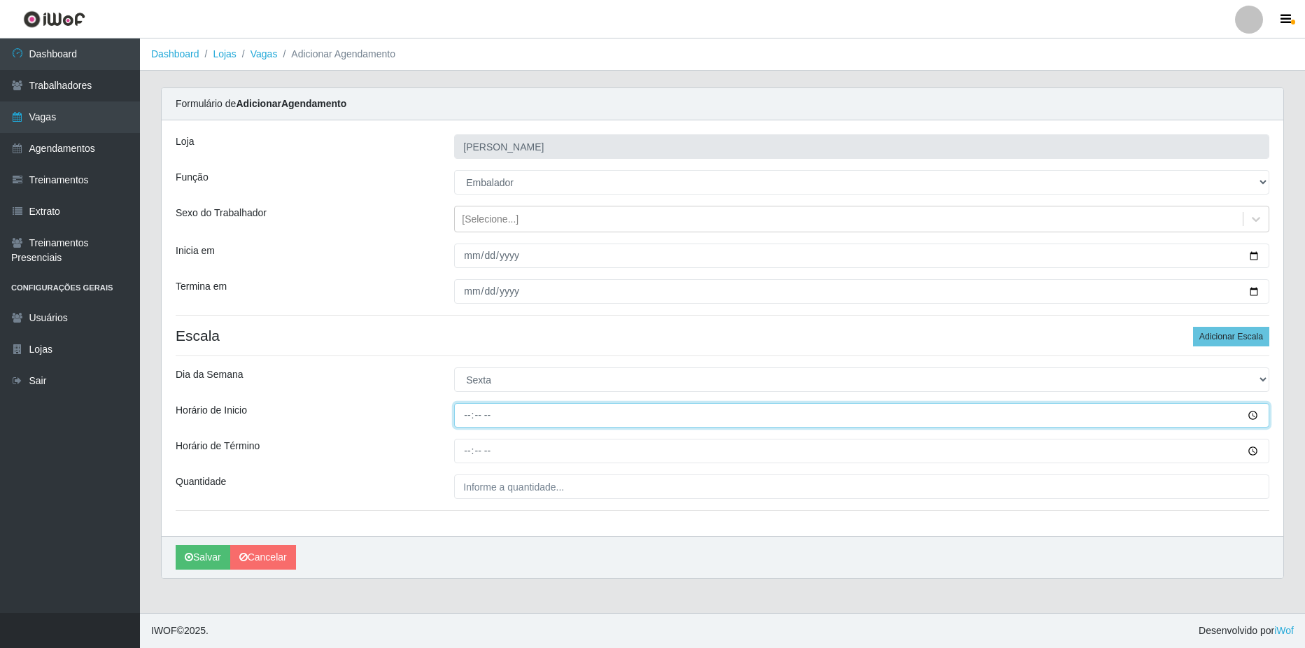
click at [458, 414] on input "Horário de Inicio" at bounding box center [861, 415] width 815 height 24
type input "14:00"
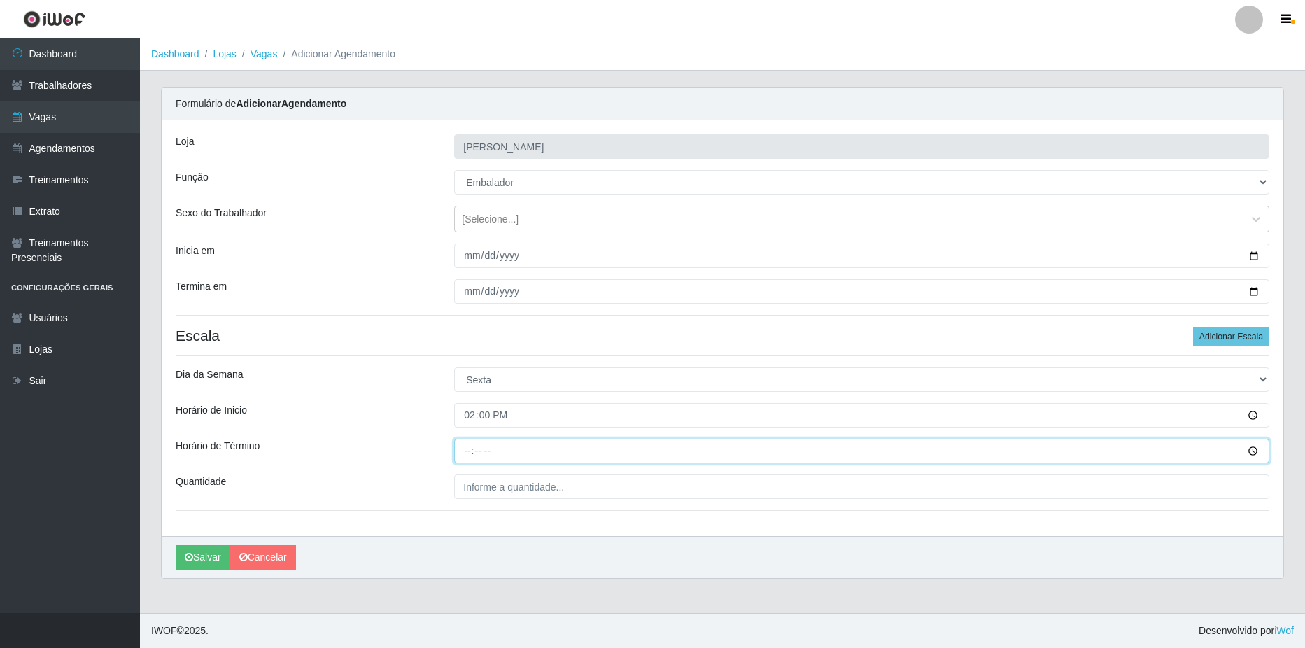
type input "20:00"
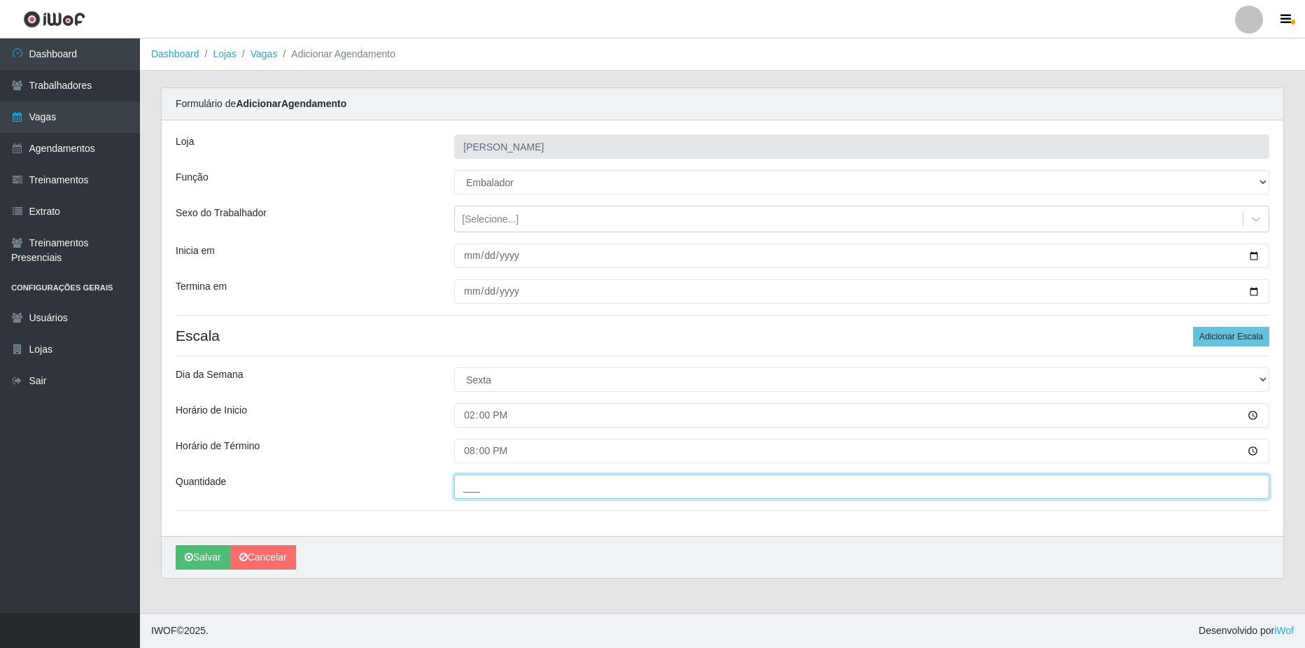
click at [493, 489] on input "___" at bounding box center [861, 486] width 815 height 24
type input "2__"
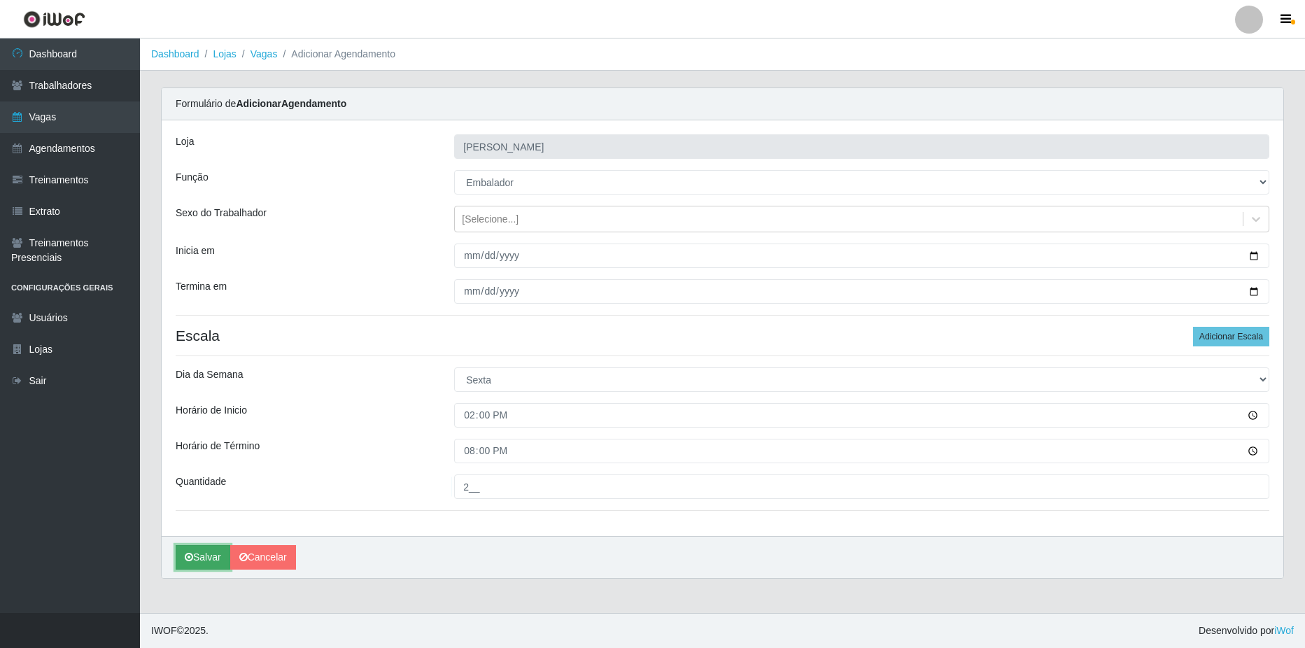
click at [190, 561] on icon "submit" at bounding box center [189, 557] width 8 height 10
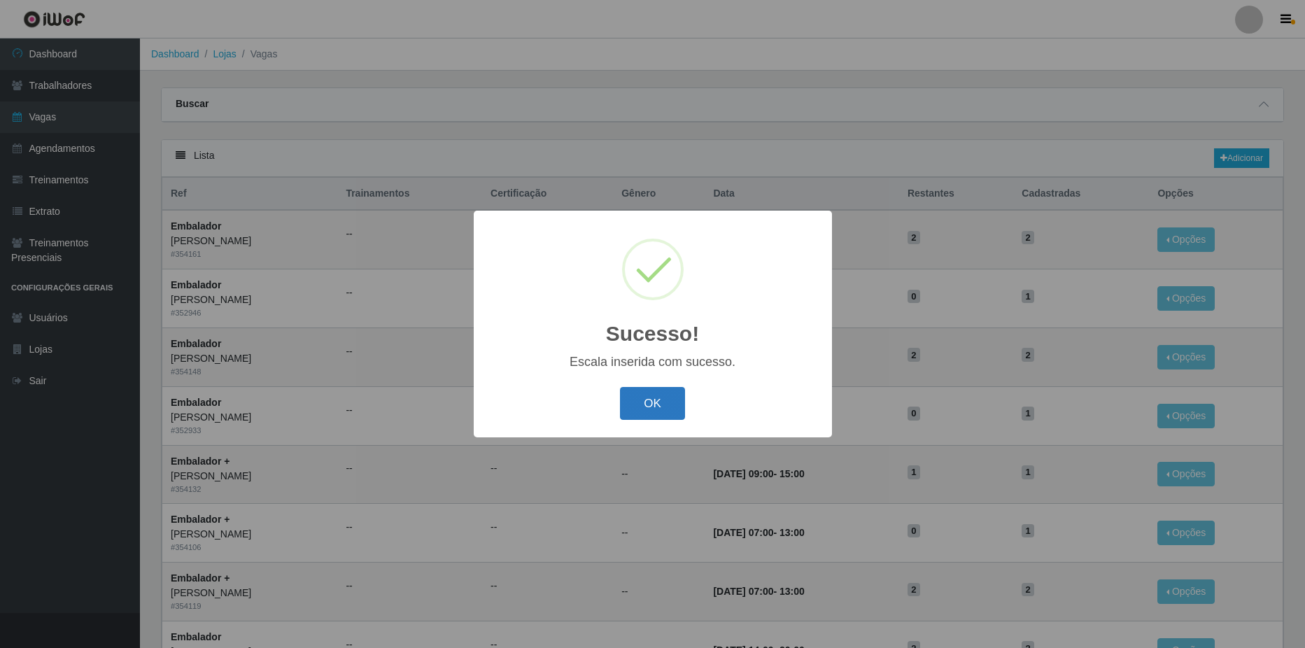
click at [666, 395] on button "OK" at bounding box center [652, 403] width 65 height 33
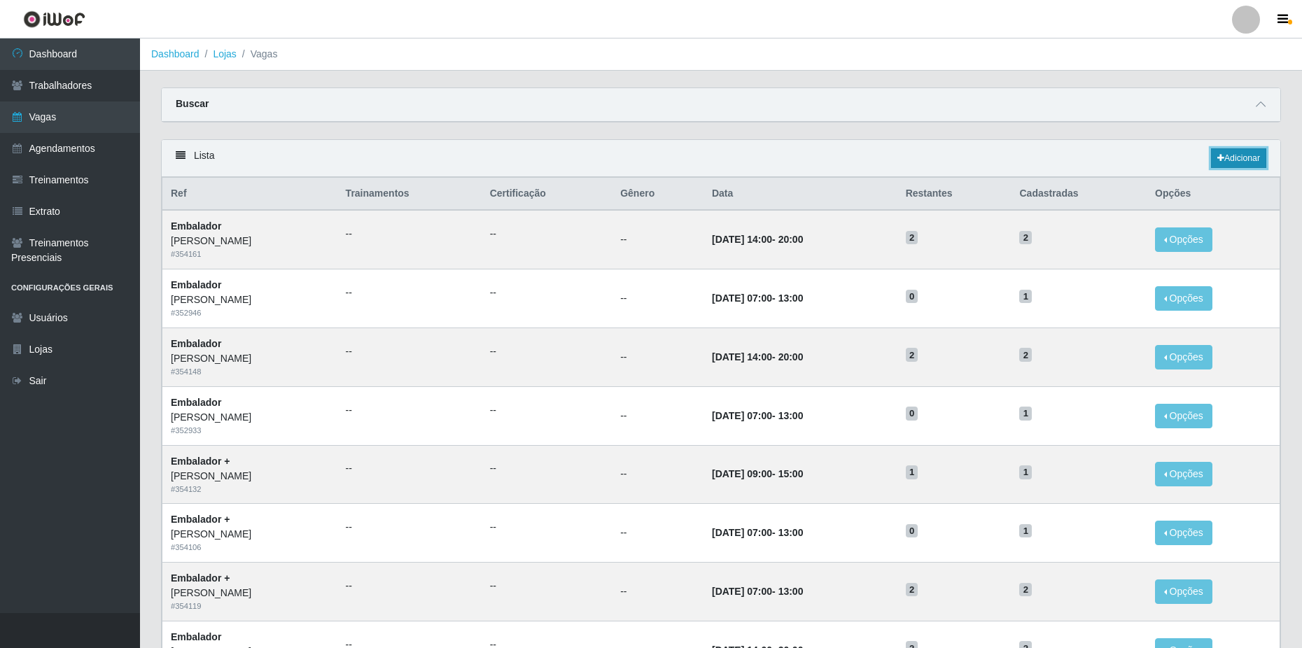
click at [1251, 156] on link "Adicionar" at bounding box center [1238, 158] width 55 height 20
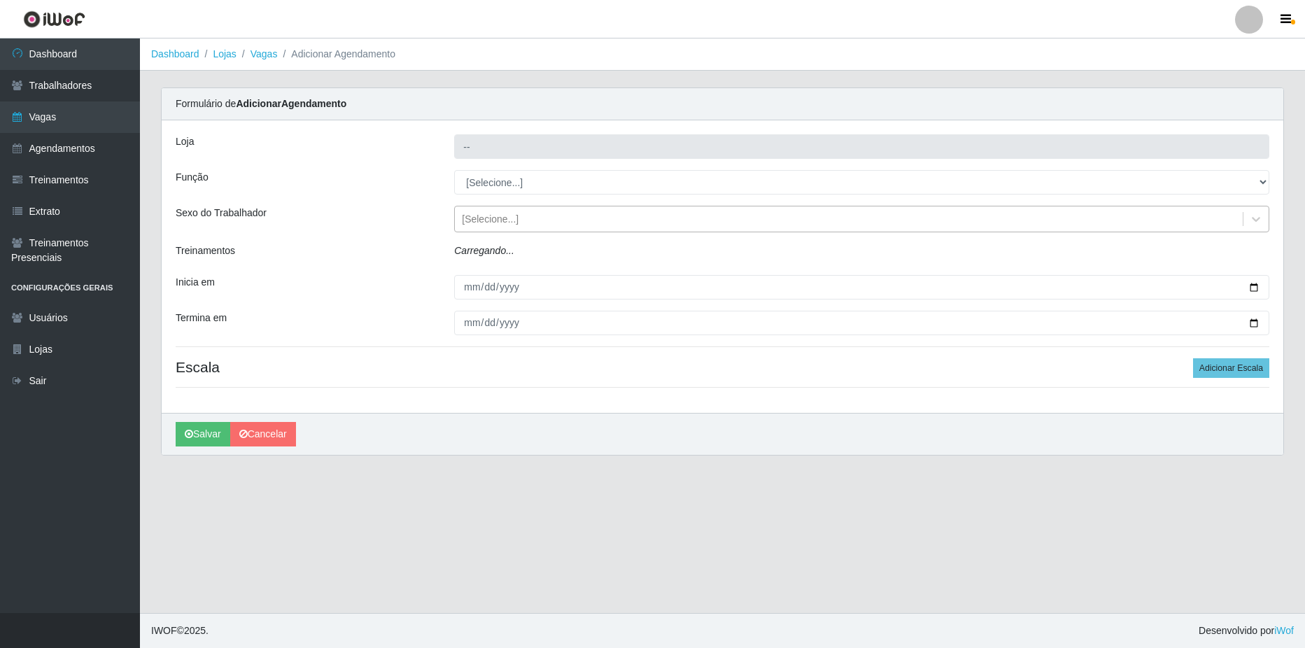
type input "[PERSON_NAME]"
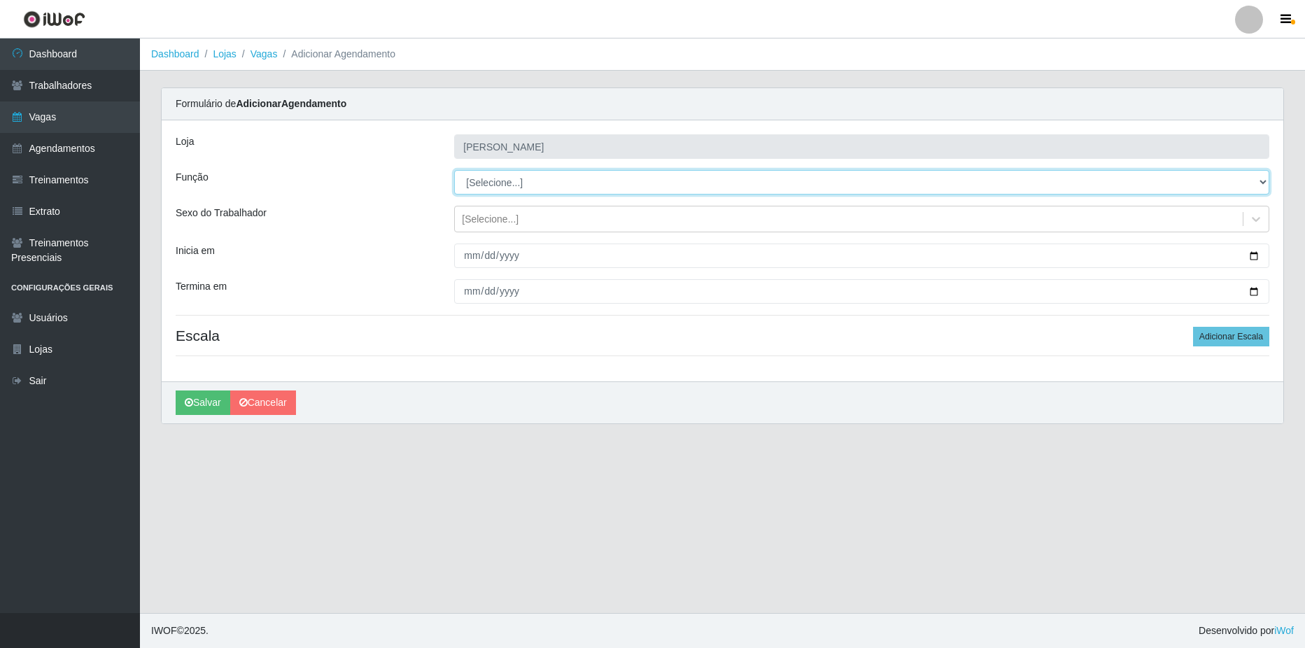
click at [474, 181] on select "[Selecione...] ASG ASG + ASG ++ Balconista de Açougue Balconista de Açougue + B…" at bounding box center [861, 182] width 815 height 24
select select "70"
click at [454, 170] on select "[Selecione...] ASG ASG + ASG ++ Balconista de Açougue Balconista de Açougue + B…" at bounding box center [861, 182] width 815 height 24
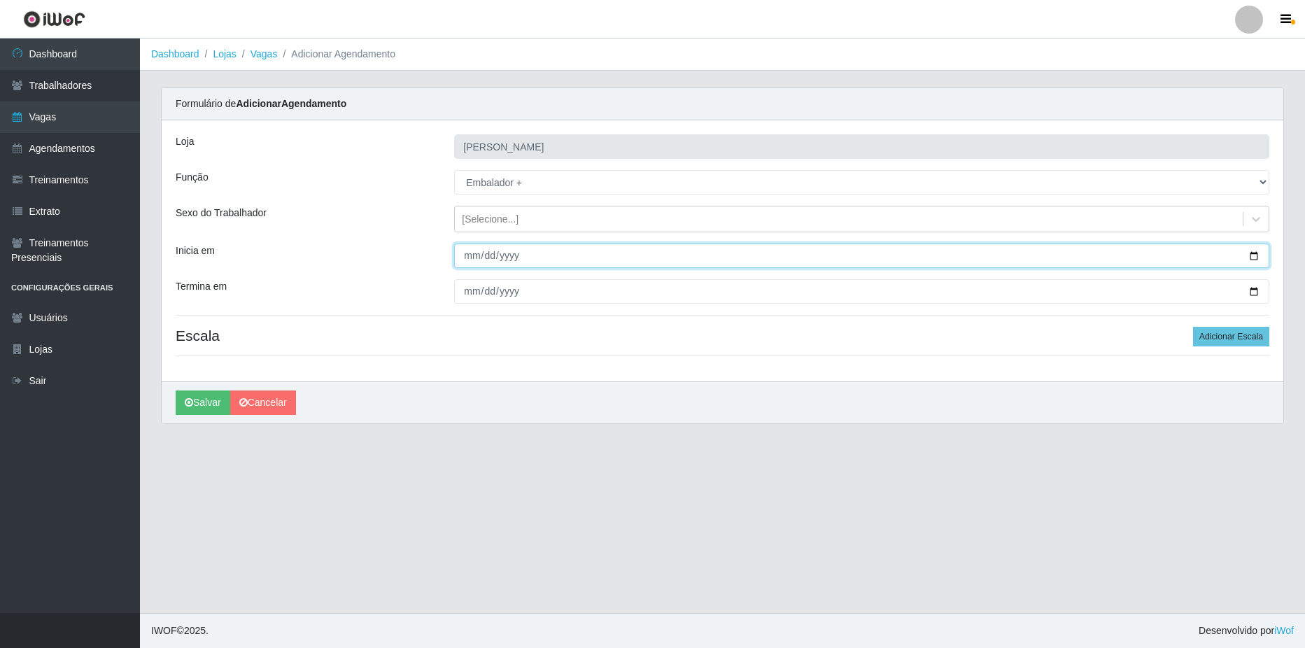
click at [1252, 253] on input "Inicia em" at bounding box center [861, 256] width 815 height 24
type input "[DATE]"
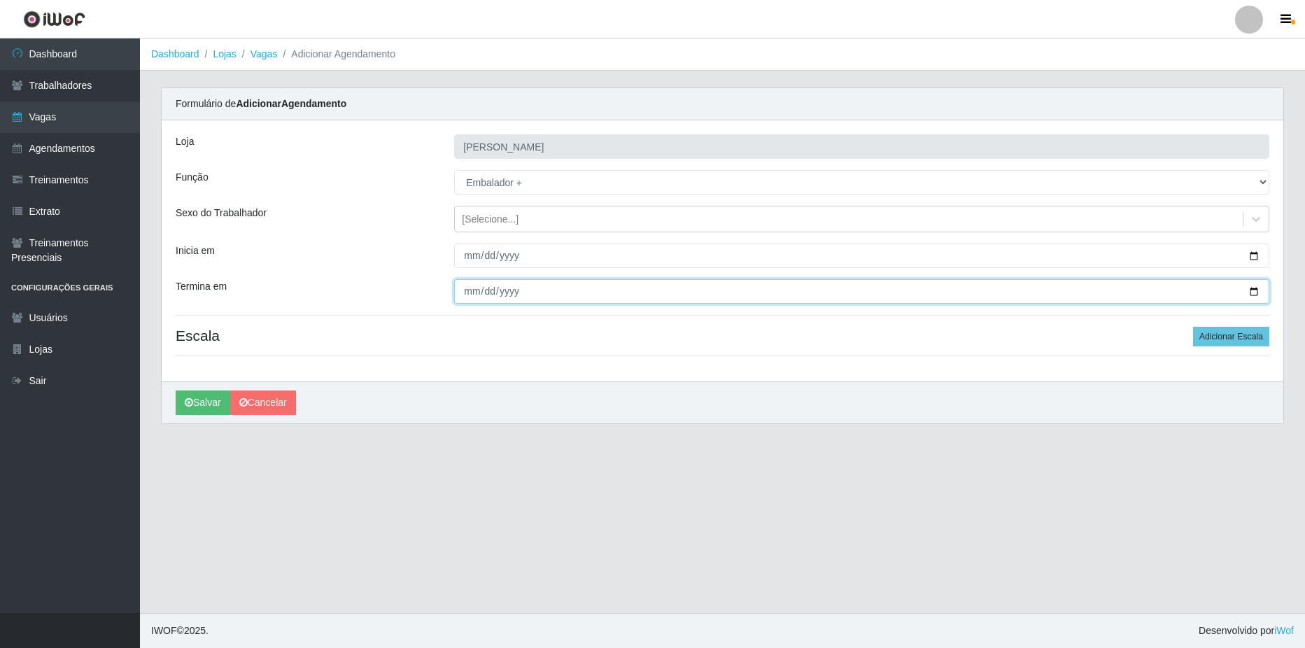
click at [1258, 292] on input "Termina em" at bounding box center [861, 291] width 815 height 24
type input "[DATE]"
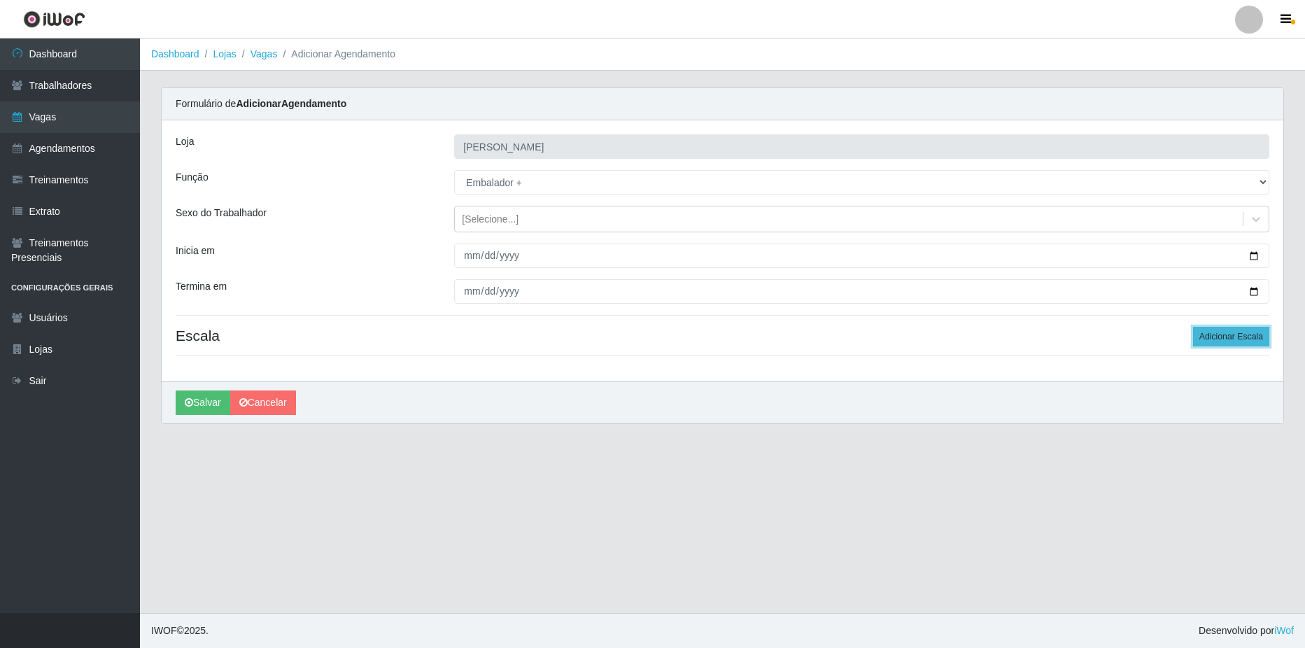
click at [1224, 329] on button "Adicionar Escala" at bounding box center [1231, 337] width 76 height 20
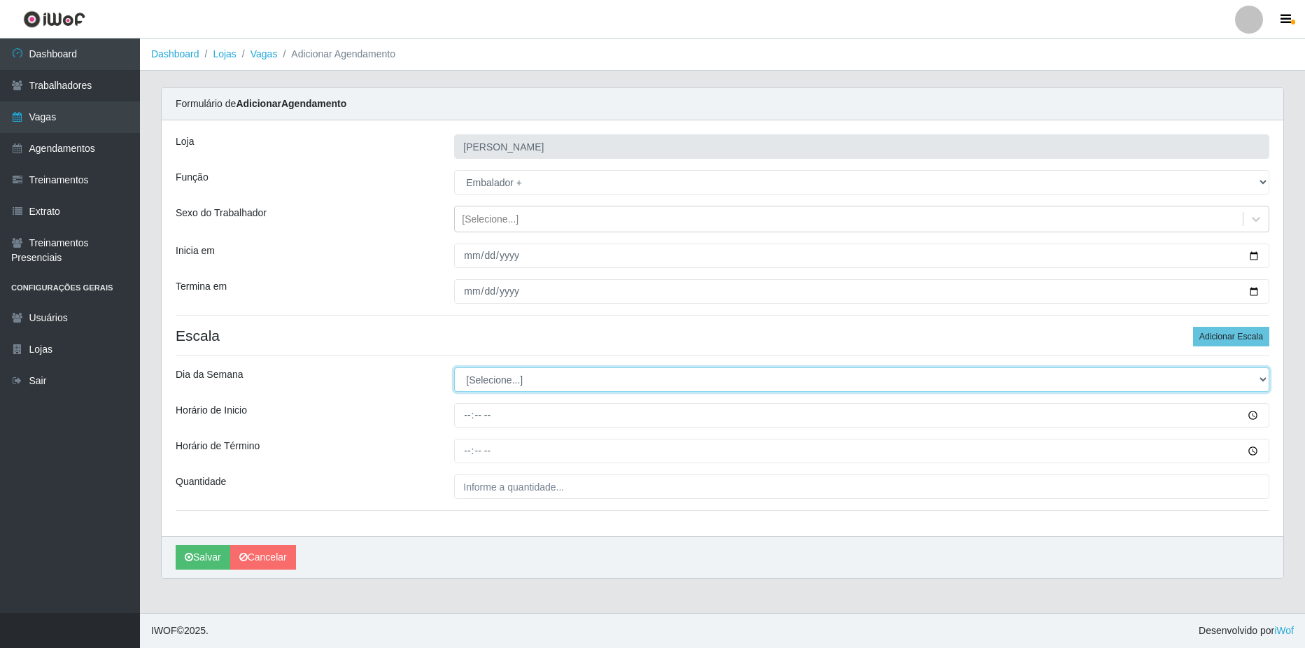
click at [529, 376] on select "[Selecione...] Segunda Terça Quarta Quinta Sexta Sábado Domingo" at bounding box center [861, 379] width 815 height 24
select select "6"
click at [454, 367] on select "[Selecione...] Segunda Terça Quarta Quinta Sexta Sábado Domingo" at bounding box center [861, 379] width 815 height 24
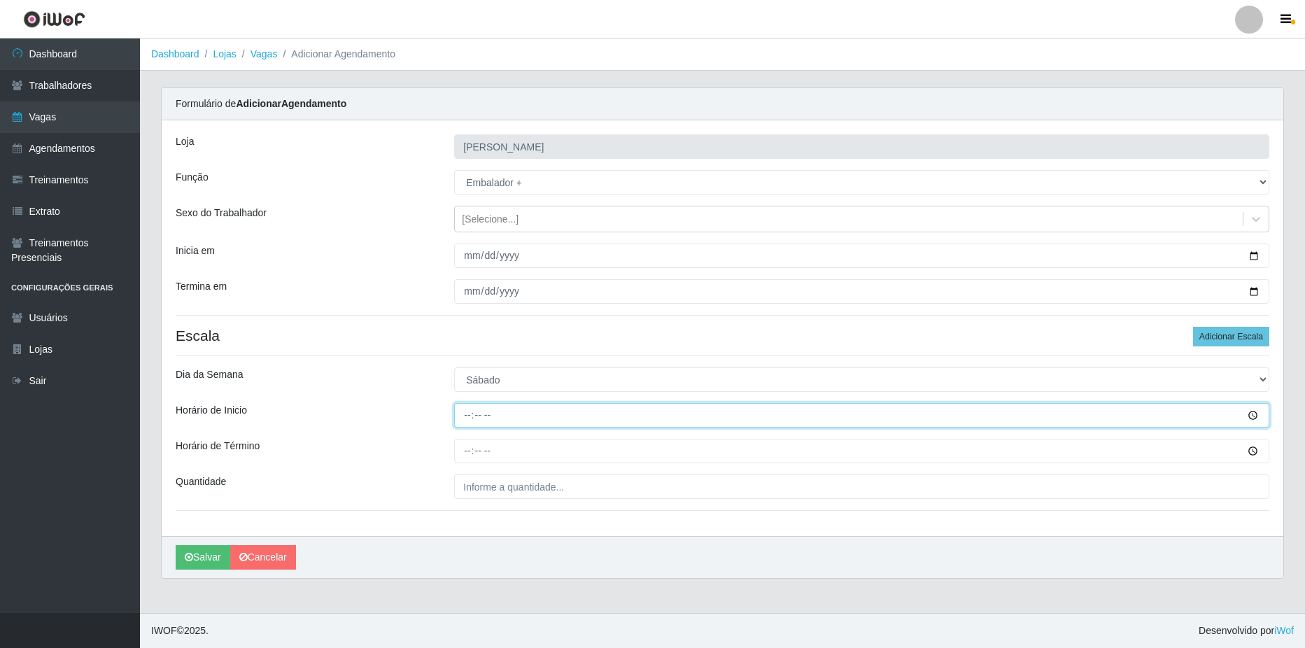
click at [518, 415] on input "Horário de Inicio" at bounding box center [861, 415] width 815 height 24
type input "14:00"
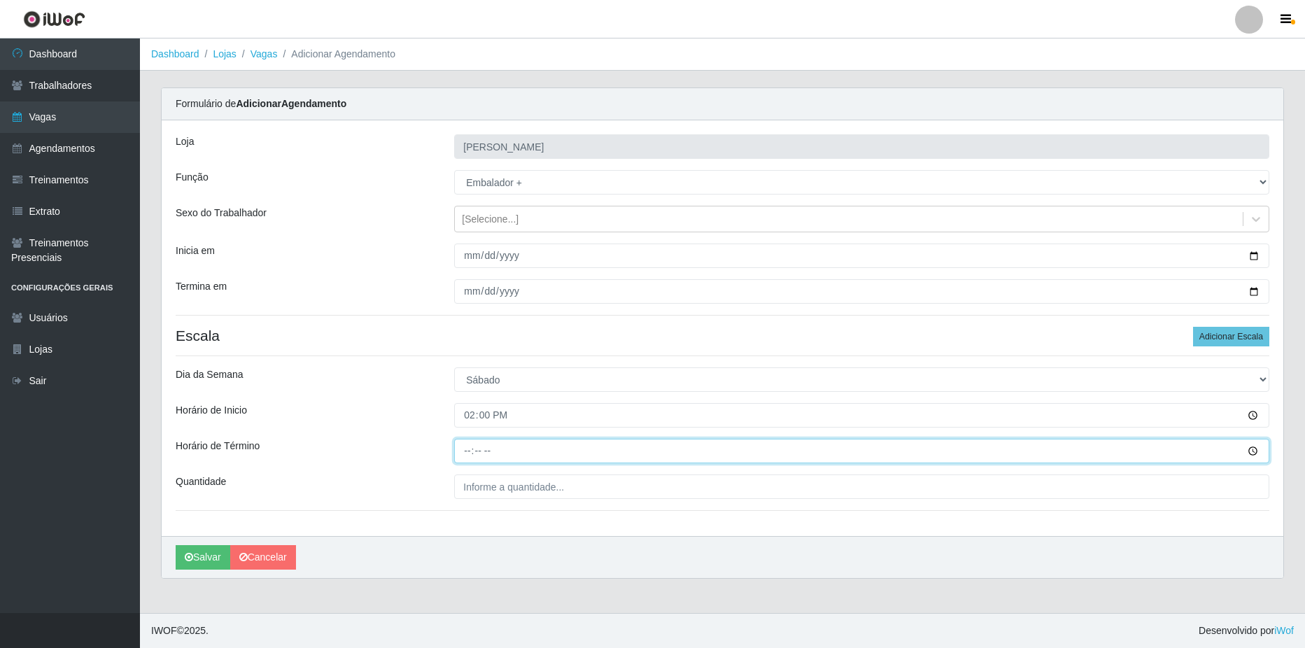
type input "20:00"
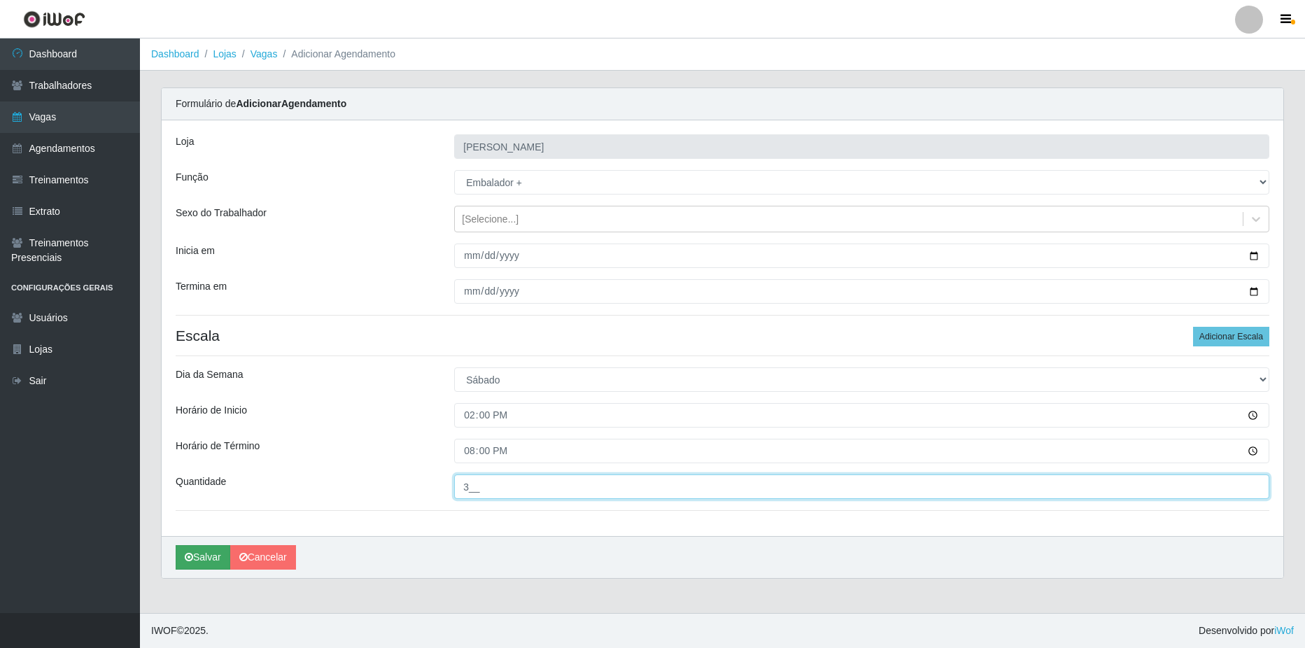
type input "3__"
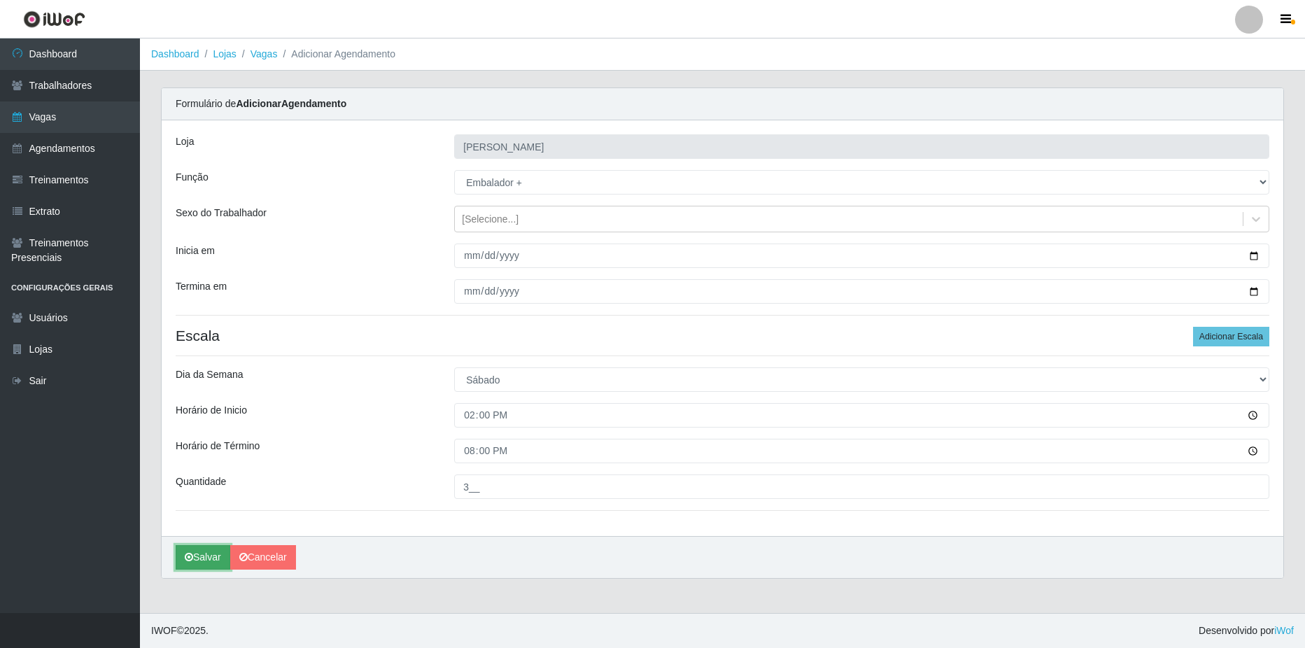
click at [184, 561] on button "Salvar" at bounding box center [203, 557] width 55 height 24
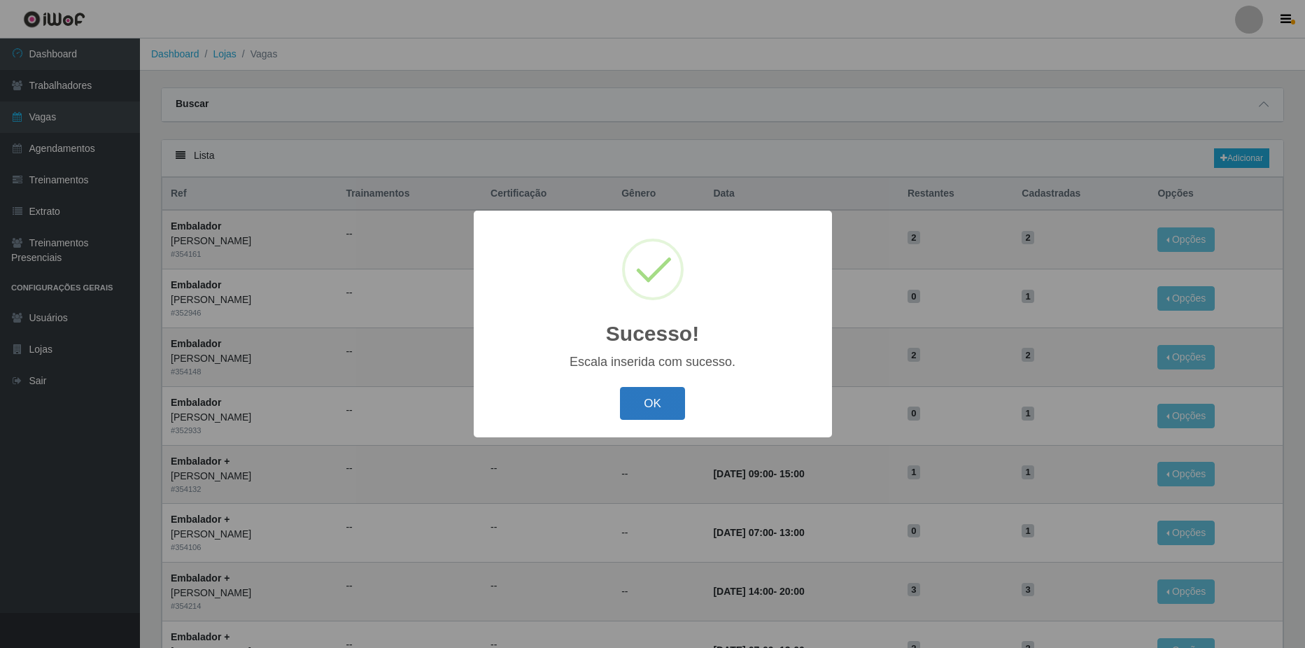
click at [629, 404] on button "OK" at bounding box center [652, 403] width 65 height 33
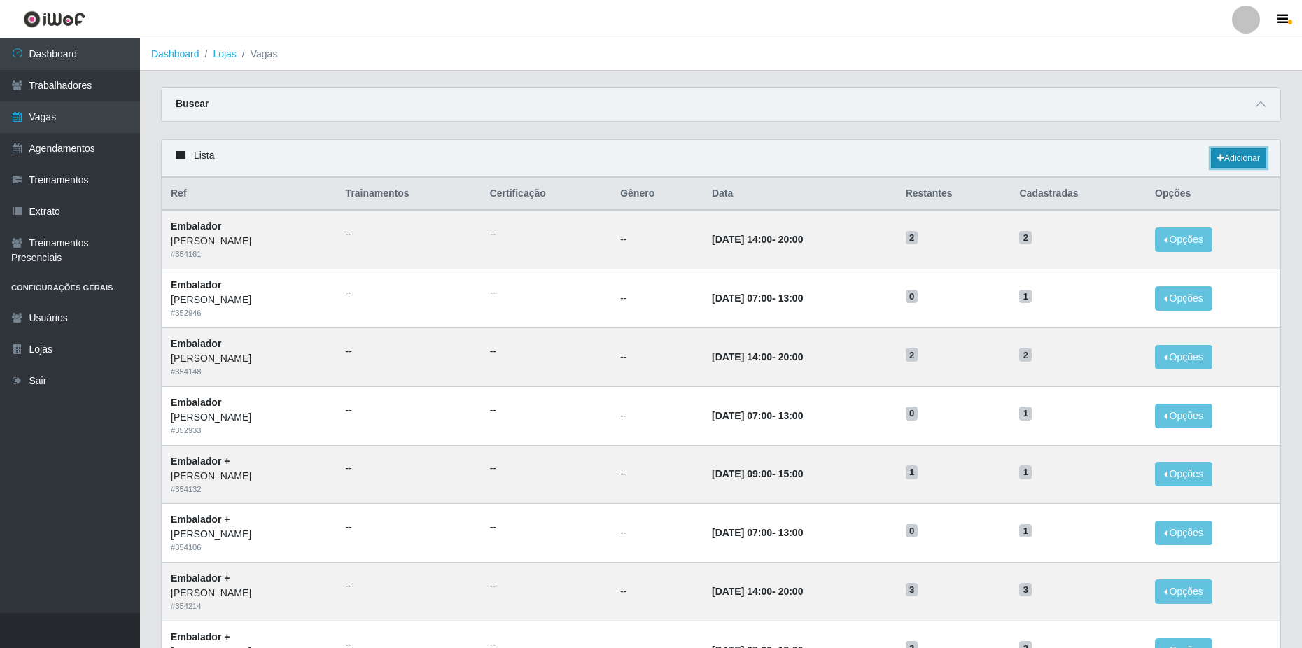
click at [1230, 160] on link "Adicionar" at bounding box center [1238, 158] width 55 height 20
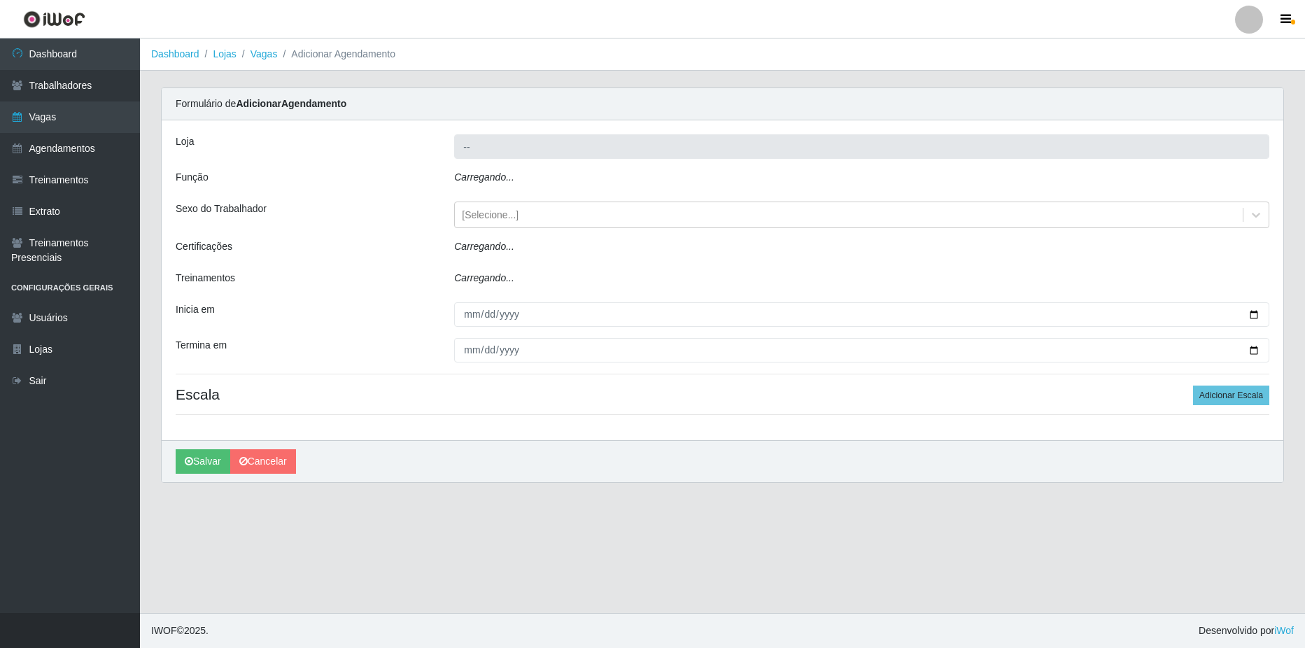
type input "[PERSON_NAME]"
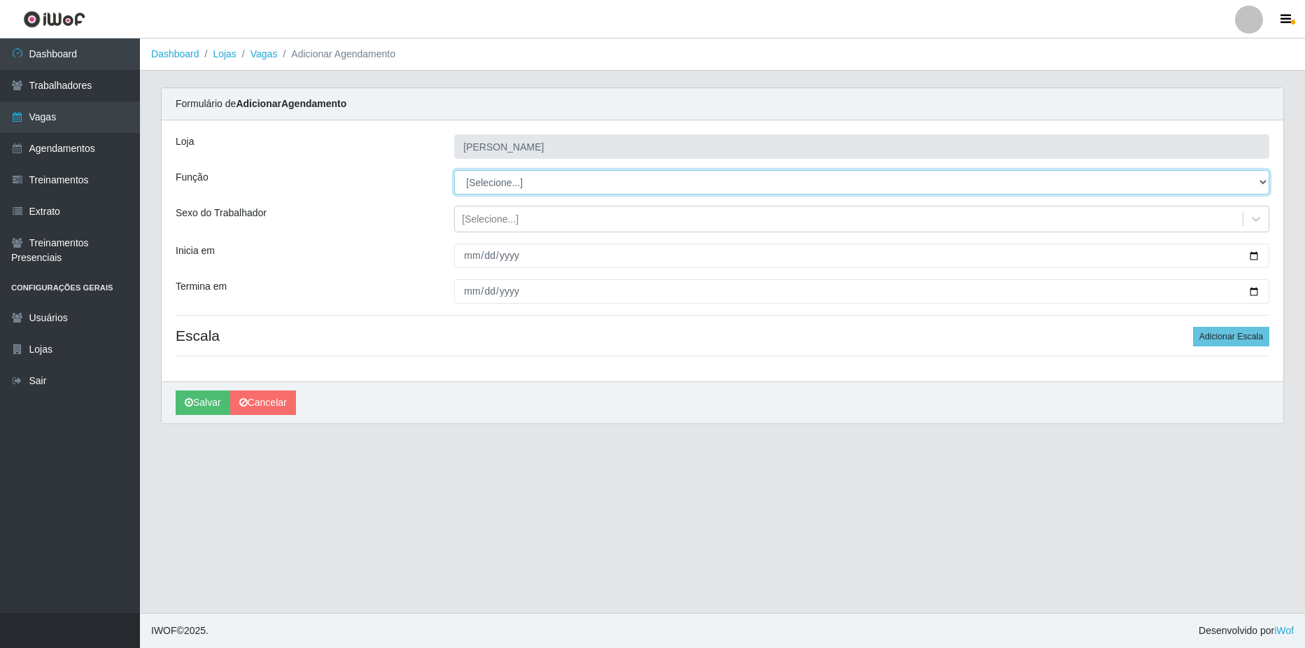
click at [516, 186] on select "[Selecione...] ASG ASG + ASG ++ Balconista de Açougue Balconista de Açougue + B…" at bounding box center [861, 182] width 815 height 24
select select "24"
click at [454, 170] on select "[Selecione...] ASG ASG + ASG ++ Balconista de Açougue Balconista de Açougue + B…" at bounding box center [861, 182] width 815 height 24
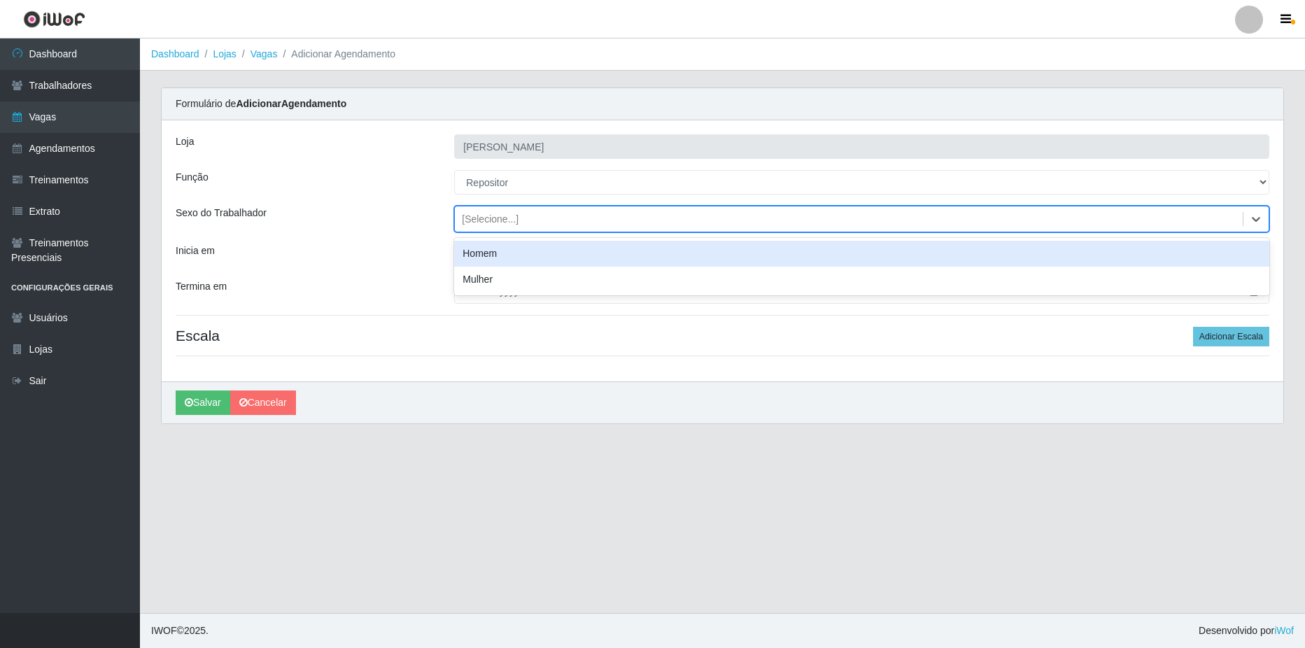
click at [479, 223] on div "[Selecione...]" at bounding box center [490, 219] width 57 height 15
click at [484, 257] on div "Homem" at bounding box center [861, 254] width 815 height 26
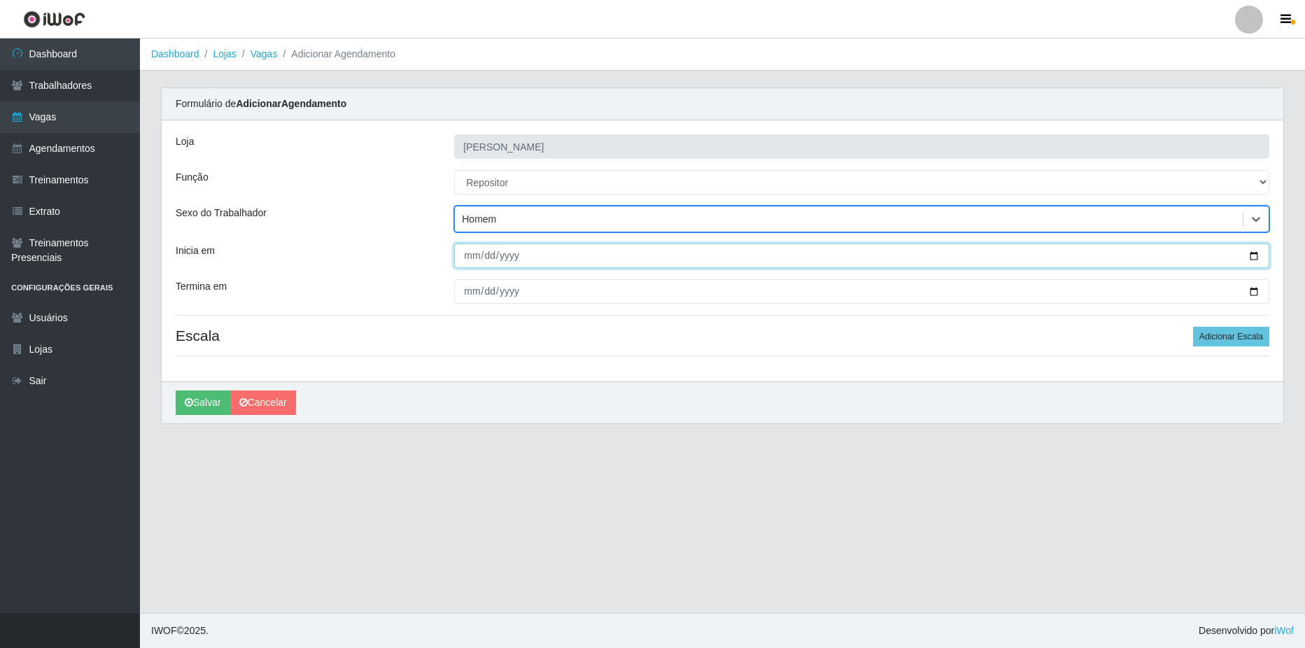
click at [1255, 253] on input "Inicia em" at bounding box center [861, 256] width 815 height 24
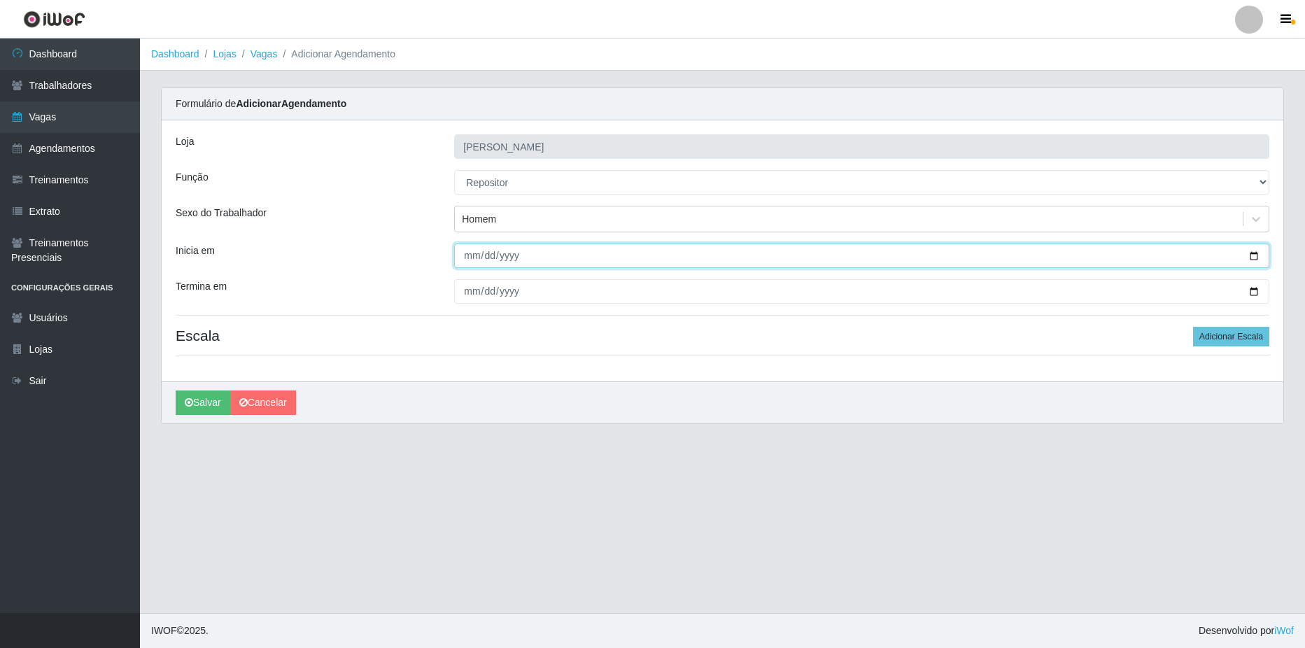
type input "[DATE]"
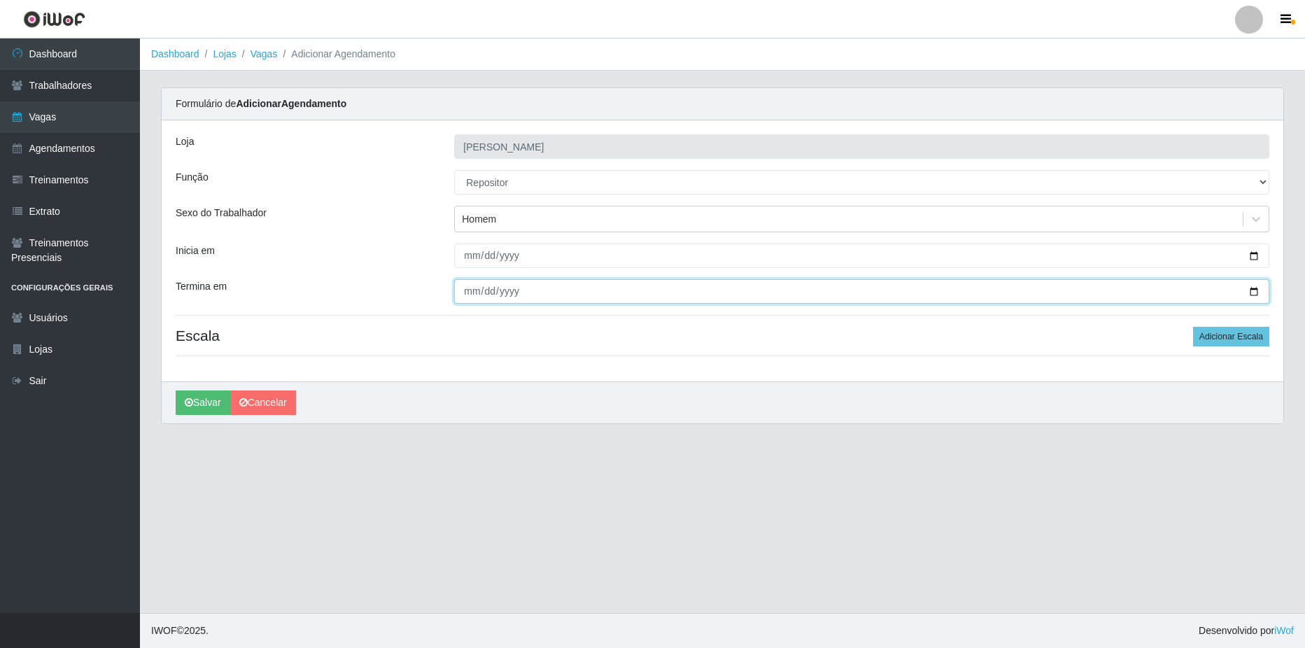
drag, startPoint x: 1251, startPoint y: 289, endPoint x: 1127, endPoint y: 283, distance: 124.0
click at [1252, 289] on input "Termina em" at bounding box center [861, 291] width 815 height 24
type input "[DATE]"
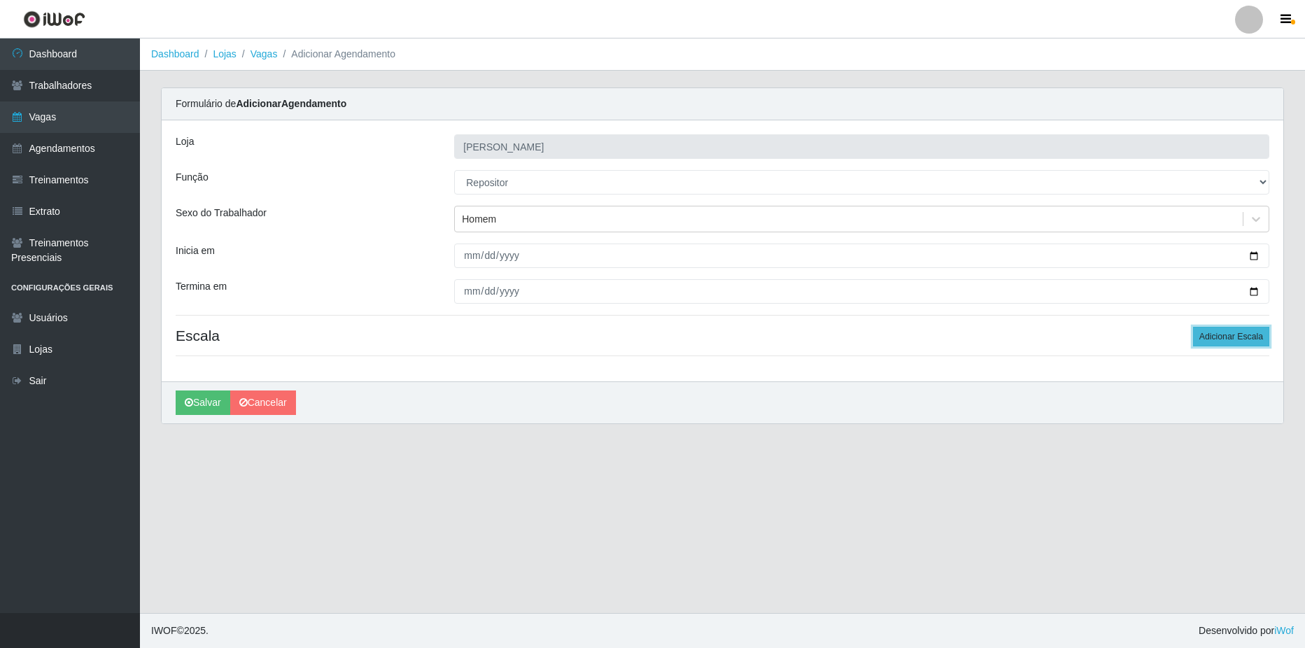
click at [1225, 335] on button "Adicionar Escala" at bounding box center [1231, 337] width 76 height 20
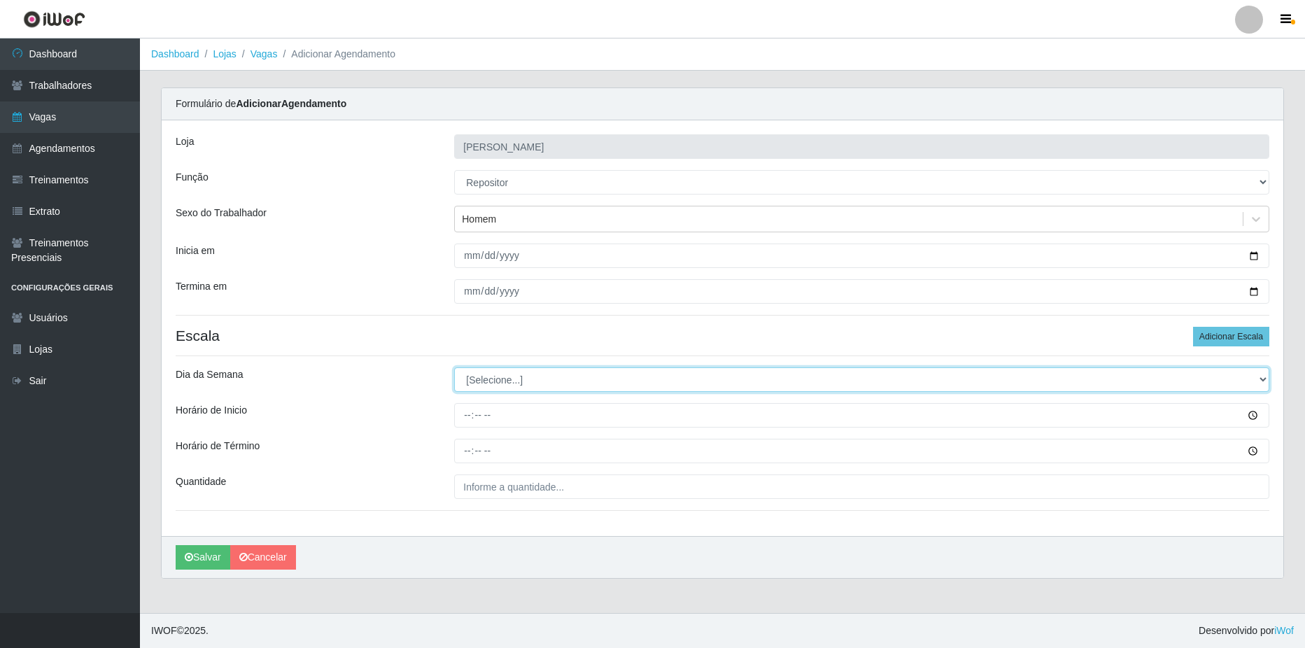
click at [532, 381] on select "[Selecione...] Segunda Terça Quarta Quinta Sexta Sábado Domingo" at bounding box center [861, 379] width 815 height 24
select select "1"
click at [454, 367] on select "[Selecione...] Segunda Terça Quarta Quinta Sexta Sábado Domingo" at bounding box center [861, 379] width 815 height 24
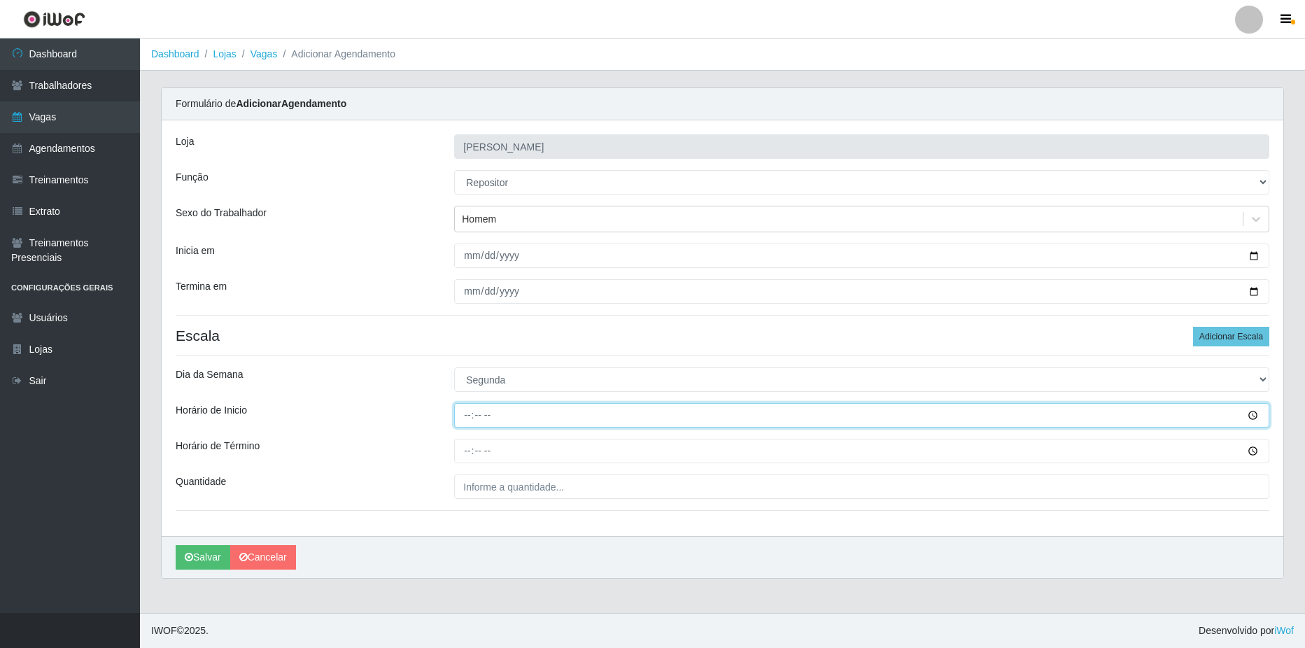
click at [521, 416] on input "Horário de Inicio" at bounding box center [861, 415] width 815 height 24
type input "08:00"
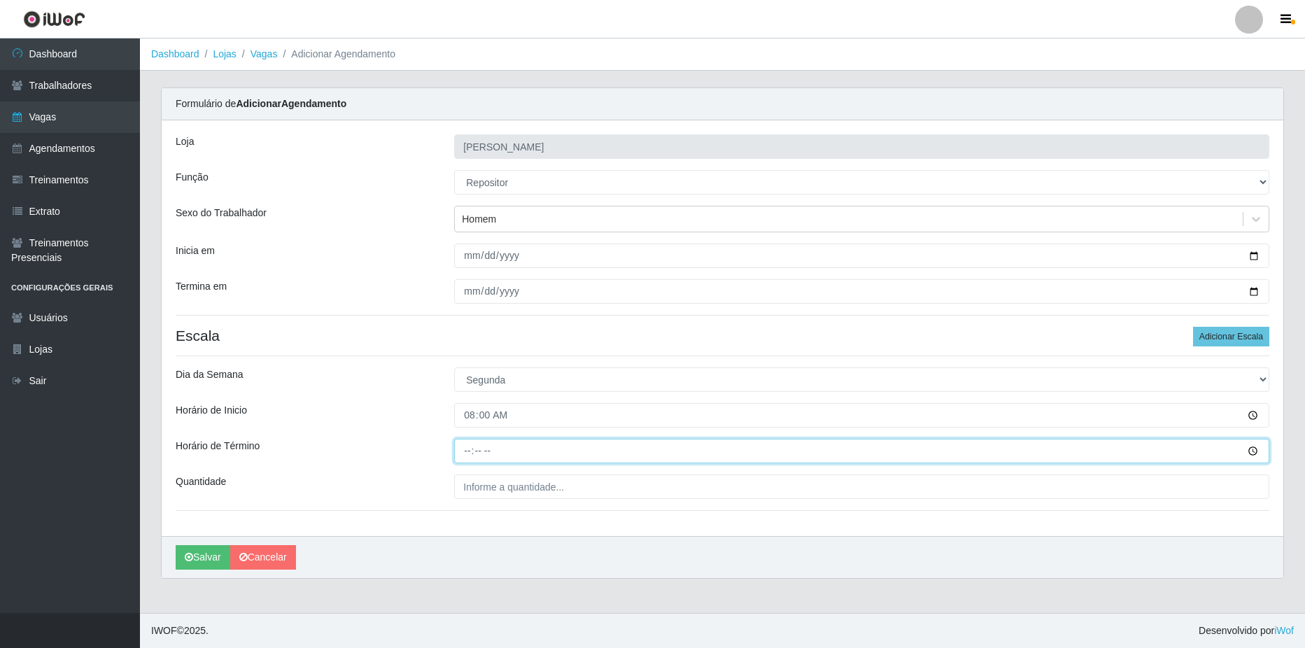
click at [542, 451] on input "Horário de Término" at bounding box center [861, 451] width 815 height 24
type input "14:00"
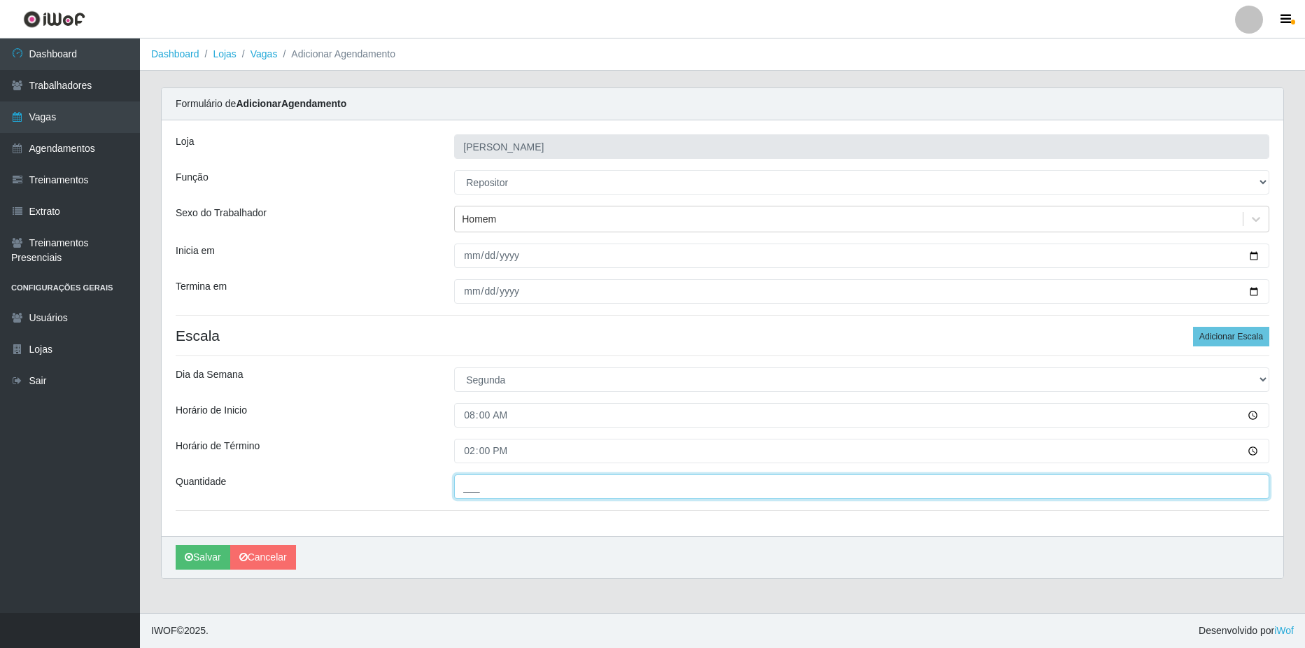
click at [570, 486] on input "___" at bounding box center [861, 486] width 815 height 24
type input "2__"
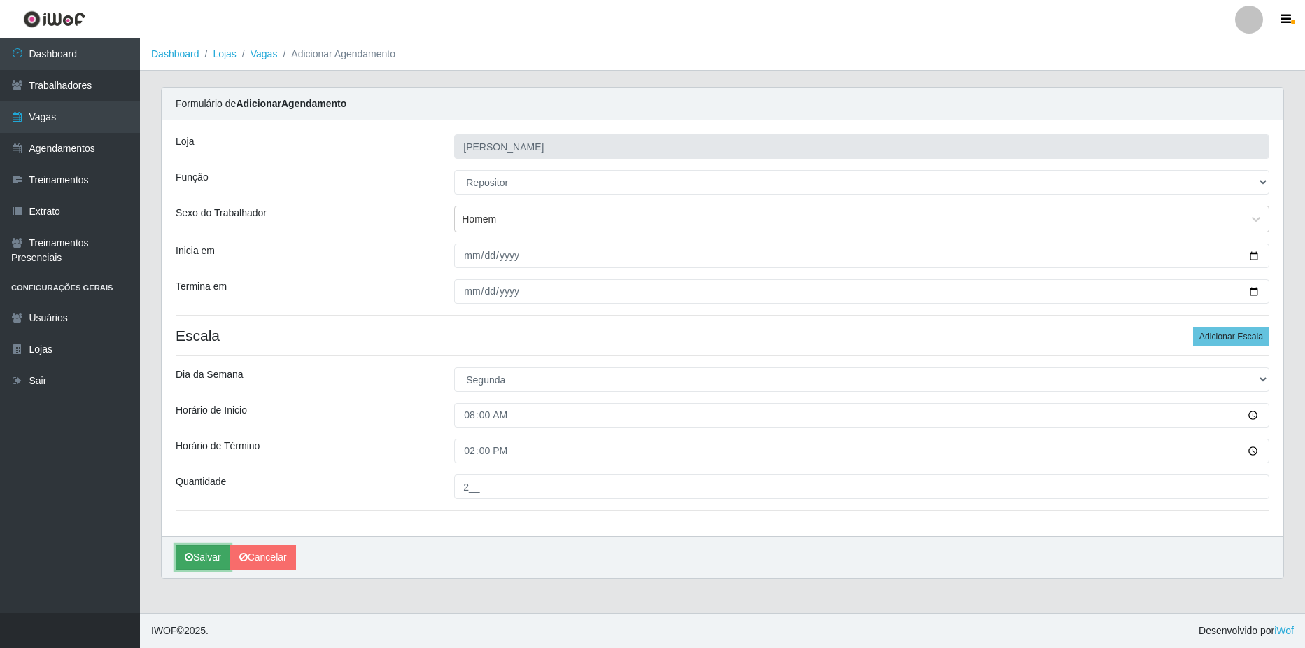
click at [192, 565] on button "Salvar" at bounding box center [203, 557] width 55 height 24
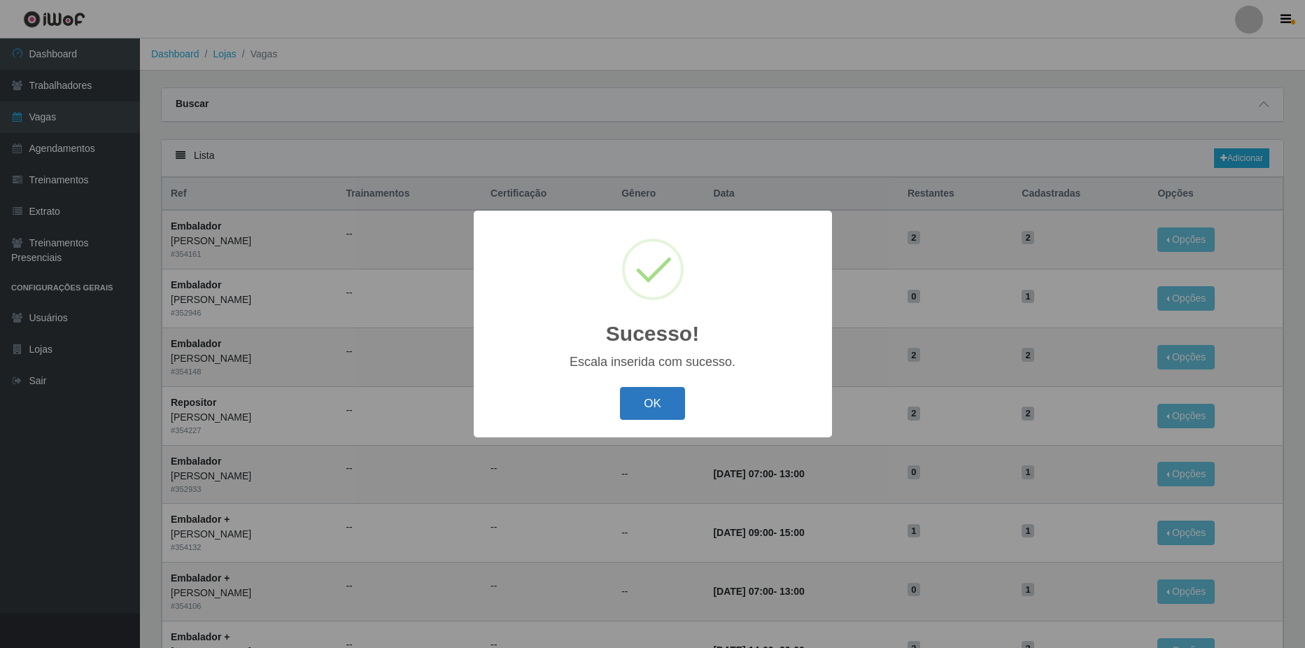
click at [657, 411] on button "OK" at bounding box center [652, 403] width 65 height 33
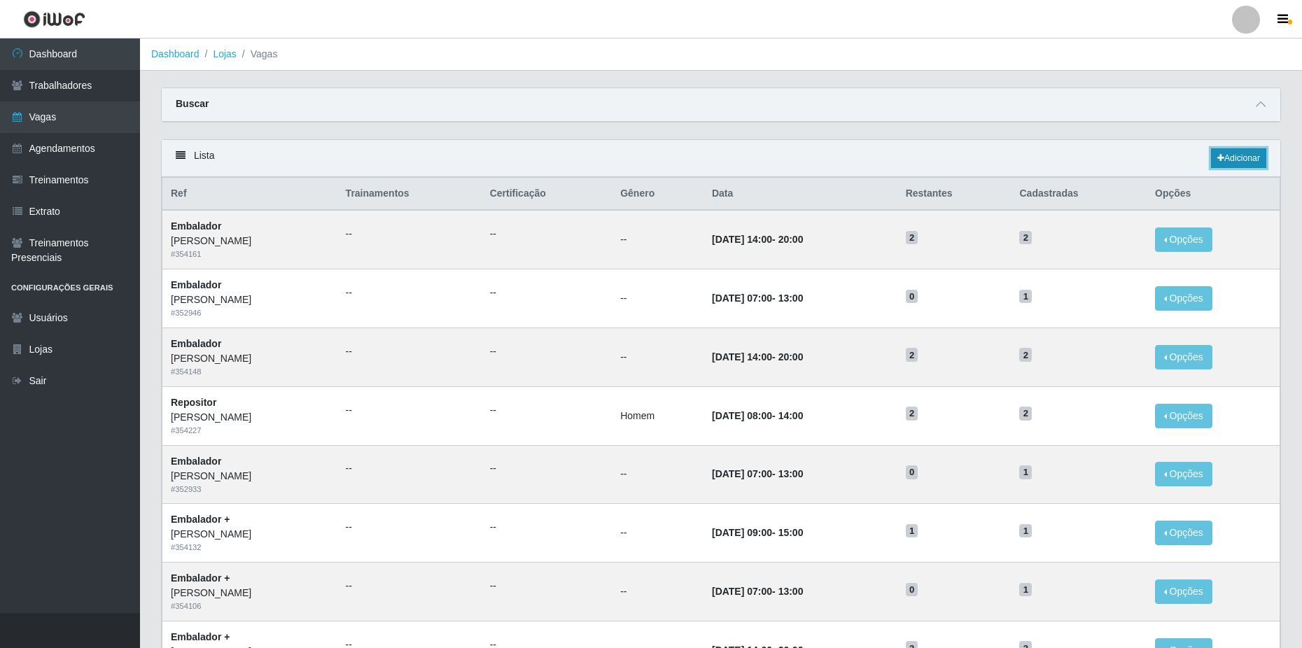
click at [1236, 157] on link "Adicionar" at bounding box center [1238, 158] width 55 height 20
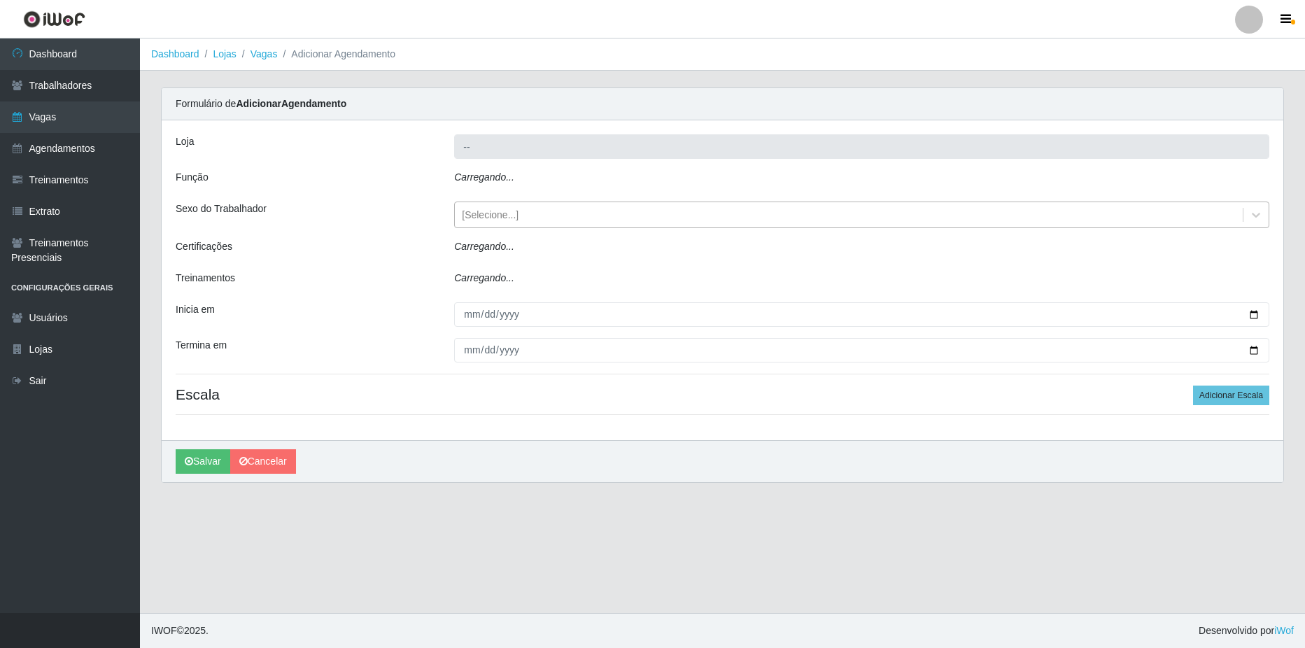
type input "[PERSON_NAME]"
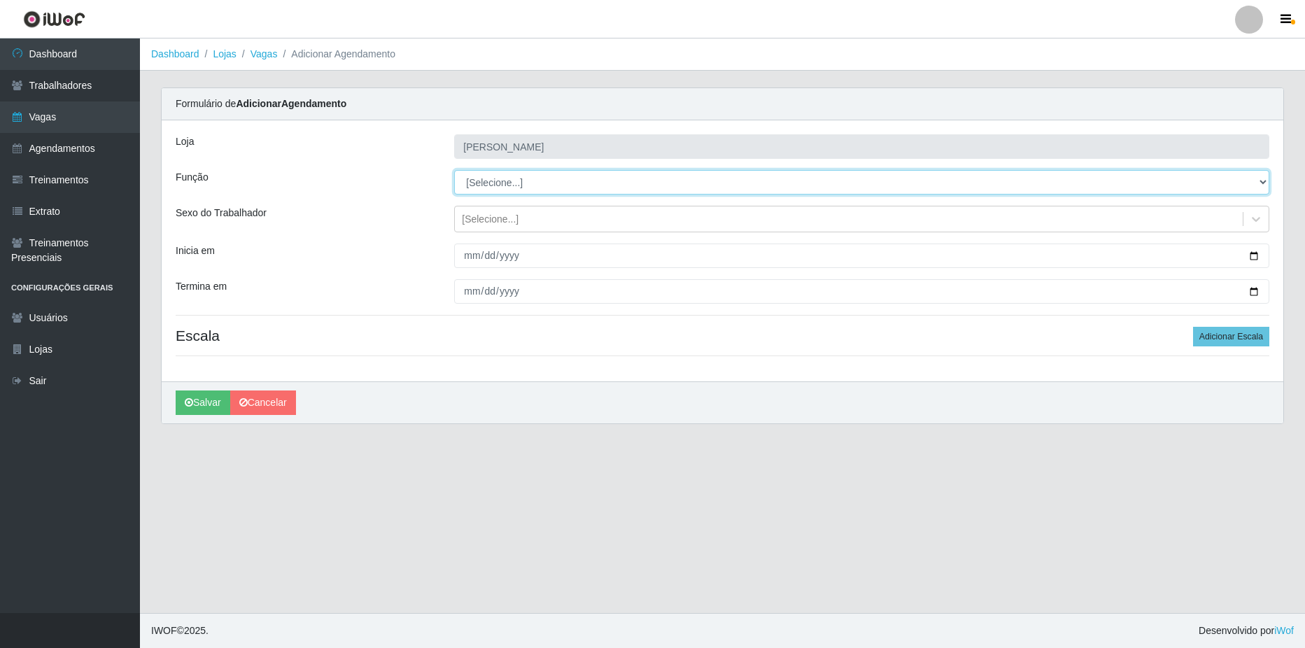
click at [521, 180] on select "[Selecione...] ASG ASG + ASG ++ Balconista de Açougue Balconista de Açougue + B…" at bounding box center [861, 182] width 815 height 24
select select "24"
click at [454, 170] on select "[Selecione...] ASG ASG + ASG ++ Balconista de Açougue Balconista de Açougue + B…" at bounding box center [861, 182] width 815 height 24
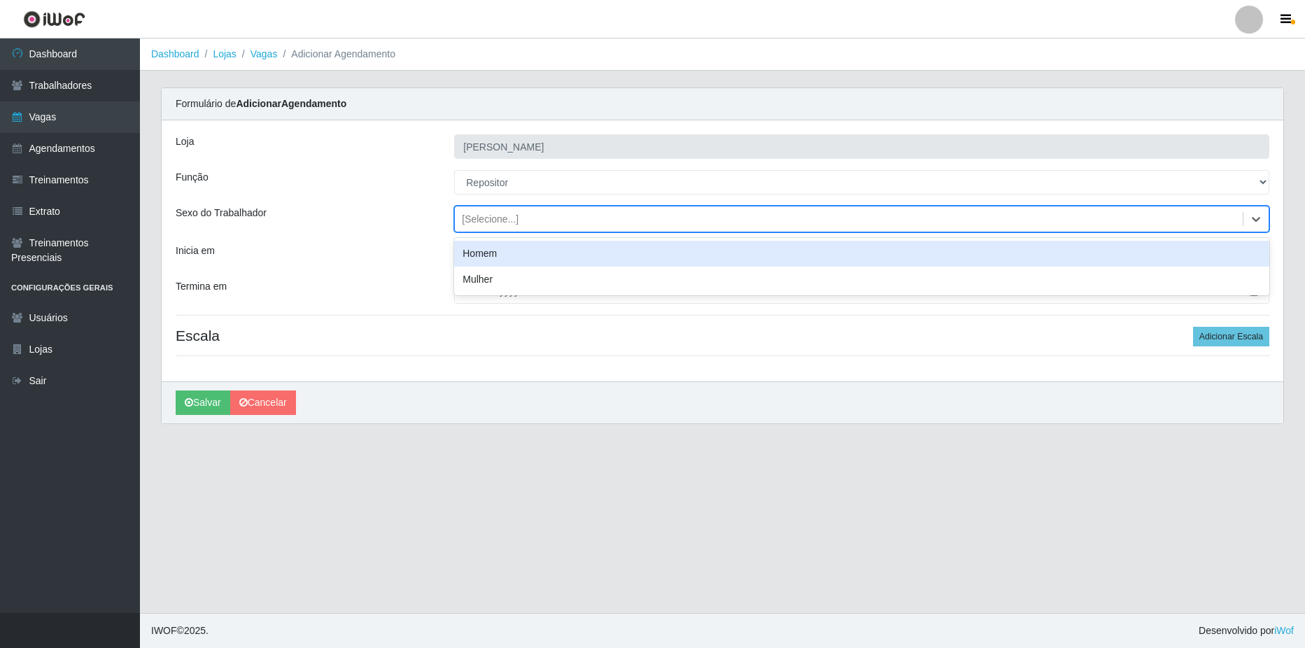
click at [509, 218] on div "[Selecione...]" at bounding box center [490, 219] width 57 height 15
click at [509, 254] on div "Homem" at bounding box center [861, 254] width 815 height 26
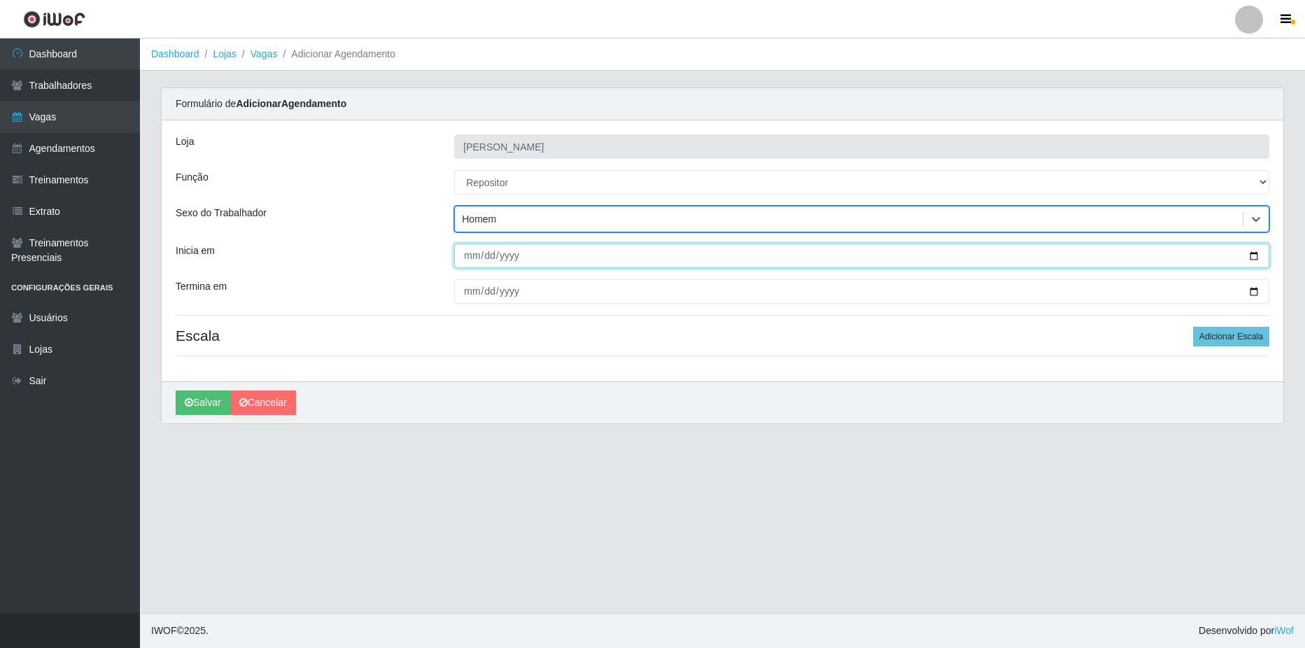
click at [1251, 259] on input "Inicia em" at bounding box center [861, 256] width 815 height 24
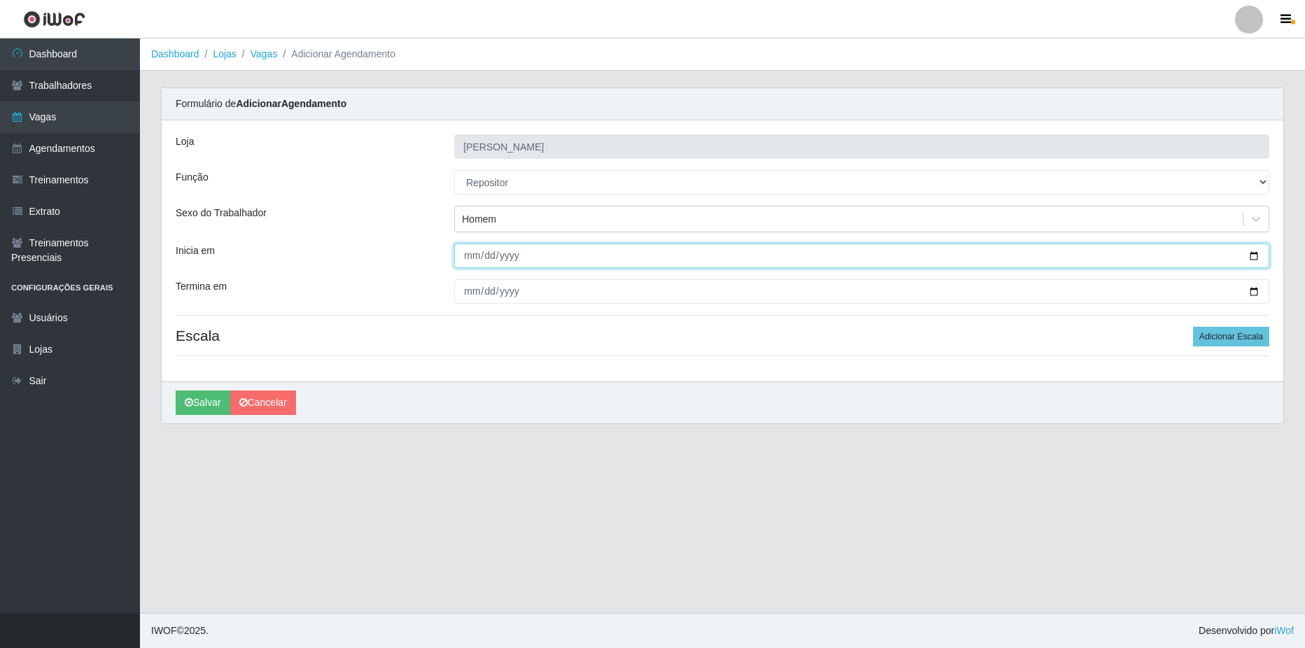
type input "[DATE]"
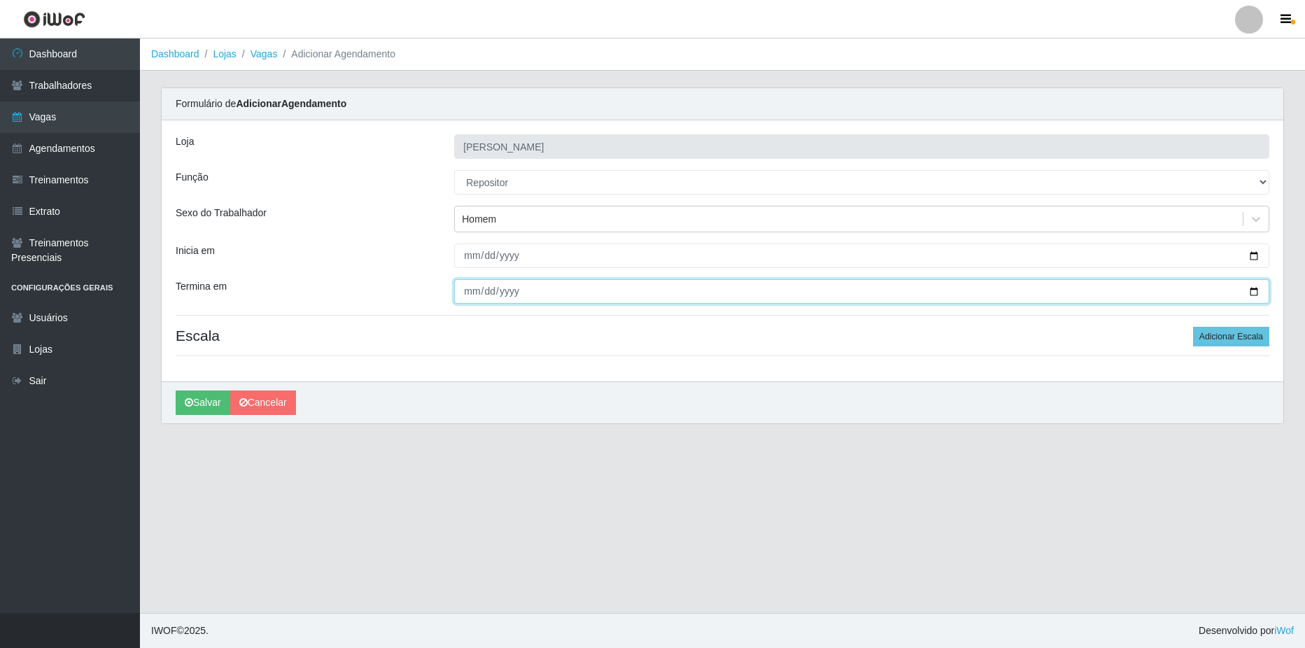
click at [1252, 292] on input "Termina em" at bounding box center [861, 291] width 815 height 24
type input "[DATE]"
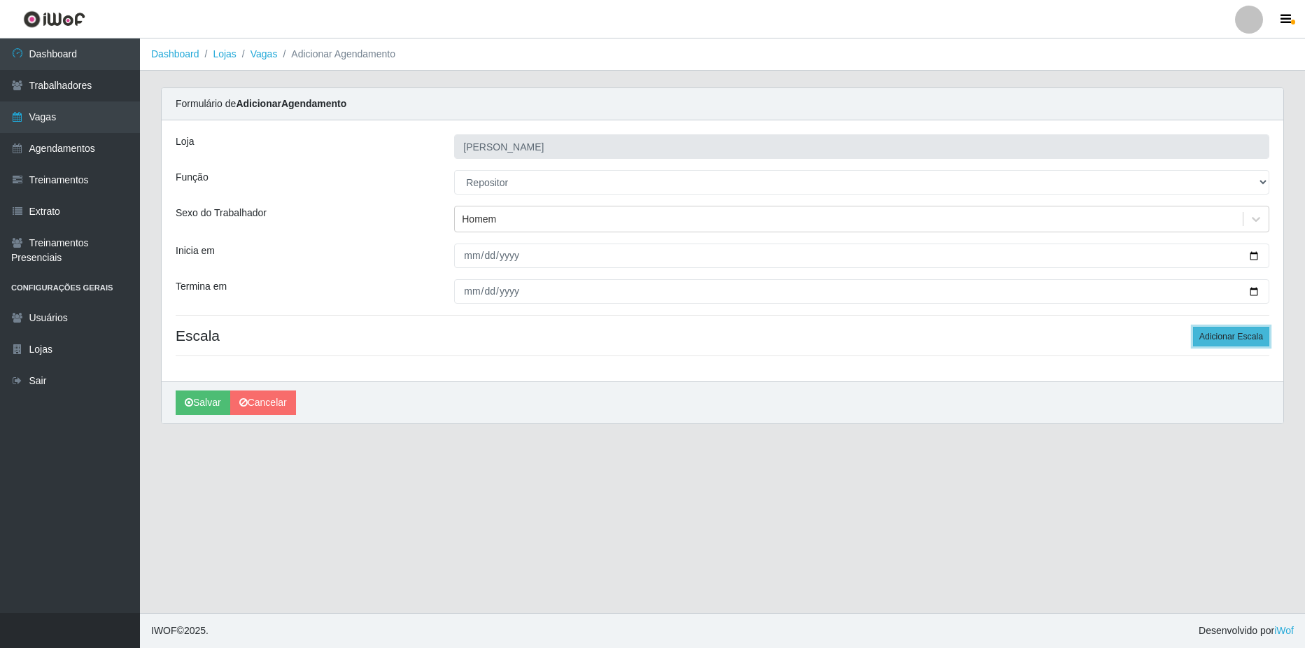
click at [1232, 334] on button "Adicionar Escala" at bounding box center [1231, 337] width 76 height 20
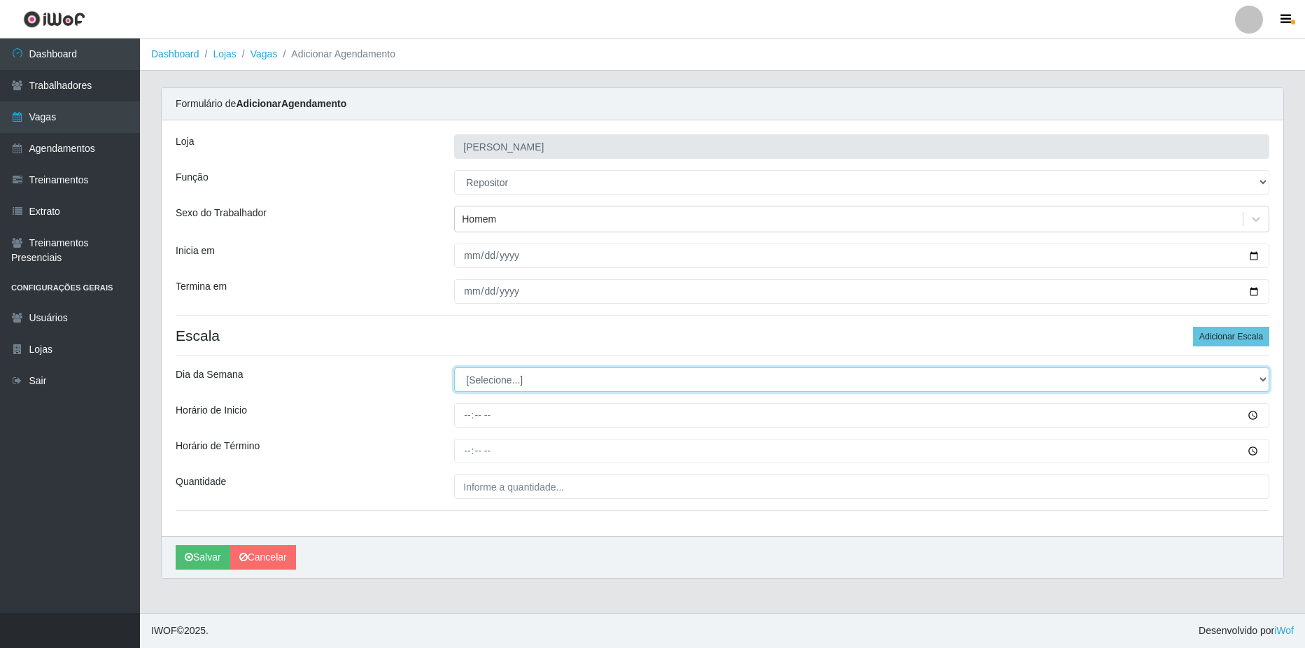
click at [547, 388] on select "[Selecione...] Segunda Terça Quarta Quinta Sexta Sábado Domingo" at bounding box center [861, 379] width 815 height 24
select select "2"
click at [454, 367] on select "[Selecione...] Segunda Terça Quarta Quinta Sexta Sábado Domingo" at bounding box center [861, 379] width 815 height 24
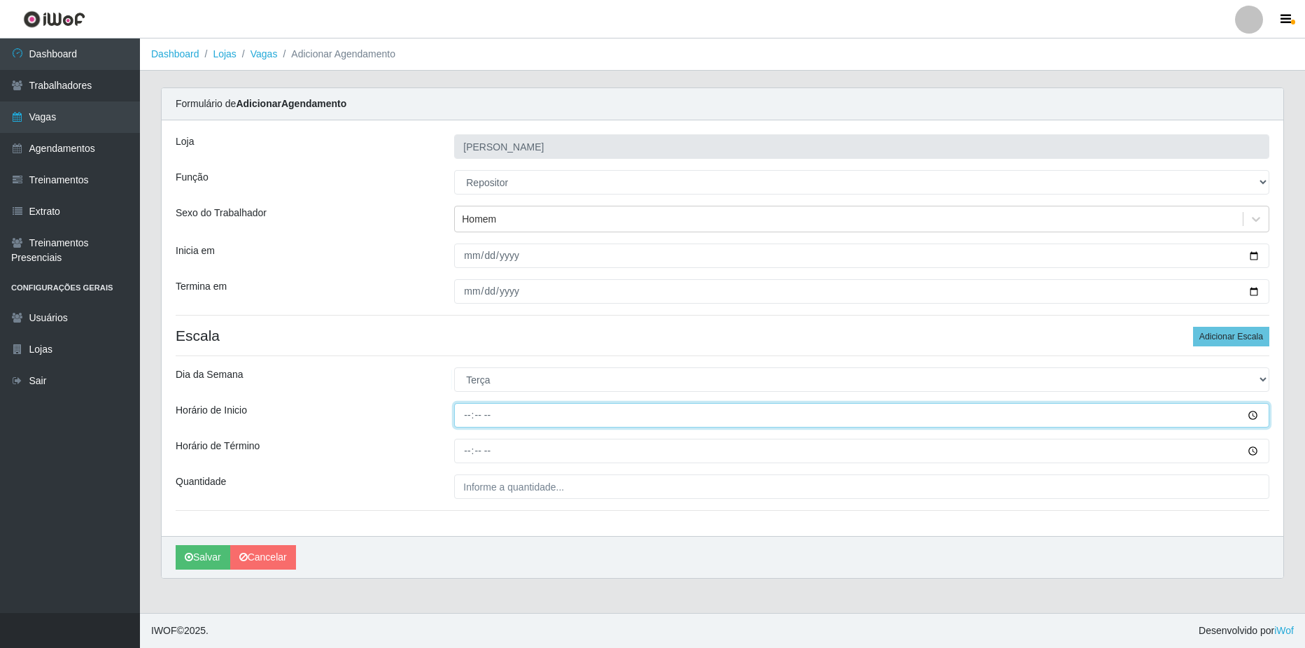
click at [515, 419] on input "Horário de Inicio" at bounding box center [861, 415] width 815 height 24
type input "08:00"
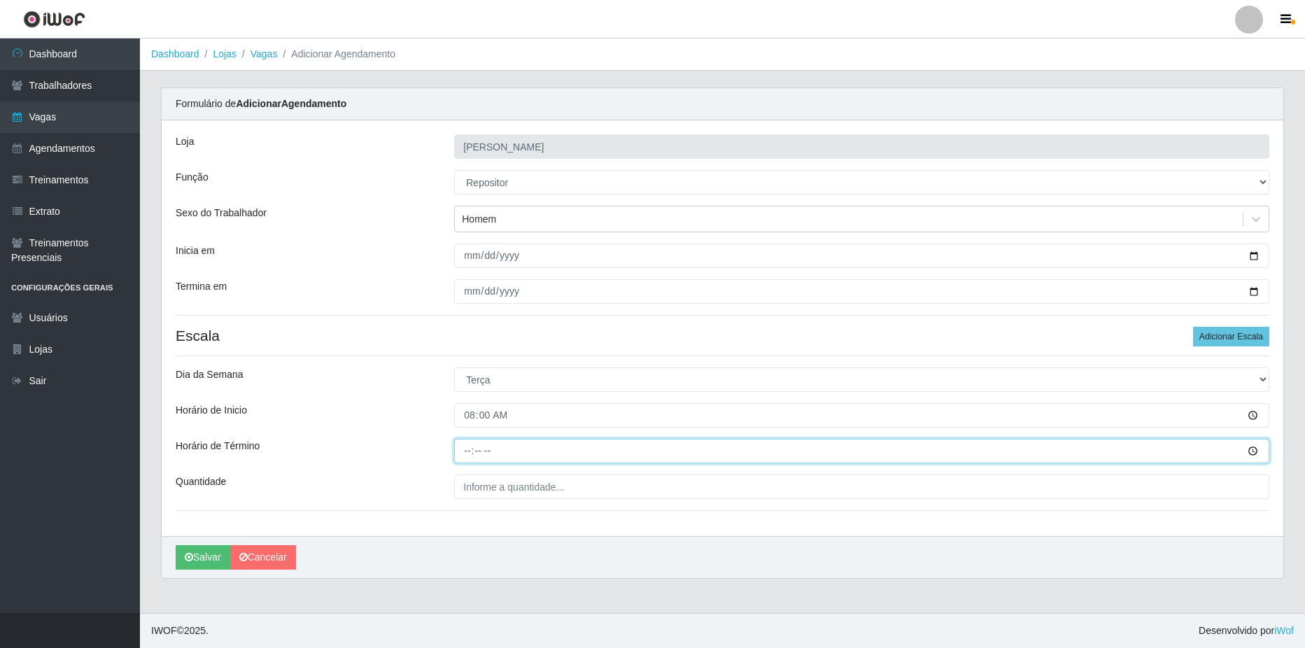
type input "14:00"
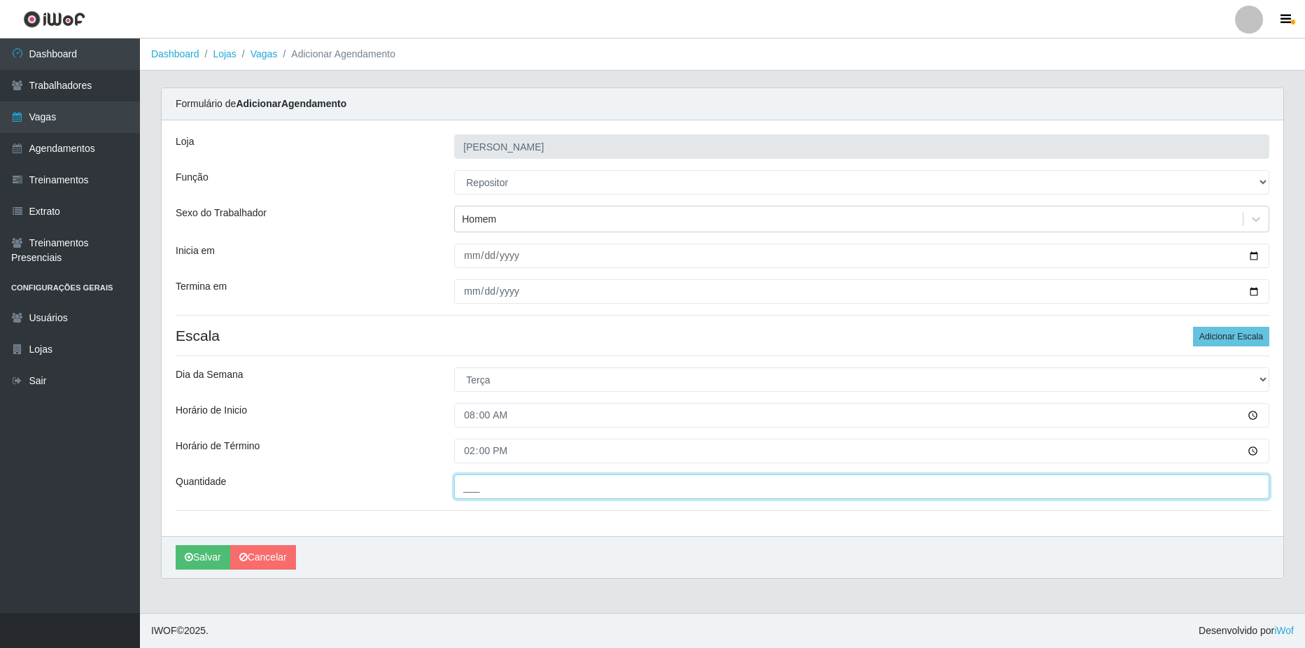
click at [556, 486] on input "___" at bounding box center [861, 486] width 815 height 24
type input "1__"
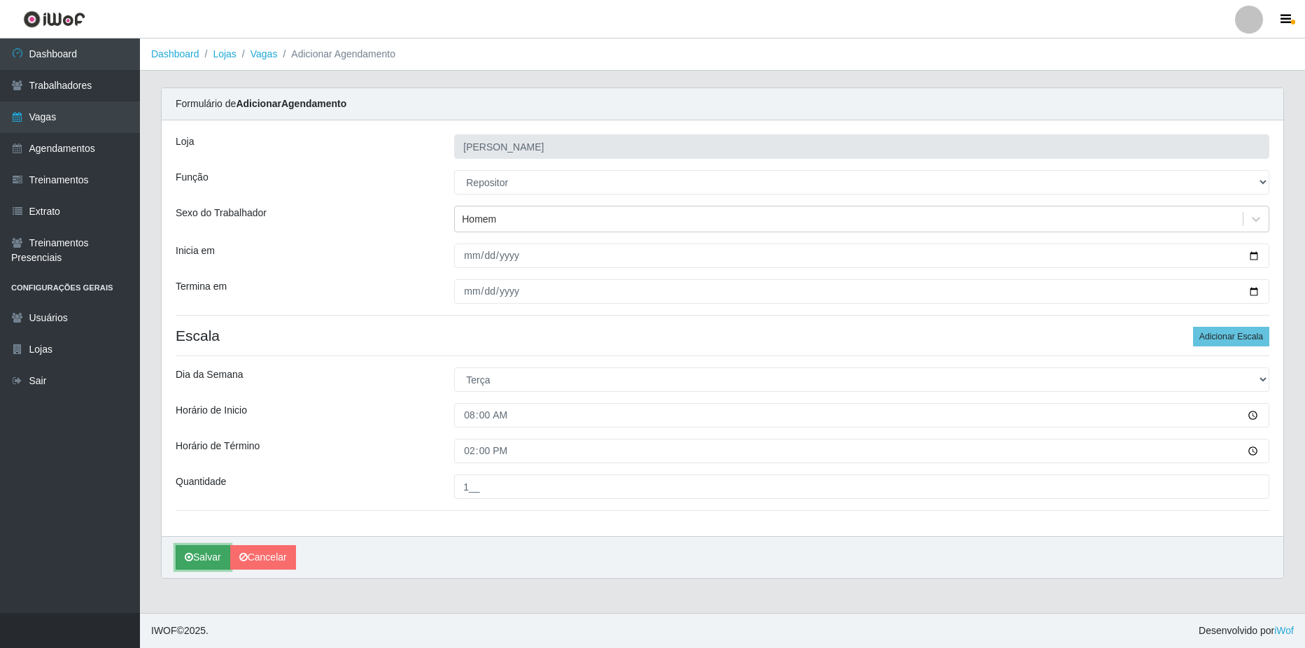
click at [195, 563] on button "Salvar" at bounding box center [203, 557] width 55 height 24
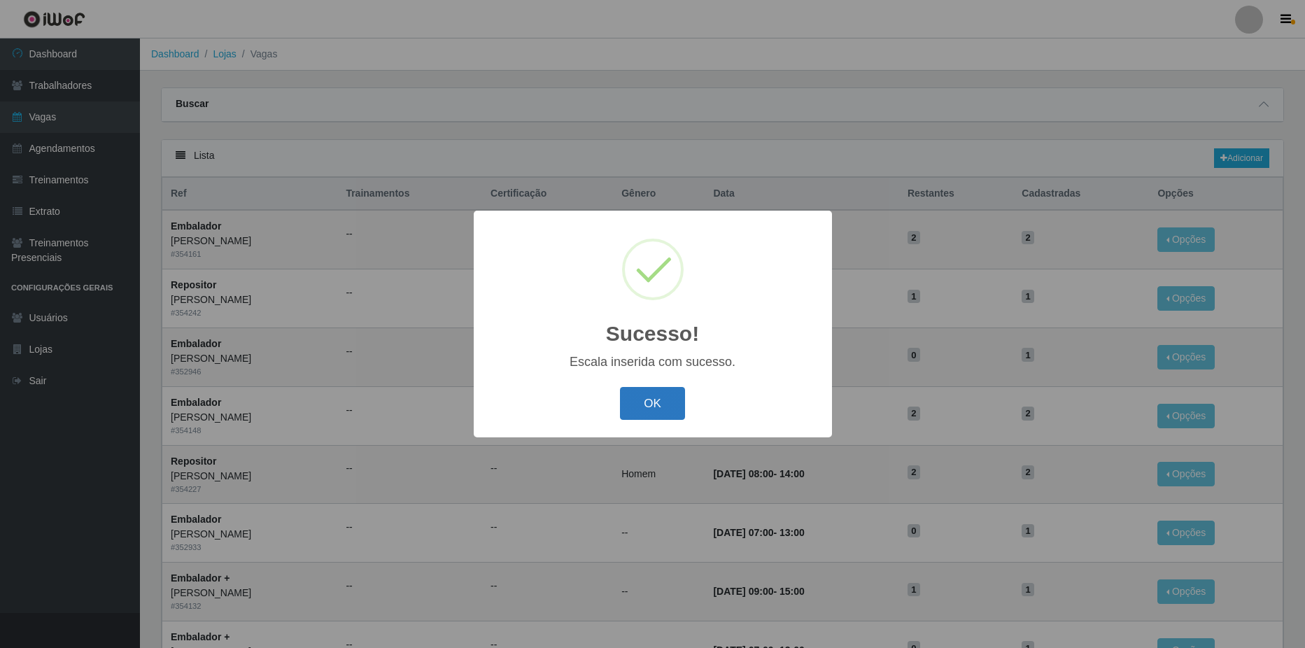
click at [666, 407] on button "OK" at bounding box center [652, 403] width 65 height 33
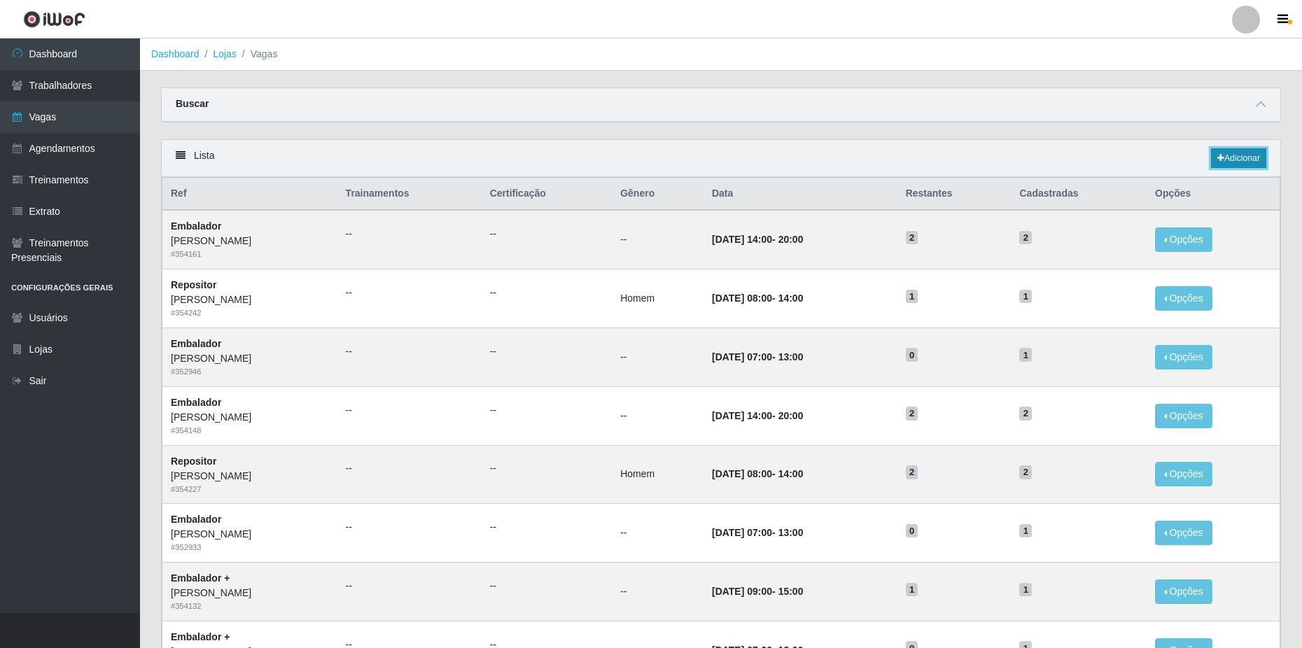
click at [1247, 158] on link "Adicionar" at bounding box center [1238, 158] width 55 height 20
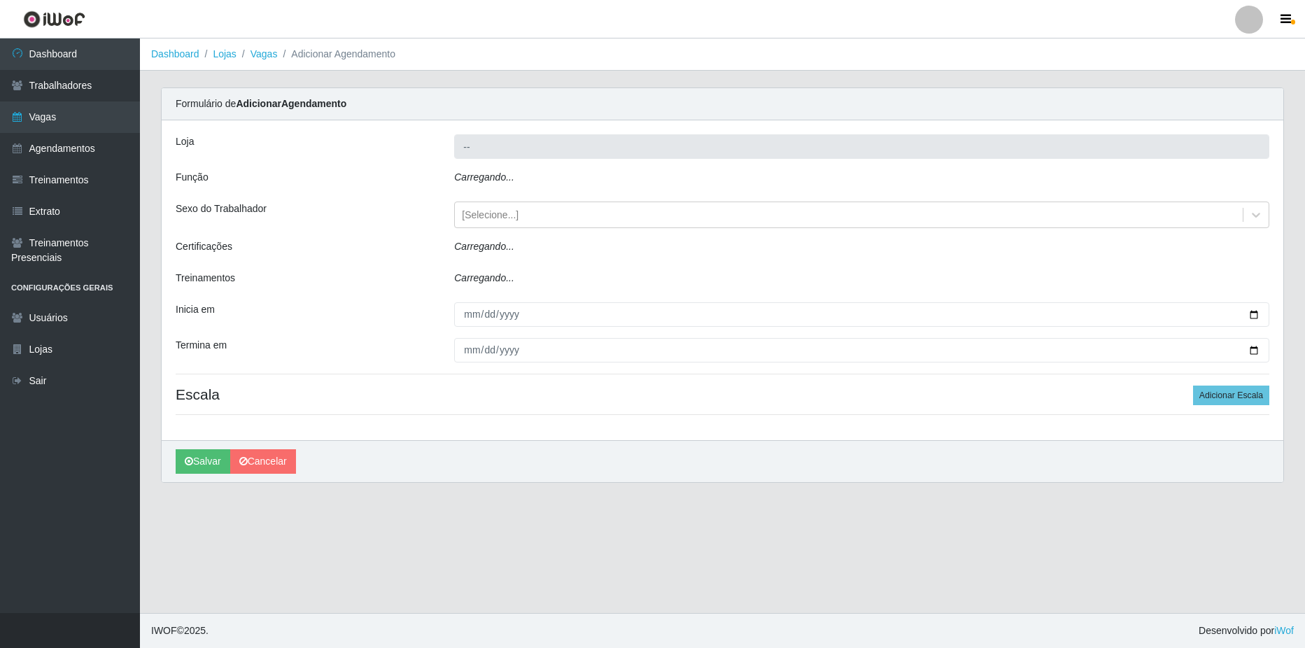
type input "[PERSON_NAME]"
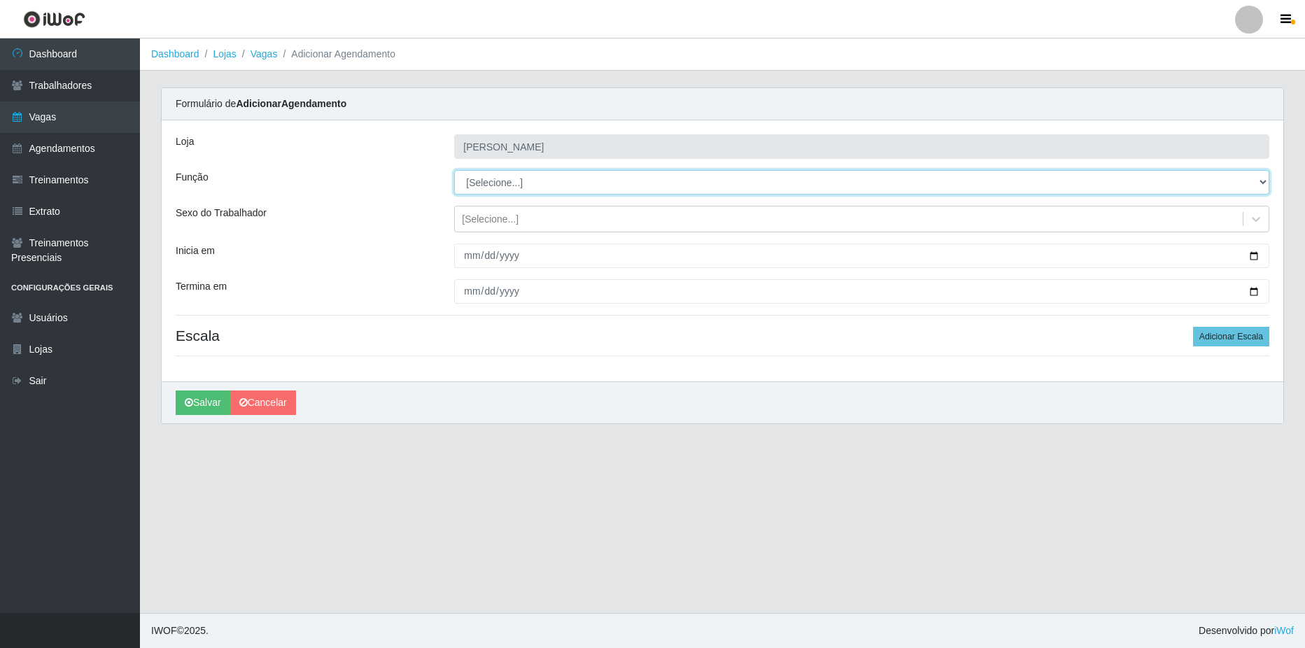
click at [510, 181] on select "[Selecione...] ASG ASG + ASG ++ Balconista de Açougue Balconista de Açougue + B…" at bounding box center [861, 182] width 815 height 24
select select "24"
click at [454, 170] on select "[Selecione...] ASG ASG + ASG ++ Balconista de Açougue Balconista de Açougue + B…" at bounding box center [861, 182] width 815 height 24
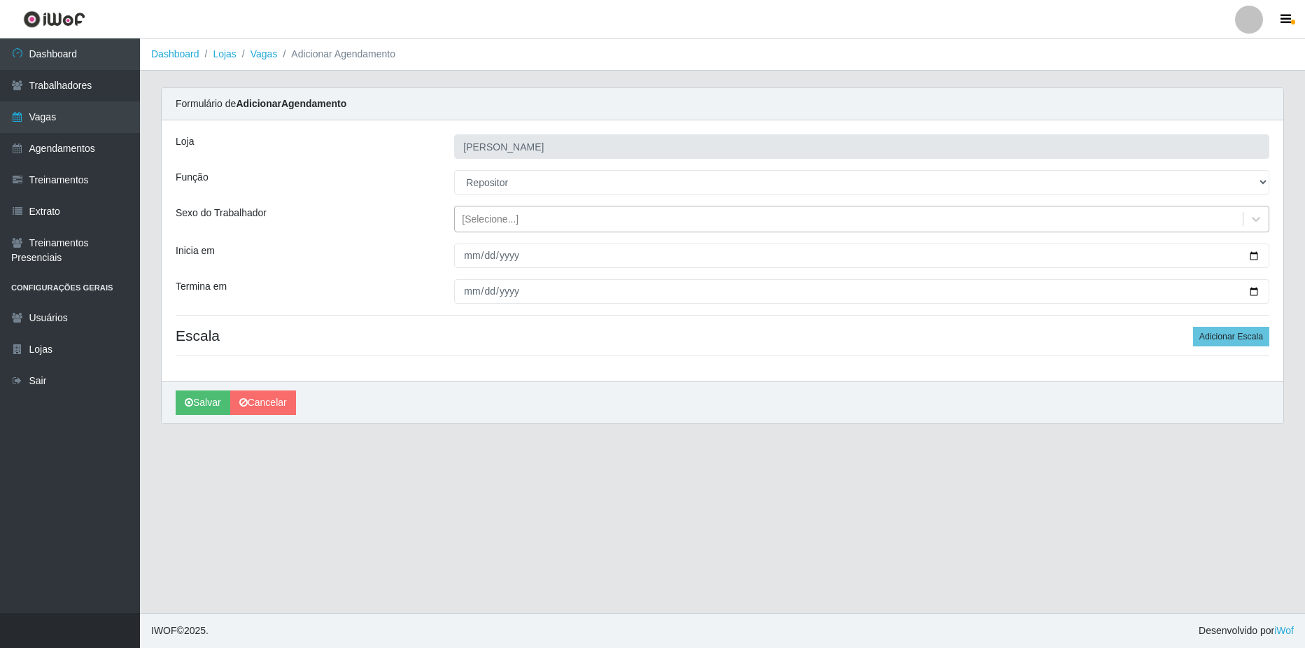
click at [1100, 217] on div "[Selecione...]" at bounding box center [849, 219] width 788 height 23
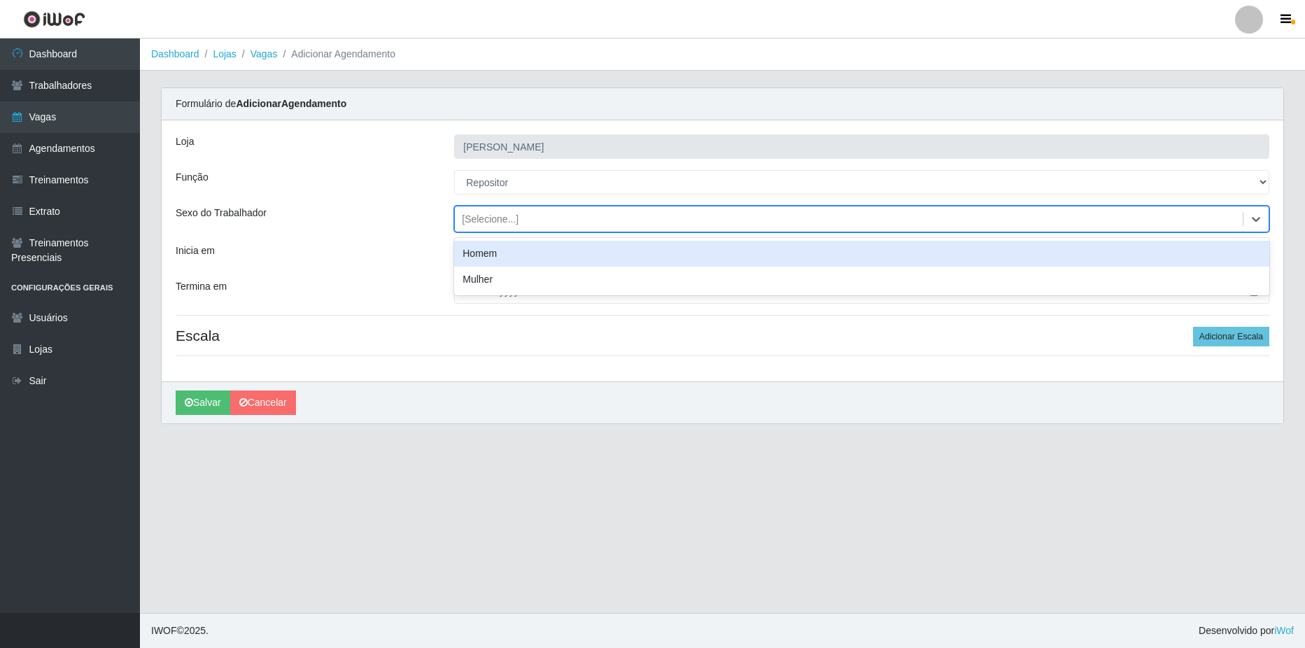
click at [514, 258] on div "Homem" at bounding box center [861, 254] width 815 height 26
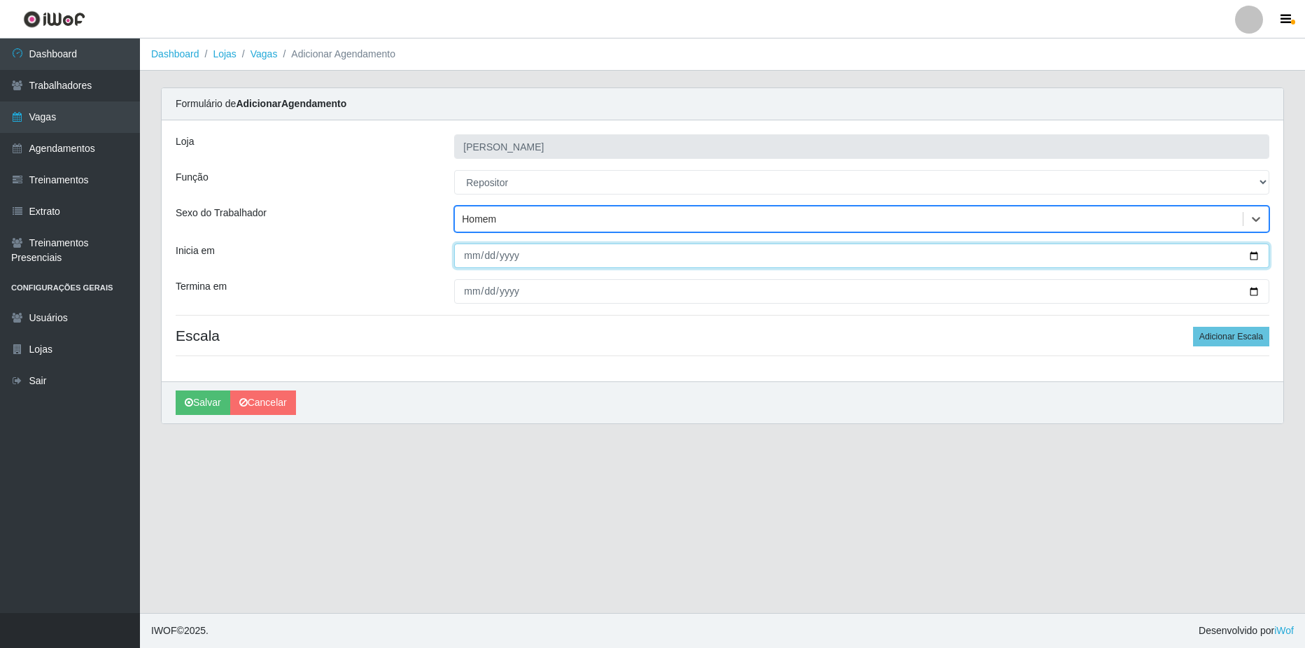
click at [1253, 258] on input "Inicia em" at bounding box center [861, 256] width 815 height 24
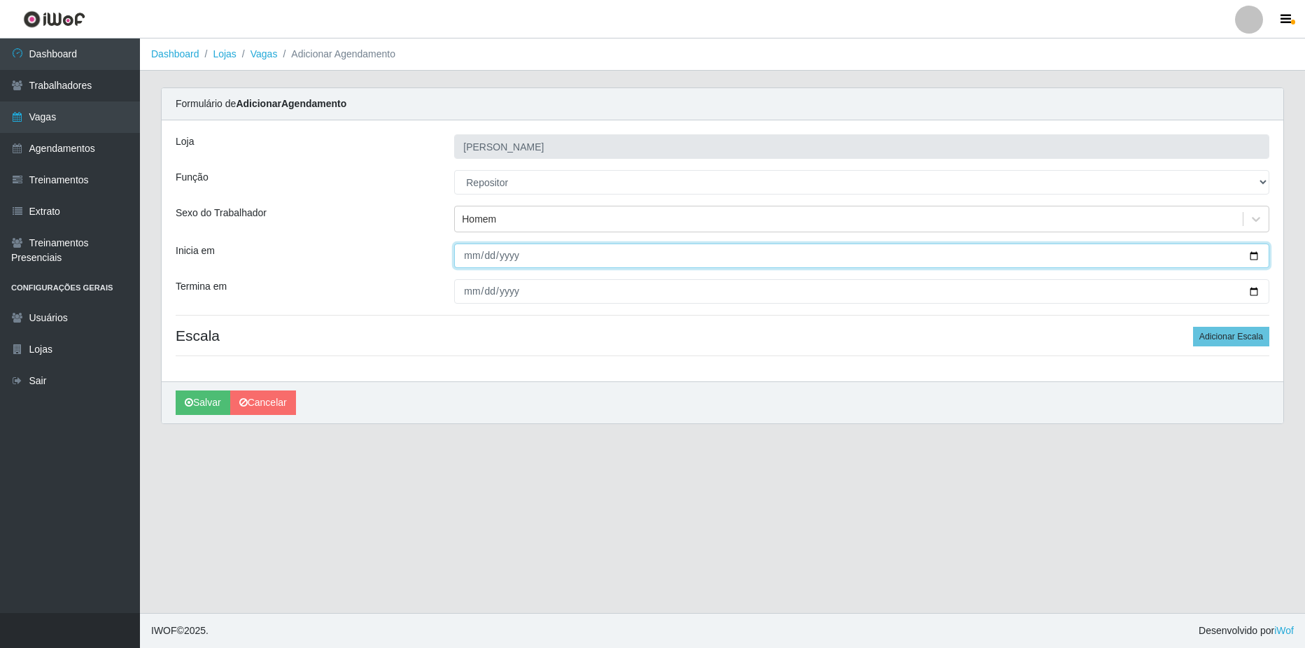
type input "[DATE]"
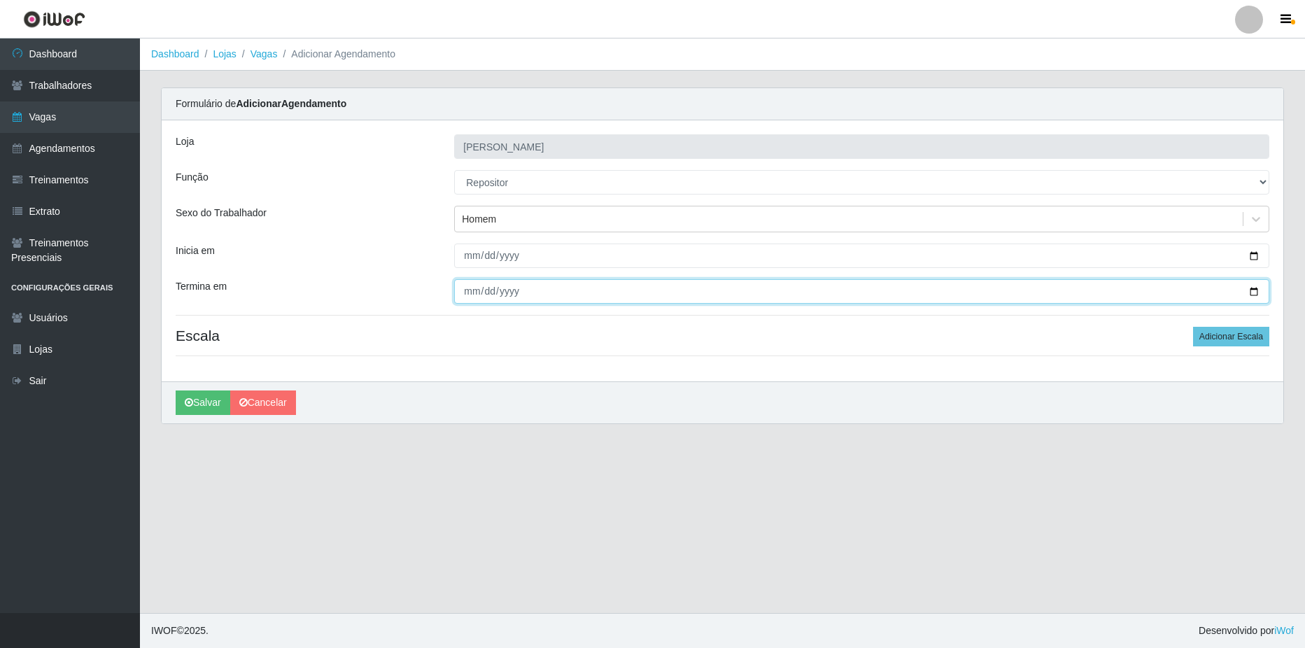
click at [1255, 291] on input "Termina em" at bounding box center [861, 291] width 815 height 24
type input "[DATE]"
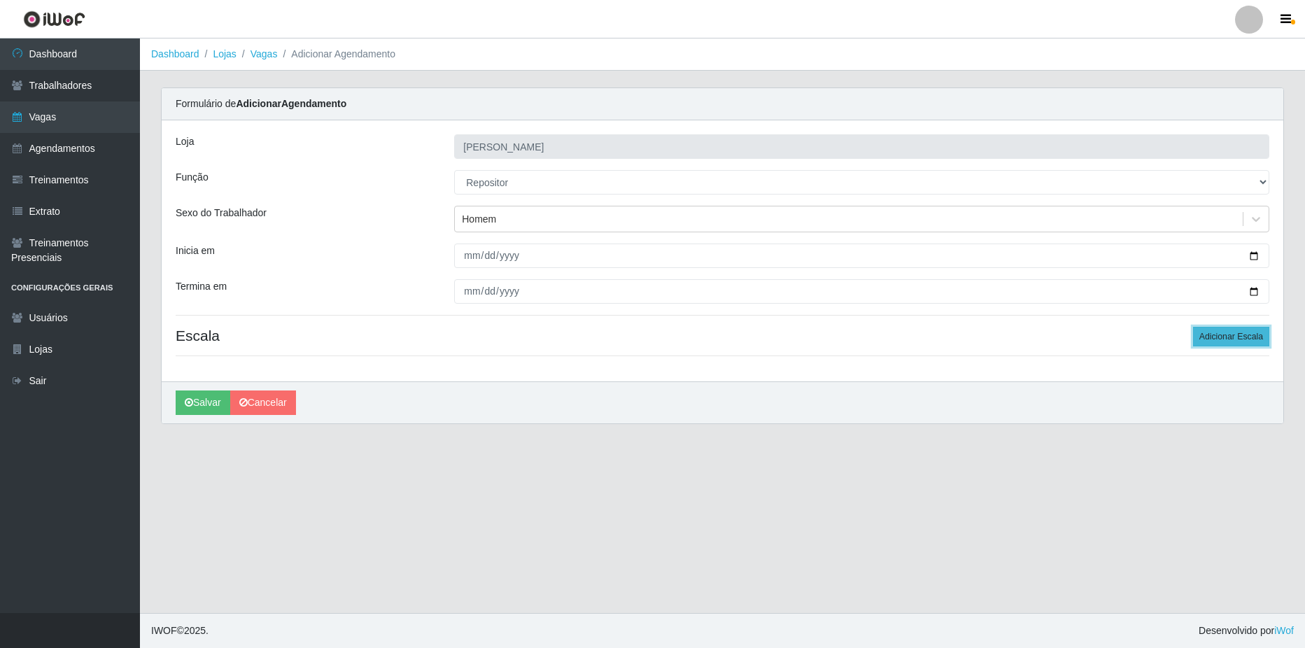
click at [1225, 337] on button "Adicionar Escala" at bounding box center [1231, 337] width 76 height 20
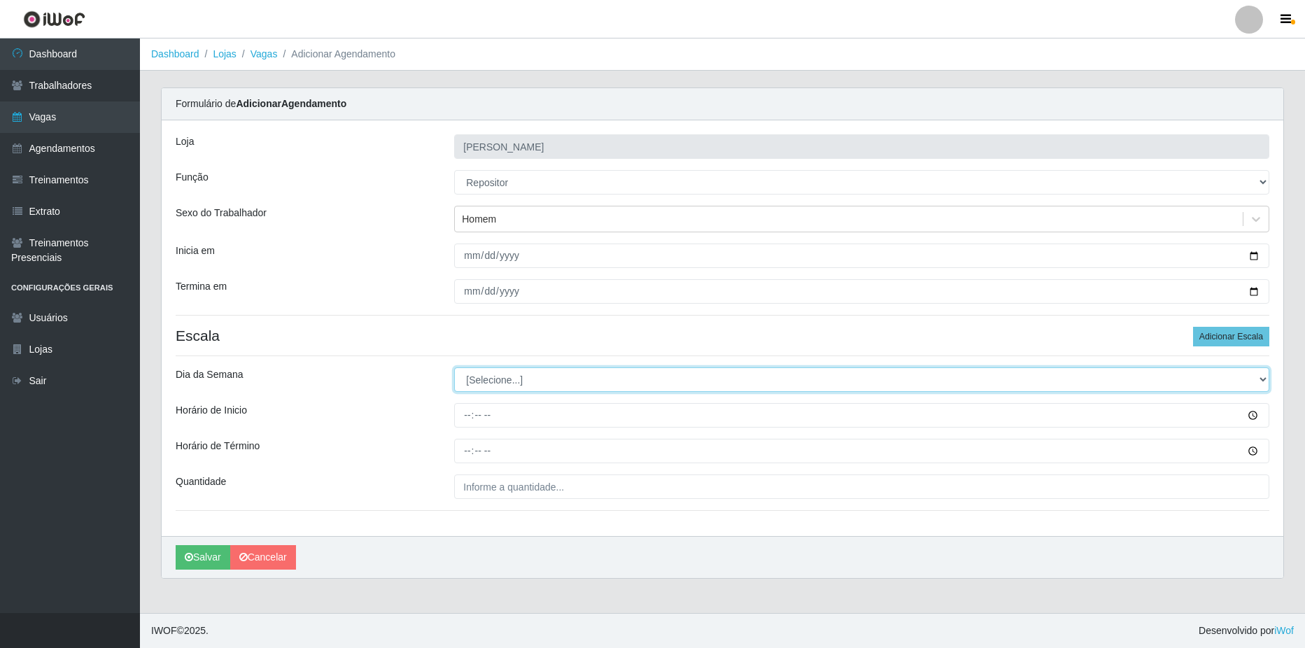
click at [540, 385] on select "[Selecione...] Segunda Terça Quarta Quinta Sexta Sábado Domingo" at bounding box center [861, 379] width 815 height 24
select select "4"
click at [454, 367] on select "[Selecione...] Segunda Terça Quarta Quinta Sexta Sábado Domingo" at bounding box center [861, 379] width 815 height 24
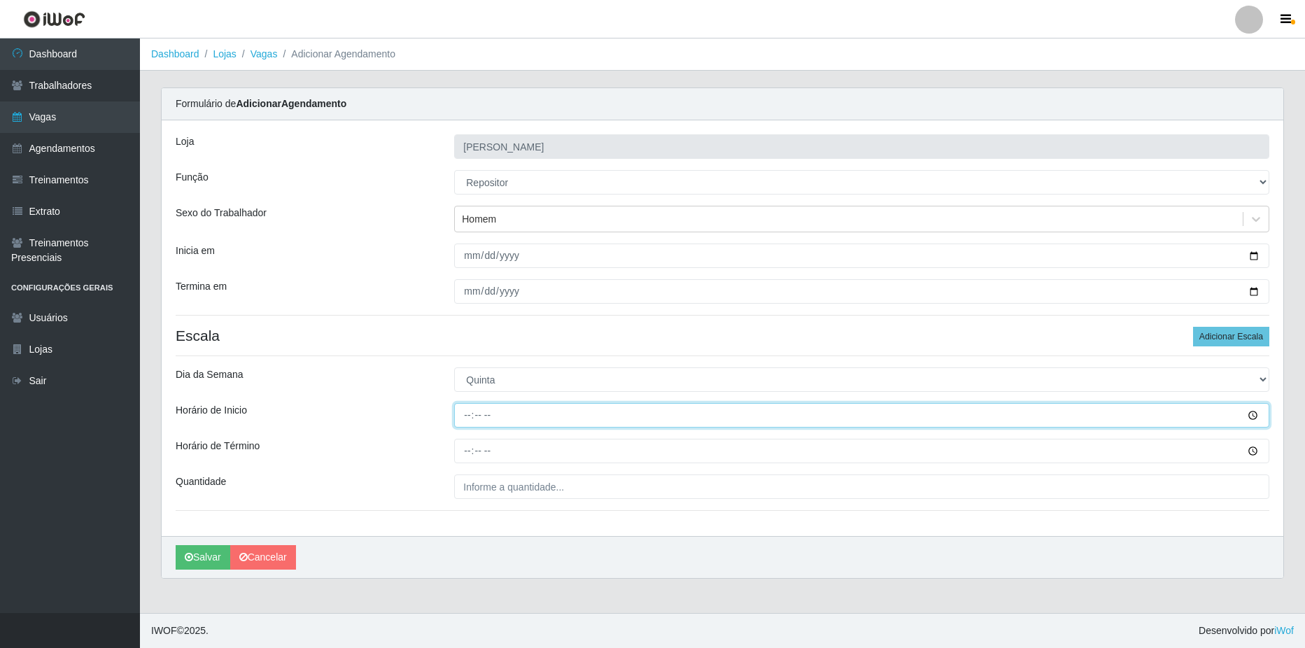
click at [519, 417] on input "Horário de Inicio" at bounding box center [861, 415] width 815 height 24
type input "08:00"
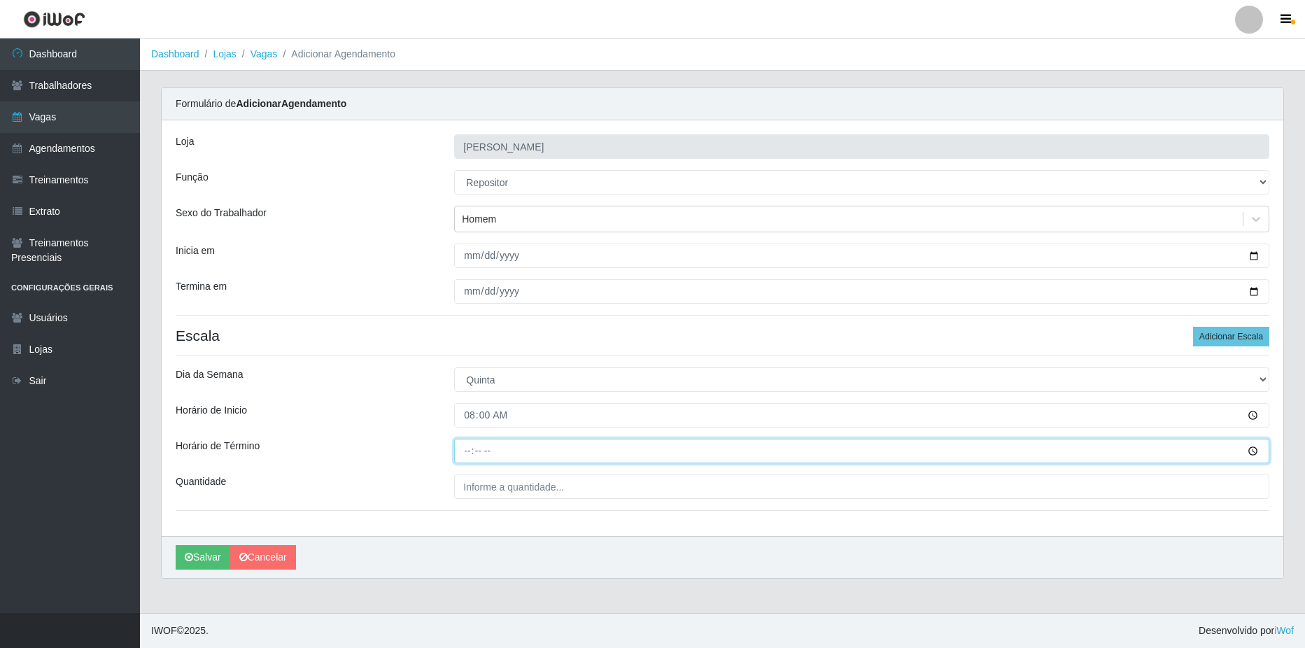
type input "14:00"
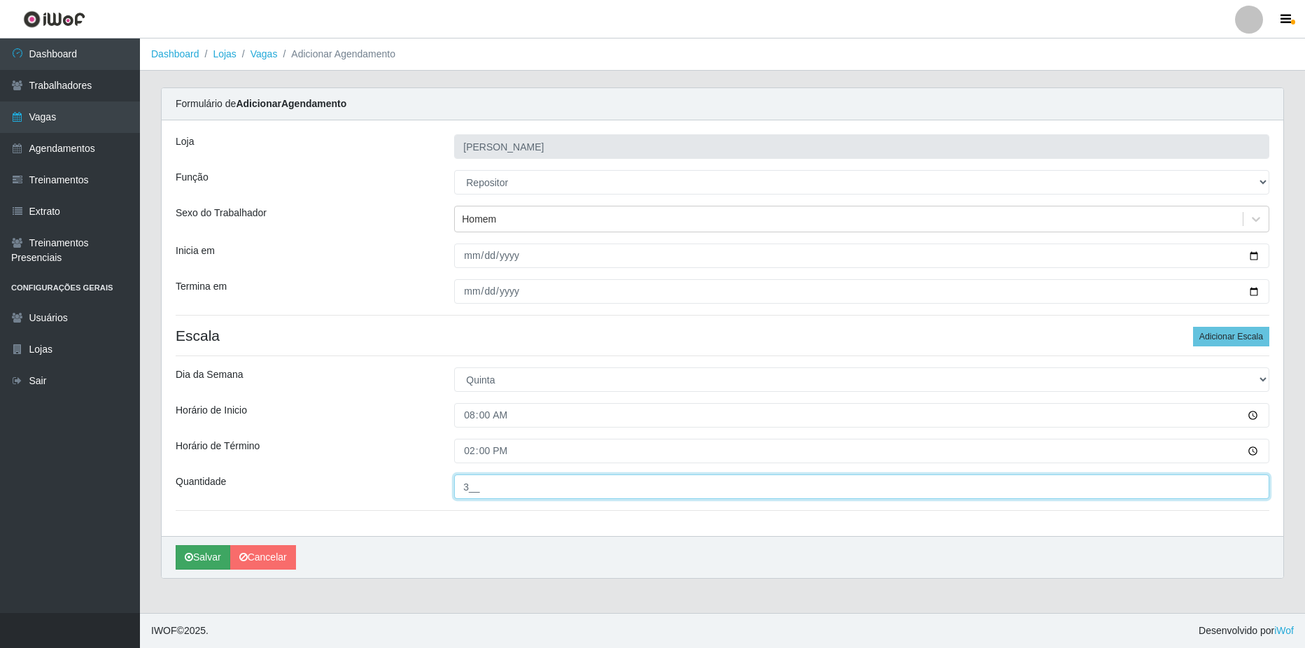
type input "3__"
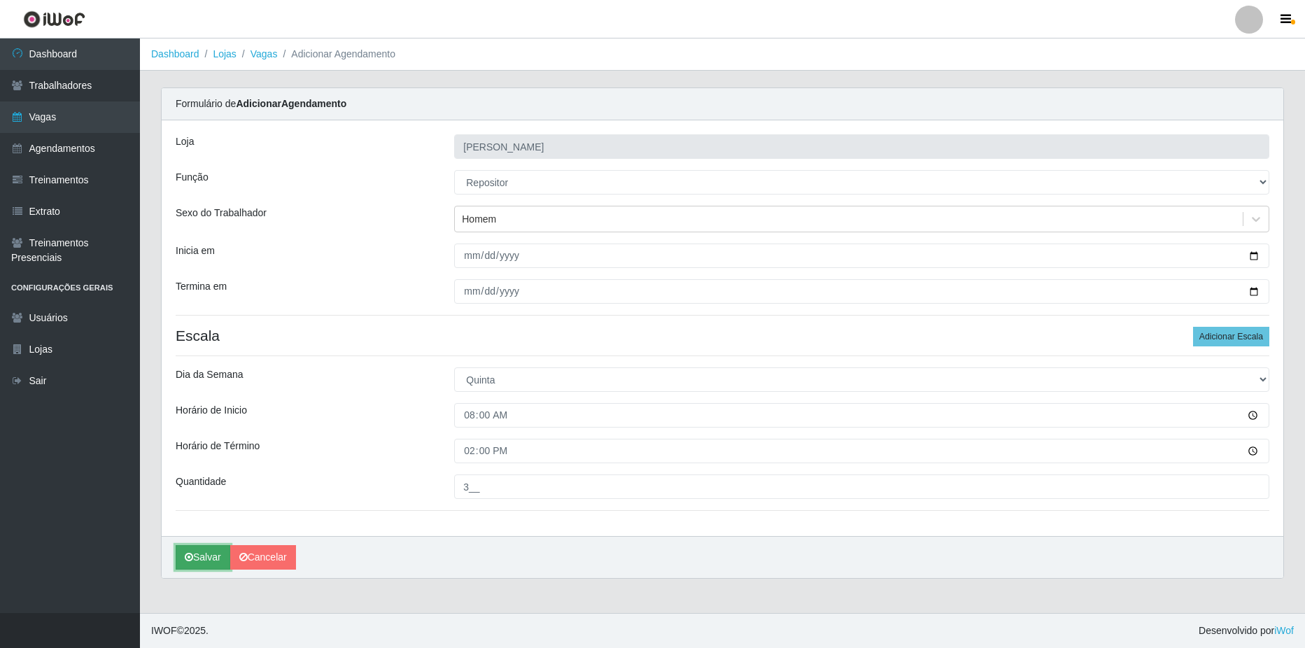
click at [190, 564] on button "Salvar" at bounding box center [203, 557] width 55 height 24
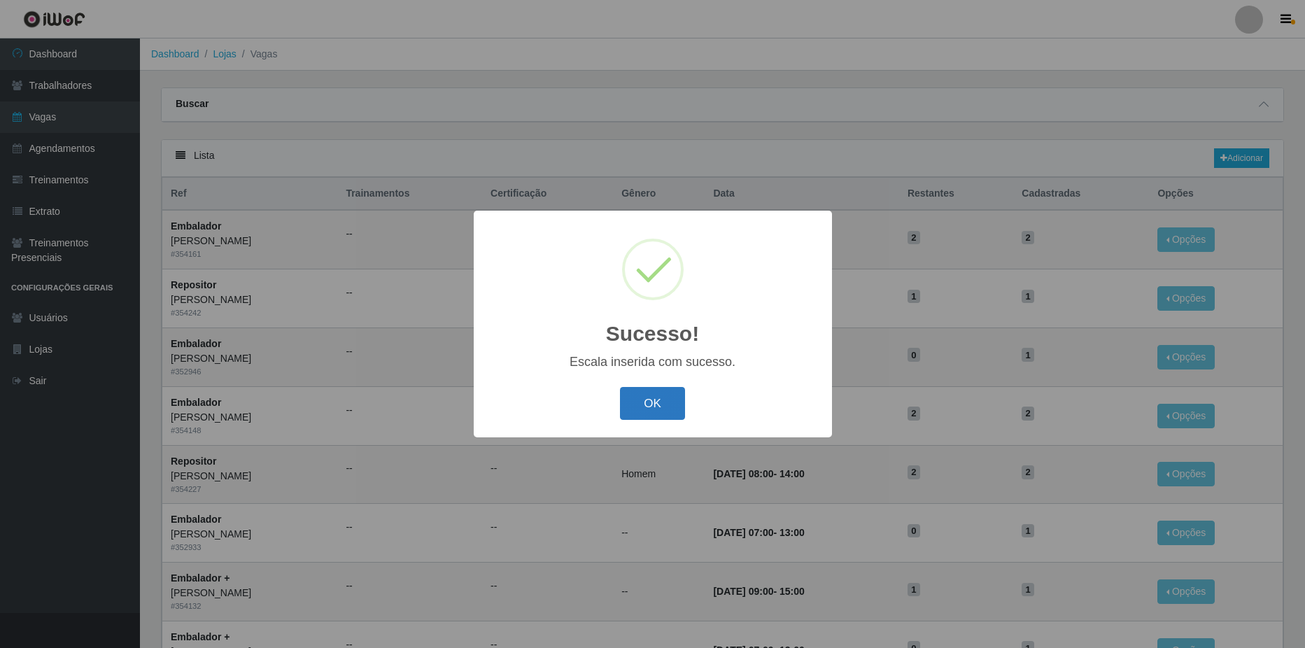
click at [684, 405] on button "OK" at bounding box center [652, 403] width 65 height 33
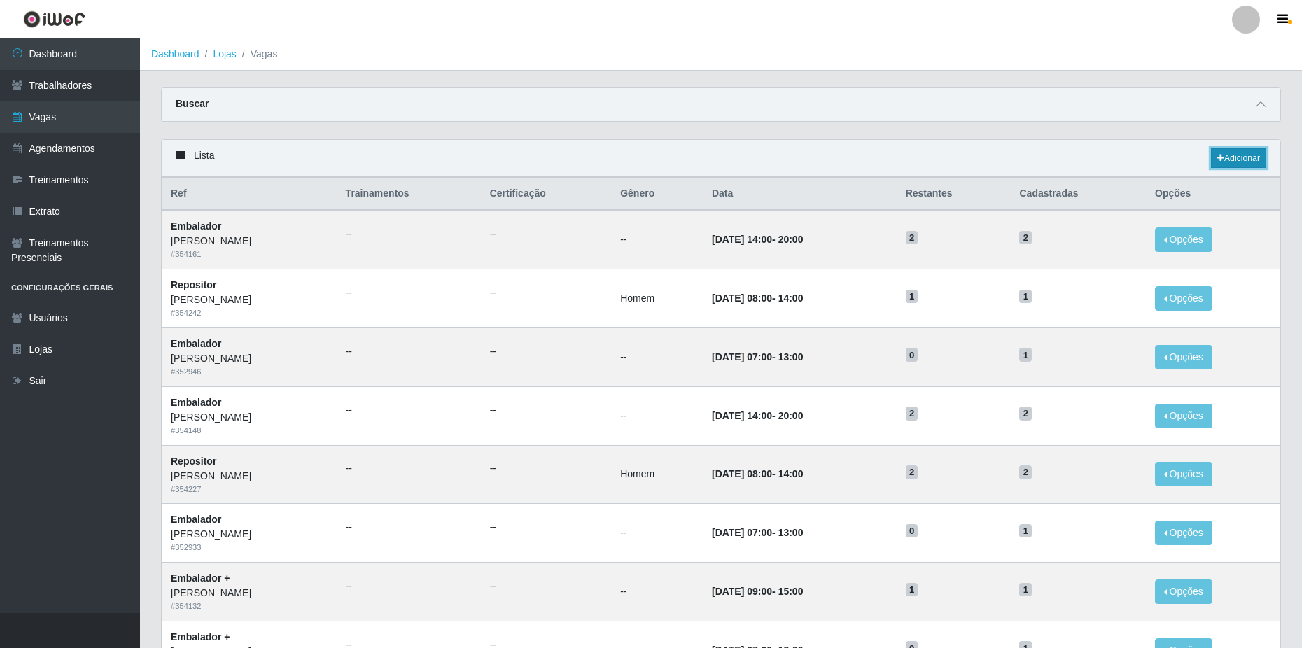
click at [1239, 157] on link "Adicionar" at bounding box center [1238, 158] width 55 height 20
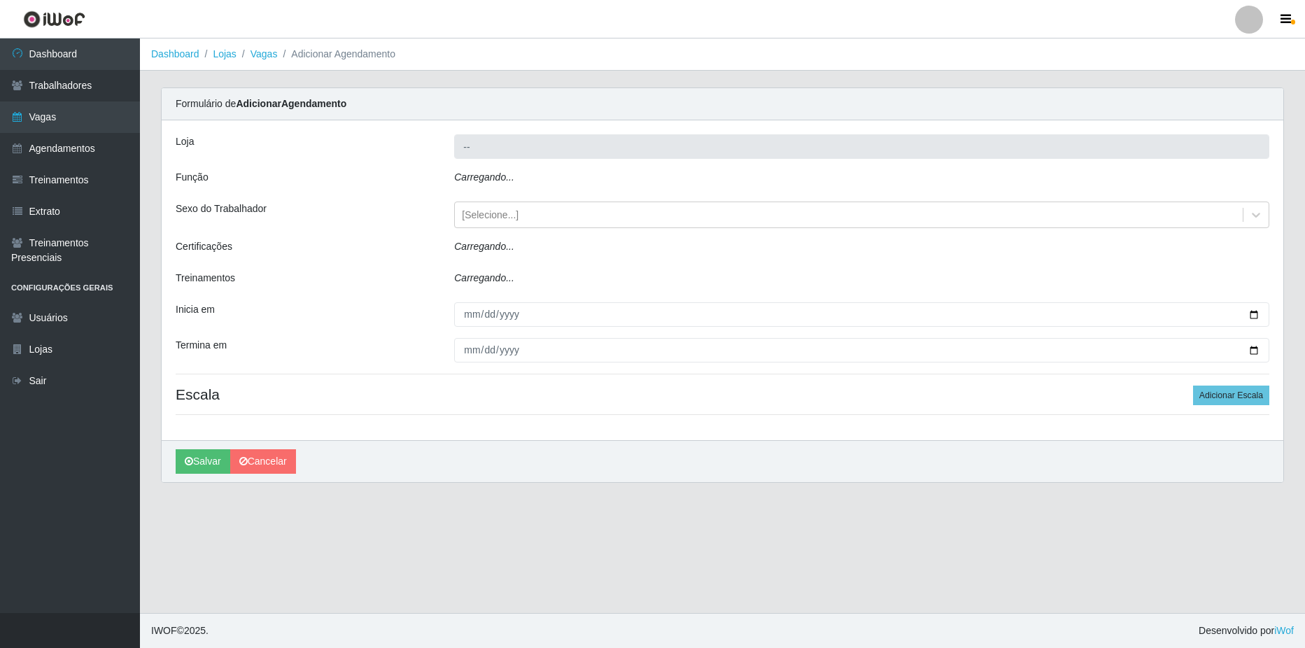
type input "[PERSON_NAME]"
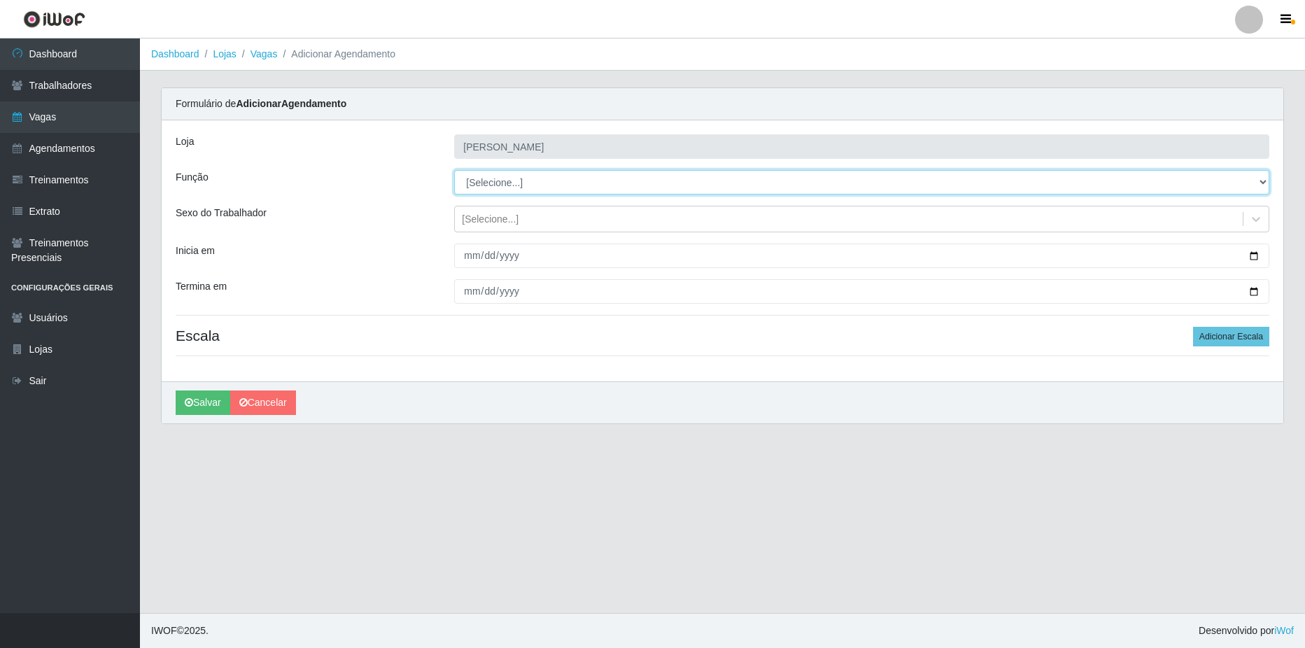
click at [470, 182] on select "[Selecione...] ASG ASG + ASG ++ Balconista de Açougue Balconista de Açougue + B…" at bounding box center [861, 182] width 815 height 24
select select "24"
click at [454, 170] on select "[Selecione...] ASG ASG + ASG ++ Balconista de Açougue Balconista de Açougue + B…" at bounding box center [861, 182] width 815 height 24
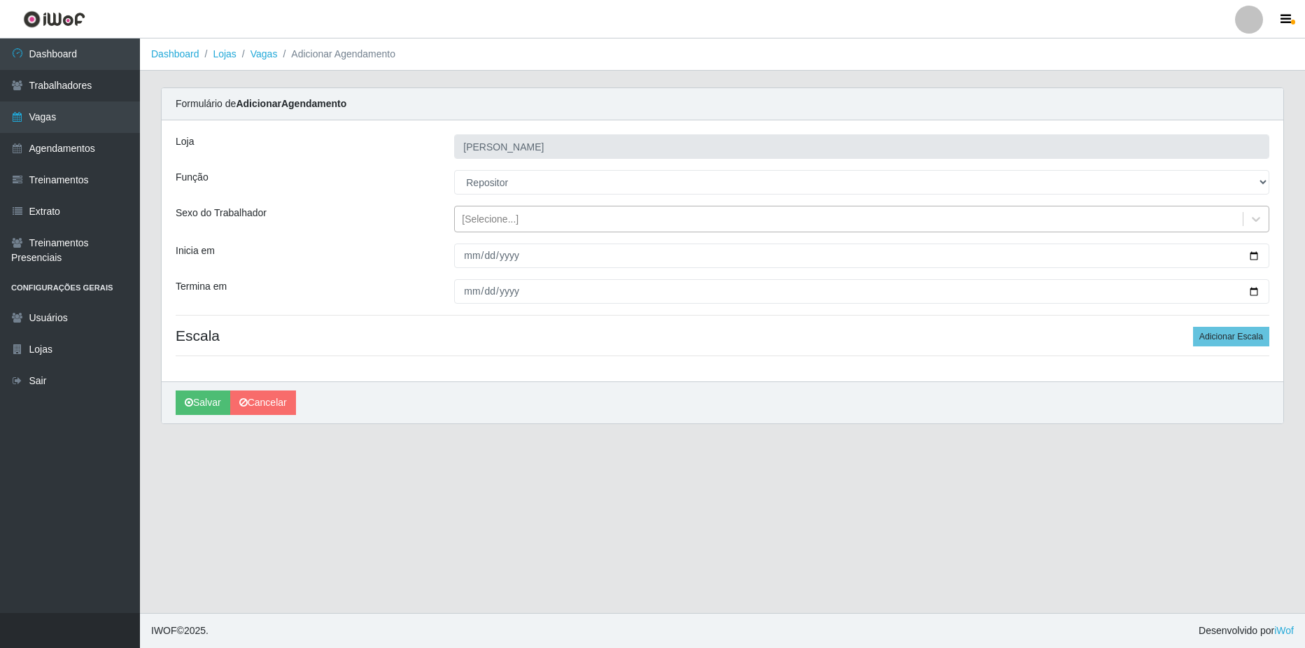
click at [528, 216] on div "[Selecione...]" at bounding box center [849, 219] width 788 height 23
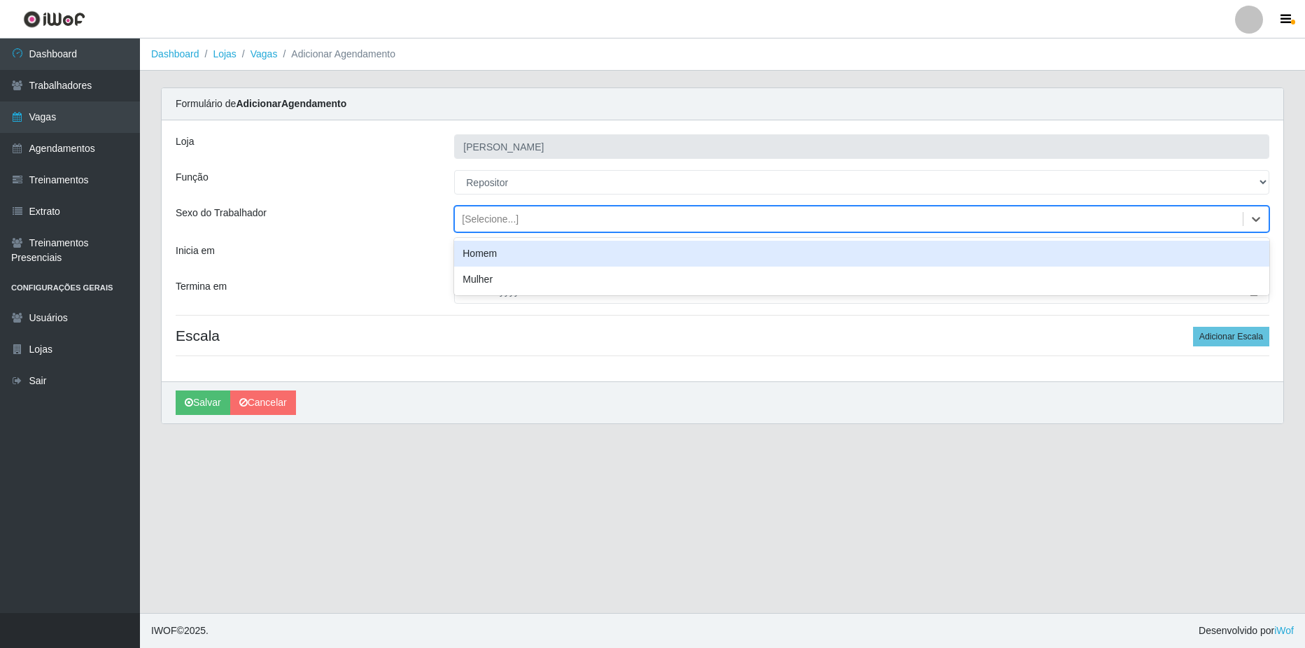
click at [519, 251] on div "Homem" at bounding box center [861, 254] width 815 height 26
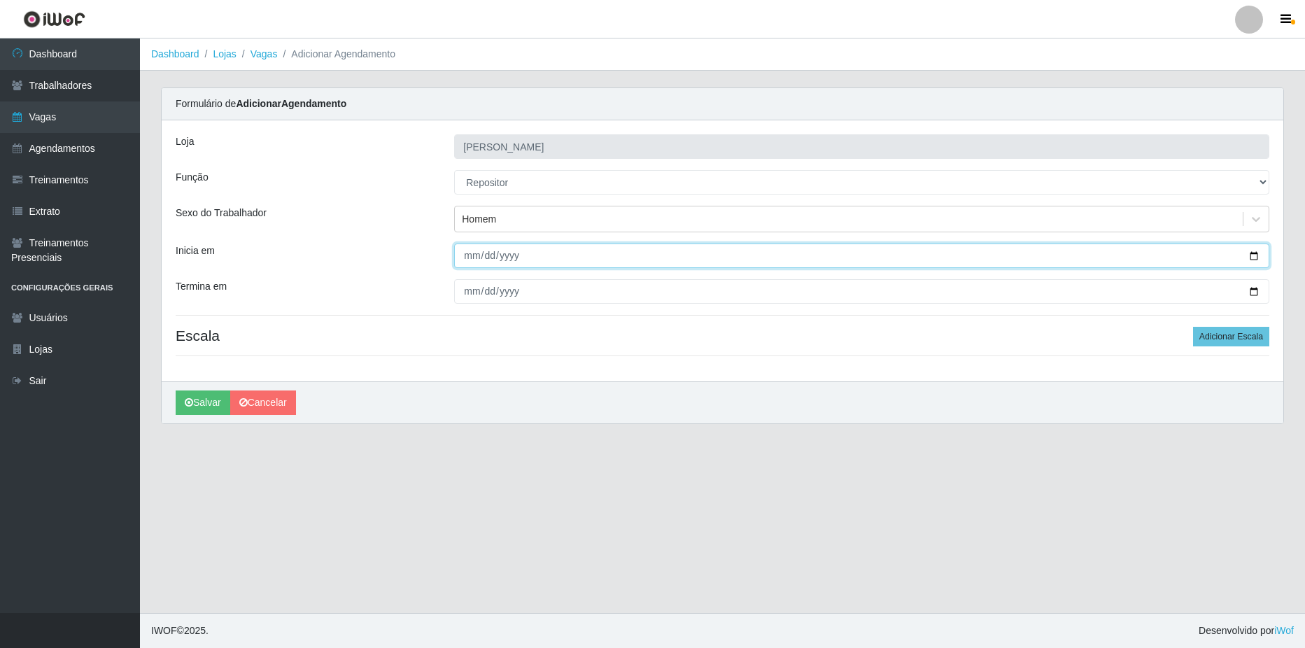
click at [1254, 258] on input "Inicia em" at bounding box center [861, 256] width 815 height 24
type input "[DATE]"
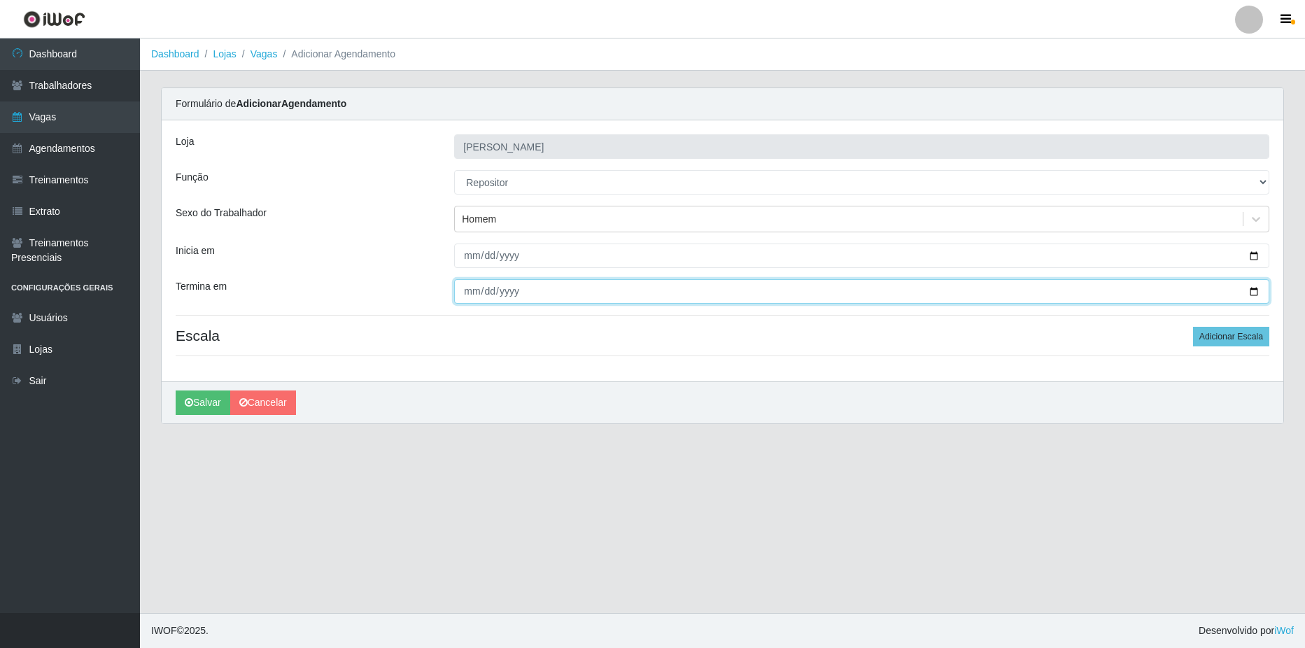
click at [1253, 291] on input "Termina em" at bounding box center [861, 291] width 815 height 24
type input "[DATE]"
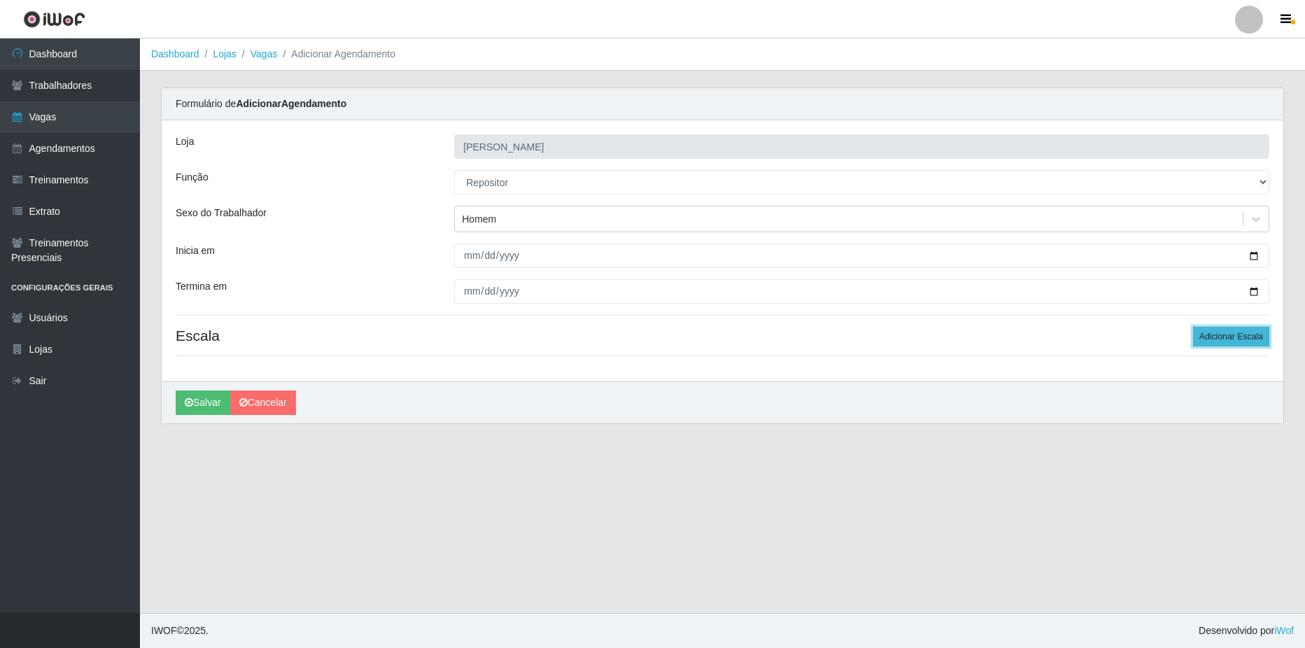
click at [1215, 337] on button "Adicionar Escala" at bounding box center [1231, 337] width 76 height 20
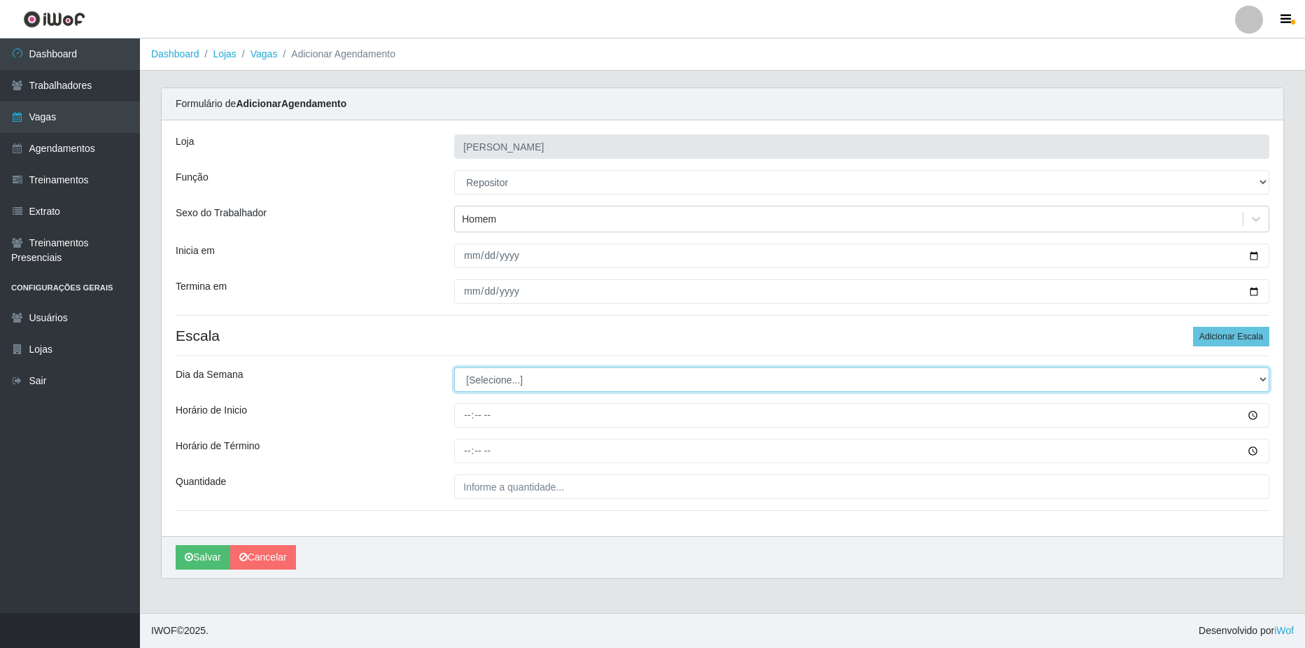
click at [551, 383] on select "[Selecione...] Segunda Terça Quarta Quinta Sexta Sábado Domingo" at bounding box center [861, 379] width 815 height 24
select select "5"
click at [454, 367] on select "[Selecione...] Segunda Terça Quarta Quinta Sexta Sábado Domingo" at bounding box center [861, 379] width 815 height 24
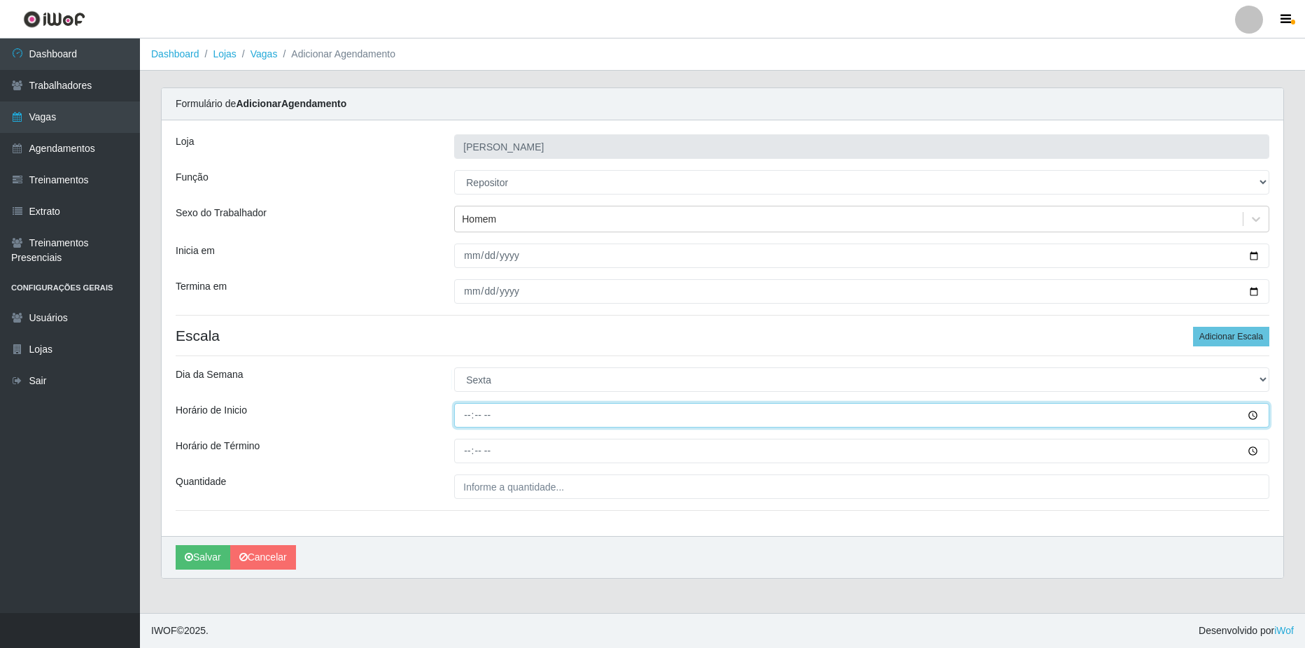
click at [507, 414] on input "Horário de Inicio" at bounding box center [861, 415] width 815 height 24
type input "08:00"
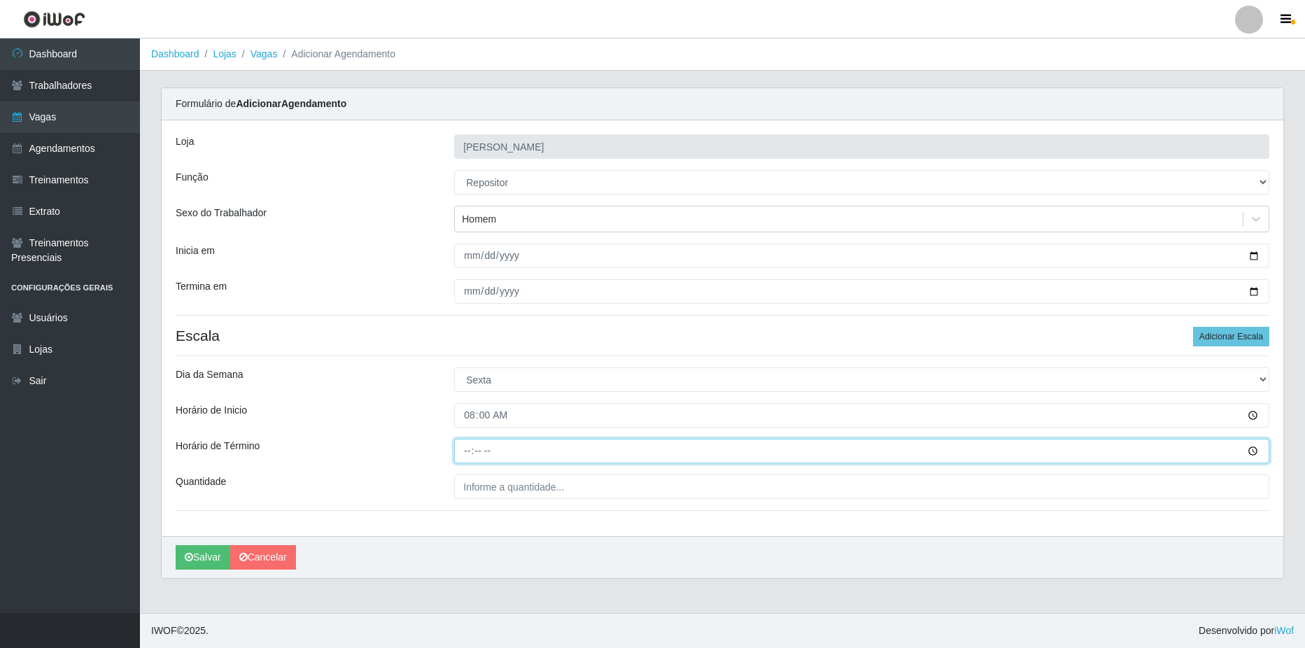
type input "14:00"
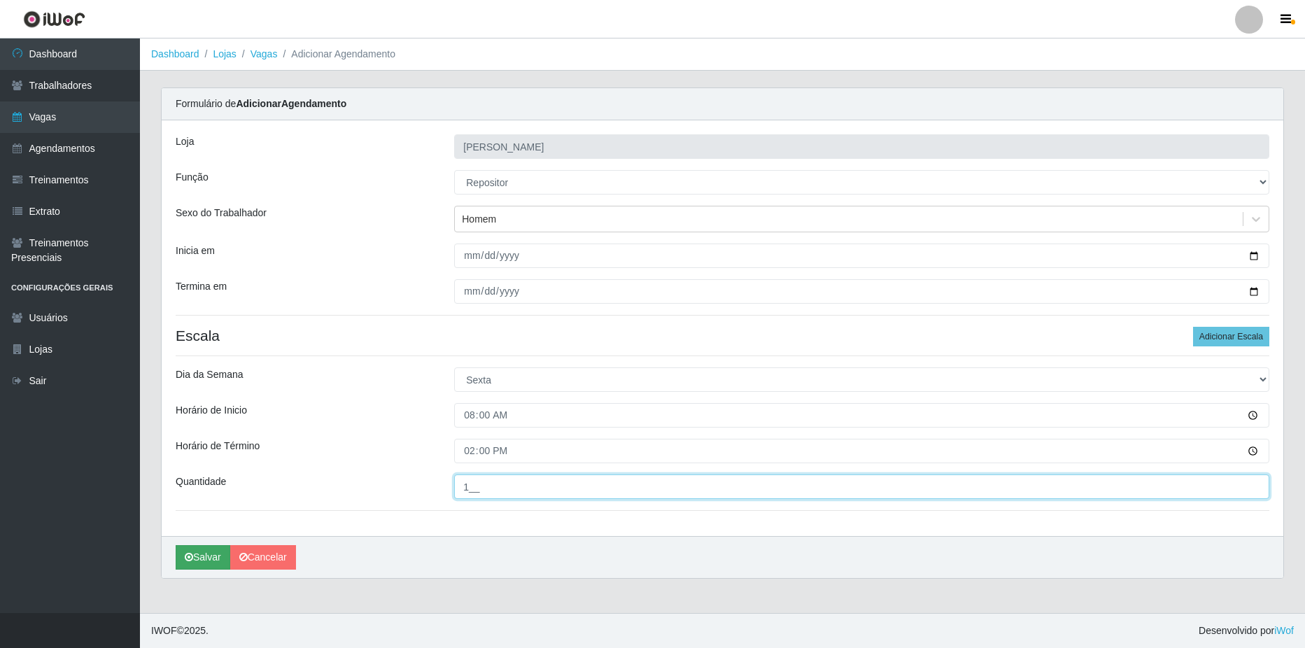
type input "1__"
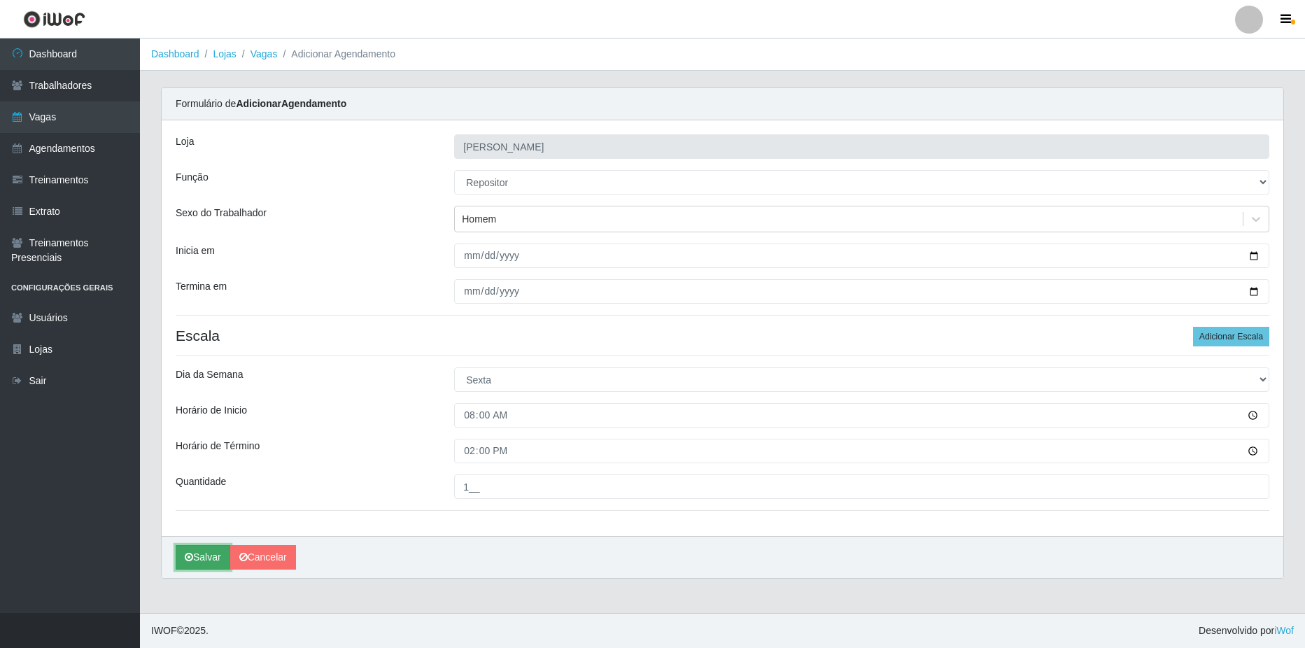
click at [191, 555] on icon "submit" at bounding box center [189, 557] width 8 height 10
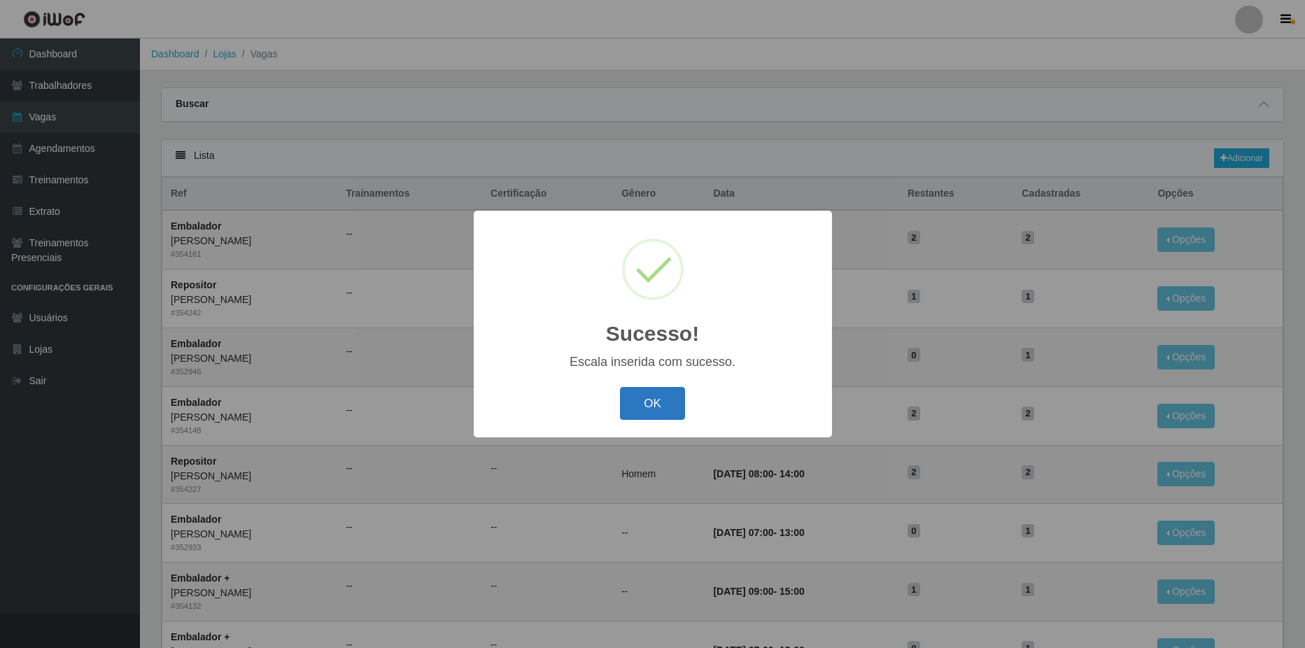
click at [657, 398] on button "OK" at bounding box center [652, 403] width 65 height 33
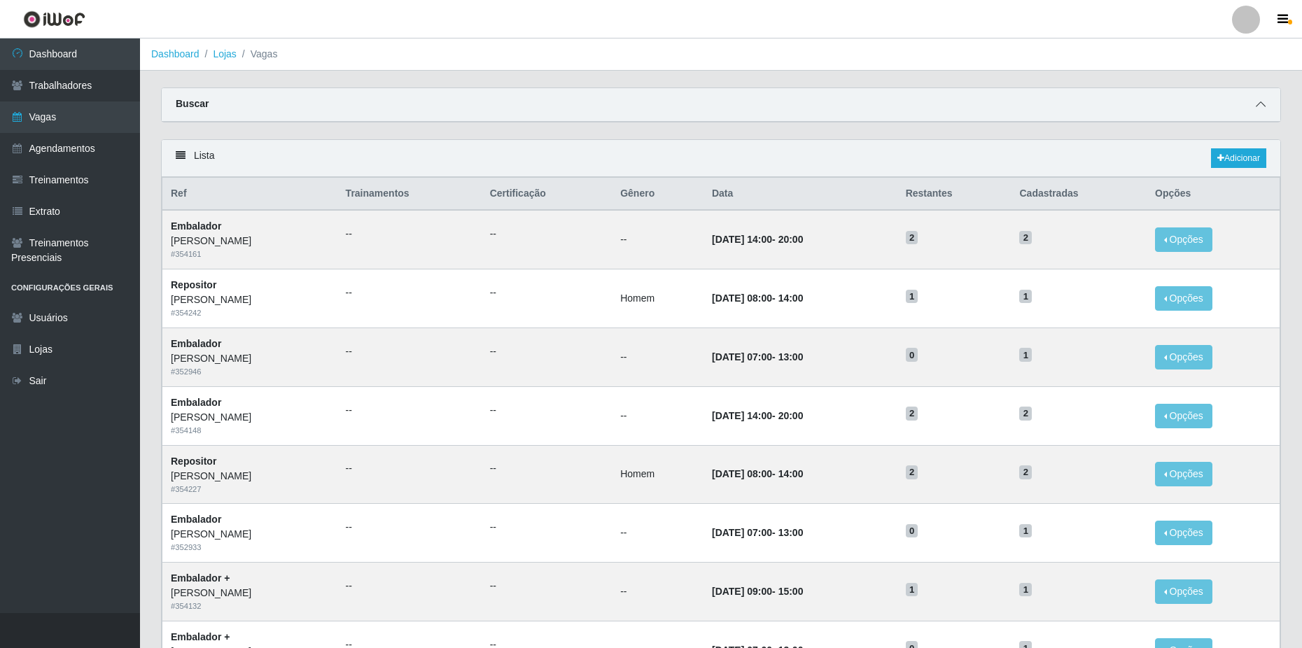
click at [1262, 103] on icon at bounding box center [1260, 104] width 10 height 10
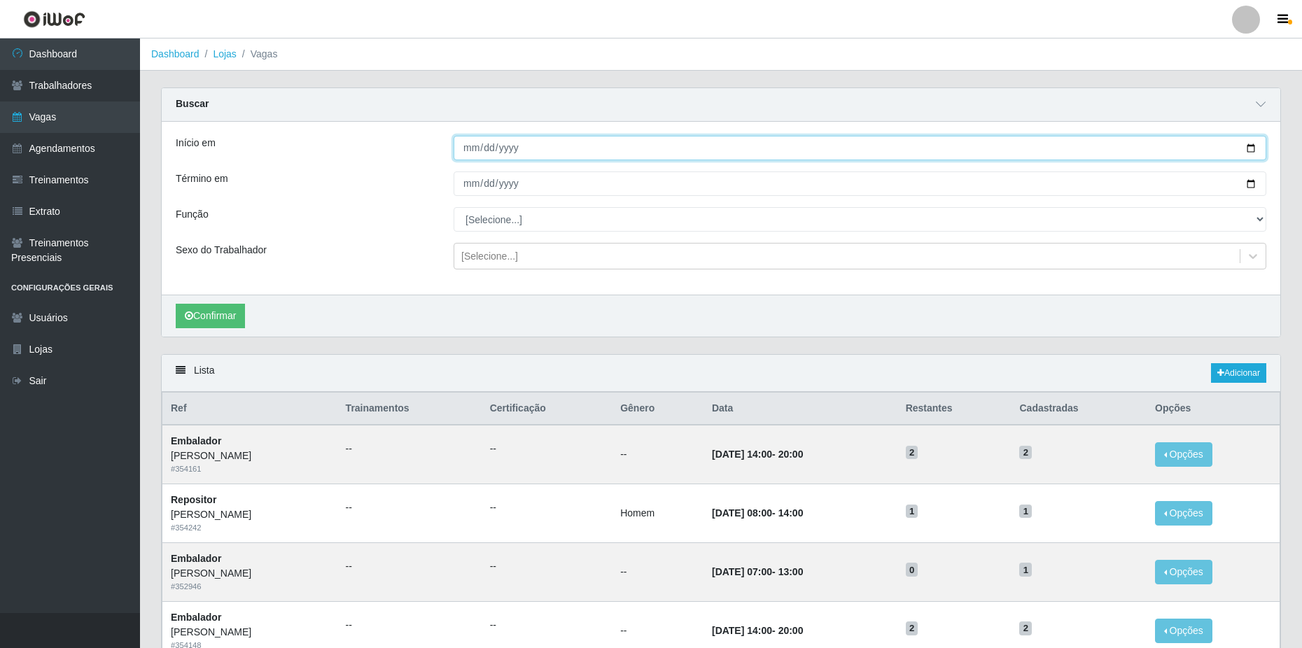
click at [1251, 145] on input "Início em" at bounding box center [859, 148] width 812 height 24
type input "[DATE]"
click at [1249, 181] on input "Término em" at bounding box center [859, 183] width 812 height 24
type input "[DATE]"
click at [208, 323] on button "Confirmar" at bounding box center [210, 316] width 69 height 24
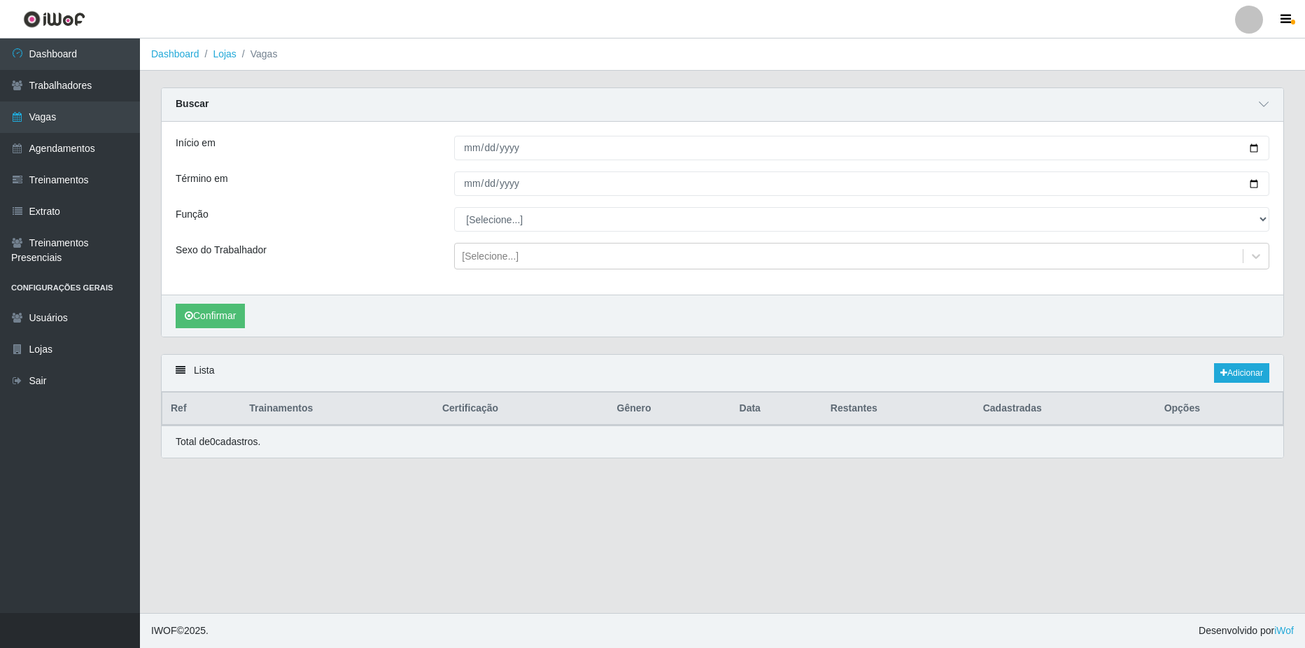
click at [860, 318] on div "Confirmar" at bounding box center [723, 316] width 1122 height 42
click at [1257, 152] on input "[DATE]" at bounding box center [861, 148] width 815 height 24
type input "[DATE]"
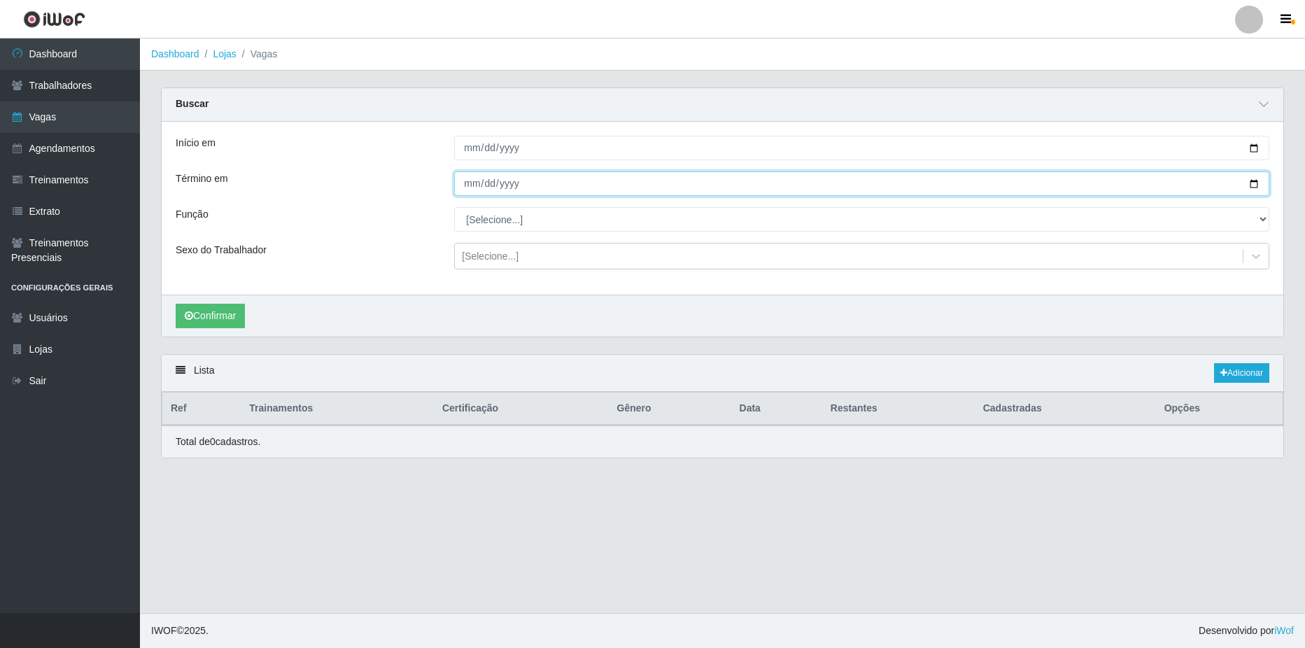
click at [1256, 187] on input "[DATE]" at bounding box center [861, 183] width 815 height 24
type input "[DATE]"
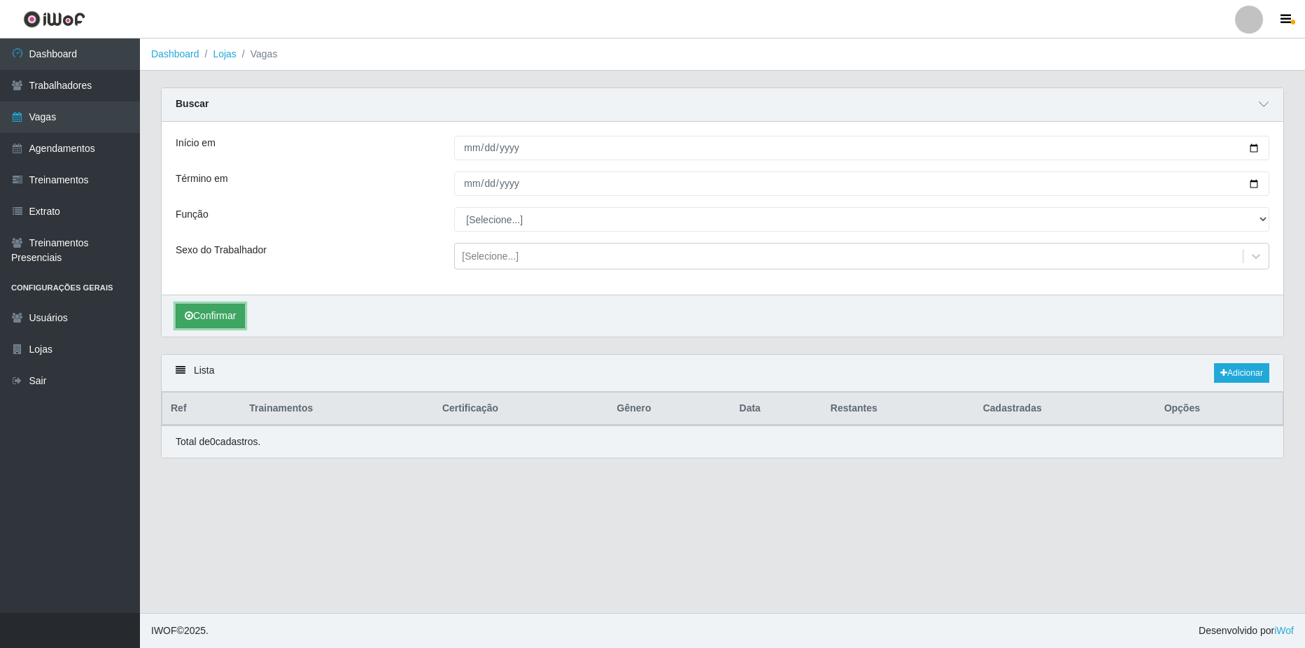
click at [212, 319] on button "Confirmar" at bounding box center [210, 316] width 69 height 24
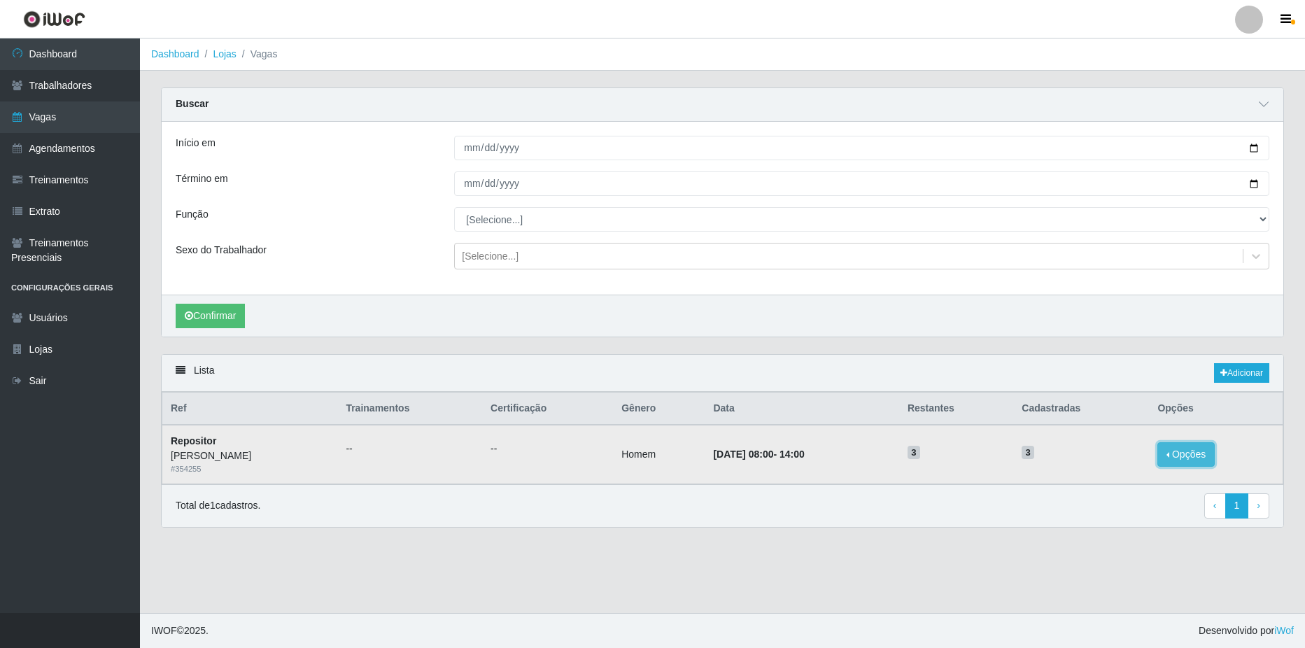
click at [1183, 456] on button "Opções" at bounding box center [1185, 454] width 57 height 24
click at [1100, 467] on div "Deletar" at bounding box center [1100, 465] width 83 height 15
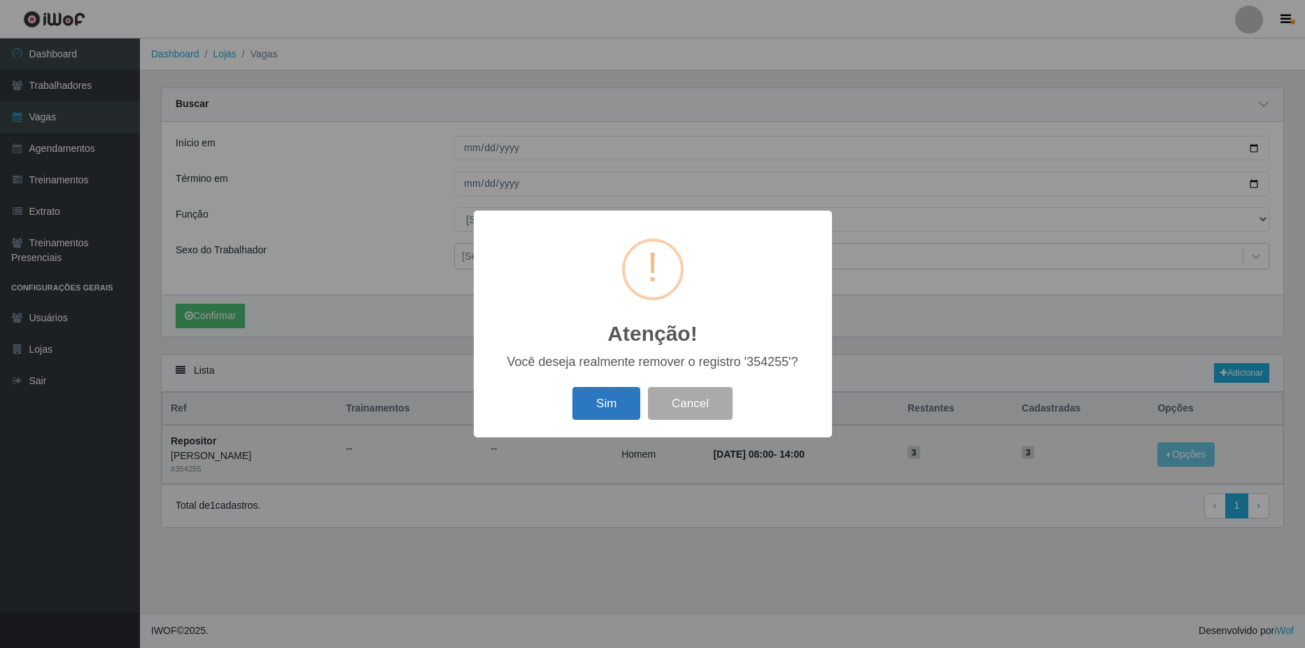
click at [606, 407] on button "Sim" at bounding box center [606, 403] width 68 height 33
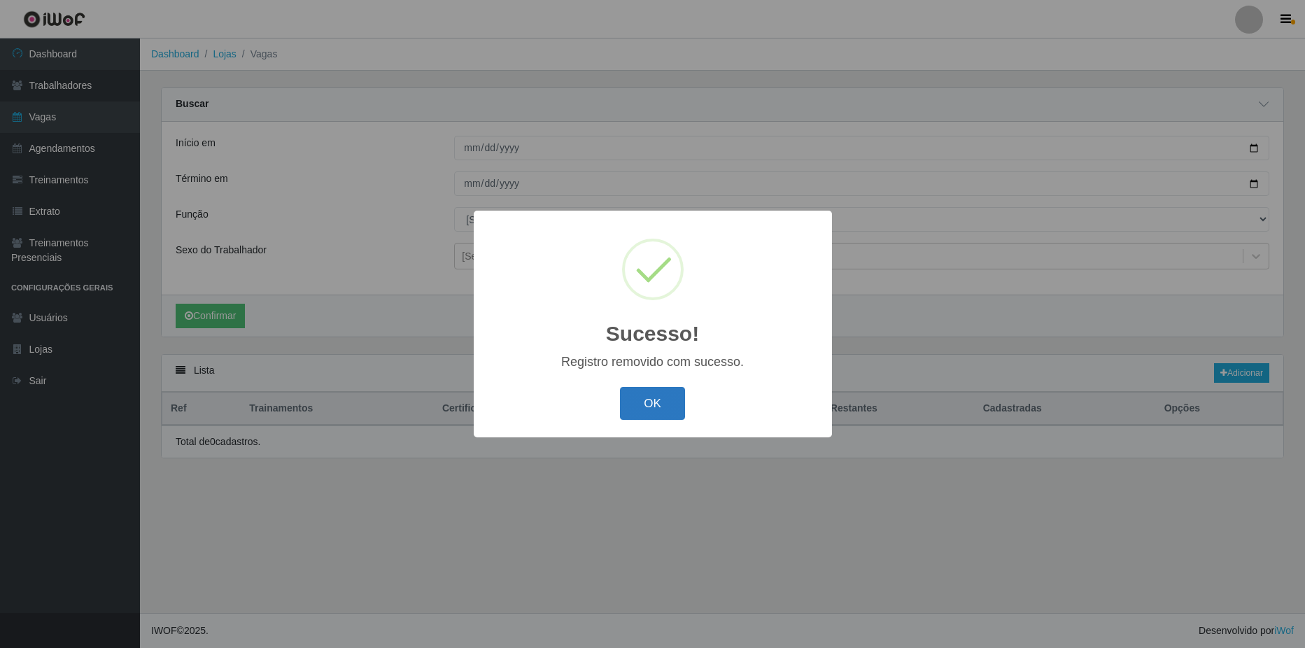
click at [656, 407] on button "OK" at bounding box center [652, 403] width 65 height 33
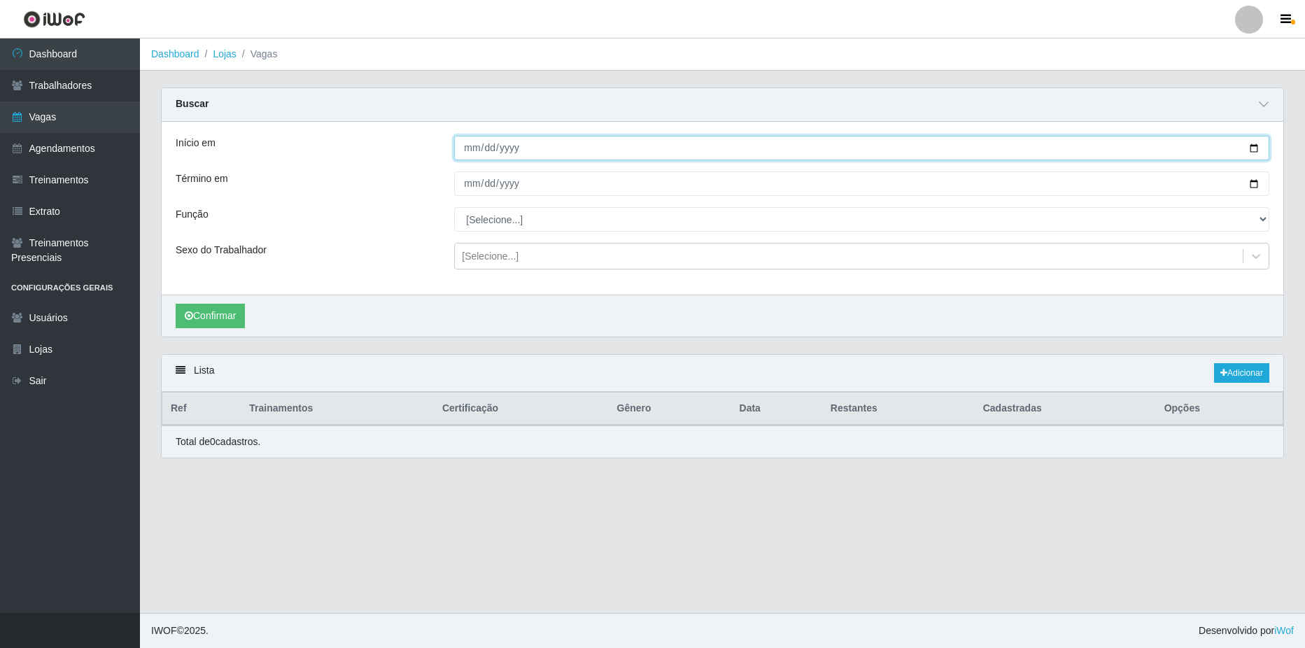
click at [1258, 150] on input "[DATE]" at bounding box center [861, 148] width 815 height 24
type input "[DATE]"
click at [1250, 185] on input "[DATE]" at bounding box center [861, 183] width 815 height 24
type input "[DATE]"
click at [196, 310] on button "Confirmar" at bounding box center [210, 316] width 69 height 24
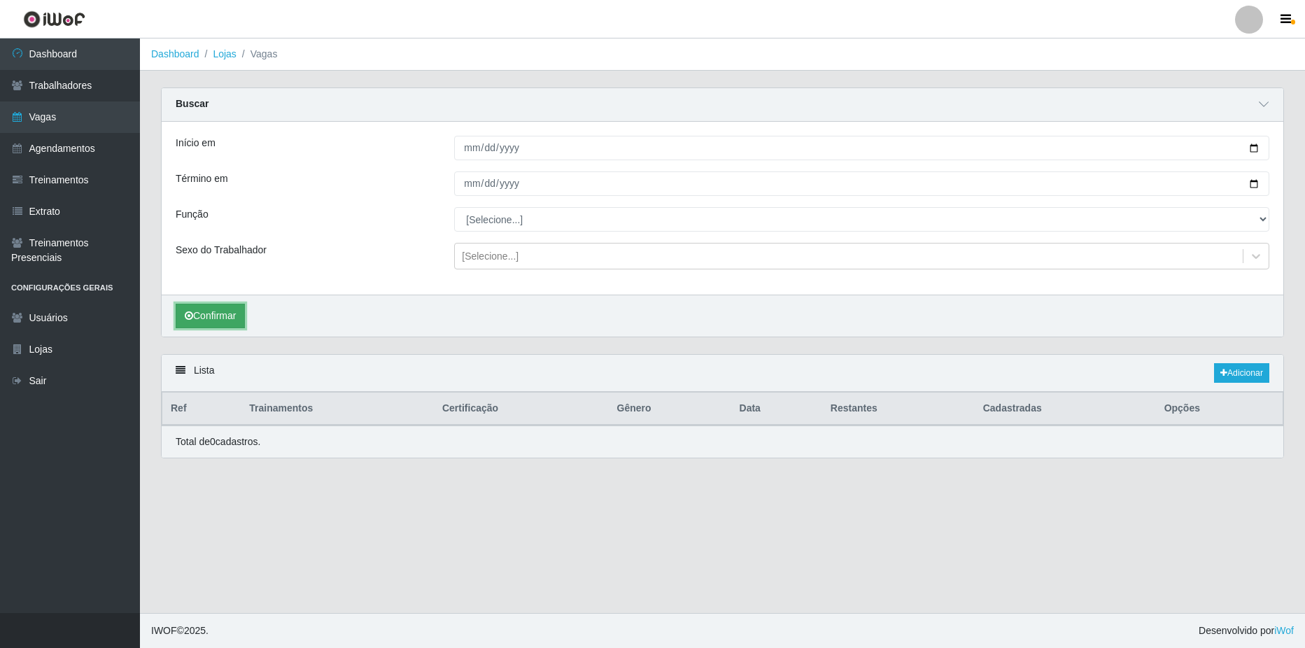
click at [211, 319] on button "Confirmar" at bounding box center [210, 316] width 69 height 24
click at [1250, 379] on link "Adicionar" at bounding box center [1241, 373] width 55 height 20
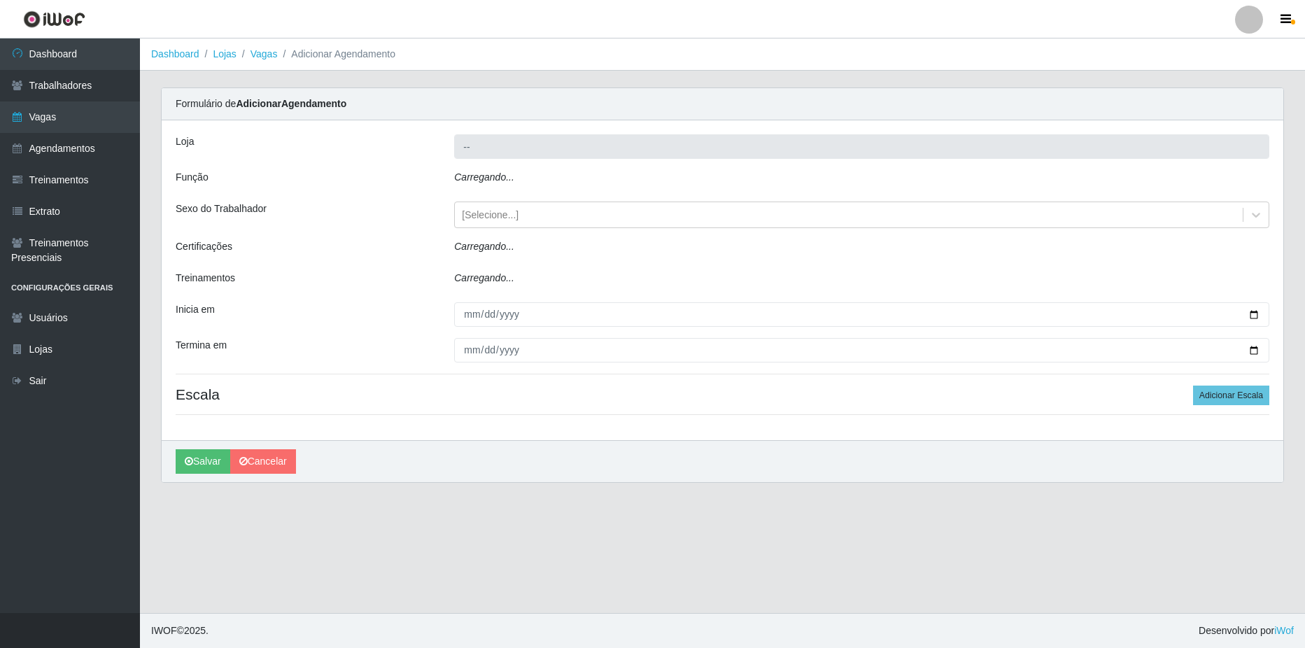
type input "[PERSON_NAME]"
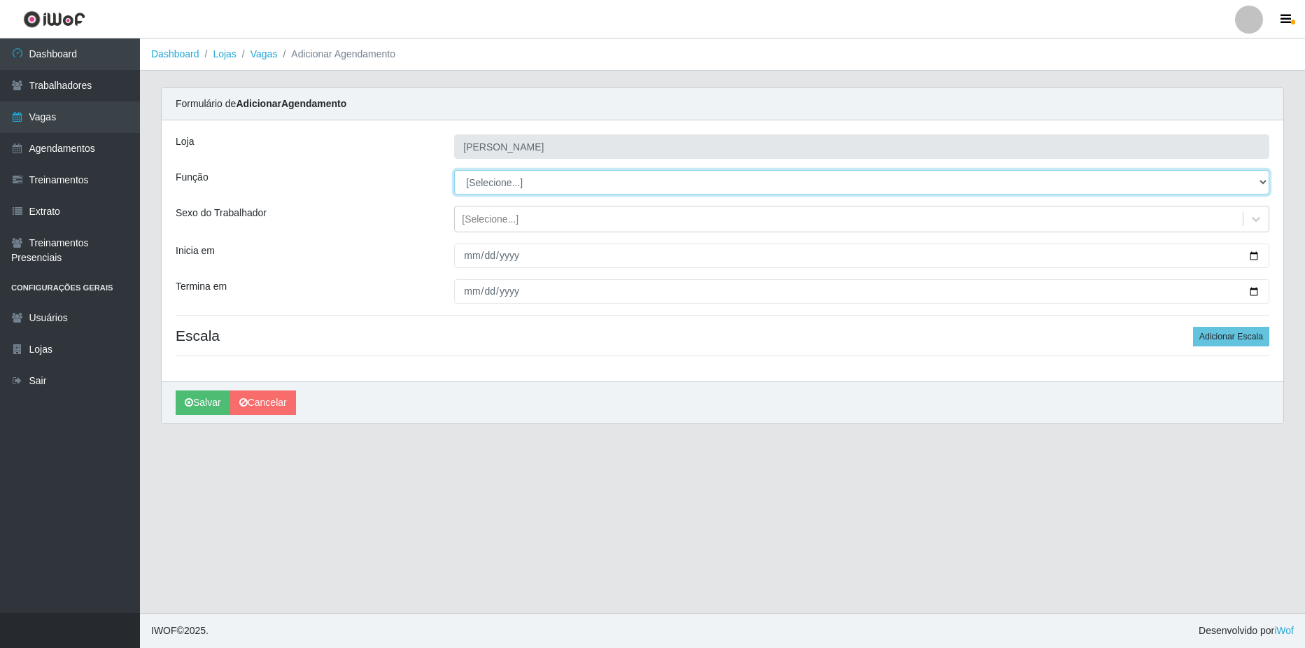
click at [527, 185] on select "[Selecione...] ASG ASG + ASG ++ Balconista de Açougue Balconista de Açougue + B…" at bounding box center [861, 182] width 815 height 24
select select "1"
click at [454, 170] on select "[Selecione...] ASG ASG + ASG ++ Balconista de Açougue Balconista de Açougue + B…" at bounding box center [861, 182] width 815 height 24
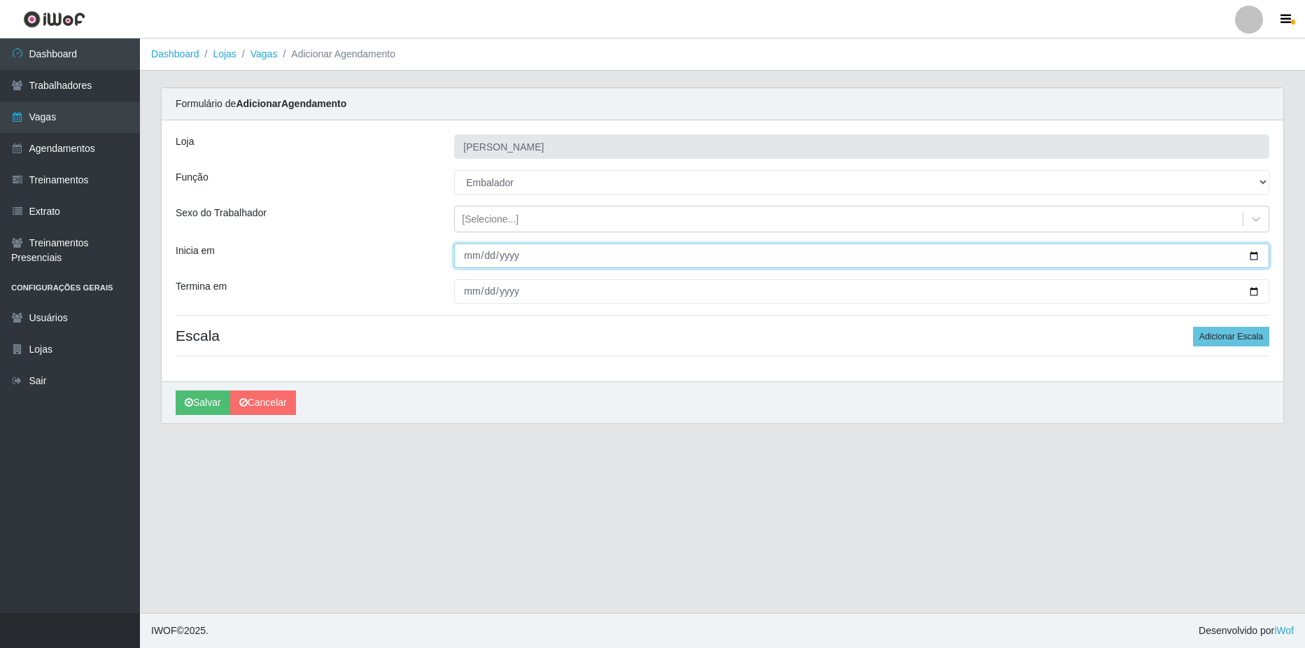
click at [1254, 258] on input "Inicia em" at bounding box center [861, 256] width 815 height 24
type input "[DATE]"
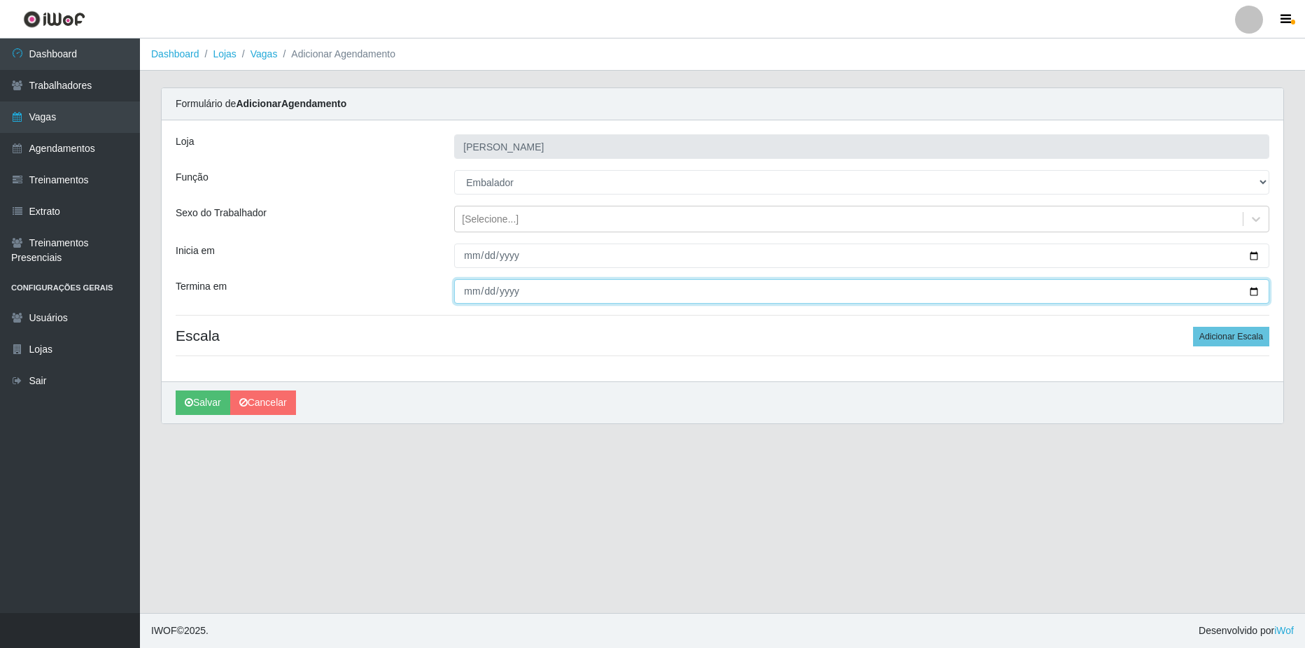
click at [1254, 290] on input "Termina em" at bounding box center [861, 291] width 815 height 24
type input "[DATE]"
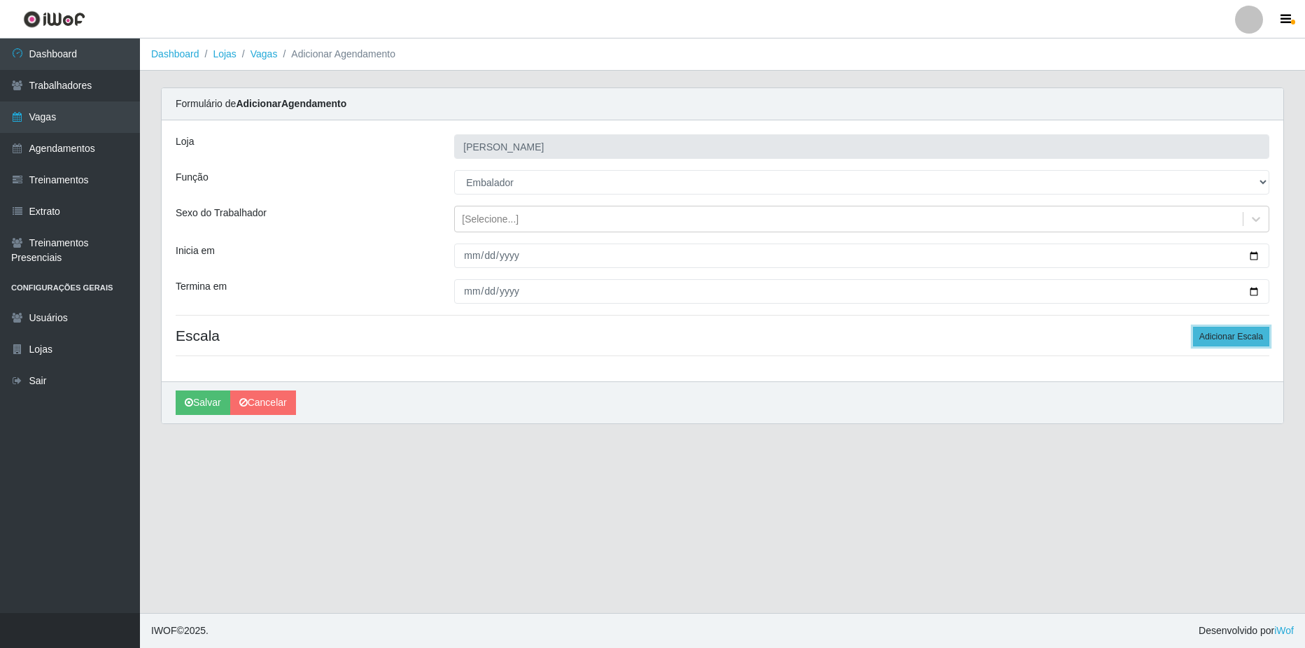
drag, startPoint x: 1218, startPoint y: 334, endPoint x: 1209, endPoint y: 334, distance: 9.8
click at [1219, 334] on button "Adicionar Escala" at bounding box center [1231, 337] width 76 height 20
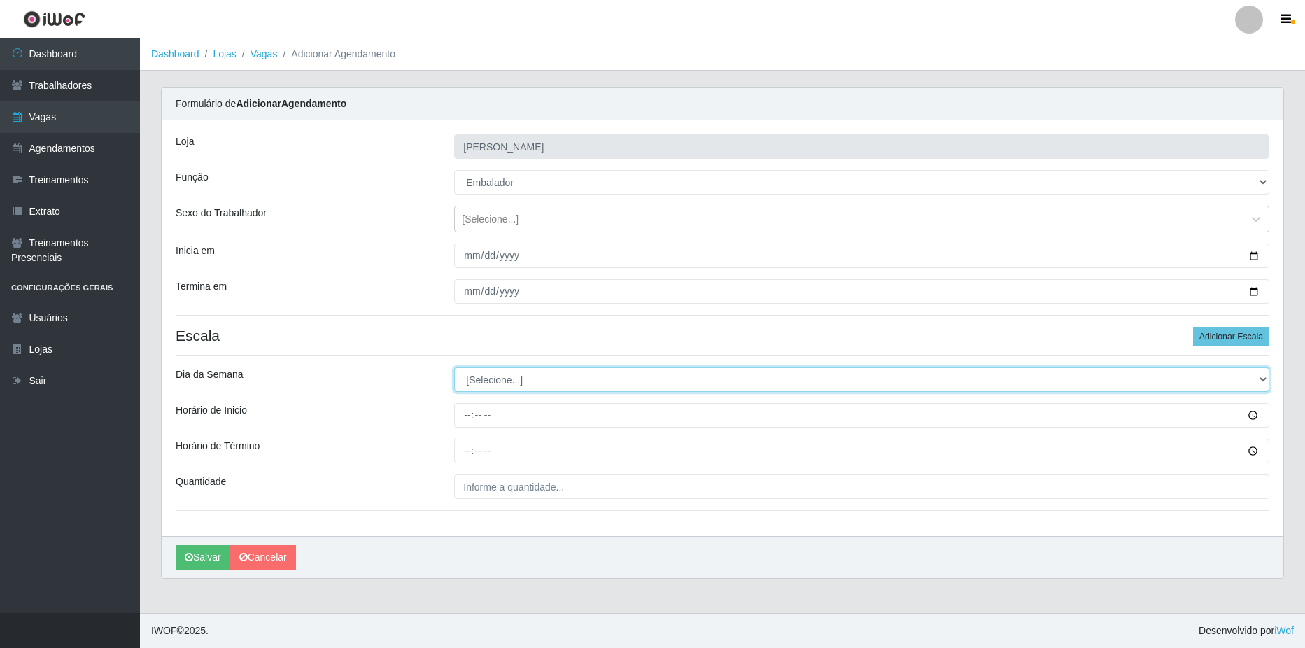
click at [516, 381] on select "[Selecione...] Segunda Terça Quarta Quinta Sexta Sábado Domingo" at bounding box center [861, 379] width 815 height 24
select select "3"
click at [454, 367] on select "[Selecione...] Segunda Terça Quarta Quinta Sexta Sábado Domingo" at bounding box center [861, 379] width 815 height 24
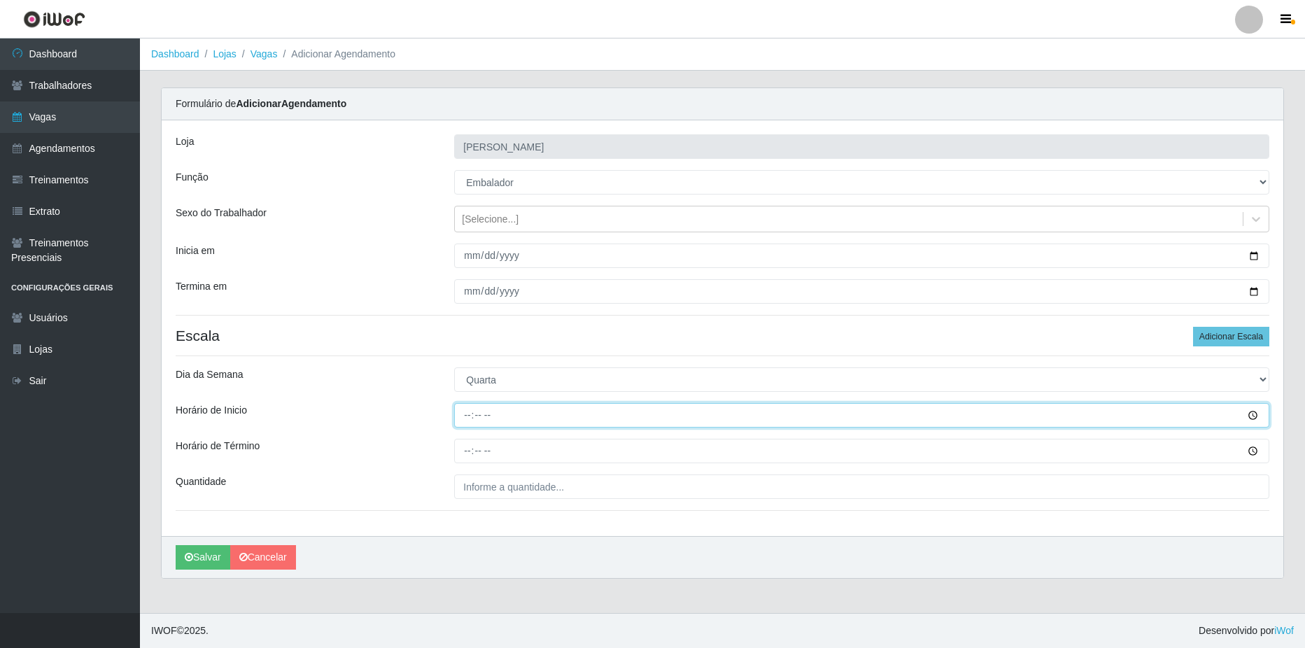
click at [510, 416] on input "Horário de Inicio" at bounding box center [861, 415] width 815 height 24
type input "12:00"
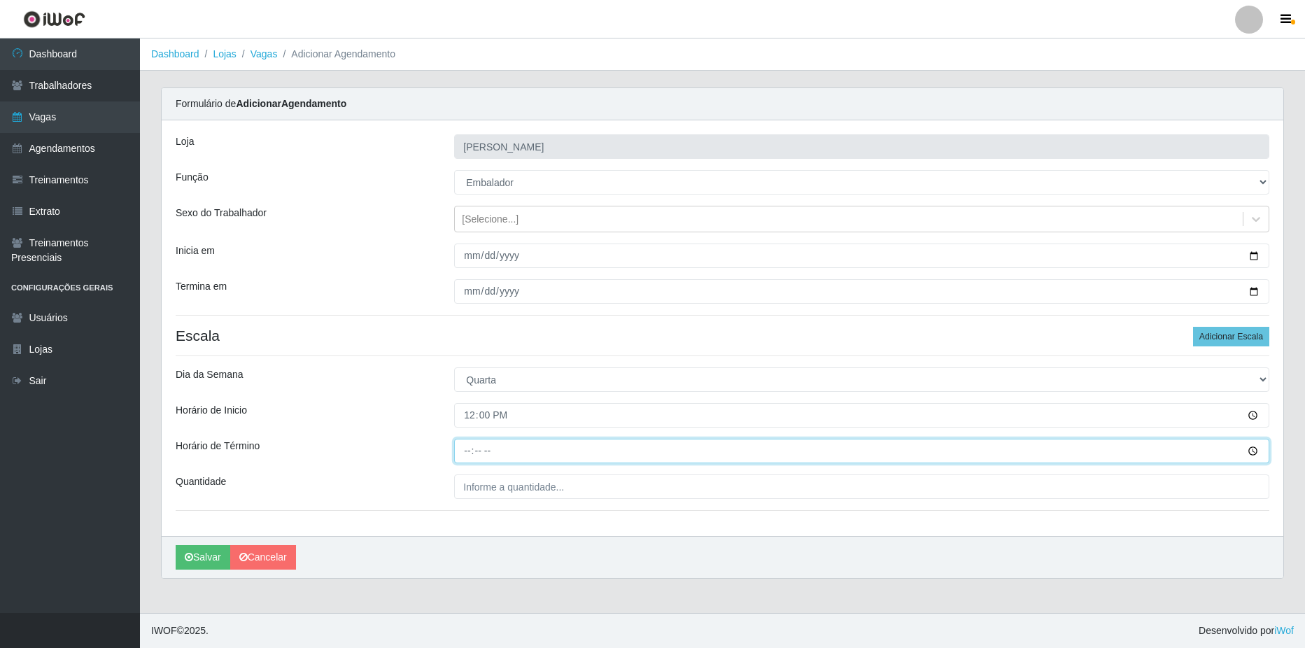
type input "18:00"
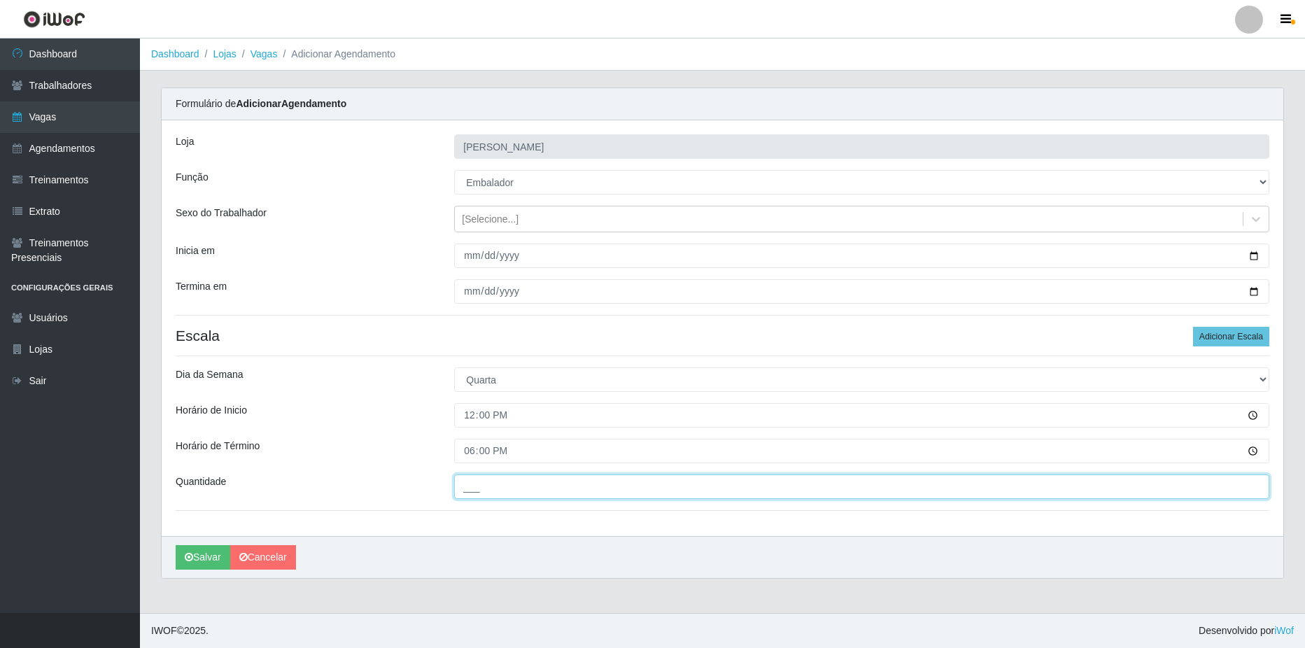
click at [542, 478] on input "___" at bounding box center [861, 486] width 815 height 24
type input "2__"
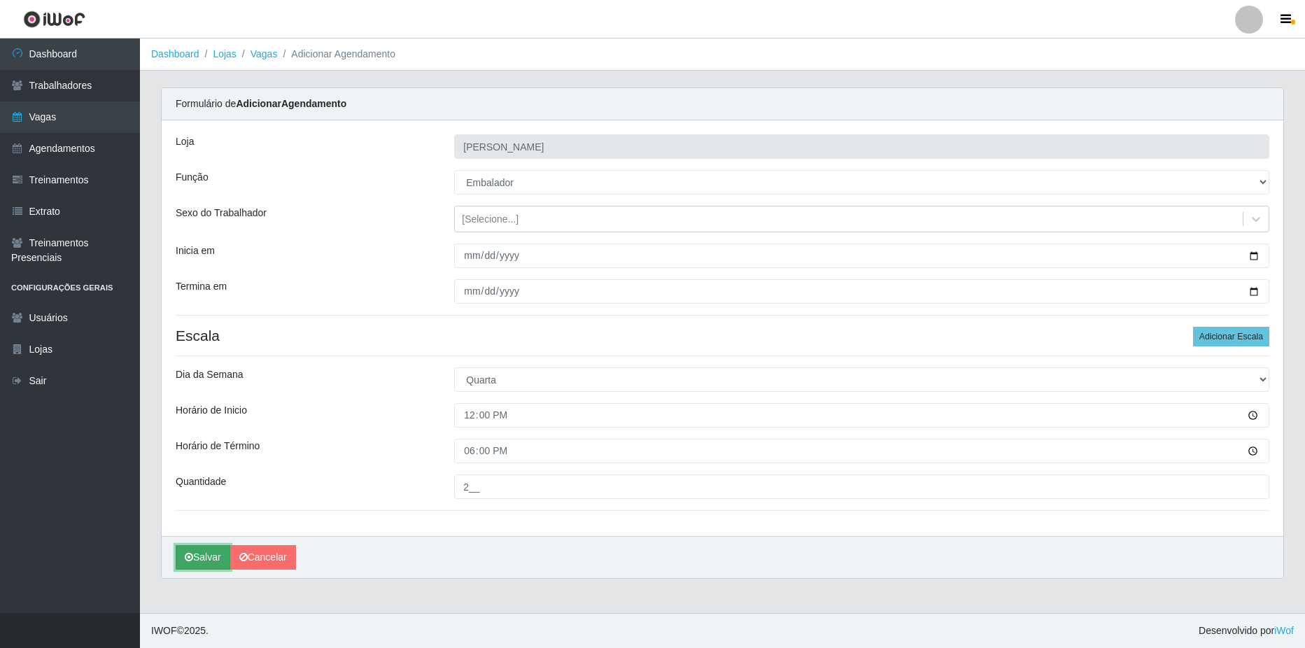
click at [203, 561] on button "Salvar" at bounding box center [203, 557] width 55 height 24
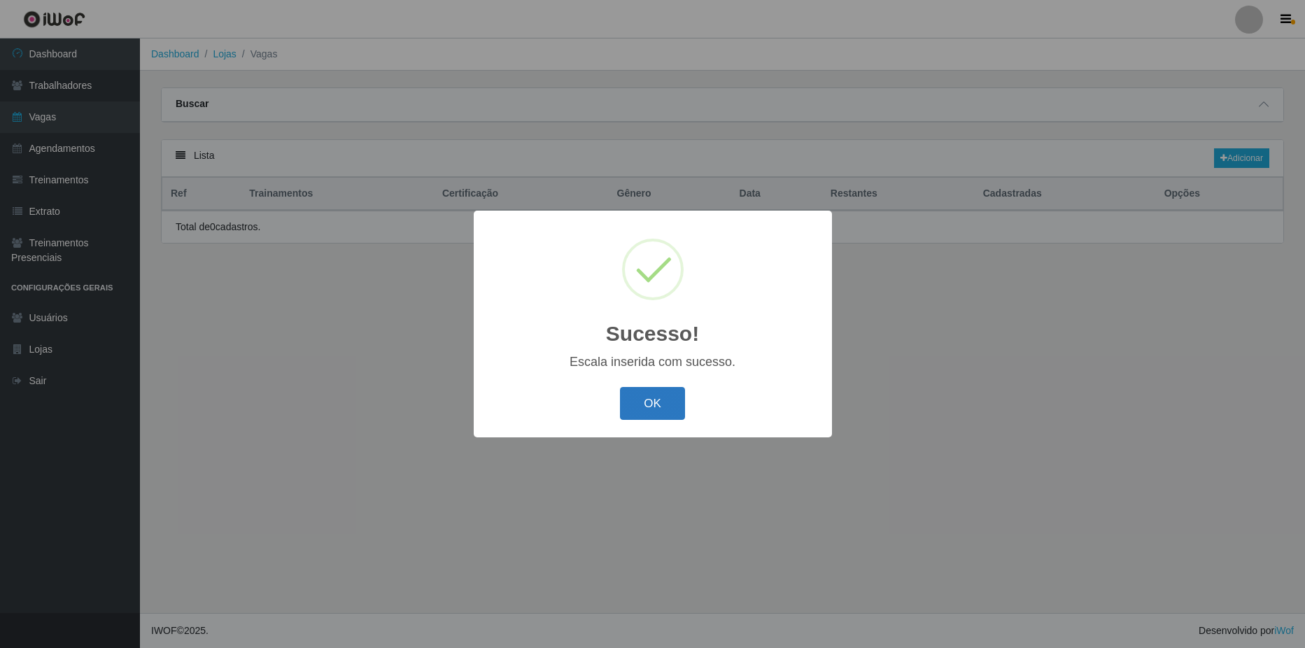
click at [655, 404] on button "OK" at bounding box center [652, 403] width 65 height 33
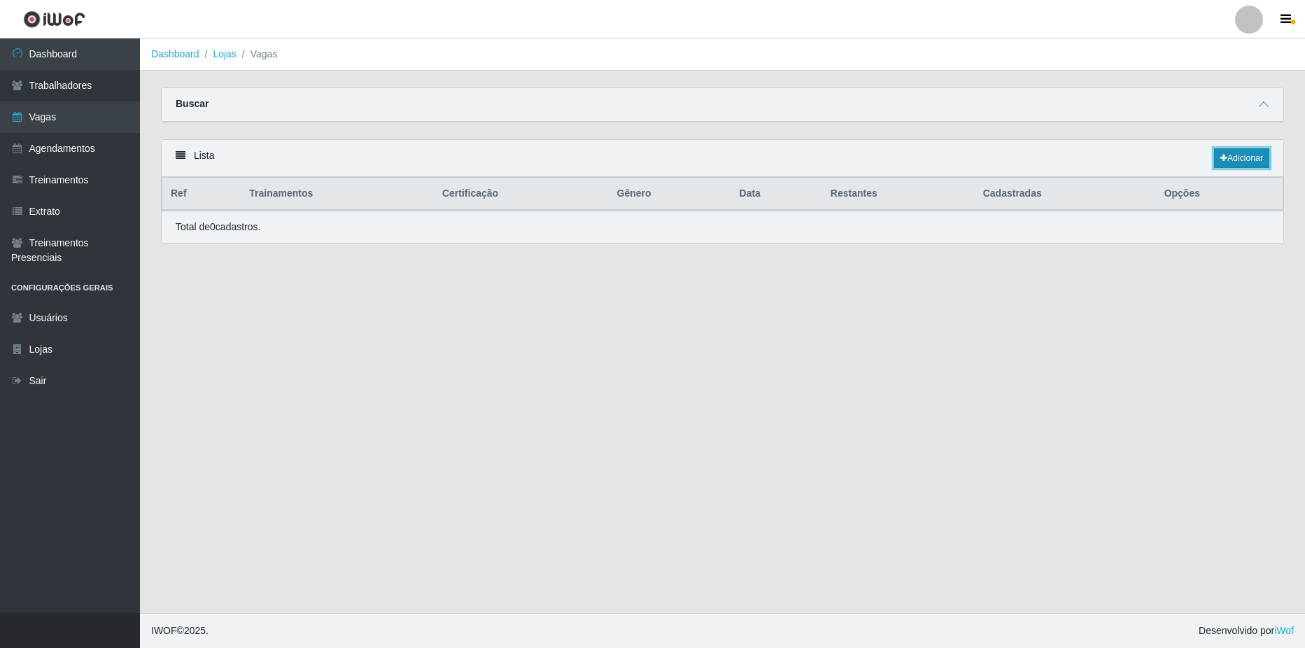
click at [1249, 158] on link "Adicionar" at bounding box center [1241, 158] width 55 height 20
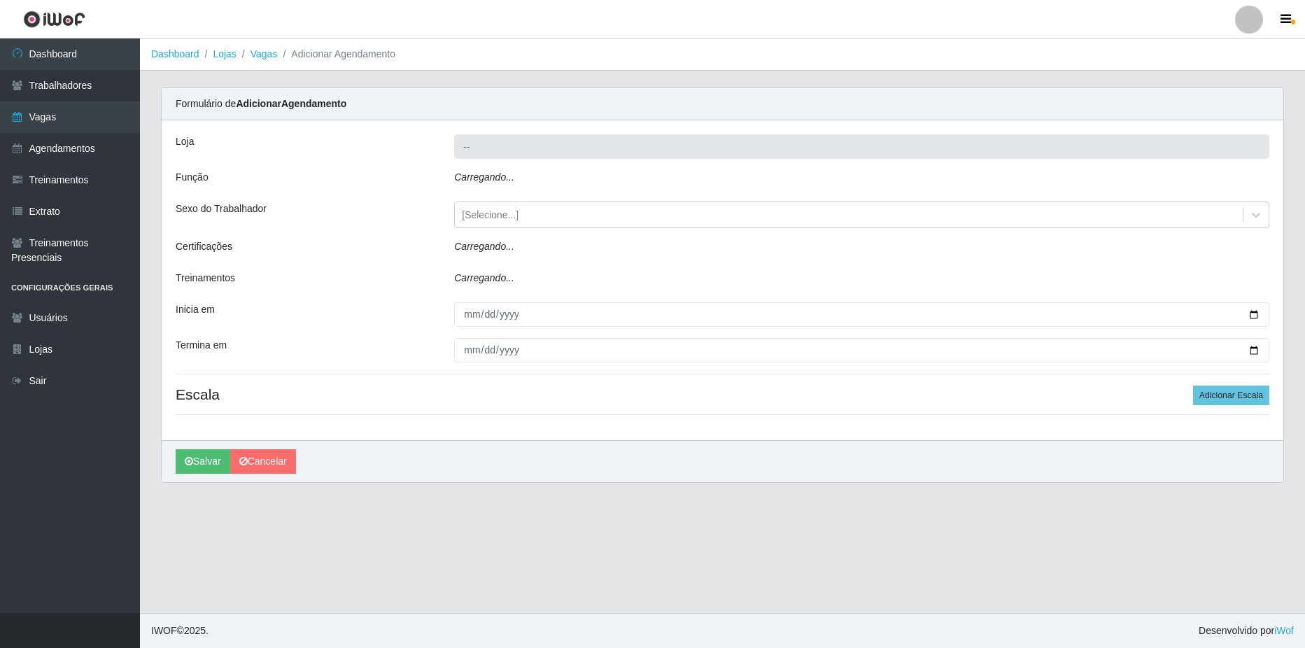
type input "[PERSON_NAME]"
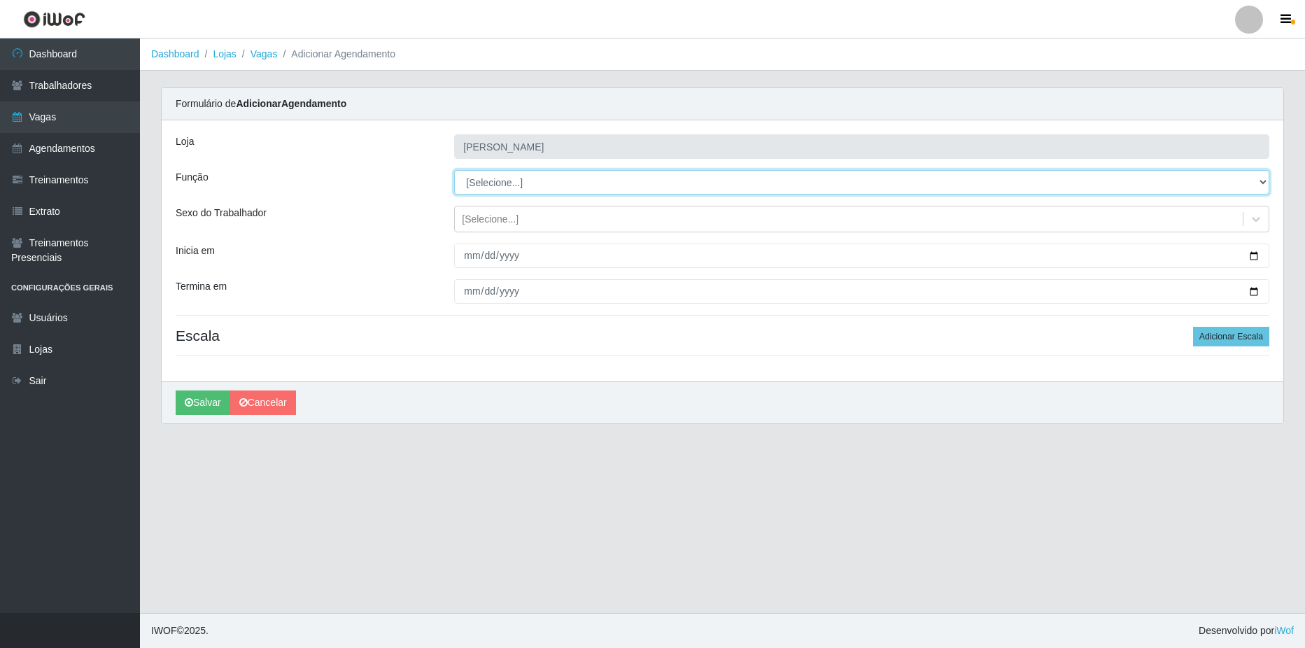
click at [491, 174] on select "[Selecione...] ASG ASG + ASG ++ Balconista de Açougue Balconista de Açougue + B…" at bounding box center [861, 182] width 815 height 24
select select "1"
click at [454, 170] on select "[Selecione...] ASG ASG + ASG ++ Balconista de Açougue Balconista de Açougue + B…" at bounding box center [861, 182] width 815 height 24
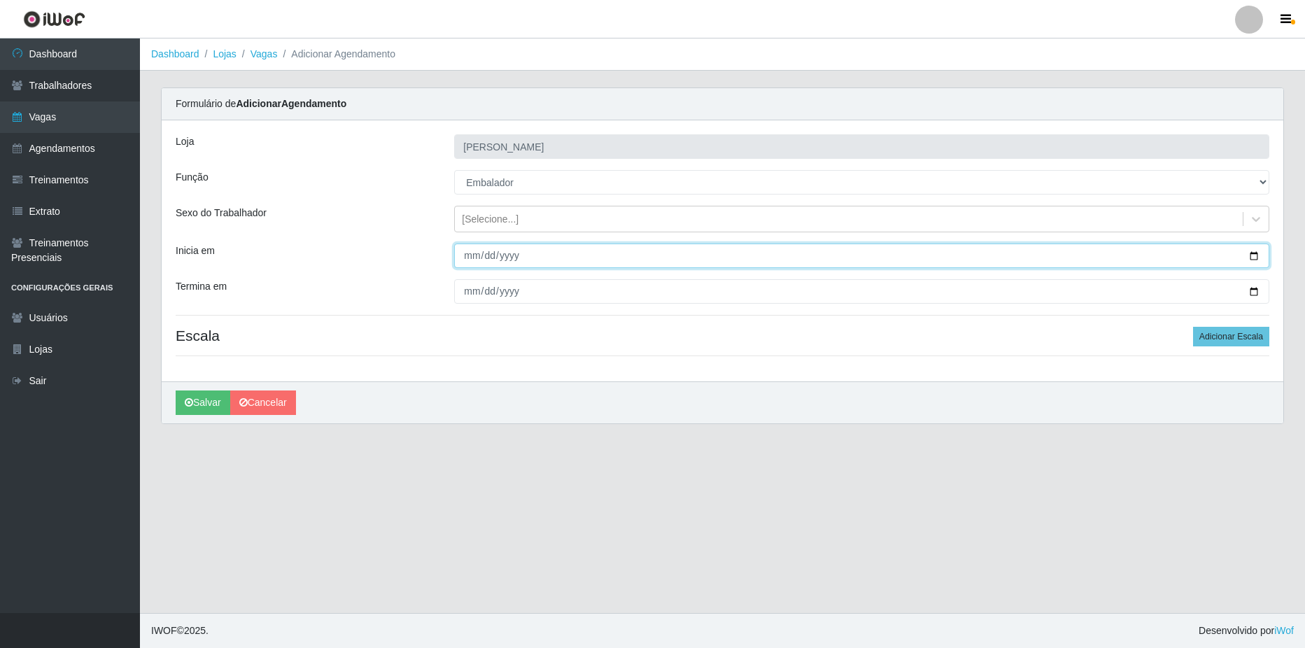
click at [1246, 258] on input "Inicia em" at bounding box center [861, 256] width 815 height 24
click at [1257, 258] on input "Inicia em" at bounding box center [861, 256] width 815 height 24
type input "[DATE]"
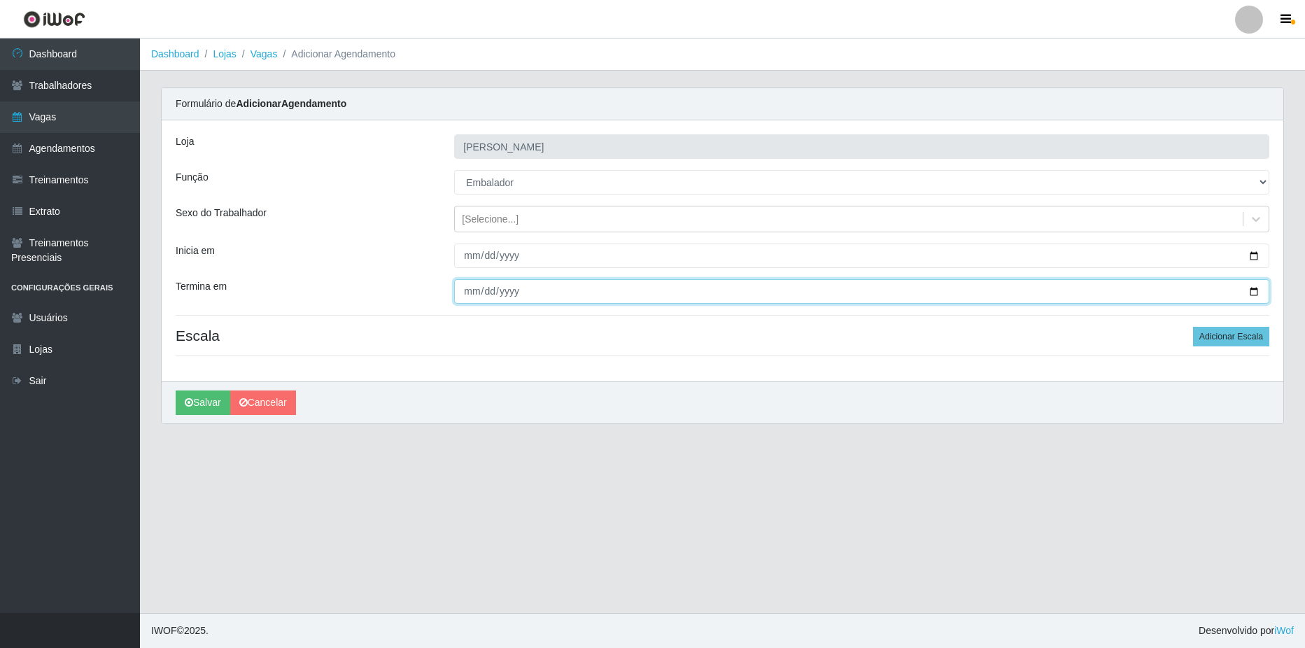
click at [1252, 288] on input "Termina em" at bounding box center [861, 291] width 815 height 24
type input "[DATE]"
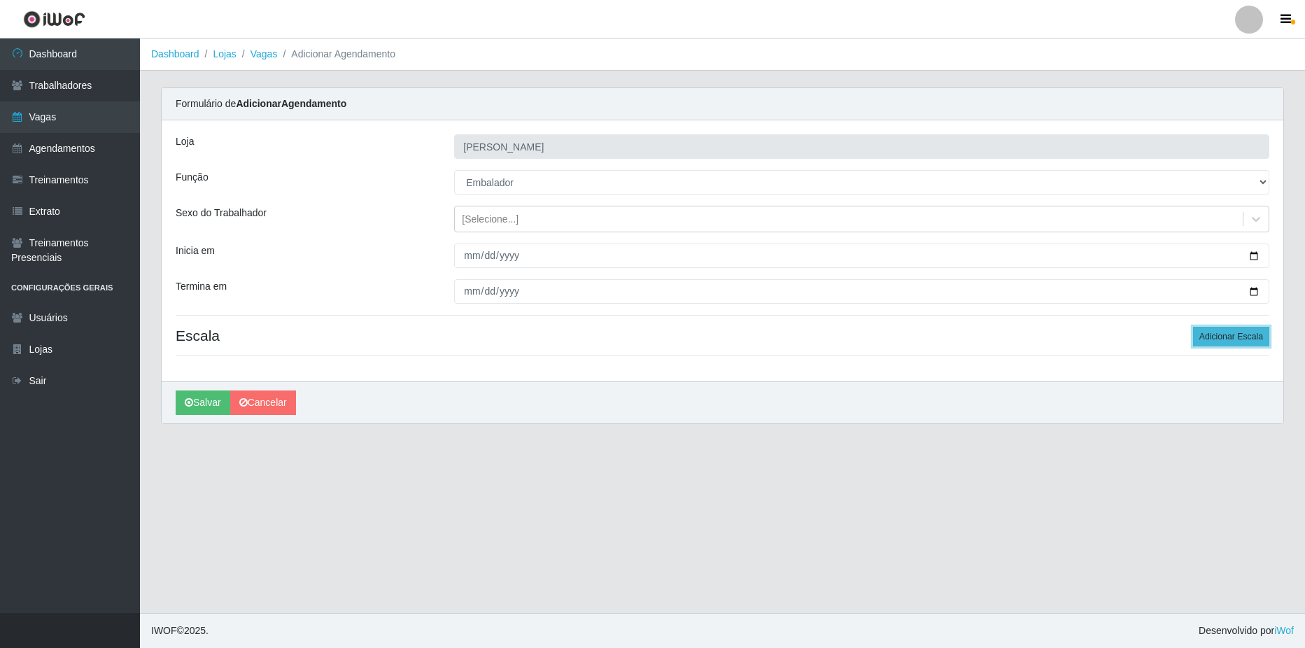
click at [1209, 341] on button "Adicionar Escala" at bounding box center [1231, 337] width 76 height 20
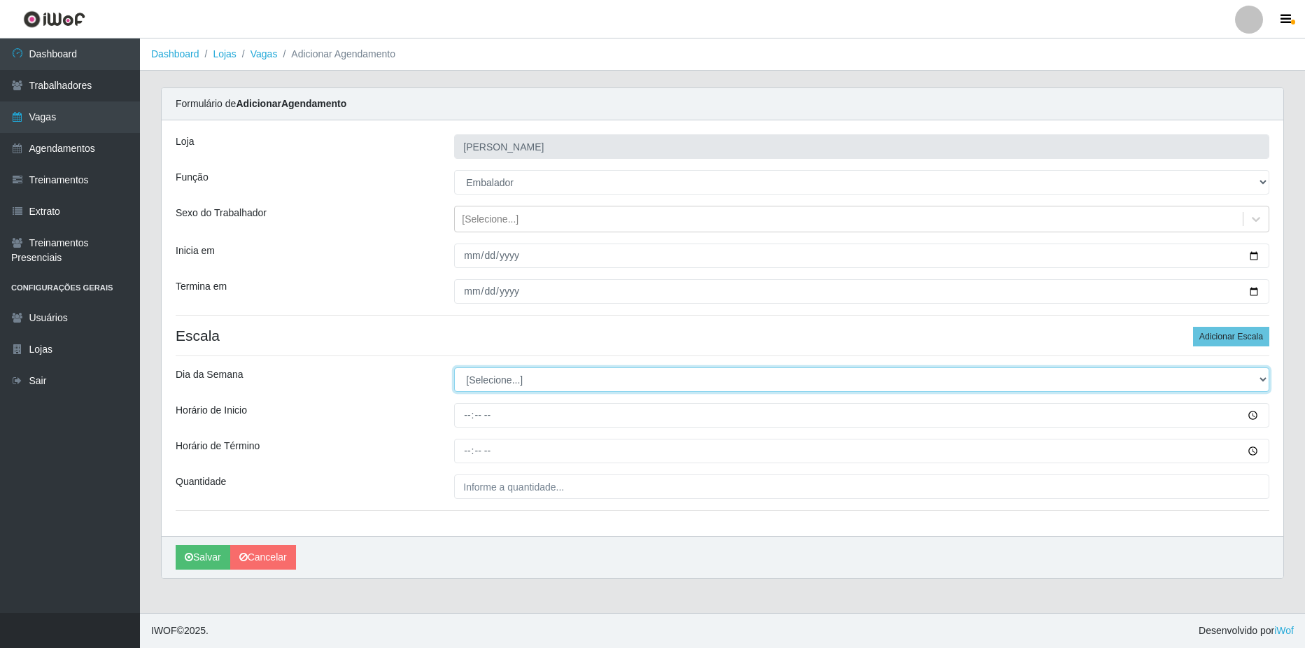
click at [491, 387] on select "[Selecione...] Segunda Terça Quarta Quinta Sexta Sábado Domingo" at bounding box center [861, 379] width 815 height 24
select select "3"
click at [454, 367] on select "[Selecione...] Segunda Terça Quarta Quinta Sexta Sábado Domingo" at bounding box center [861, 379] width 815 height 24
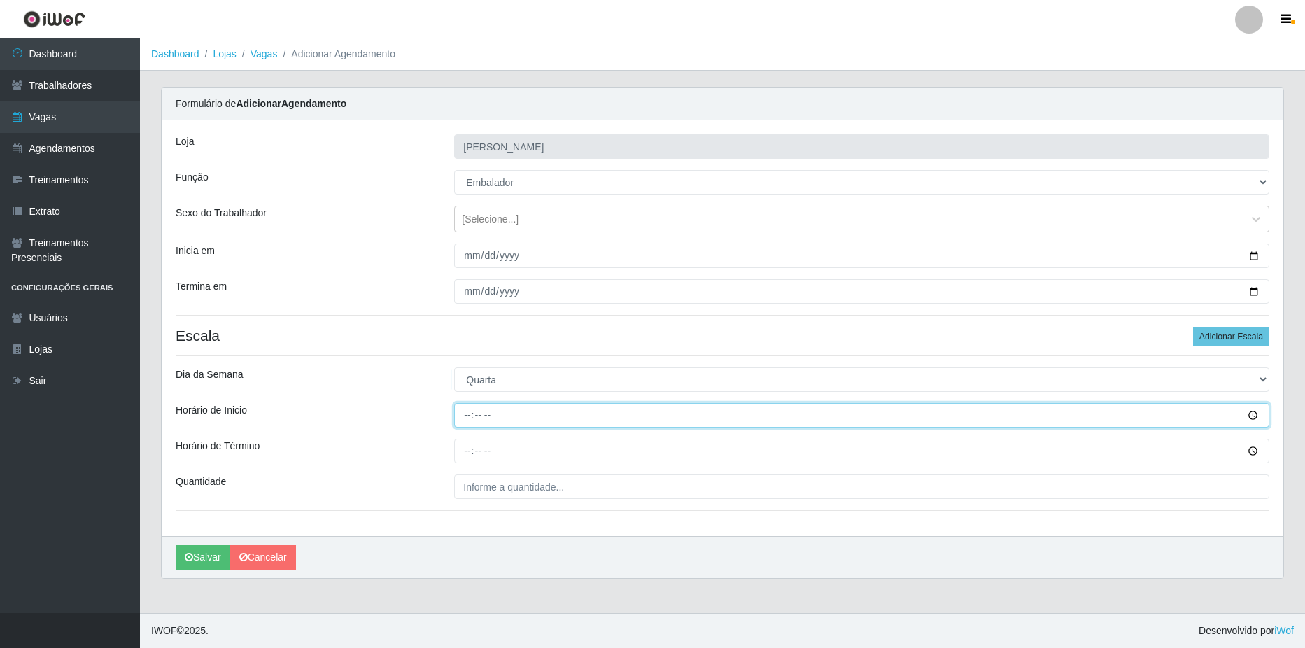
click at [1077, 414] on input "Horário de Inicio" at bounding box center [861, 415] width 815 height 24
type input "07:00"
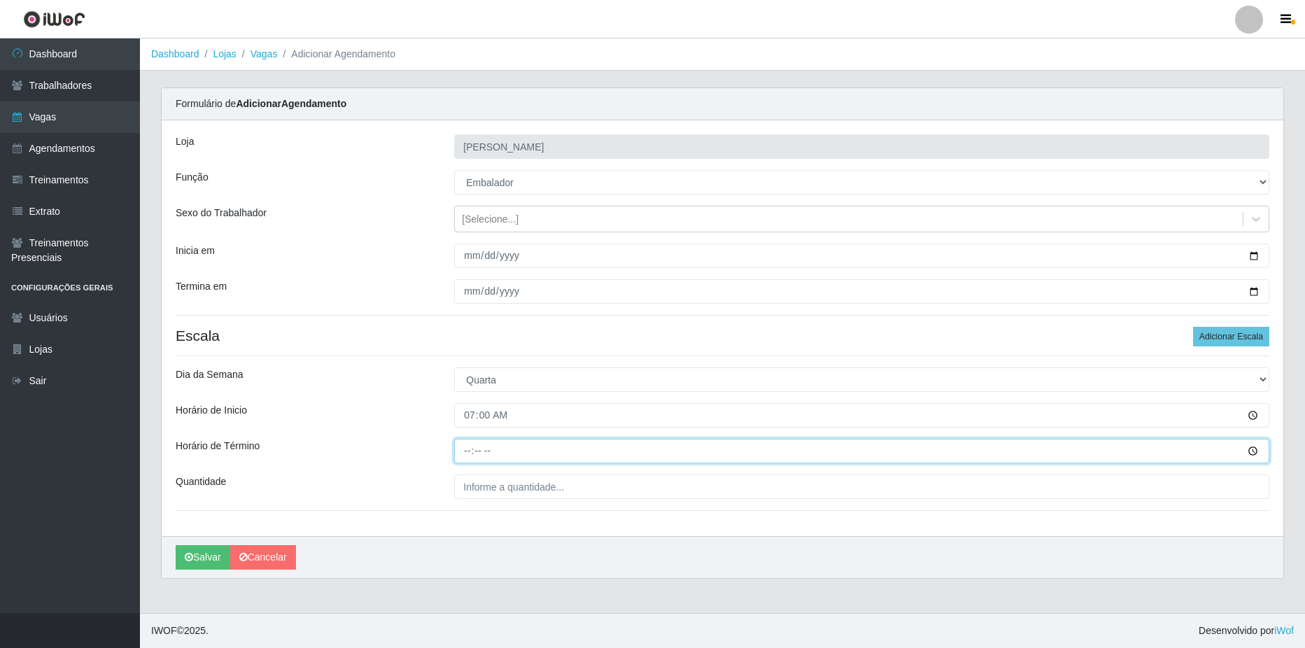
type input "13:00"
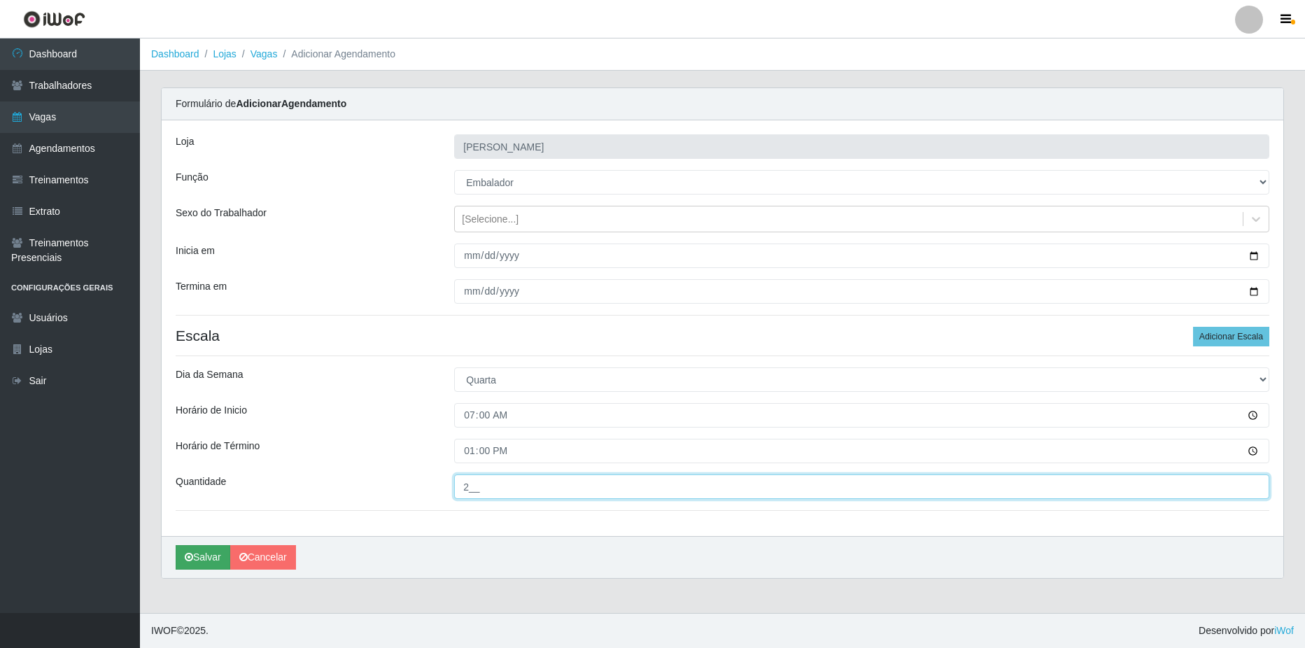
type input "2__"
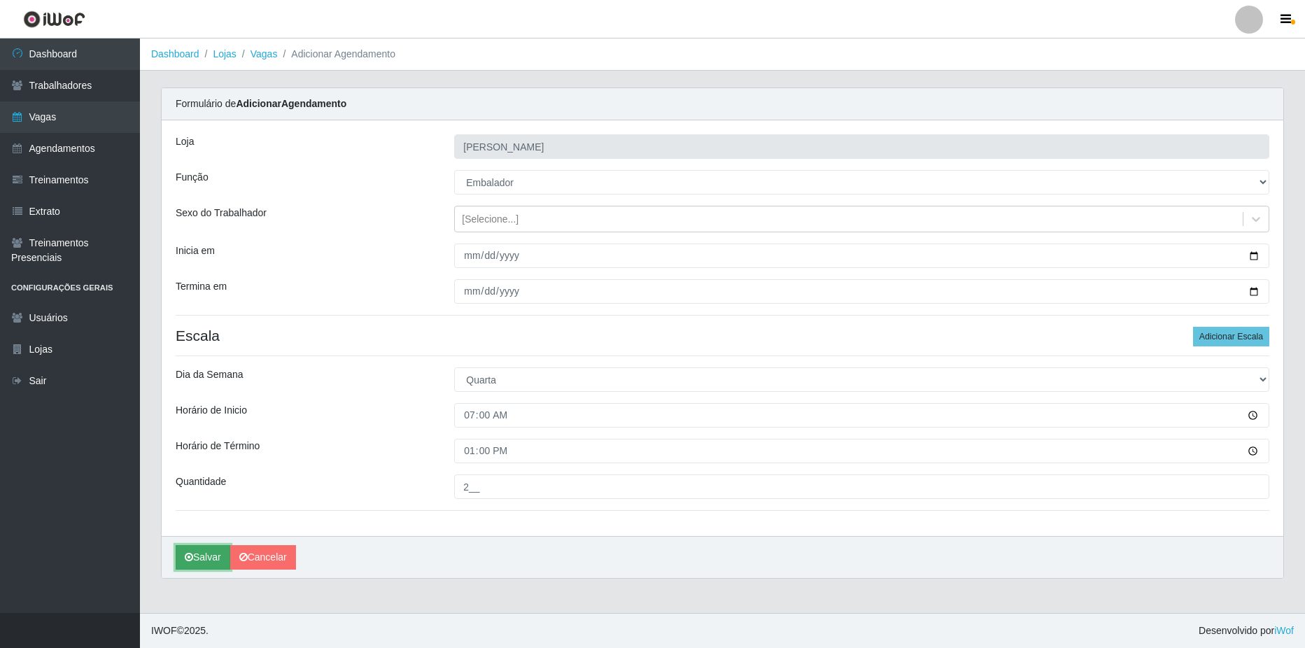
click at [192, 558] on icon "submit" at bounding box center [189, 557] width 8 height 10
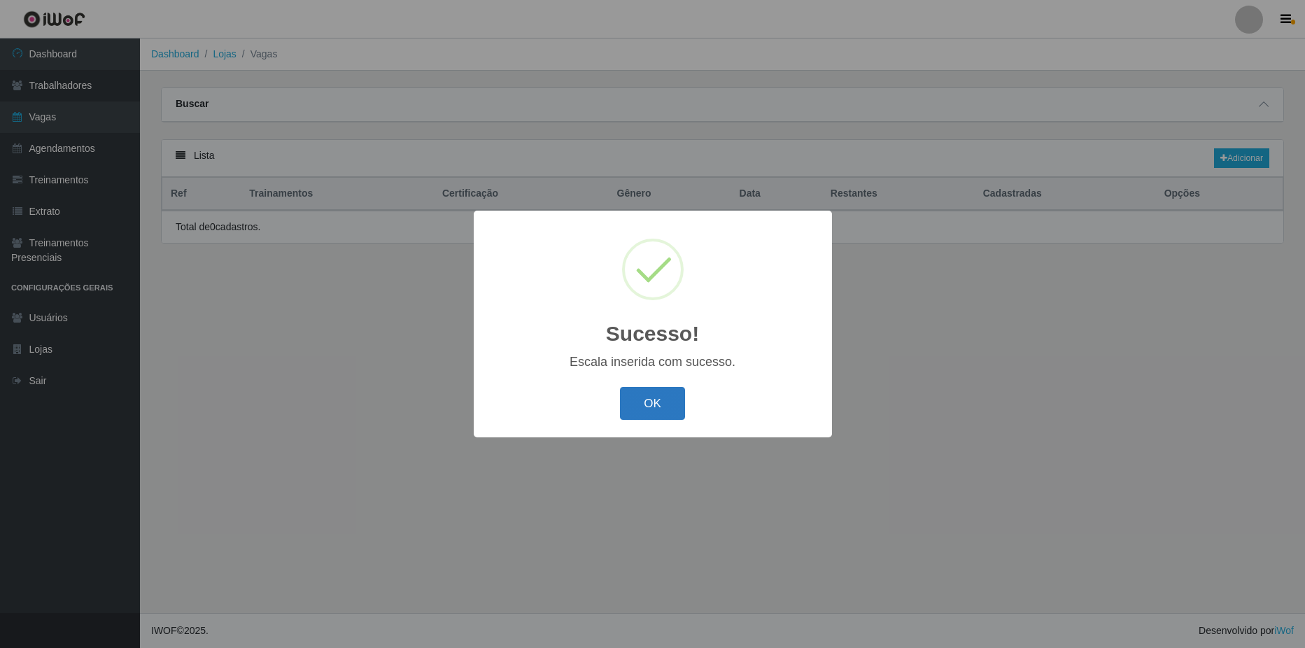
click at [655, 404] on button "OK" at bounding box center [652, 403] width 65 height 33
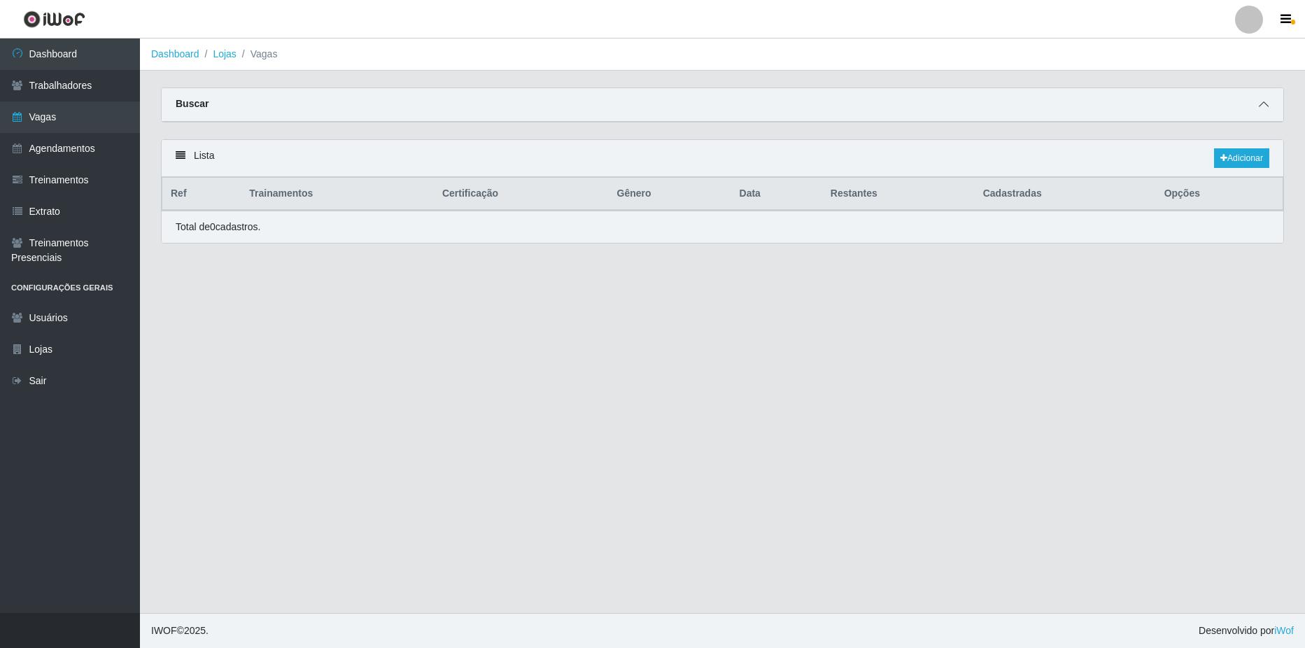
click at [1266, 105] on icon at bounding box center [1264, 104] width 10 height 10
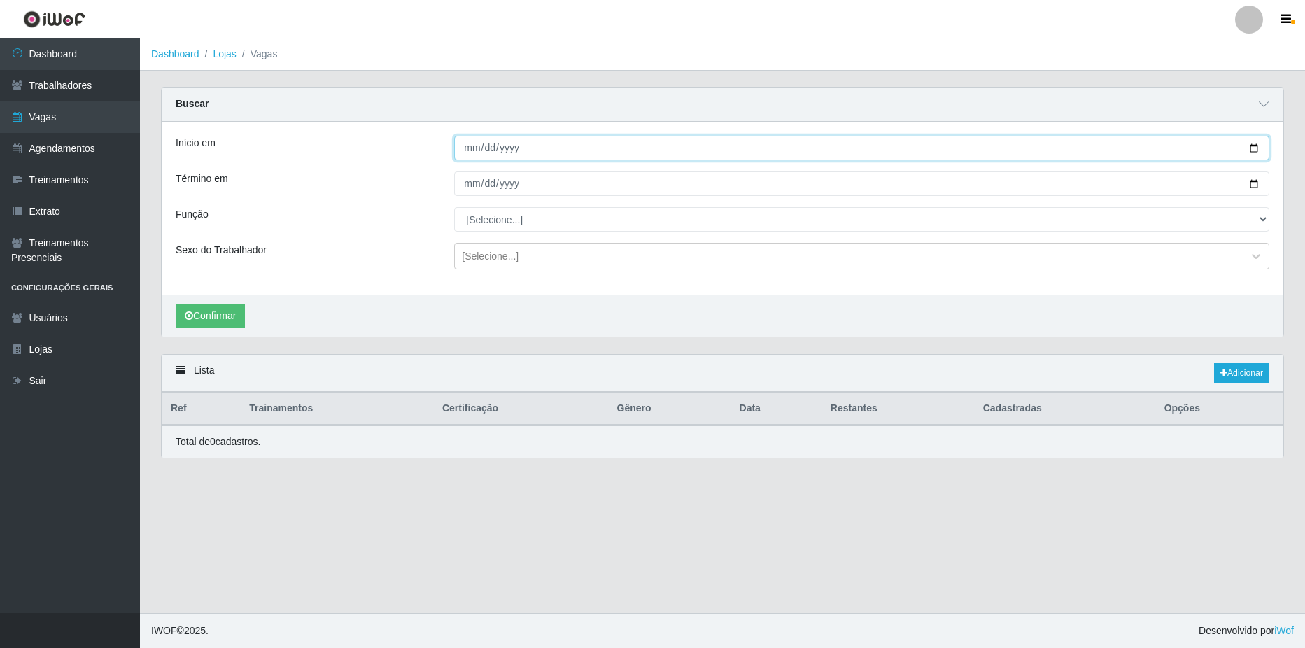
click at [1251, 145] on input "[DATE]" at bounding box center [861, 148] width 815 height 24
type input "[DATE]"
click at [1255, 183] on input "[DATE]" at bounding box center [861, 183] width 815 height 24
type input "[DATE]"
click at [214, 316] on button "Confirmar" at bounding box center [210, 316] width 69 height 24
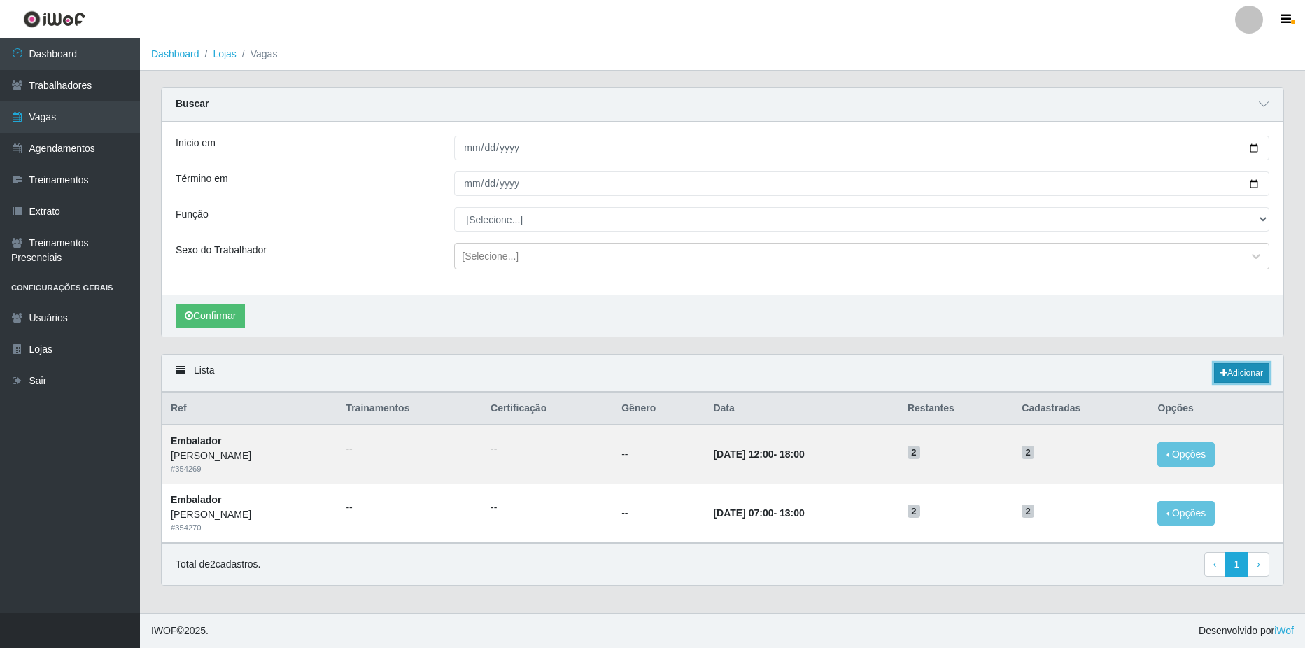
click at [1237, 368] on link "Adicionar" at bounding box center [1241, 373] width 55 height 20
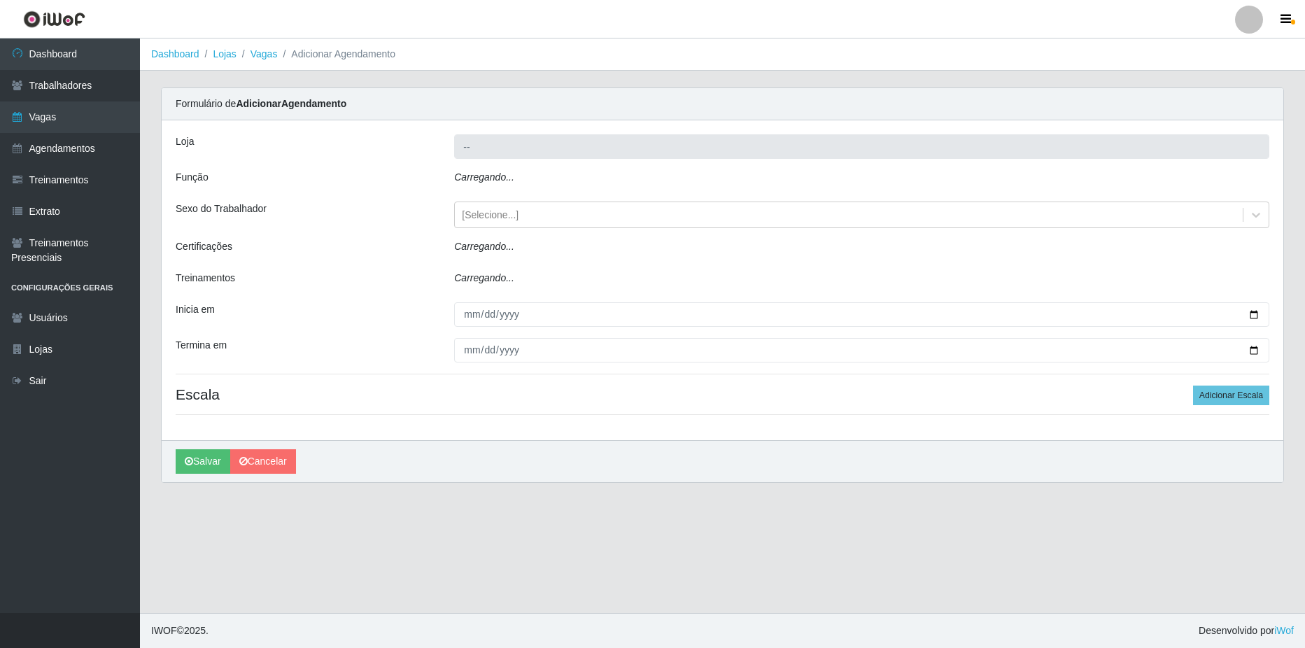
type input "[PERSON_NAME]"
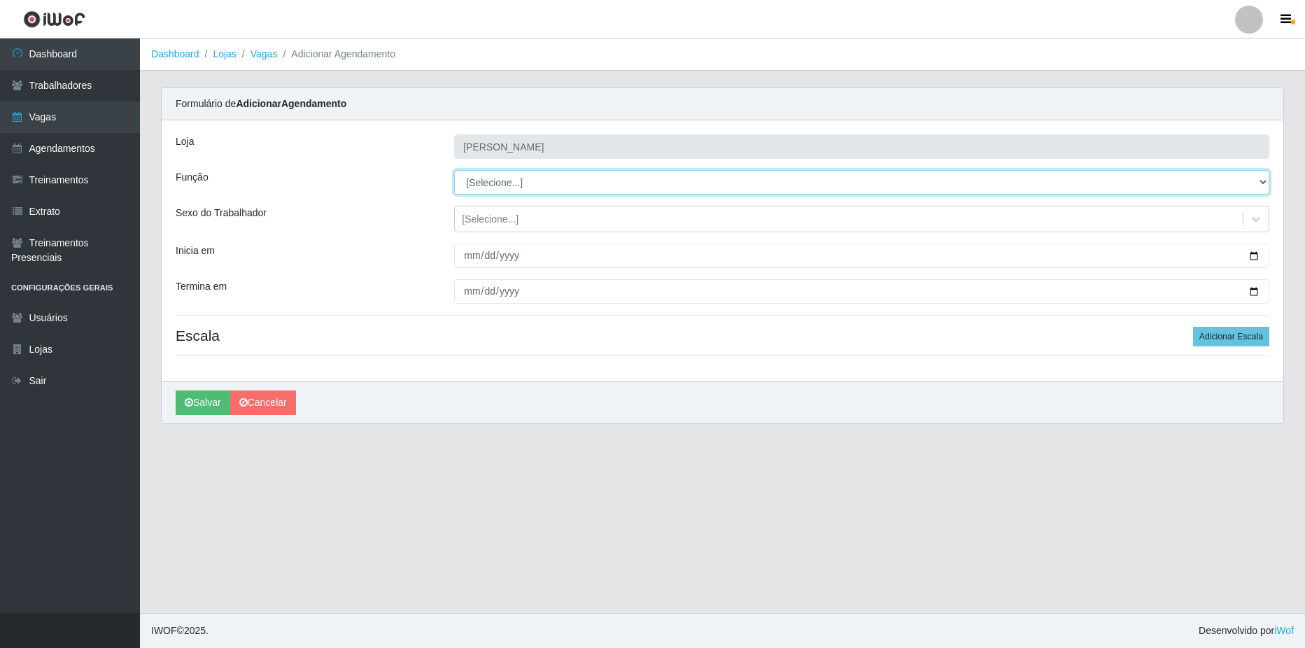
click at [492, 181] on select "[Selecione...] ASG ASG + ASG ++ Balconista de Açougue Balconista de Açougue + B…" at bounding box center [861, 182] width 815 height 24
select select "1"
click at [454, 170] on select "[Selecione...] ASG ASG + ASG ++ Balconista de Açougue Balconista de Açougue + B…" at bounding box center [861, 182] width 815 height 24
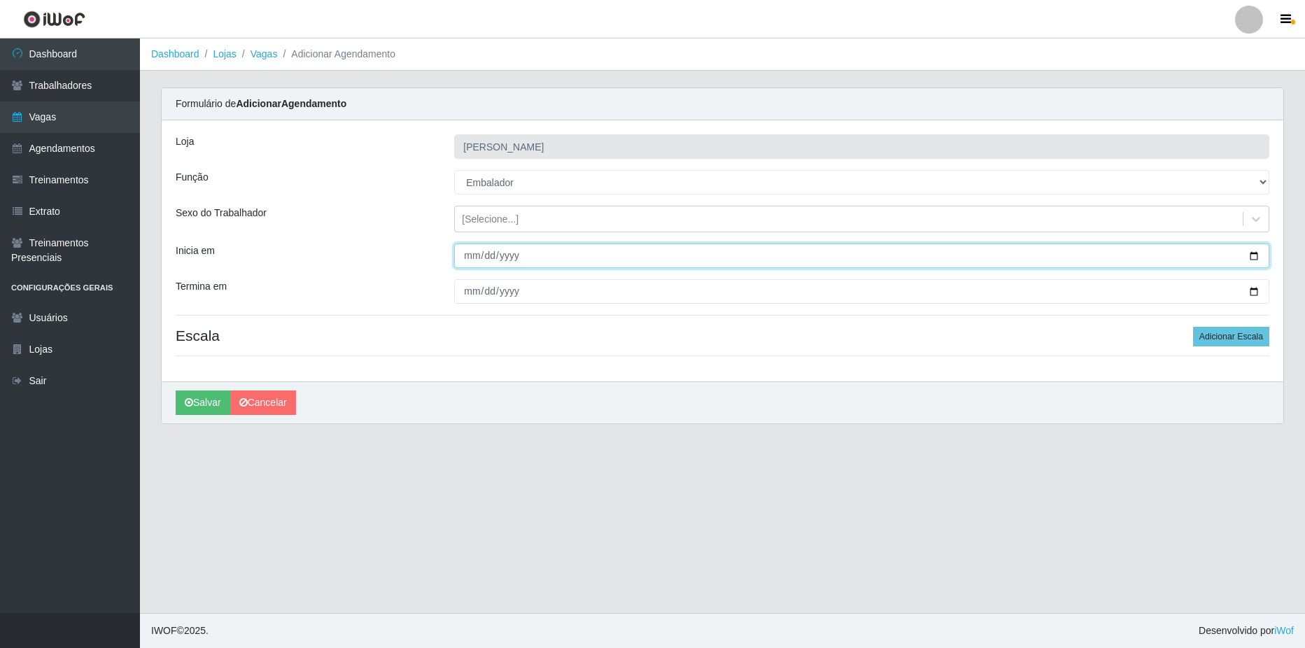
click at [1255, 253] on input "Inicia em" at bounding box center [861, 256] width 815 height 24
type input "[DATE]"
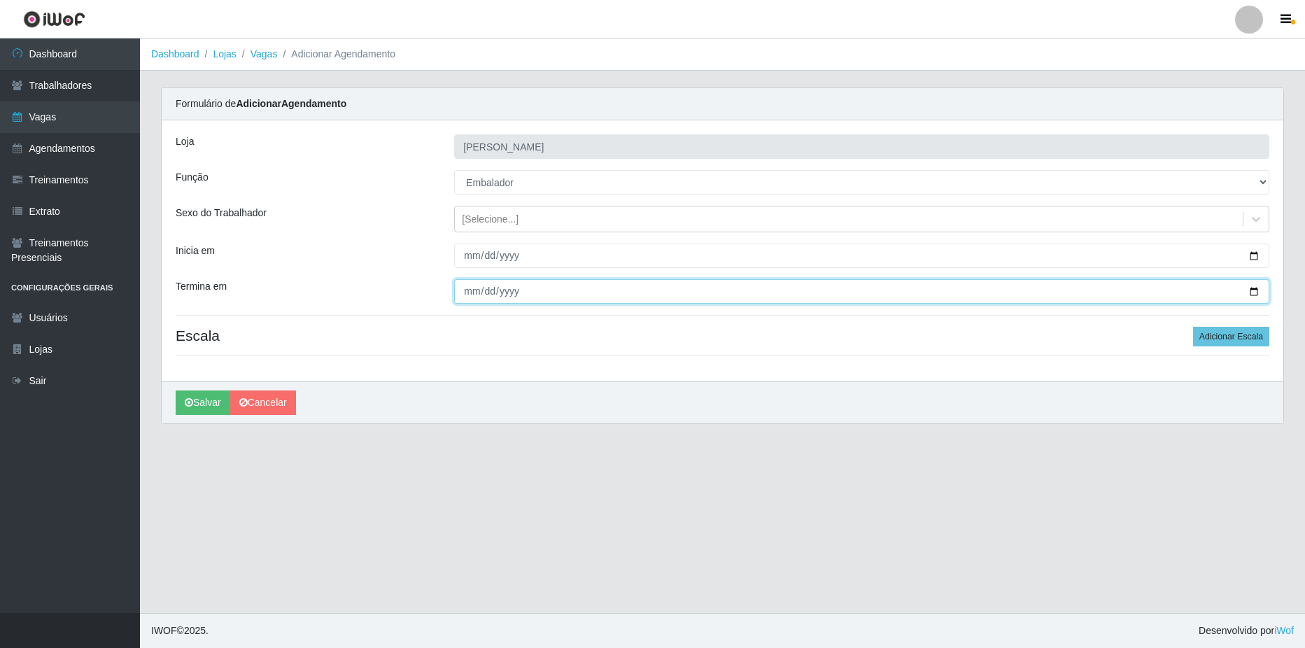
click at [1256, 289] on input "Termina em" at bounding box center [861, 291] width 815 height 24
type input "[DATE]"
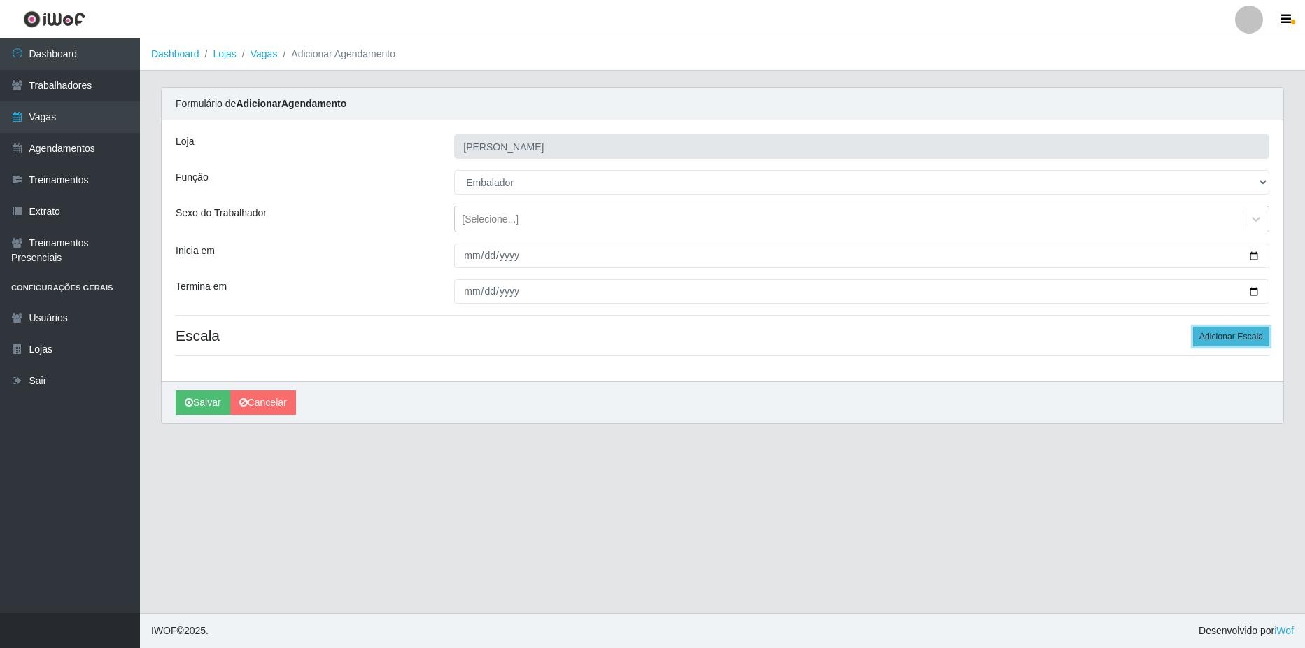
click at [1225, 331] on button "Adicionar Escala" at bounding box center [1231, 337] width 76 height 20
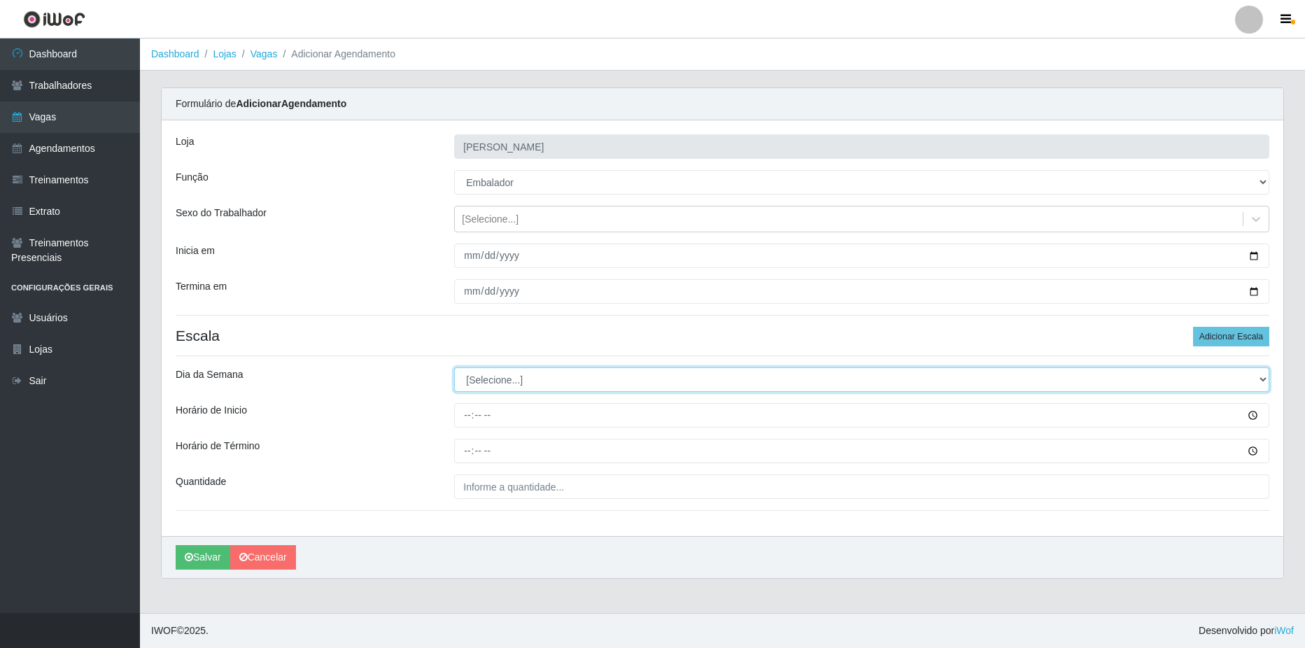
click at [525, 379] on select "[Selecione...] Segunda Terça Quarta Quinta Sexta Sábado Domingo" at bounding box center [861, 379] width 815 height 24
select select "3"
click at [454, 367] on select "[Selecione...] Segunda Terça Quarta Quinta Sexta Sábado Domingo" at bounding box center [861, 379] width 815 height 24
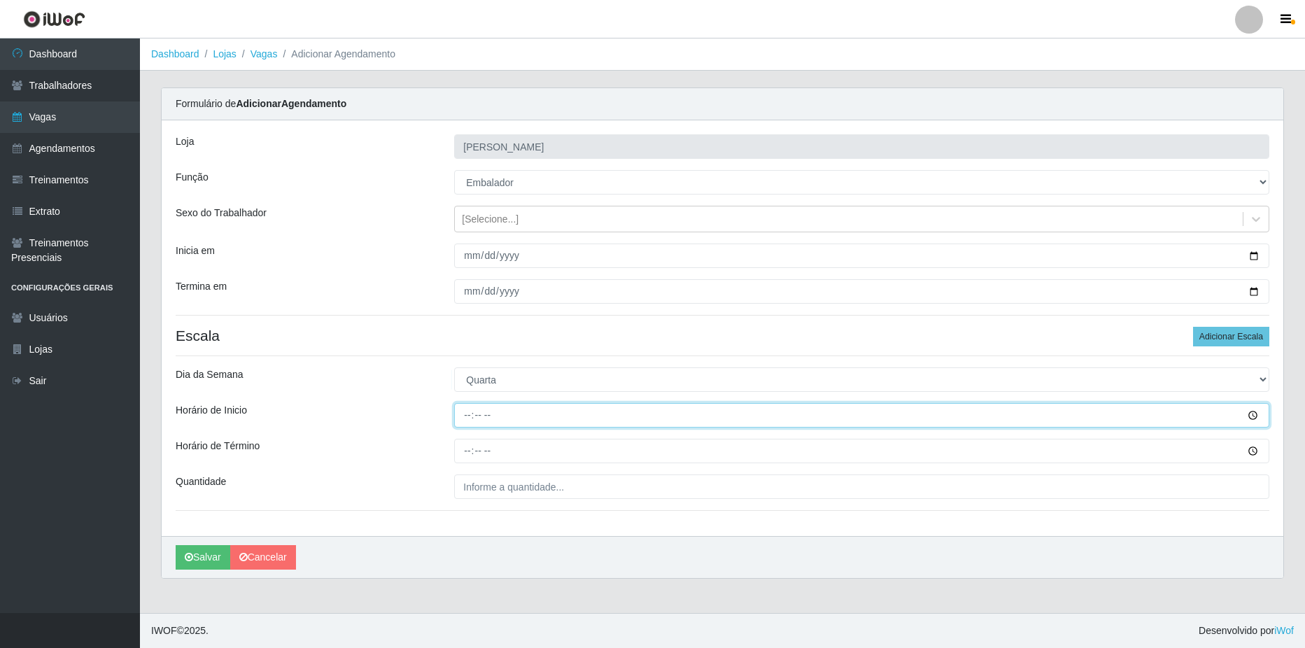
click at [622, 417] on input "Horário de Inicio" at bounding box center [861, 415] width 815 height 24
type input "07:00"
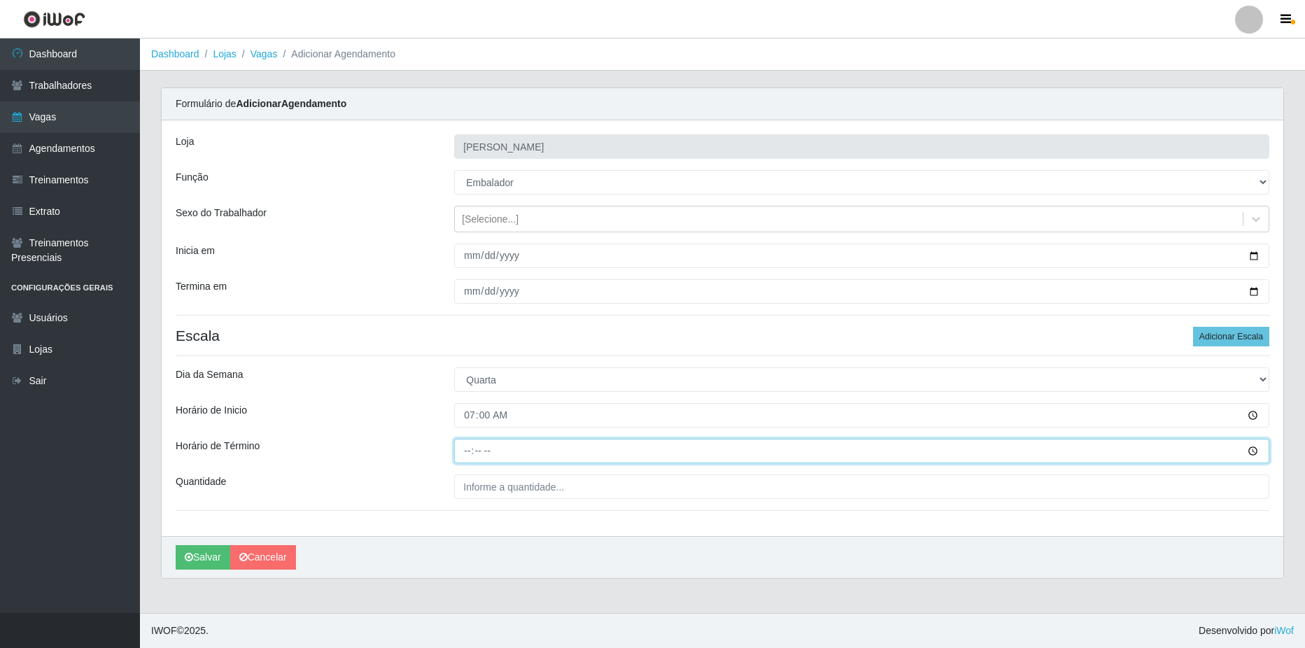
type input "13:00"
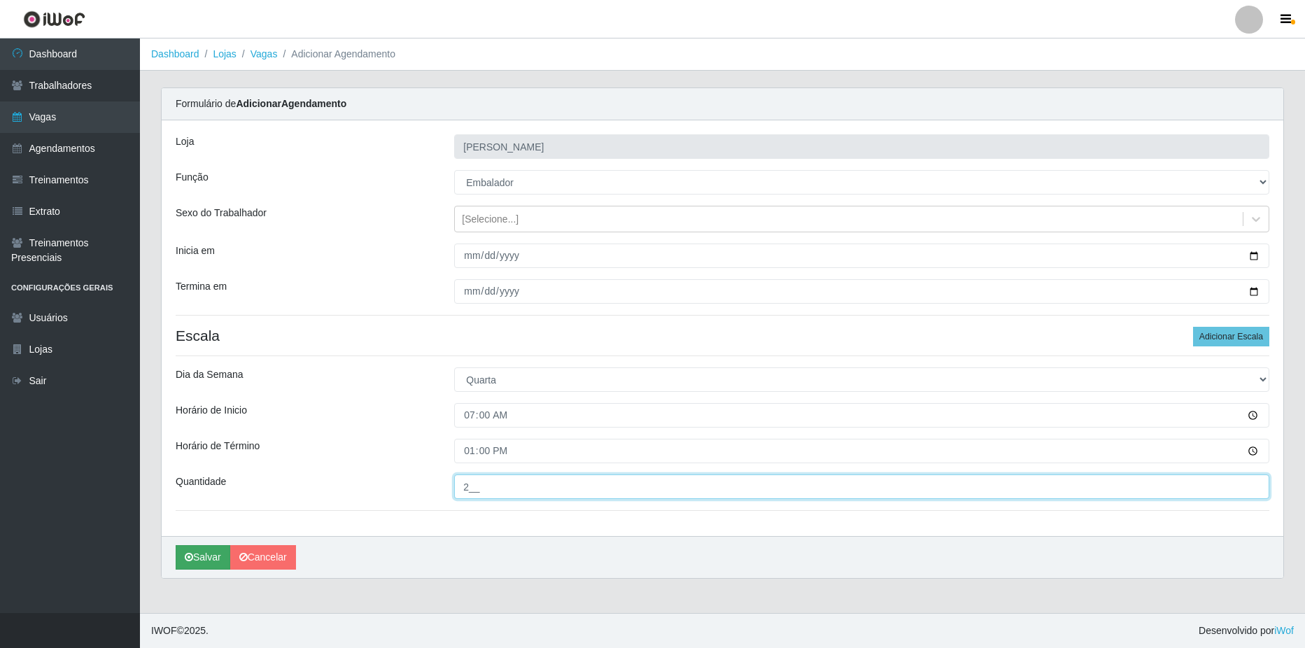
type input "2__"
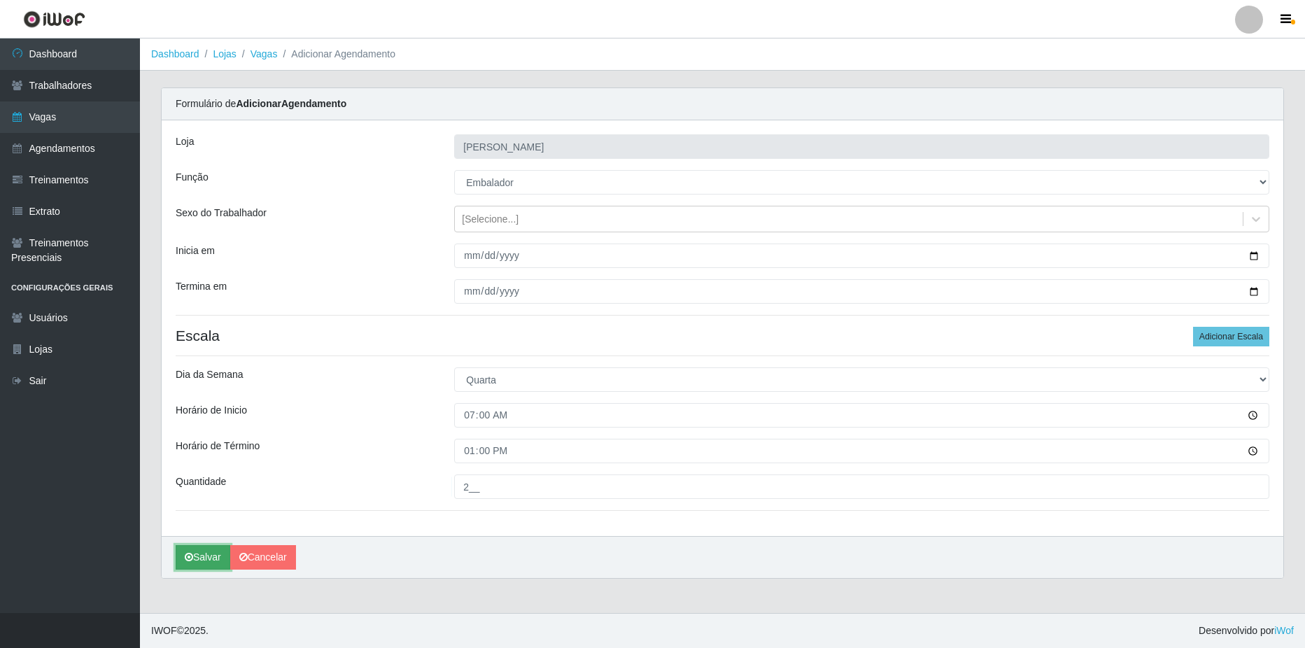
click at [203, 561] on button "Salvar" at bounding box center [203, 557] width 55 height 24
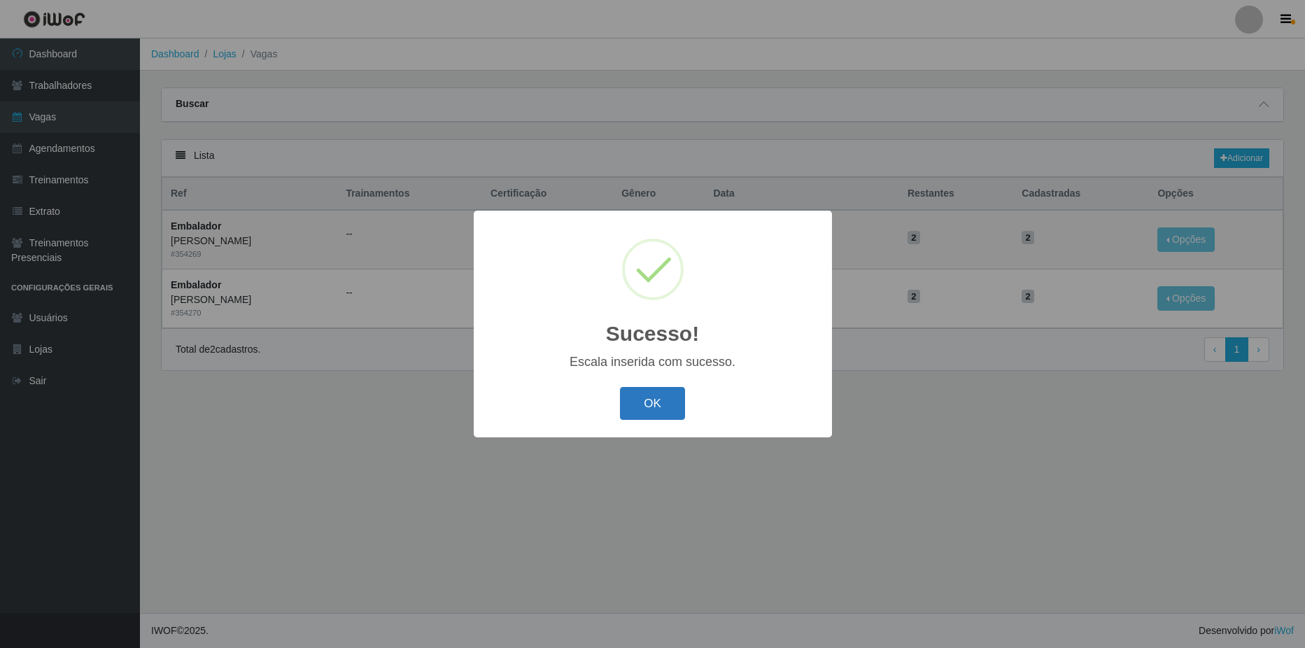
click at [642, 411] on button "OK" at bounding box center [652, 403] width 65 height 33
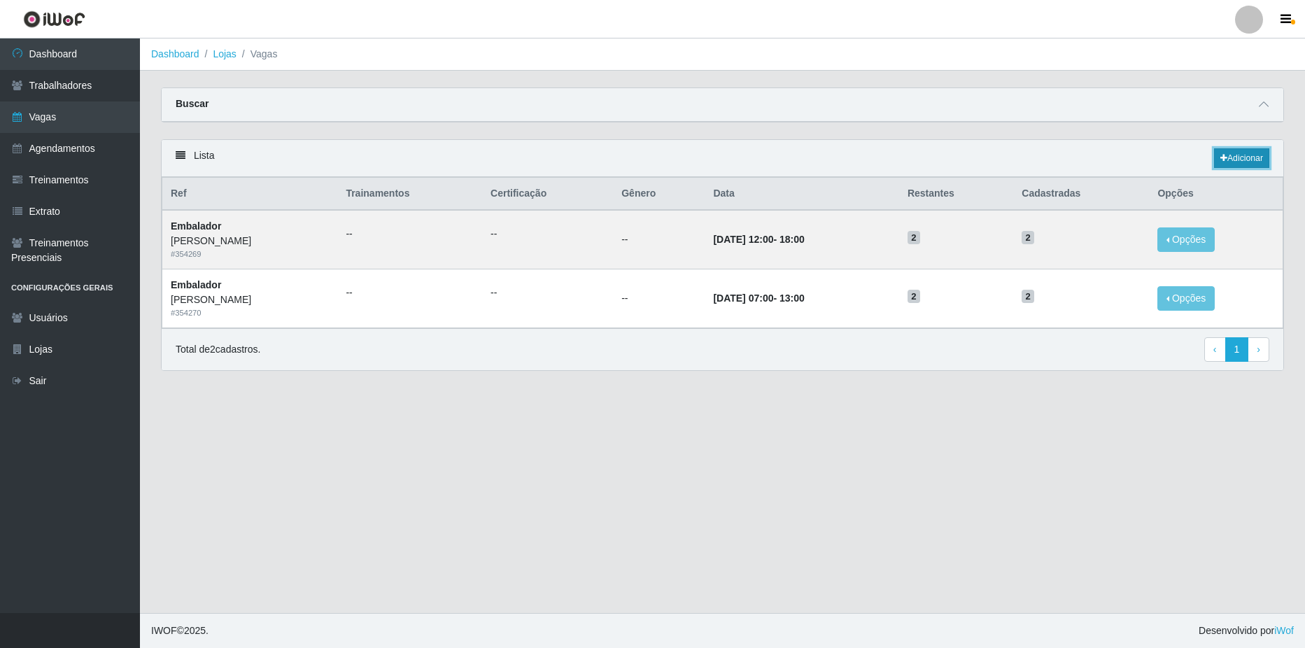
click at [1236, 156] on link "Adicionar" at bounding box center [1241, 158] width 55 height 20
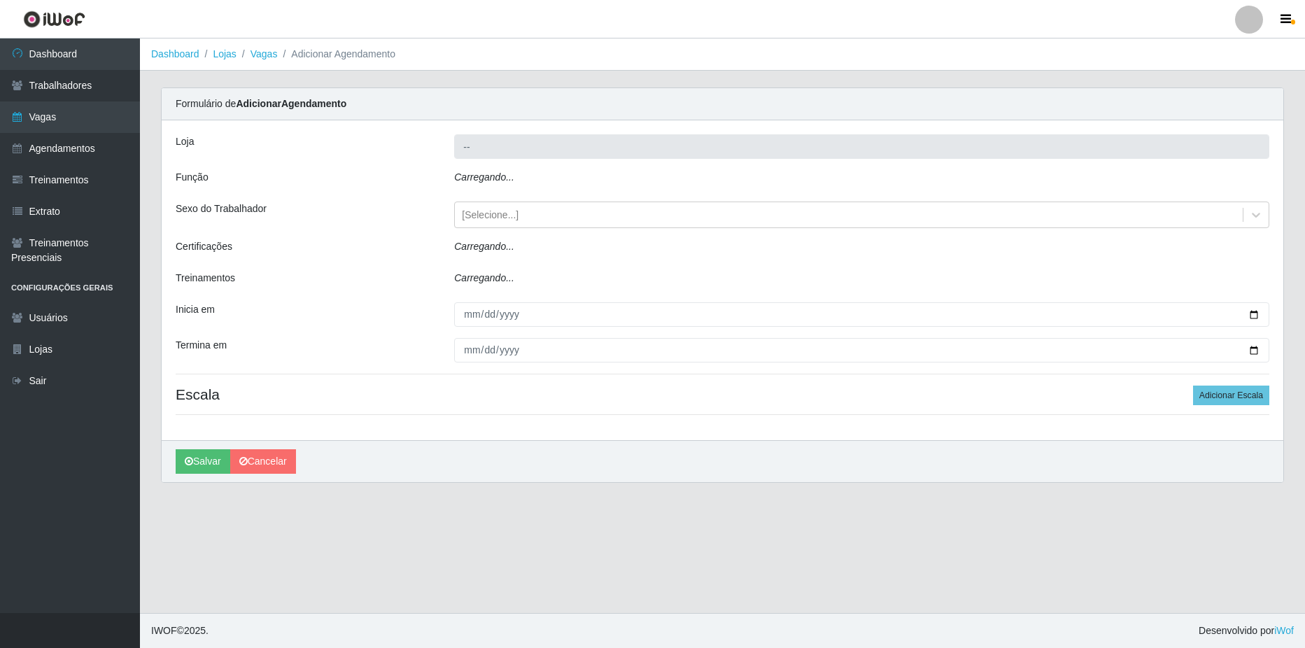
type input "[PERSON_NAME]"
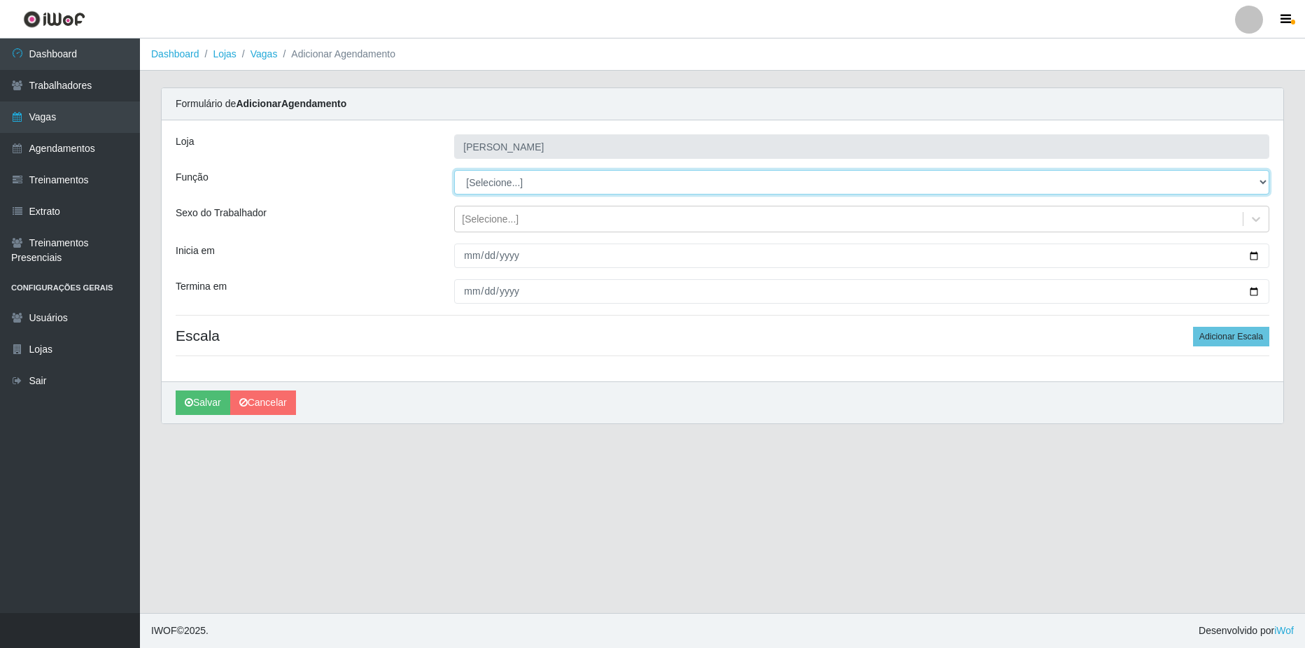
drag, startPoint x: 1258, startPoint y: 179, endPoint x: 1244, endPoint y: 181, distance: 14.8
click at [1258, 179] on select "[Selecione...] ASG ASG + ASG ++ Balconista de Açougue Balconista de Açougue + B…" at bounding box center [861, 182] width 815 height 24
select select "1"
click at [454, 170] on select "[Selecione...] ASG ASG + ASG ++ Balconista de Açougue Balconista de Açougue + B…" at bounding box center [861, 182] width 815 height 24
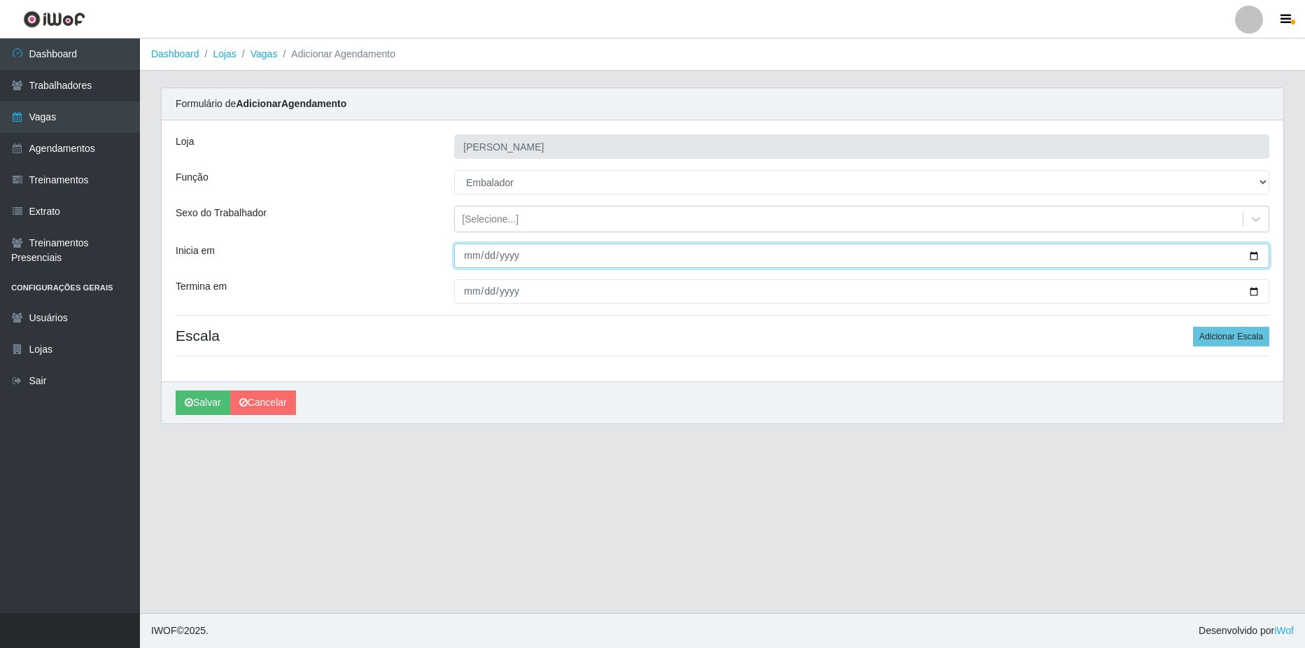
click at [1255, 256] on input "Inicia em" at bounding box center [861, 256] width 815 height 24
type input "[DATE]"
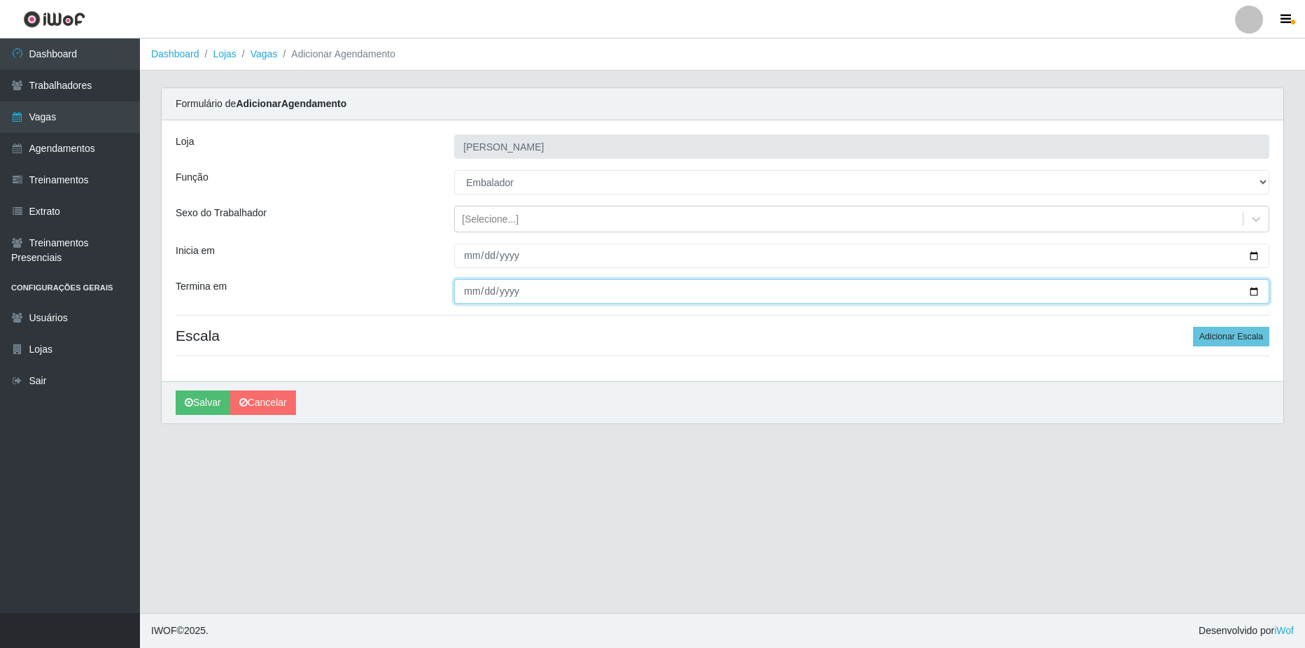
click at [1252, 293] on input "Termina em" at bounding box center [861, 291] width 815 height 24
type input "[DATE]"
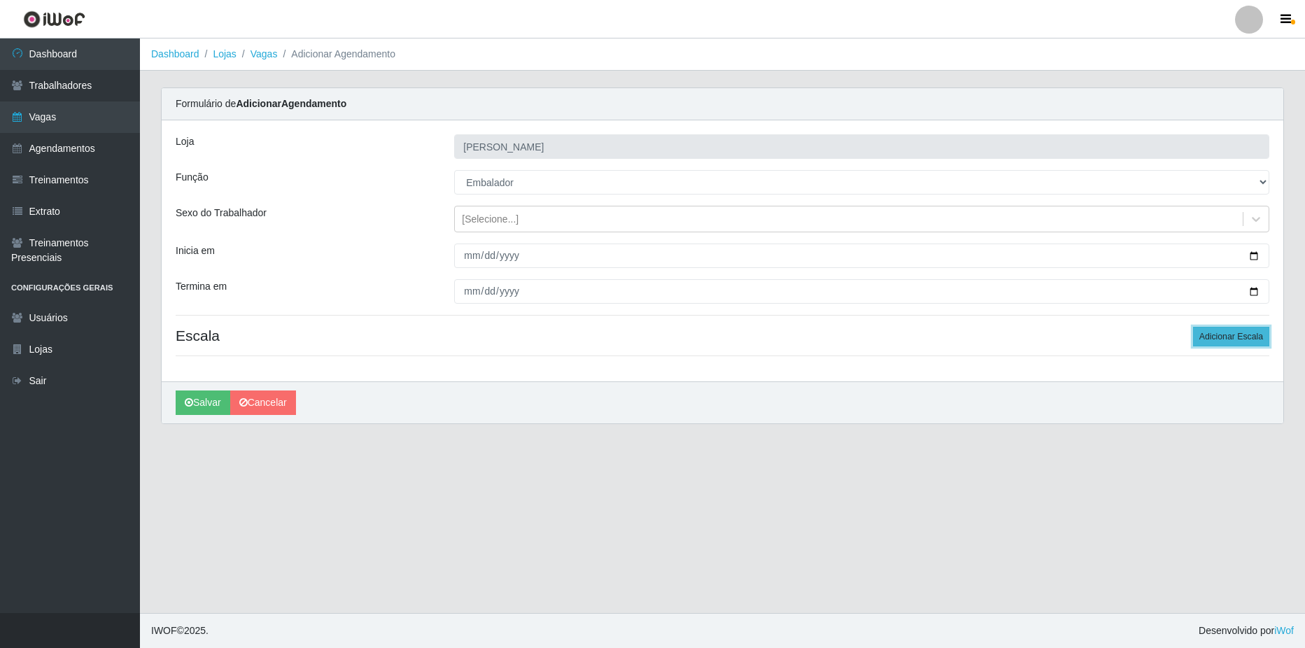
click at [1232, 342] on button "Adicionar Escala" at bounding box center [1231, 337] width 76 height 20
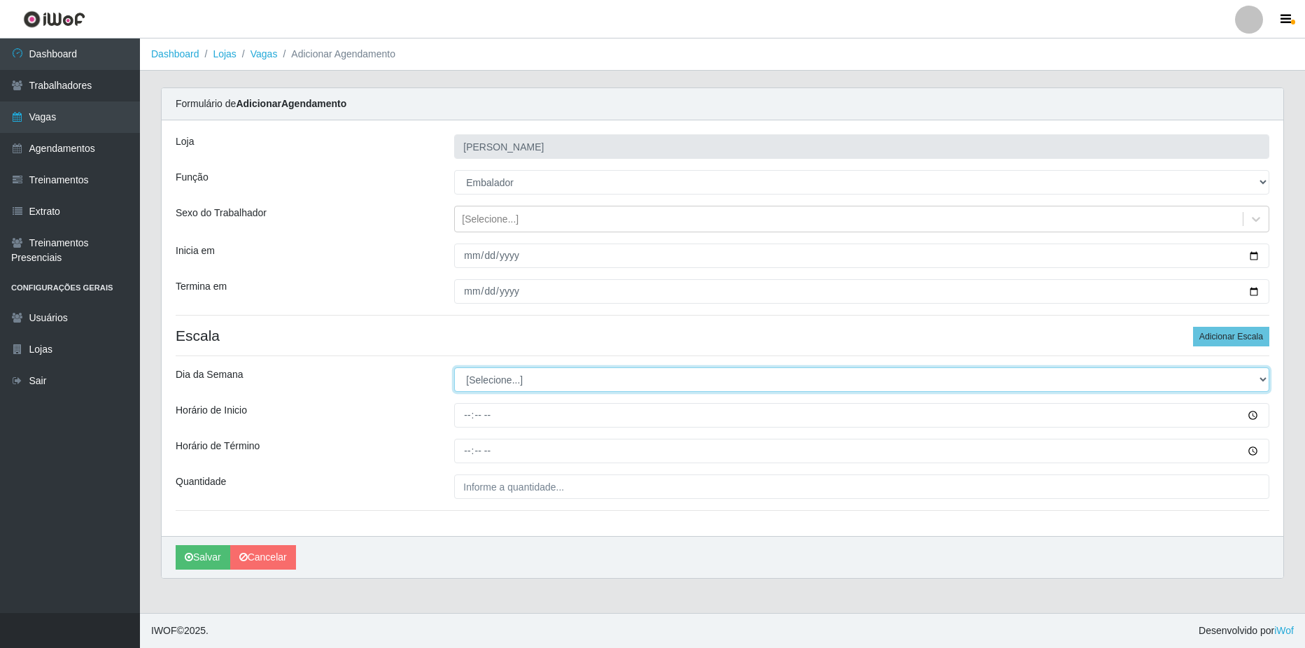
click at [568, 376] on select "[Selecione...] Segunda Terça Quarta Quinta Sexta Sábado Domingo" at bounding box center [861, 379] width 815 height 24
select select "3"
click at [454, 367] on select "[Selecione...] Segunda Terça Quarta Quinta Sexta Sábado Domingo" at bounding box center [861, 379] width 815 height 24
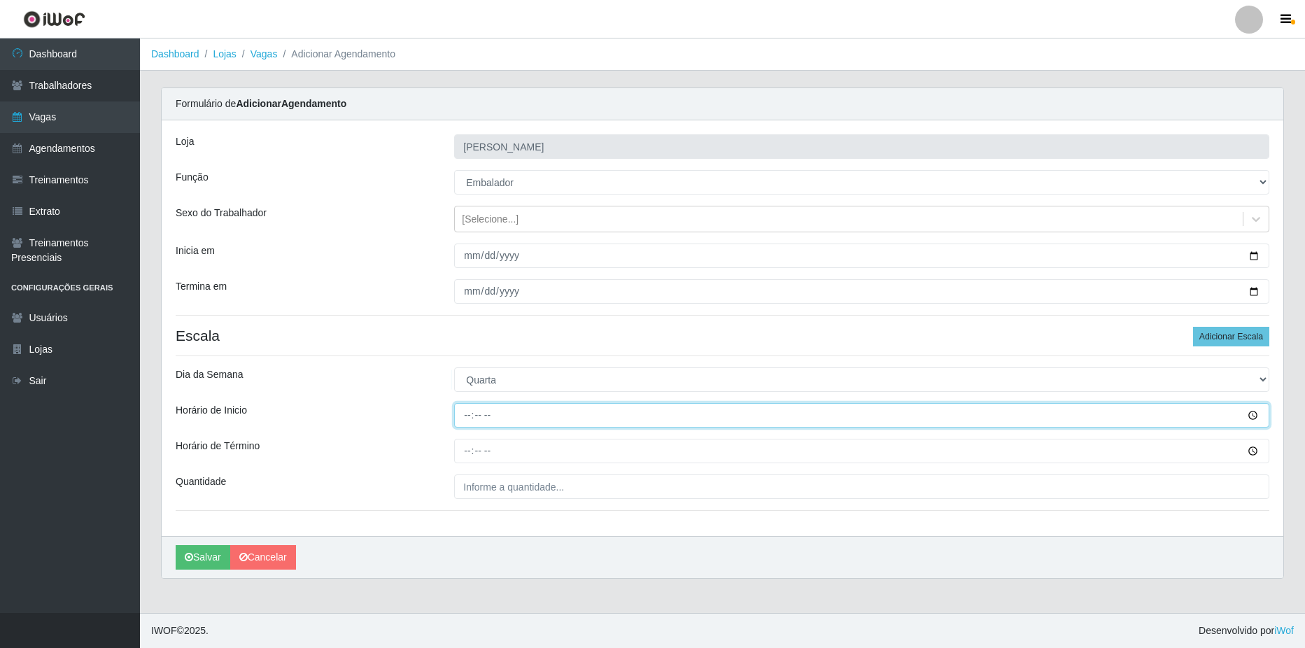
click at [1253, 415] on input "Horário de Inicio" at bounding box center [861, 415] width 815 height 24
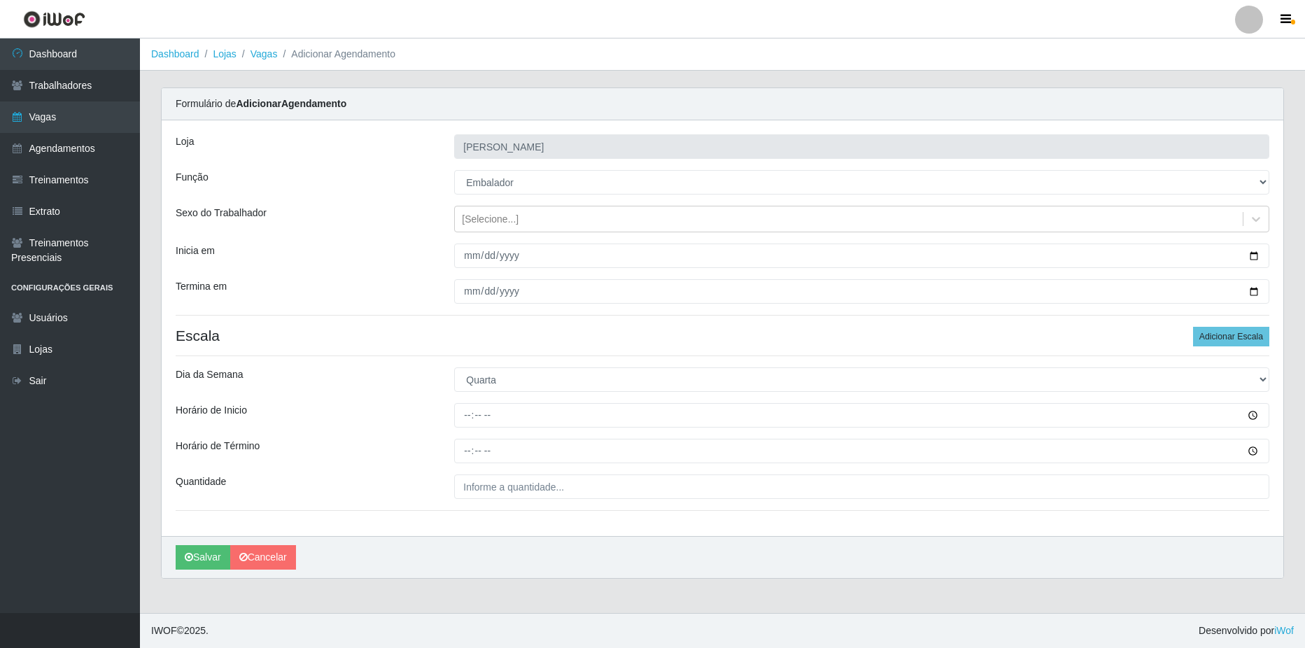
click at [387, 414] on div "Horário de Inicio" at bounding box center [304, 415] width 279 height 24
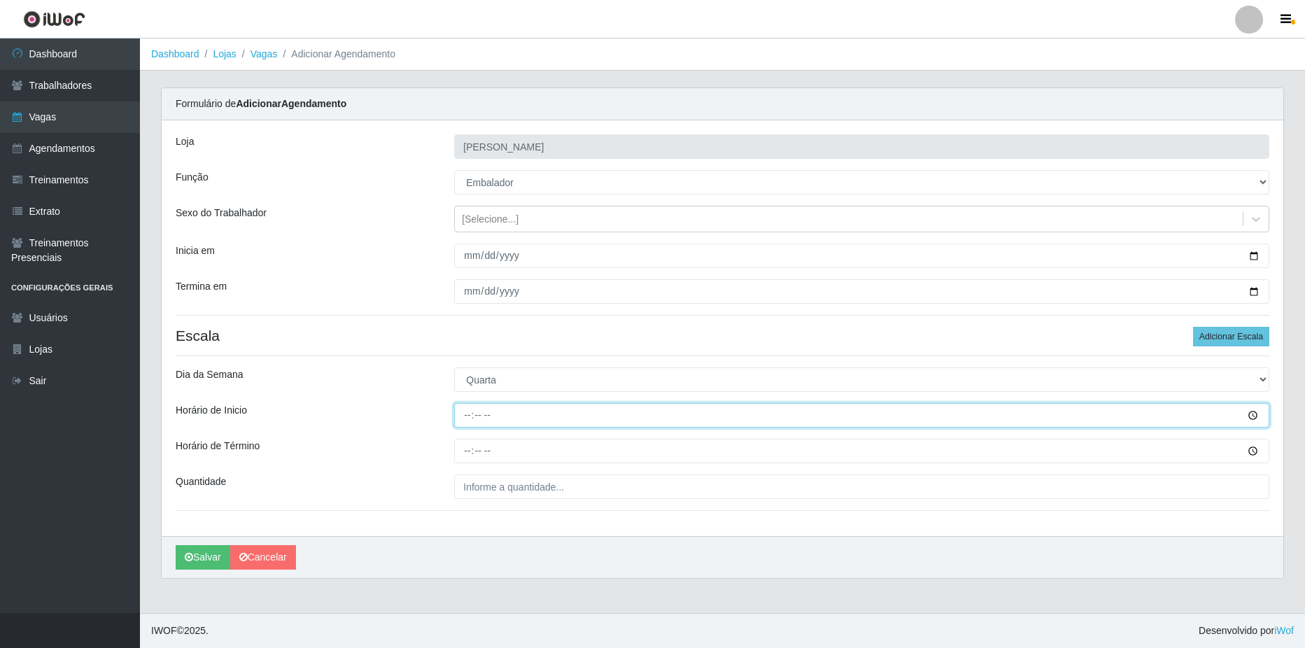
click at [509, 410] on input "Horário de Inicio" at bounding box center [861, 415] width 815 height 24
type input "12:00"
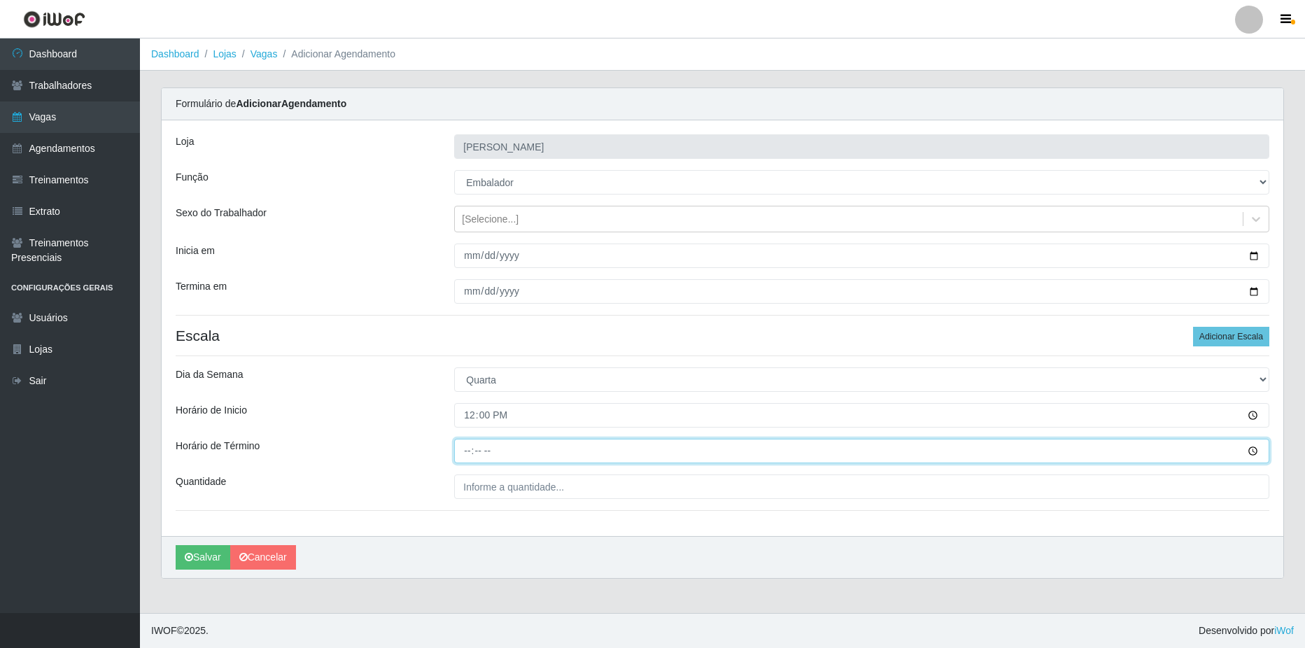
type input "18:00"
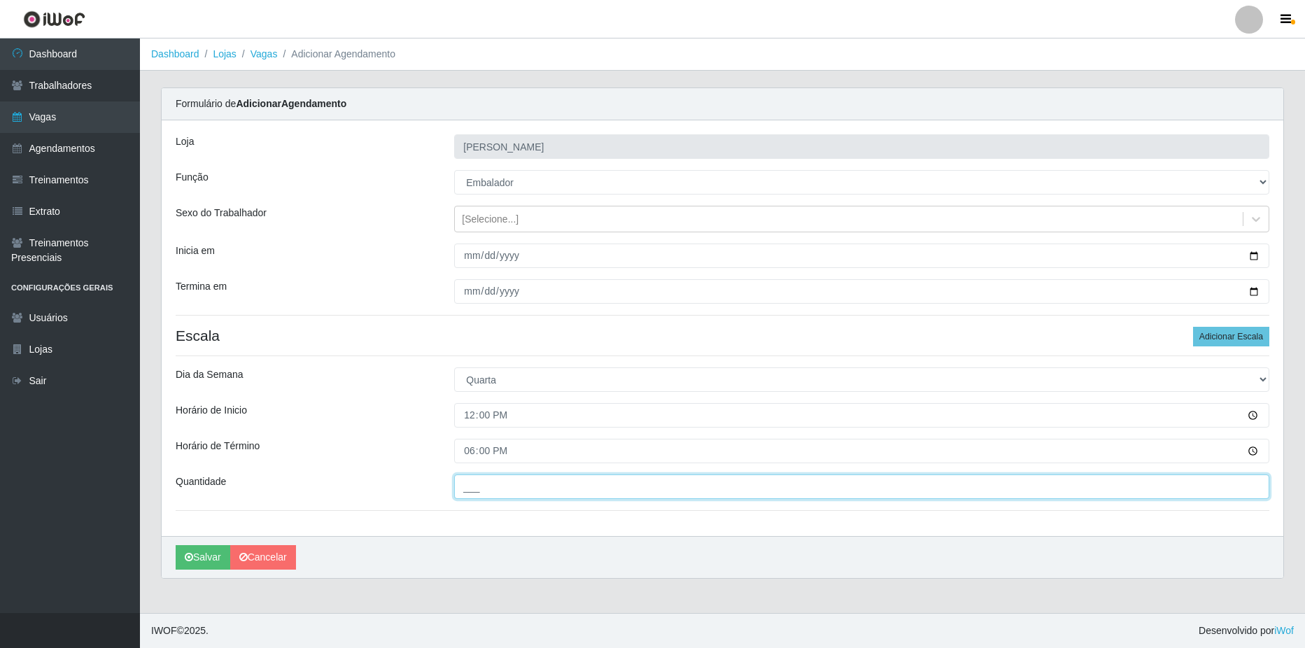
click at [554, 495] on input "___" at bounding box center [861, 486] width 815 height 24
type input "2__"
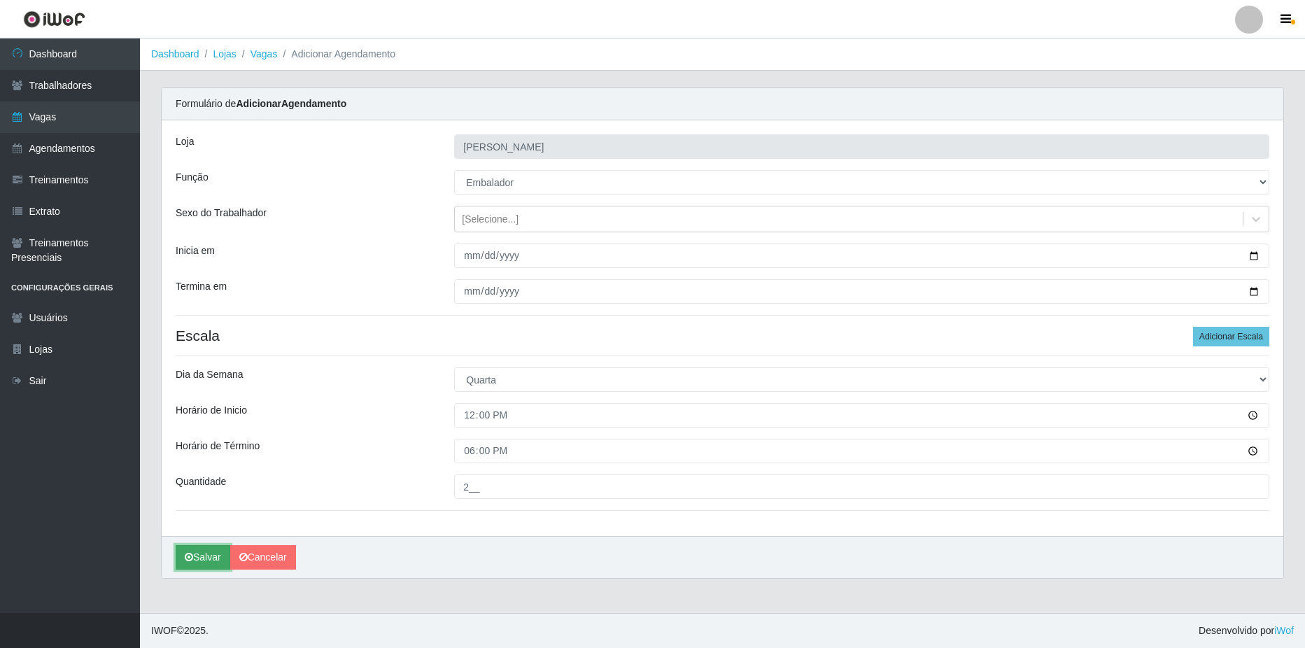
click at [196, 560] on button "Salvar" at bounding box center [203, 557] width 55 height 24
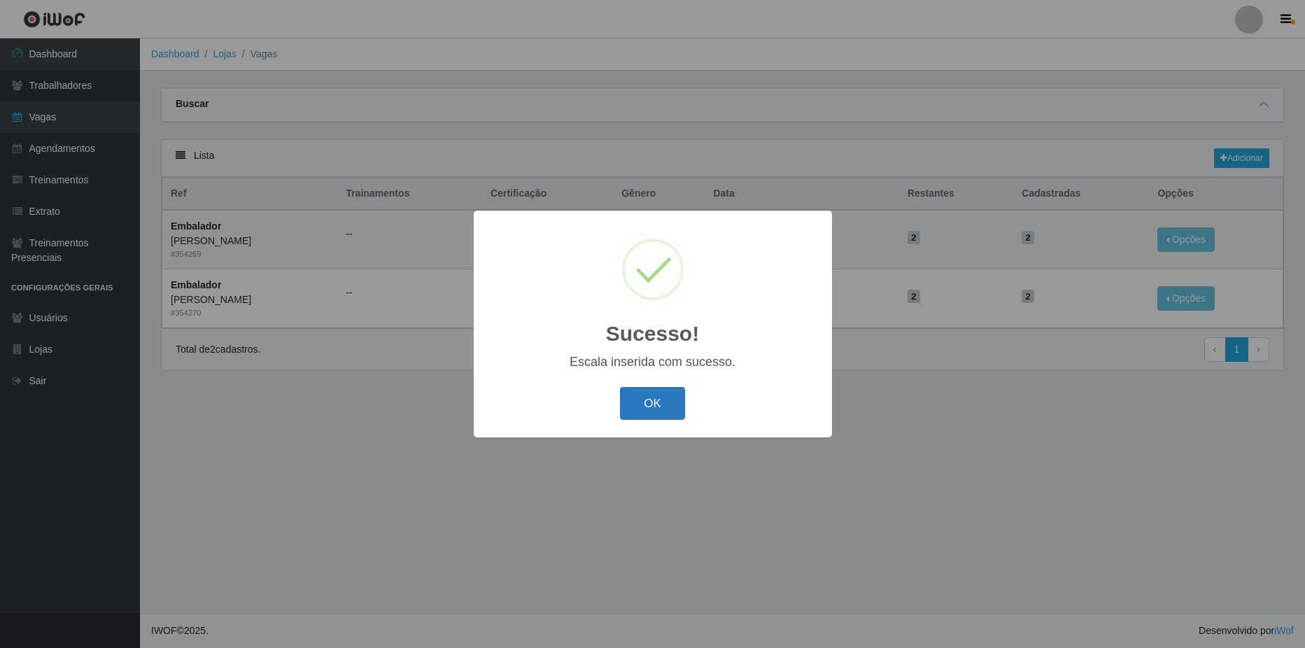
click at [653, 408] on button "OK" at bounding box center [652, 403] width 65 height 33
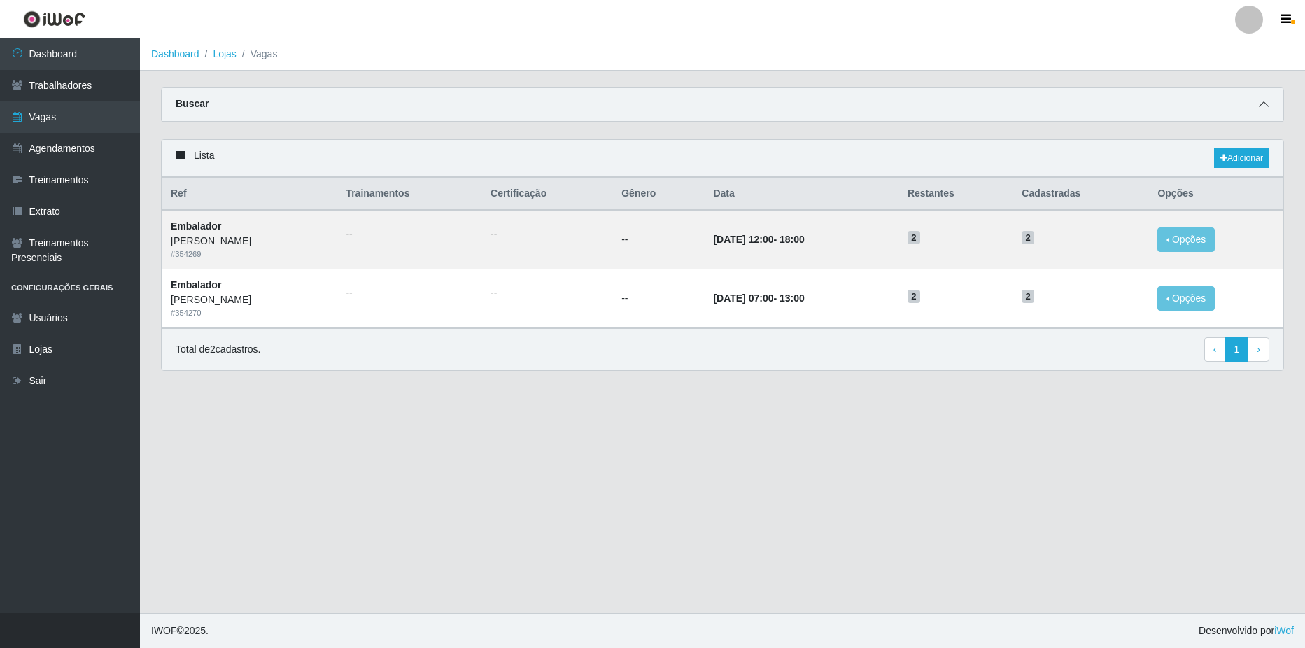
click at [1266, 109] on icon at bounding box center [1264, 104] width 10 height 10
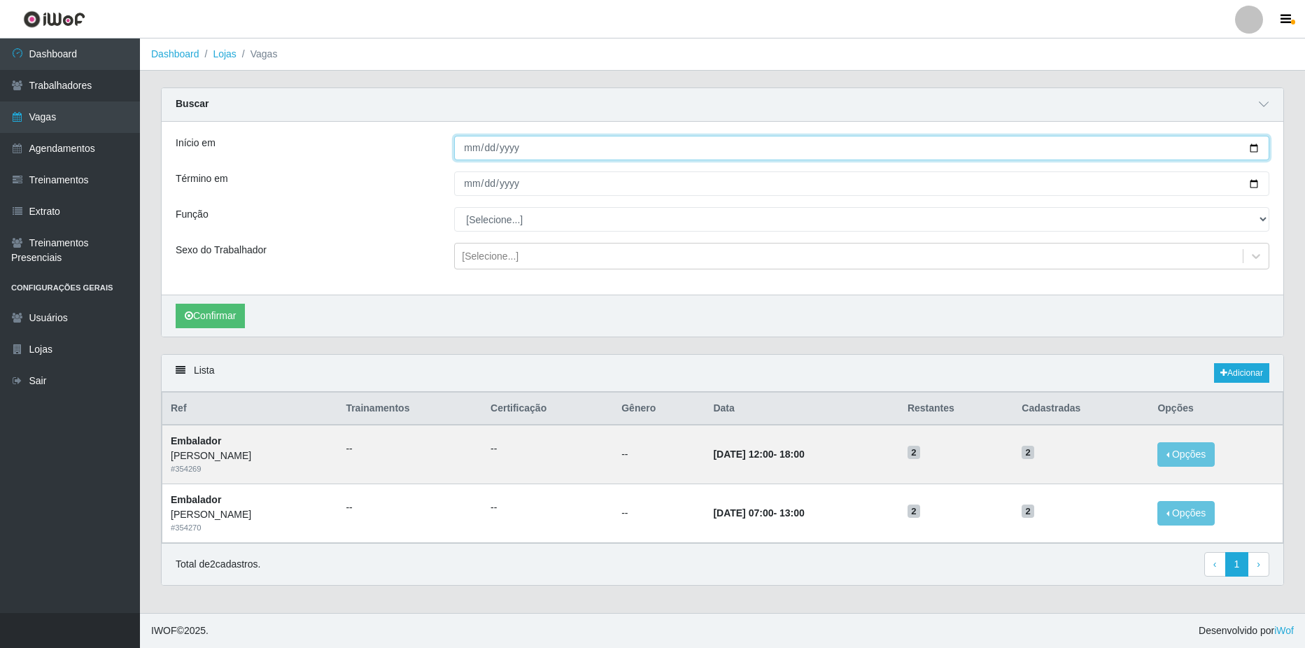
click at [1259, 150] on input "[DATE]" at bounding box center [861, 148] width 815 height 24
type input "[DATE]"
click at [1257, 178] on input "[DATE]" at bounding box center [861, 183] width 815 height 24
type input "[DATE]"
click at [181, 318] on button "Confirmar" at bounding box center [210, 316] width 69 height 24
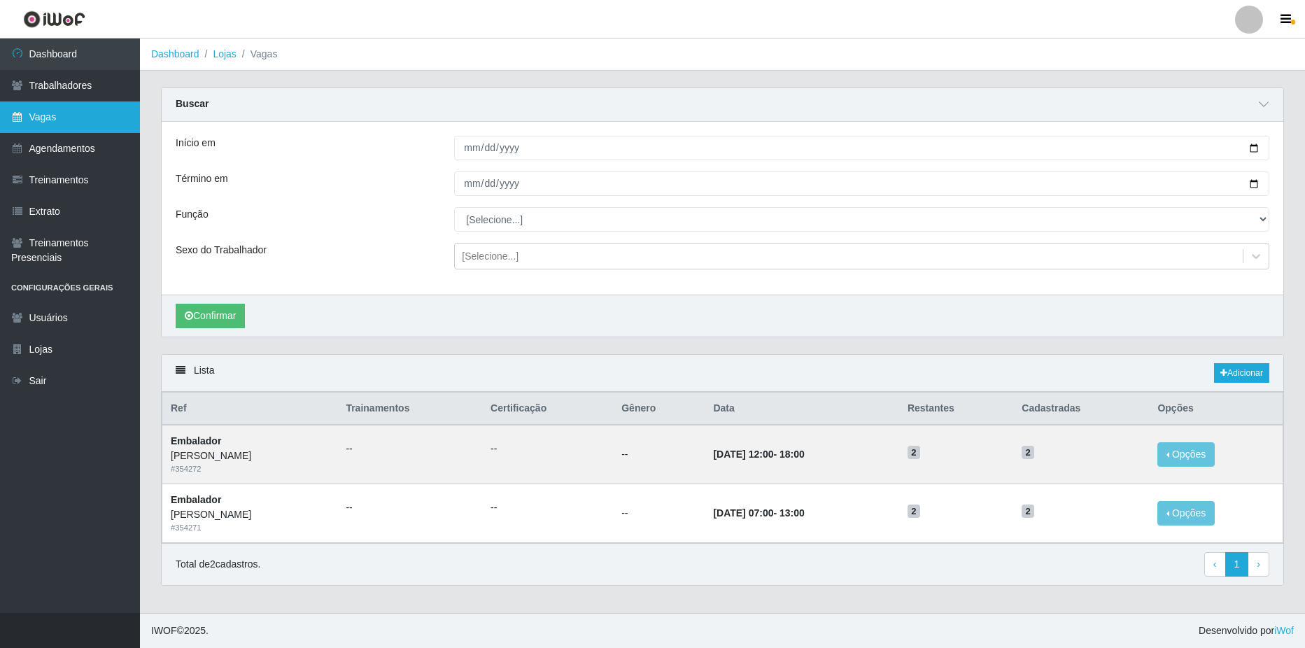
click at [54, 116] on link "Vagas" at bounding box center [70, 116] width 140 height 31
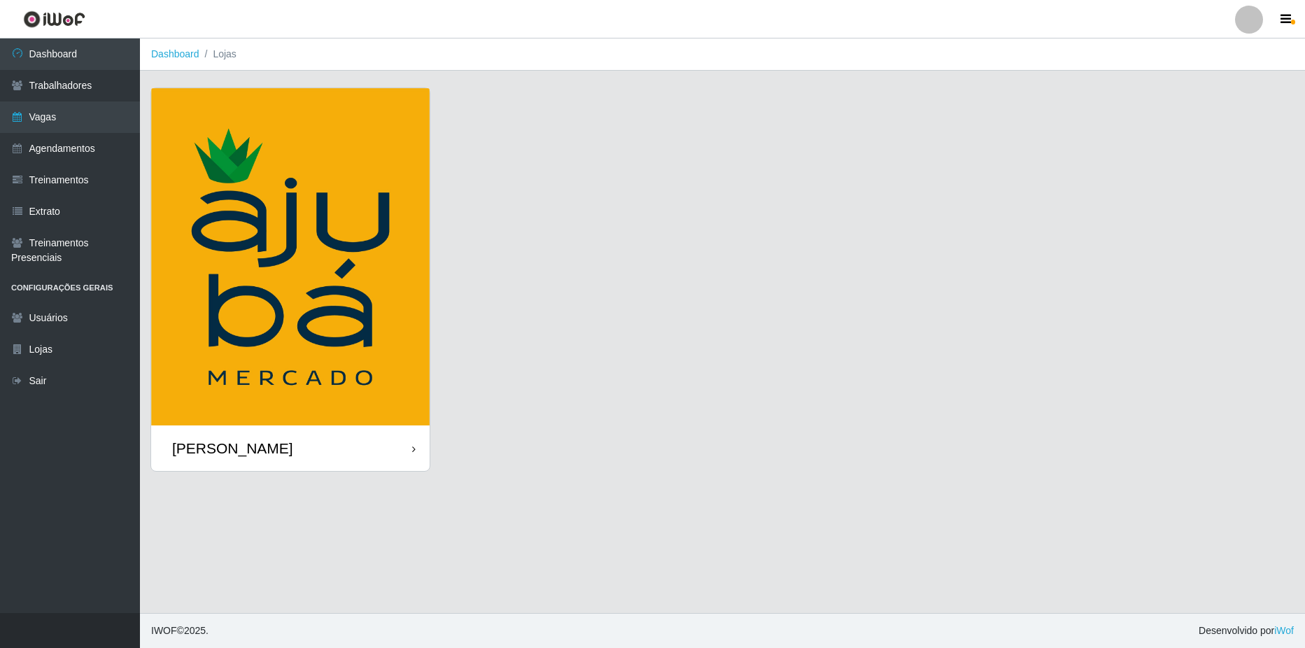
click at [255, 444] on div "[PERSON_NAME]" at bounding box center [232, 447] width 121 height 17
